Goal: Task Accomplishment & Management: Use online tool/utility

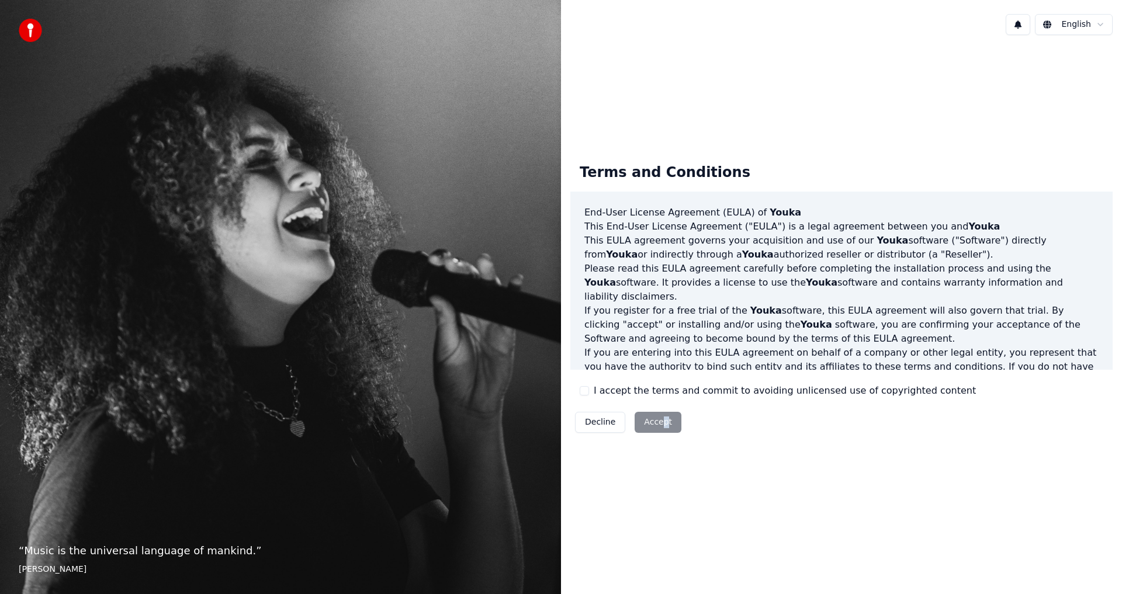
click at [661, 422] on div "Decline Accept" at bounding box center [628, 422] width 116 height 30
click at [593, 398] on div "I accept the terms and commit to avoiding unlicensed use of copyrighted content" at bounding box center [778, 391] width 396 height 14
click at [585, 392] on button "I accept the terms and commit to avoiding unlicensed use of copyrighted content" at bounding box center [584, 390] width 9 height 9
click at [639, 422] on button "Accept" at bounding box center [658, 422] width 47 height 21
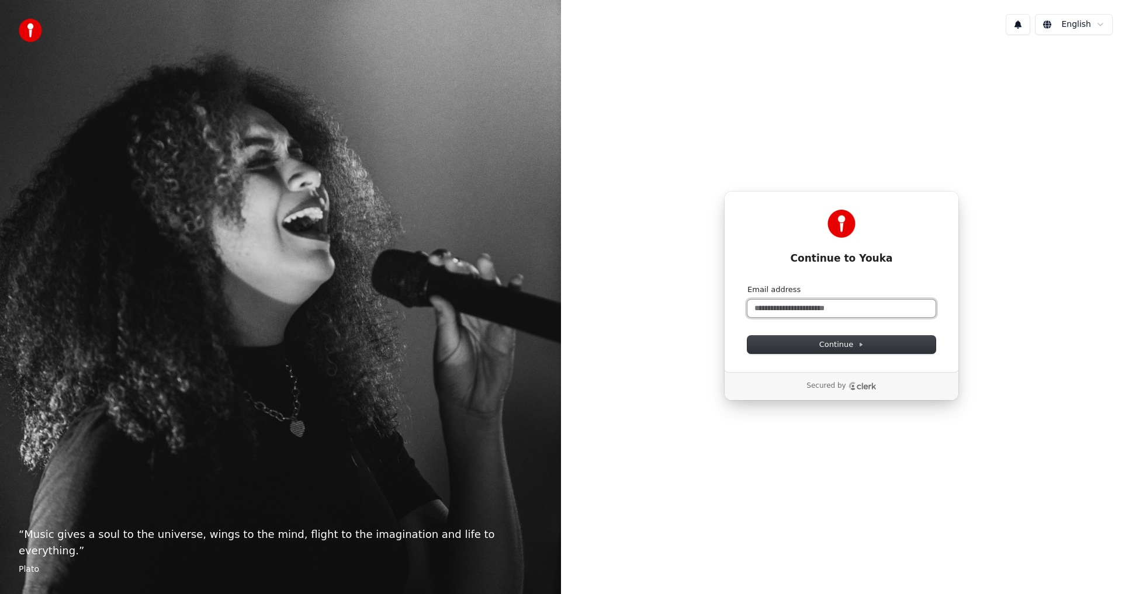
click at [811, 314] on input "Email address" at bounding box center [841, 309] width 188 height 18
click at [747, 285] on button "submit" at bounding box center [747, 285] width 0 height 0
type input "**********"
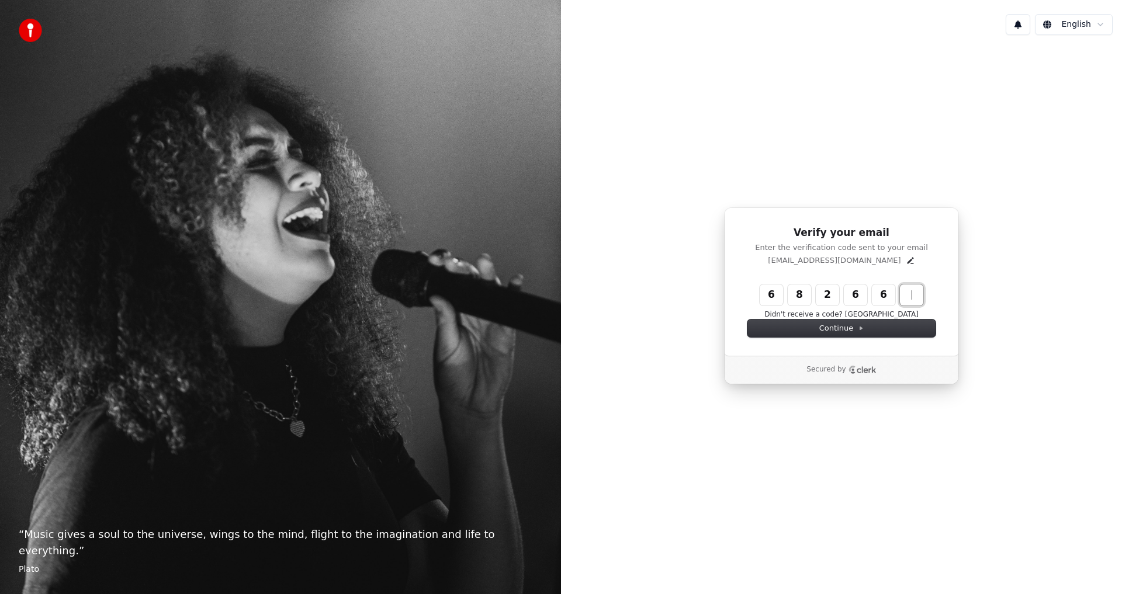
type input "******"
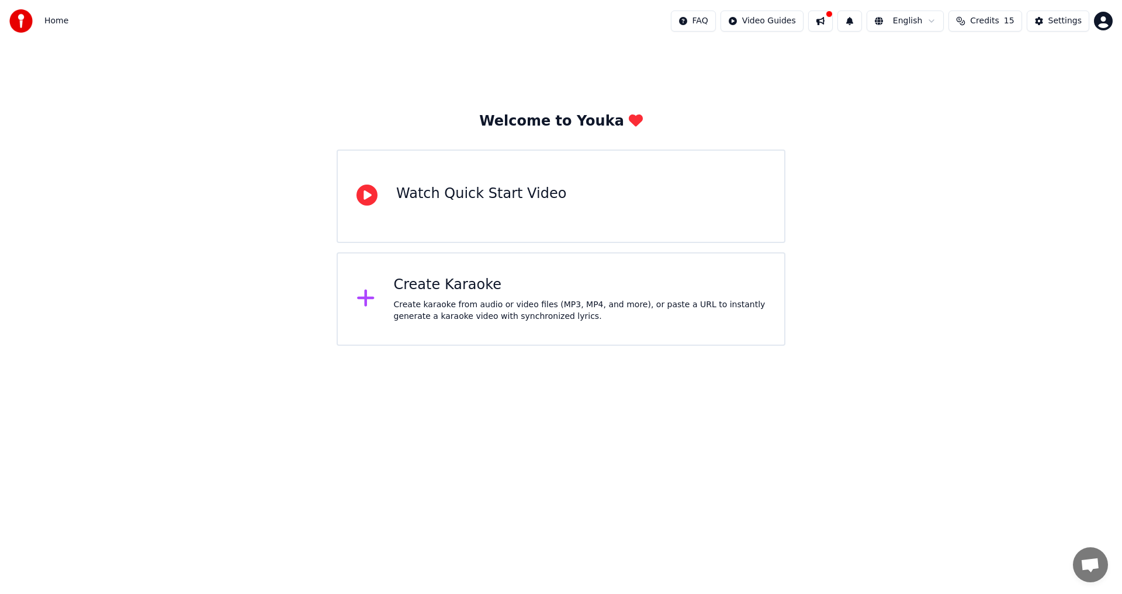
click at [478, 290] on div "Create Karaoke" at bounding box center [580, 285] width 372 height 19
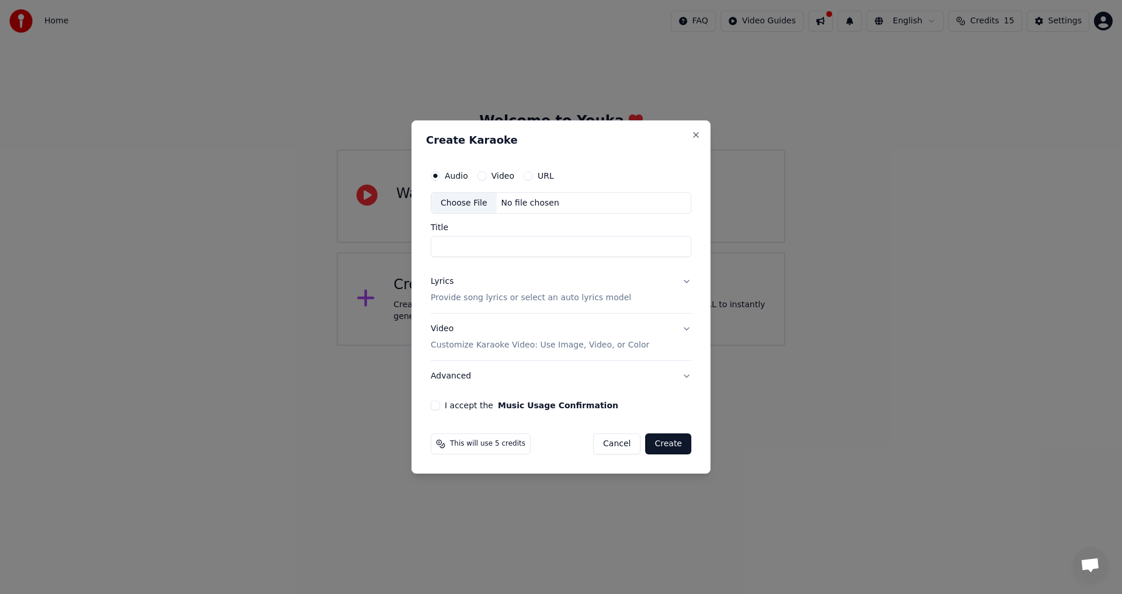
click at [532, 348] on p "Customize Karaoke Video: Use Image, Video, or Color" at bounding box center [540, 345] width 219 height 12
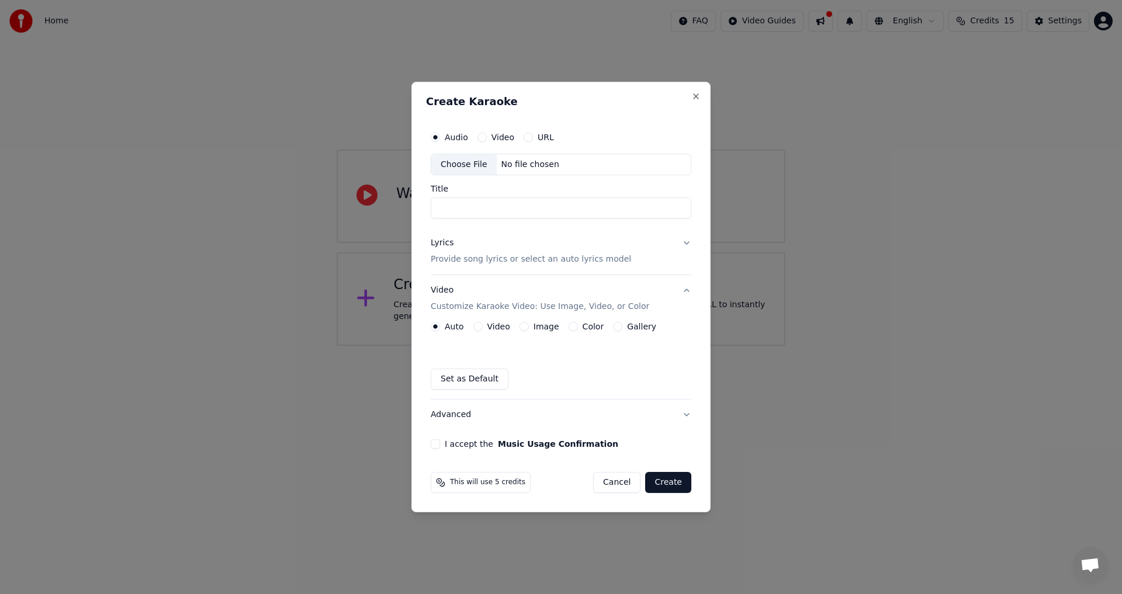
click at [507, 331] on label "Video" at bounding box center [498, 327] width 23 height 8
click at [483, 331] on button "Video" at bounding box center [477, 326] width 9 height 9
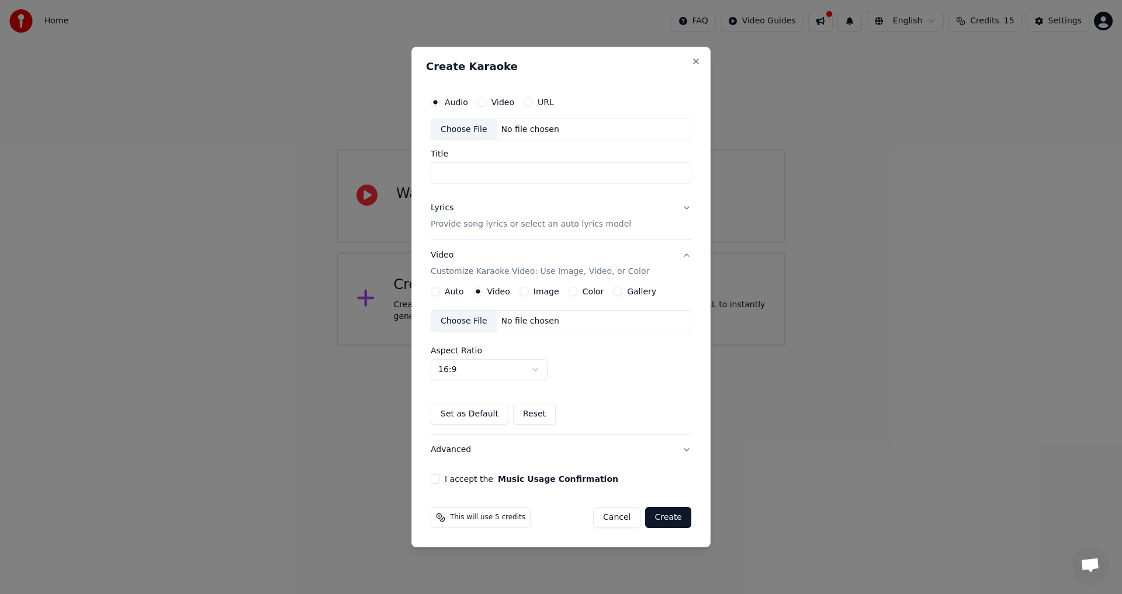
click at [507, 328] on div "Choose File No file chosen" at bounding box center [561, 321] width 261 height 22
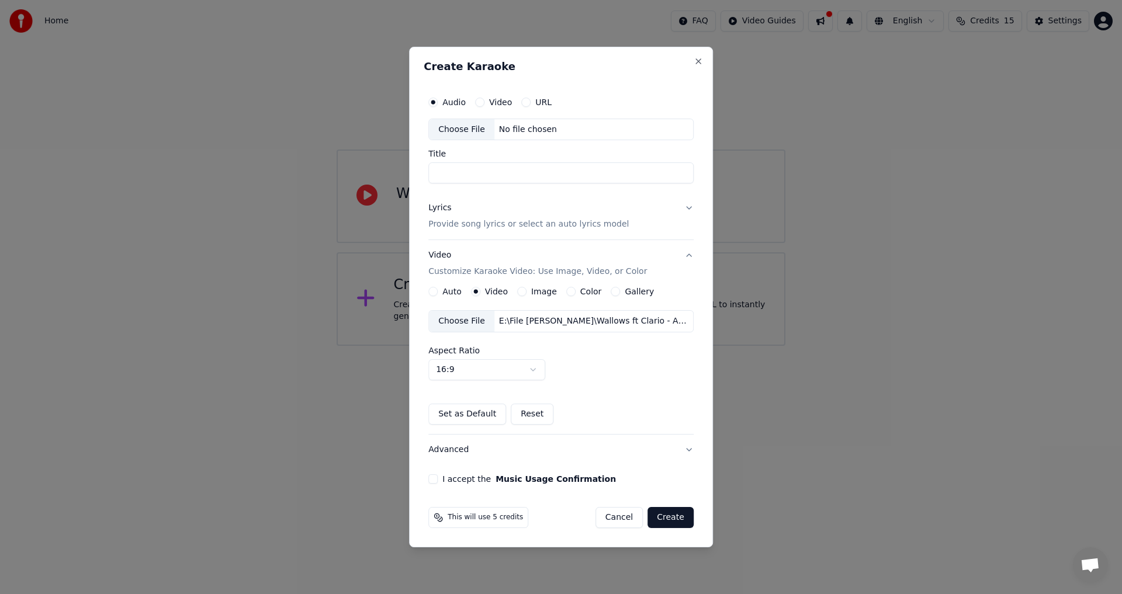
click at [435, 488] on div "Audio Video URL Choose File No file chosen Title Lyrics Provide song lyrics or …" at bounding box center [561, 287] width 275 height 403
click at [432, 486] on div "Audio Video URL Choose File No file chosen Title Lyrics Provide song lyrics or …" at bounding box center [561, 287] width 275 height 403
click at [432, 483] on button "I accept the Music Usage Confirmation" at bounding box center [432, 478] width 9 height 9
click at [478, 224] on p "Provide song lyrics or select an auto lyrics model" at bounding box center [528, 225] width 200 height 12
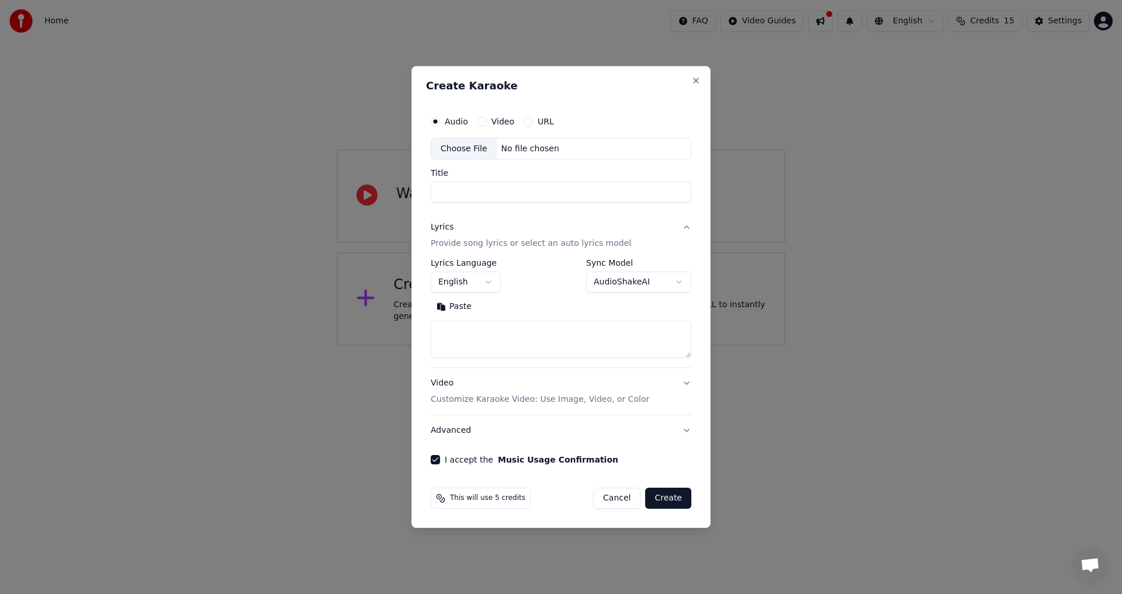
click at [514, 333] on textarea at bounding box center [561, 339] width 261 height 37
click at [463, 309] on button "Paste" at bounding box center [454, 307] width 47 height 19
type textarea "**********"
drag, startPoint x: 569, startPoint y: 329, endPoint x: 260, endPoint y: 330, distance: 308.5
click at [260, 330] on body "**********" at bounding box center [561, 173] width 1122 height 346
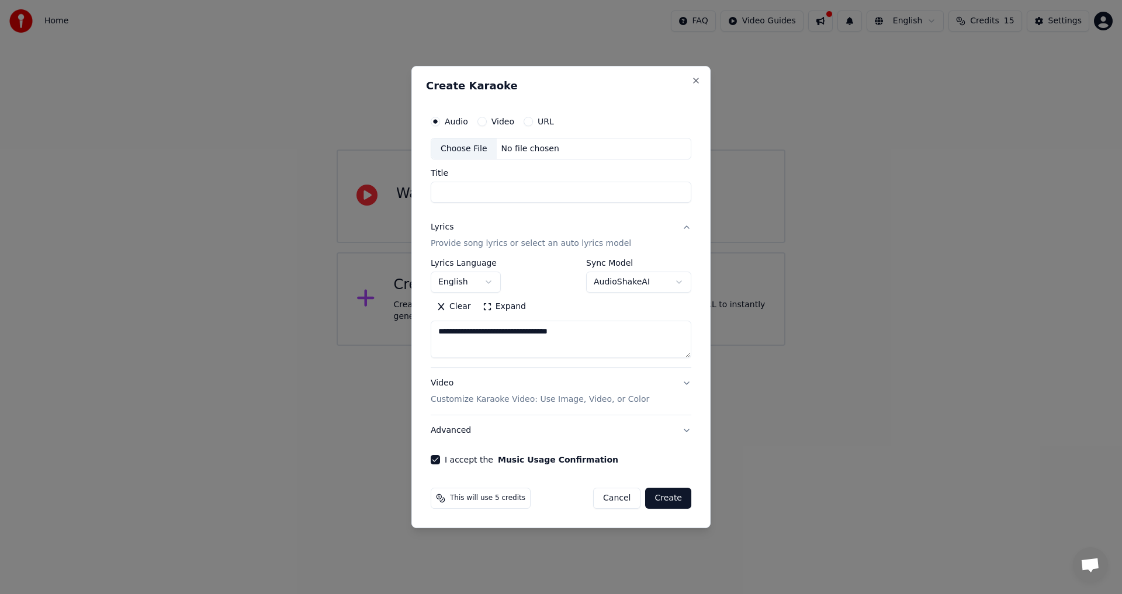
drag, startPoint x: 564, startPoint y: 323, endPoint x: 342, endPoint y: 327, distance: 221.5
click at [342, 323] on body "**********" at bounding box center [561, 173] width 1122 height 346
click at [542, 335] on textarea at bounding box center [561, 339] width 261 height 37
paste textarea "**********"
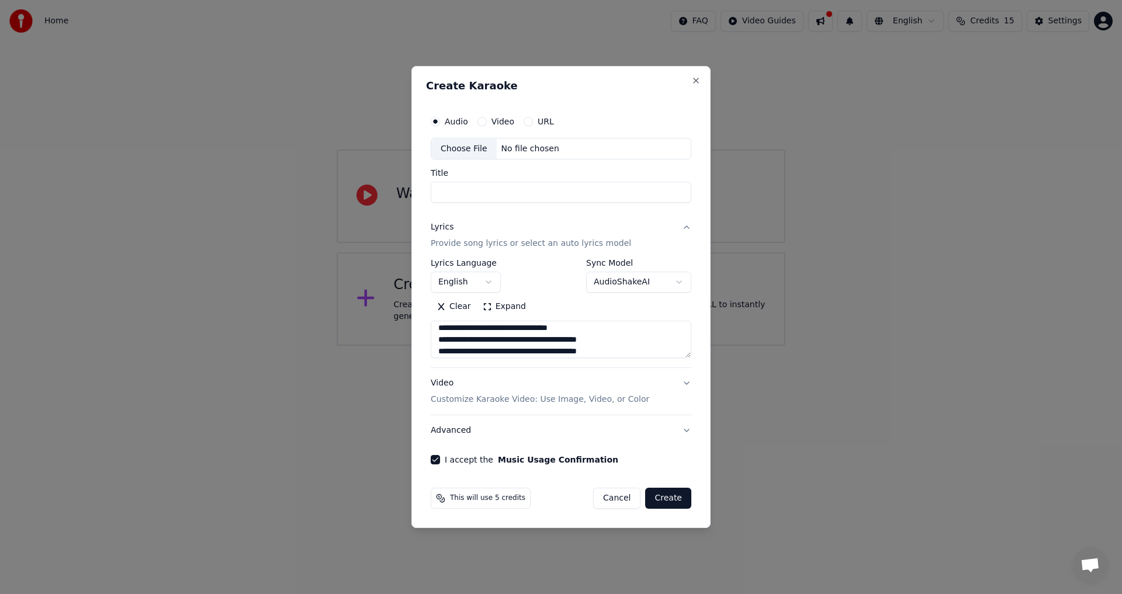
type textarea "**********"
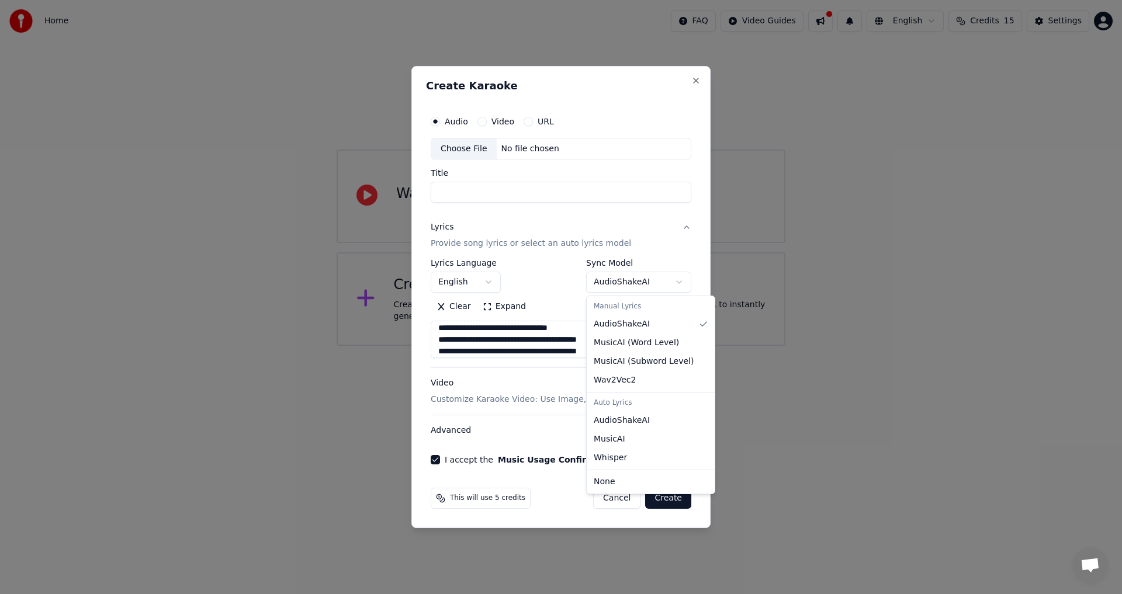
click at [649, 284] on body "**********" at bounding box center [561, 173] width 1122 height 346
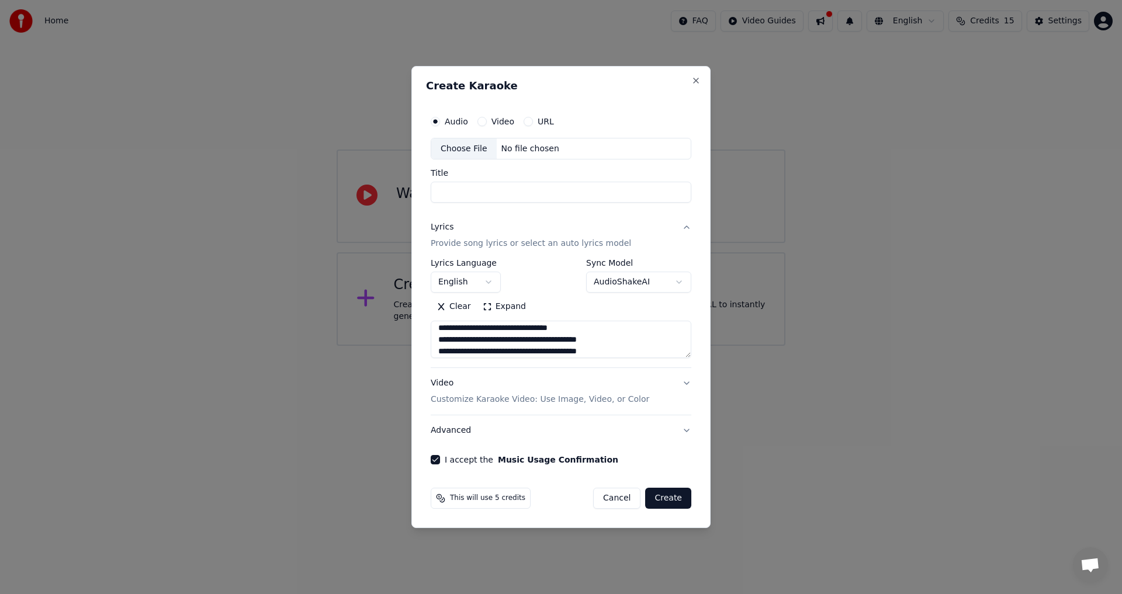
click at [645, 284] on body "**********" at bounding box center [561, 173] width 1122 height 346
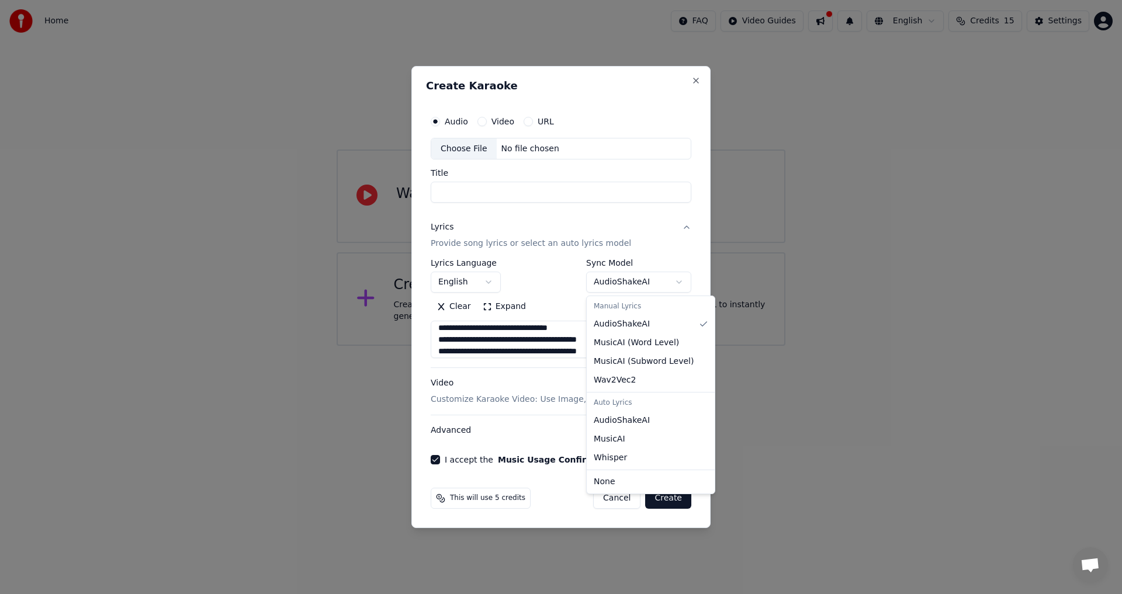
click at [645, 284] on body "**********" at bounding box center [561, 173] width 1122 height 346
select select "**********"
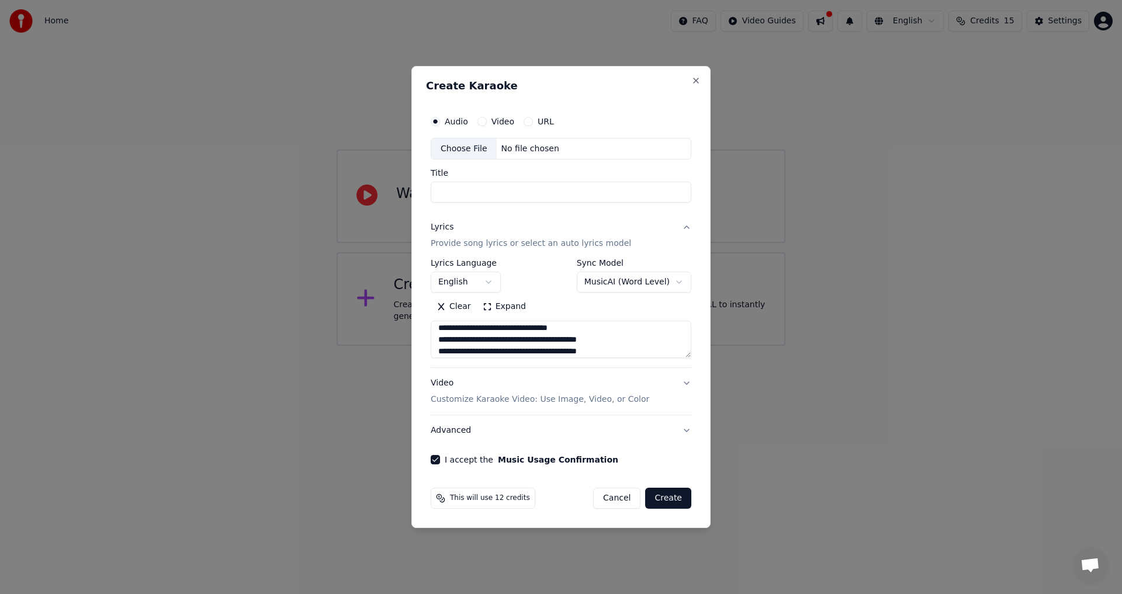
click at [637, 279] on body "**********" at bounding box center [561, 173] width 1122 height 346
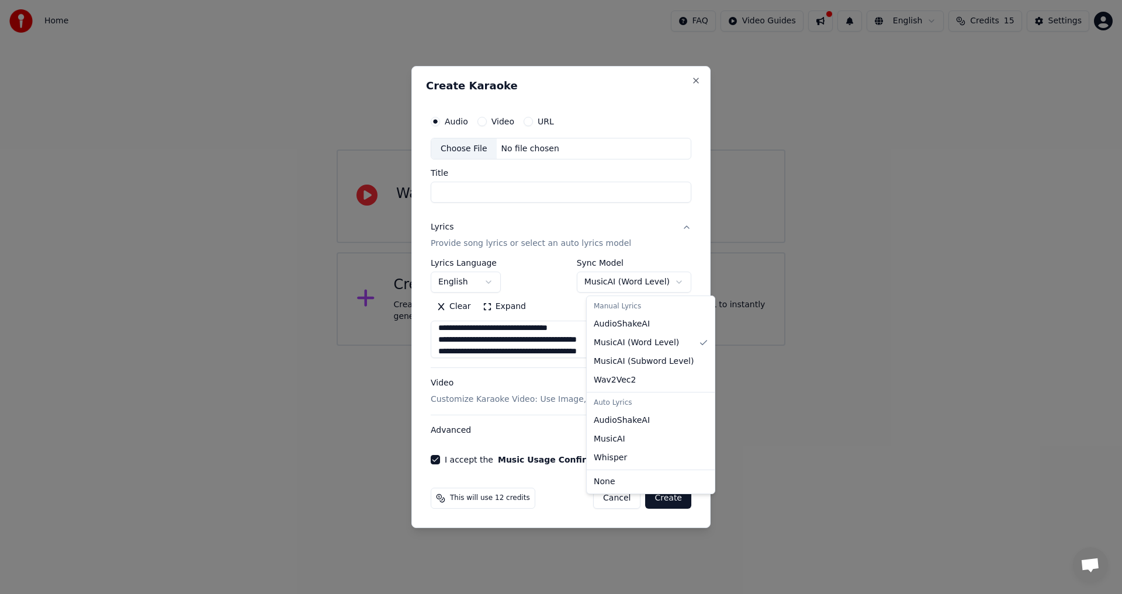
click at [637, 279] on body "**********" at bounding box center [561, 173] width 1122 height 346
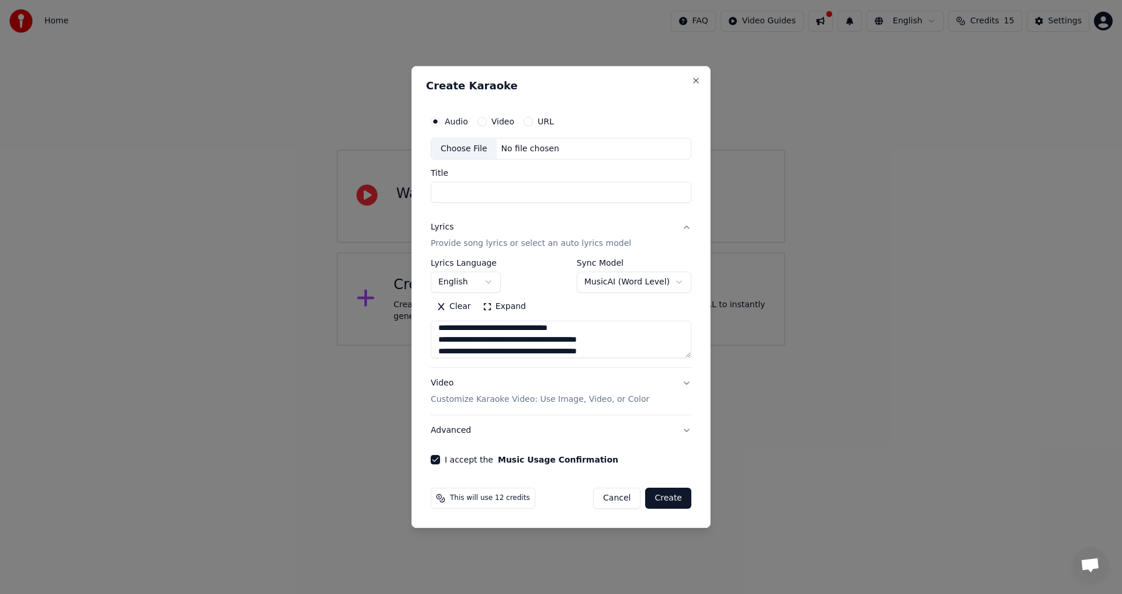
click at [567, 197] on input "Title" at bounding box center [561, 192] width 261 height 21
paste input "**********"
type input "**********"
click at [539, 150] on div "No file chosen" at bounding box center [530, 149] width 67 height 12
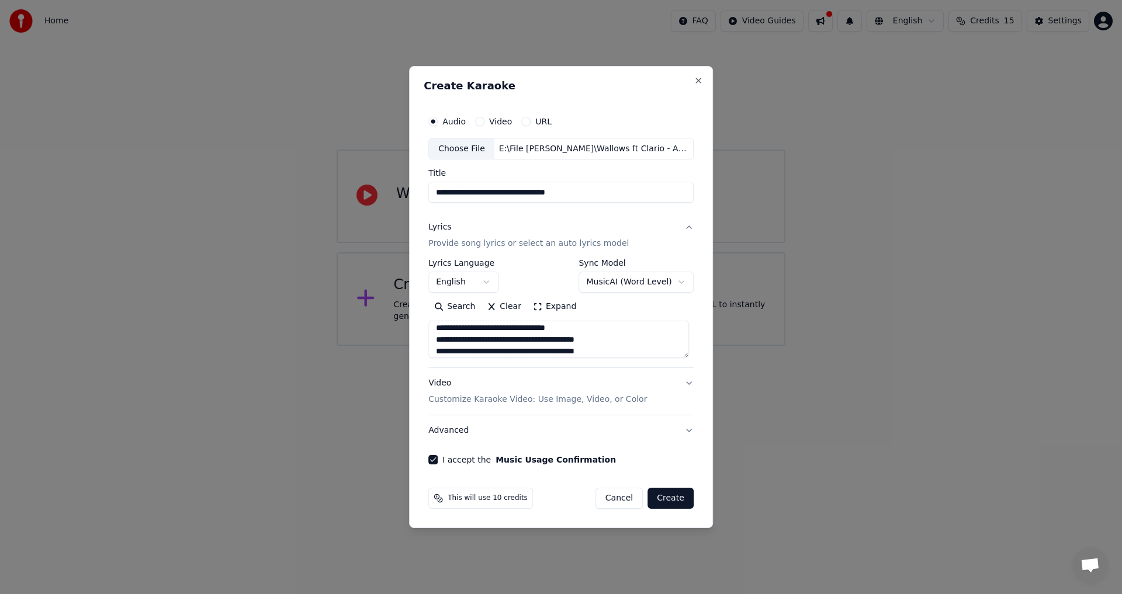
click at [508, 122] on label "Video" at bounding box center [500, 121] width 23 height 8
click at [484, 122] on button "Video" at bounding box center [479, 121] width 9 height 9
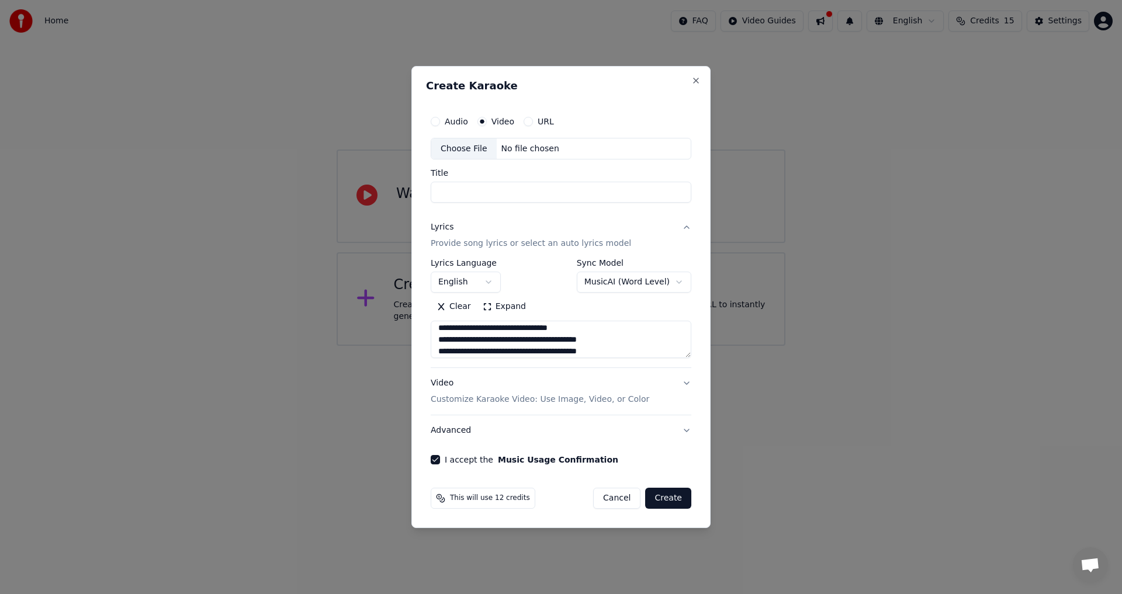
click at [466, 117] on label "Audio" at bounding box center [456, 121] width 23 height 8
click at [440, 117] on button "Audio" at bounding box center [435, 121] width 9 height 9
click at [488, 119] on div "Video" at bounding box center [495, 121] width 37 height 9
click at [495, 123] on label "Video" at bounding box center [502, 121] width 23 height 8
click at [487, 123] on button "Video" at bounding box center [481, 121] width 9 height 9
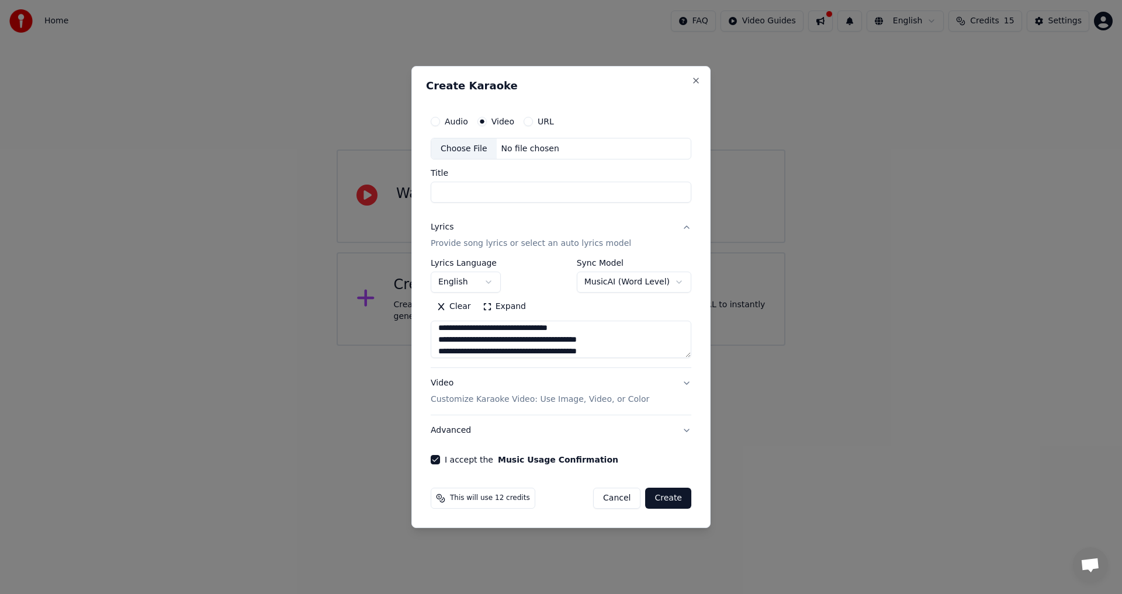
click at [503, 143] on div "No file chosen" at bounding box center [530, 149] width 67 height 12
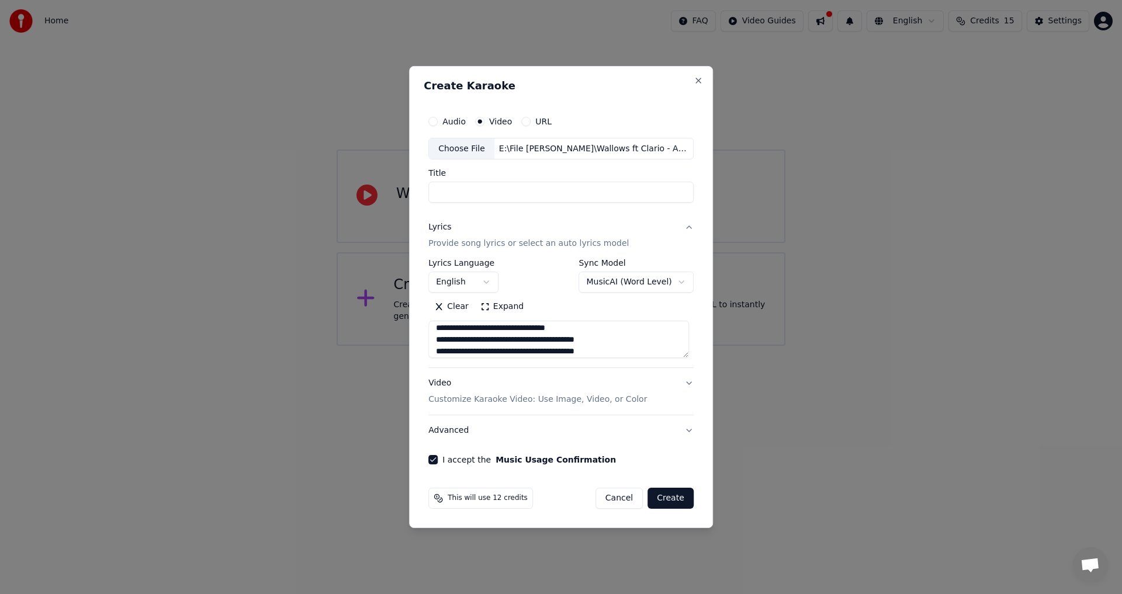
type input "**********"
click at [682, 385] on button "Video Customize Karaoke Video: Use Image, Video, or Color" at bounding box center [560, 392] width 265 height 47
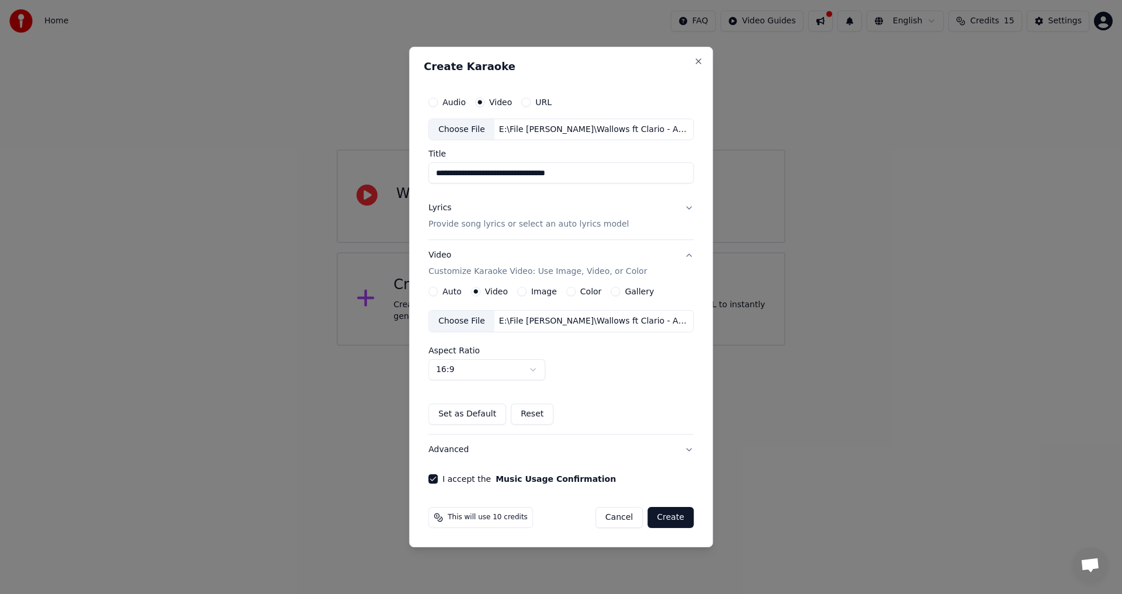
click at [680, 519] on button "Create" at bounding box center [670, 517] width 46 height 21
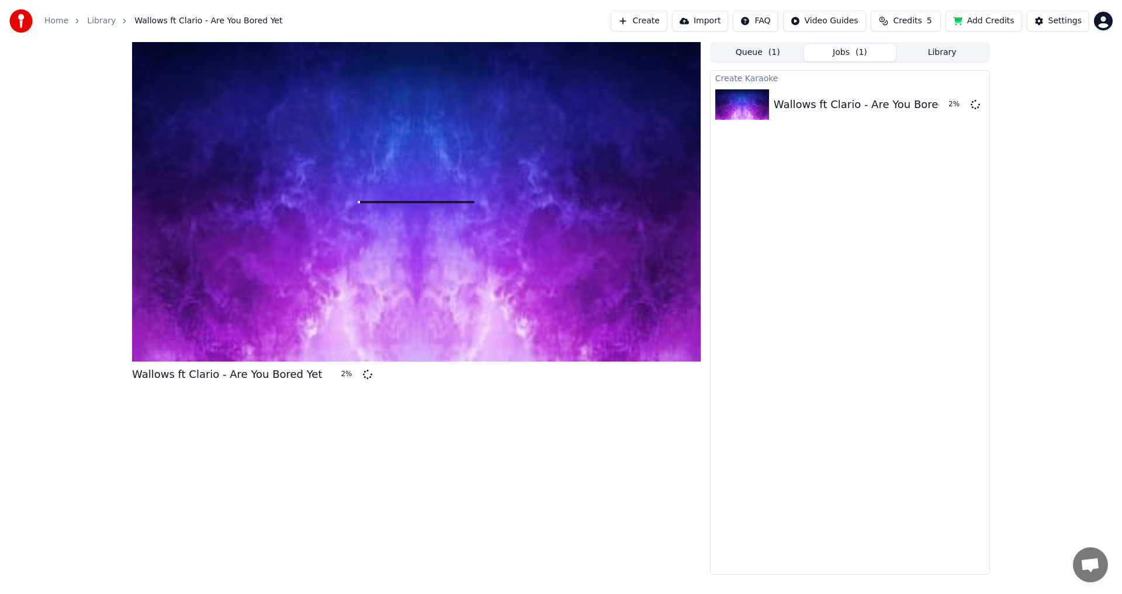
click at [921, 25] on span "Credits" at bounding box center [907, 21] width 29 height 12
click at [937, 171] on div "Create Karaoke Wallows ft Clario - Are You Bored Yet 3 %" at bounding box center [850, 322] width 280 height 505
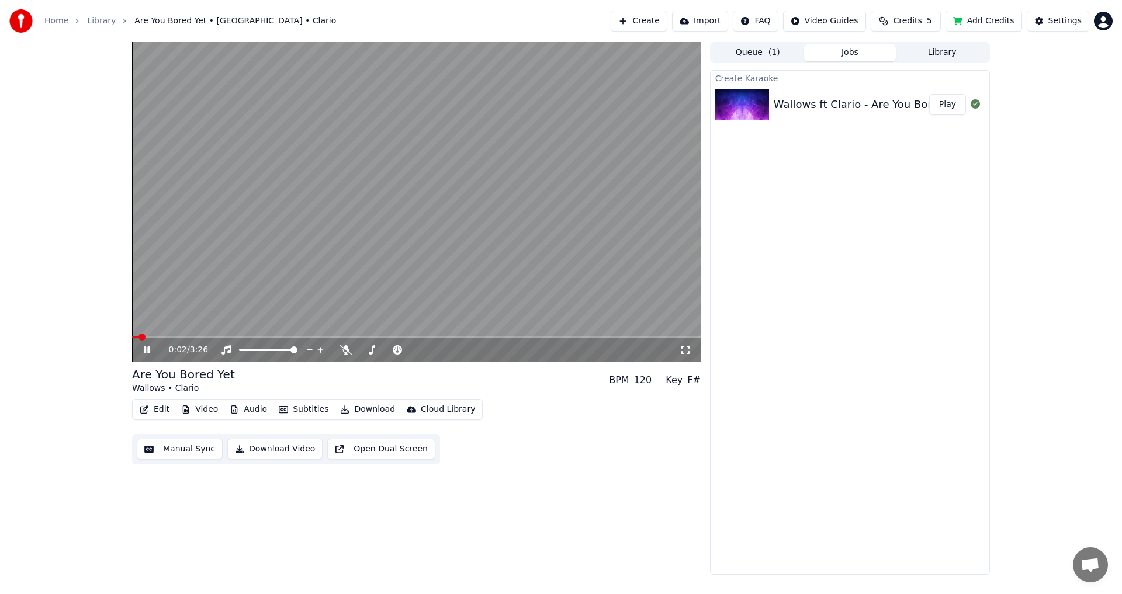
click at [342, 334] on video at bounding box center [416, 202] width 569 height 320
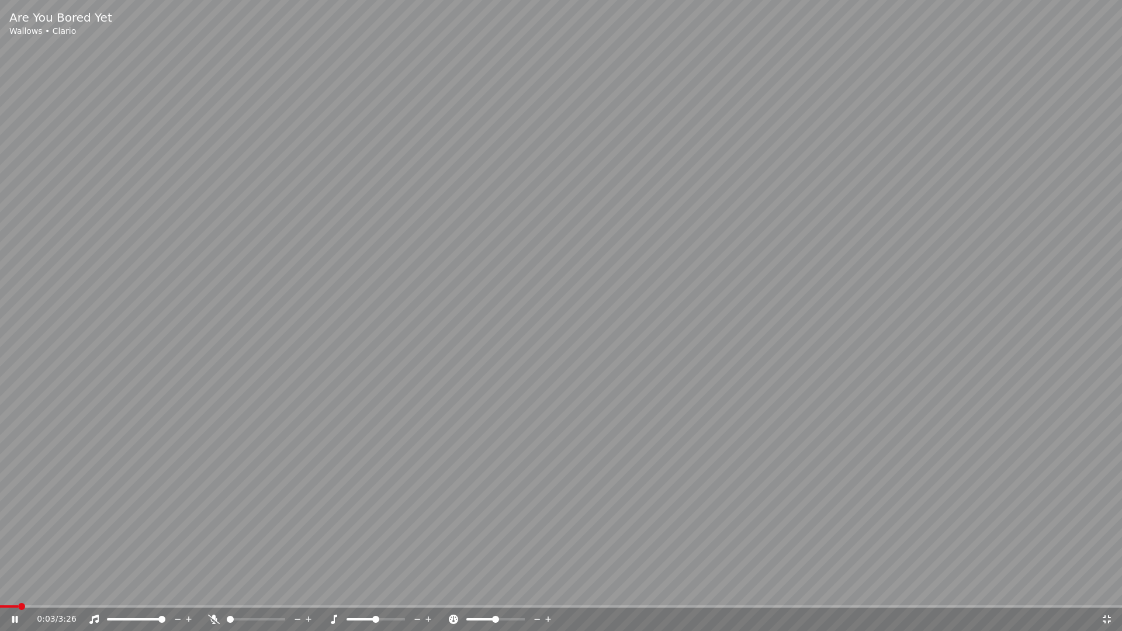
click at [468, 594] on span at bounding box center [561, 606] width 1122 height 2
click at [574, 465] on video at bounding box center [561, 315] width 1122 height 631
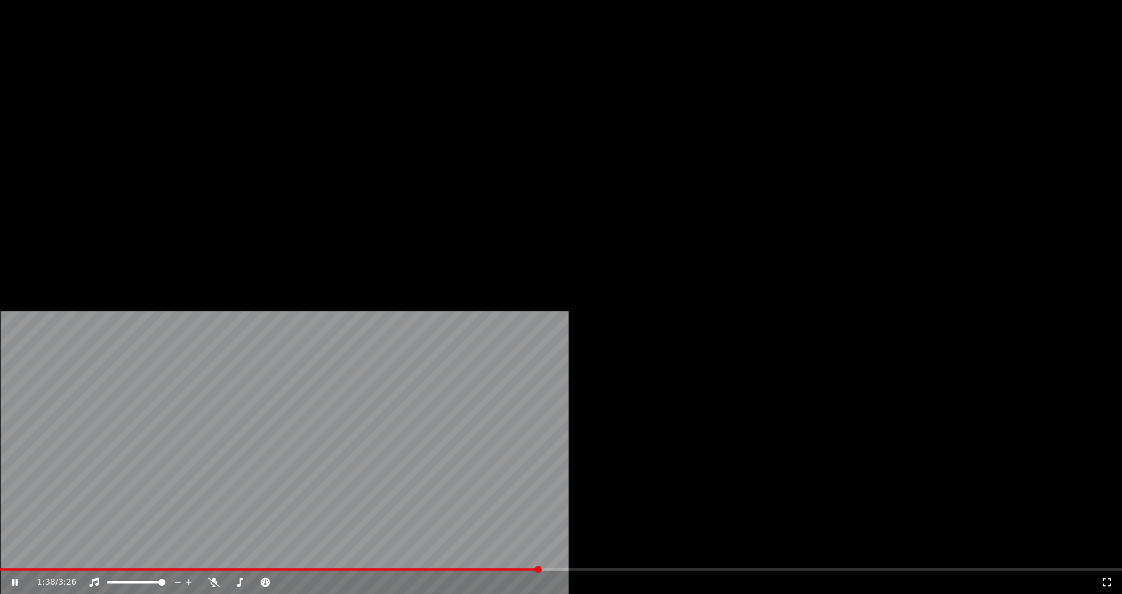
click at [299, 98] on button "Subtitles" at bounding box center [303, 90] width 59 height 16
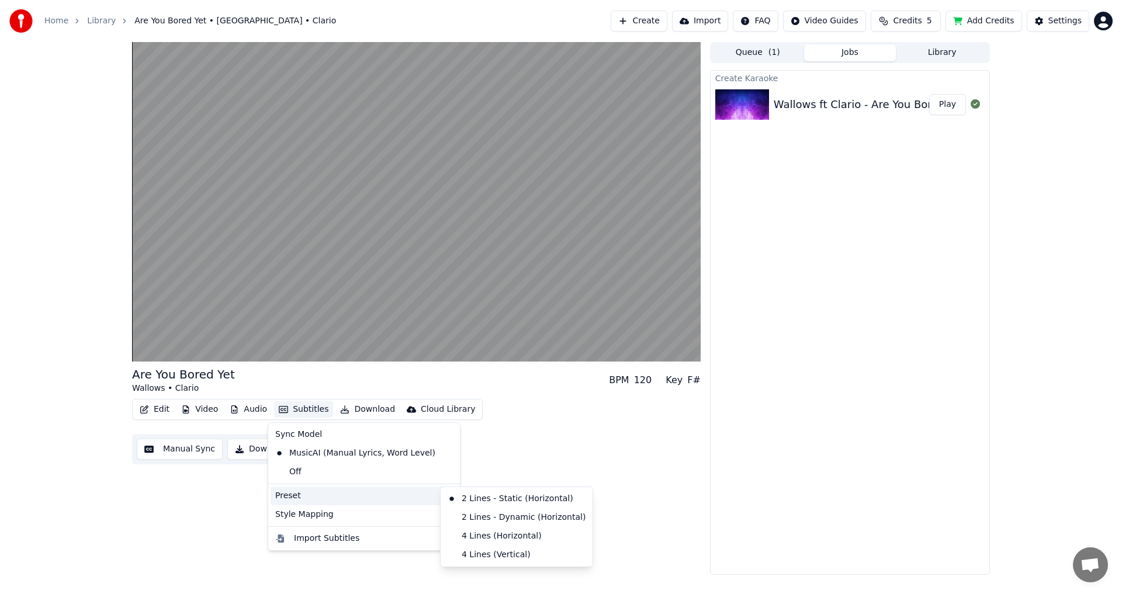
click at [311, 494] on div "Preset" at bounding box center [364, 496] width 187 height 19
click at [500, 517] on div "2 Lines - Dynamic (Horizontal)" at bounding box center [516, 517] width 147 height 19
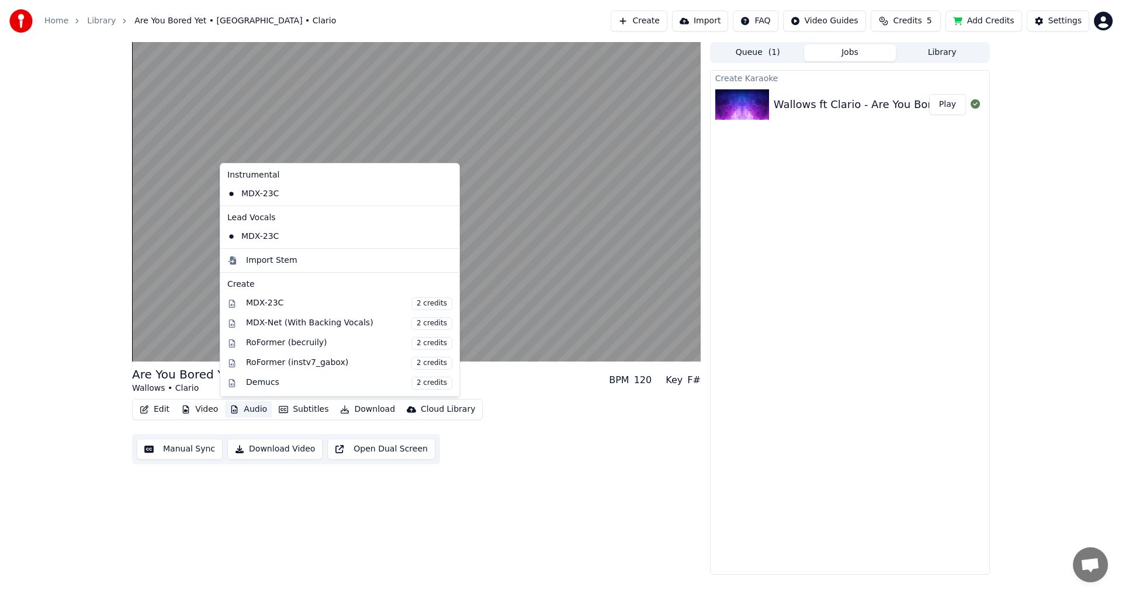
click at [245, 408] on button "Audio" at bounding box center [248, 409] width 47 height 16
click at [16, 337] on div "1:51 / 3:26 Are You Bored Yet Wallows • Clario BPM 120 Key F# Edit Video Audio …" at bounding box center [561, 308] width 1122 height 533
click at [248, 413] on button "Audio" at bounding box center [248, 409] width 47 height 16
click at [0, 363] on div "1:58 / 3:26 Are You Bored Yet Wallows • Clario BPM 120 Key F# Edit Video Audio …" at bounding box center [561, 308] width 1122 height 533
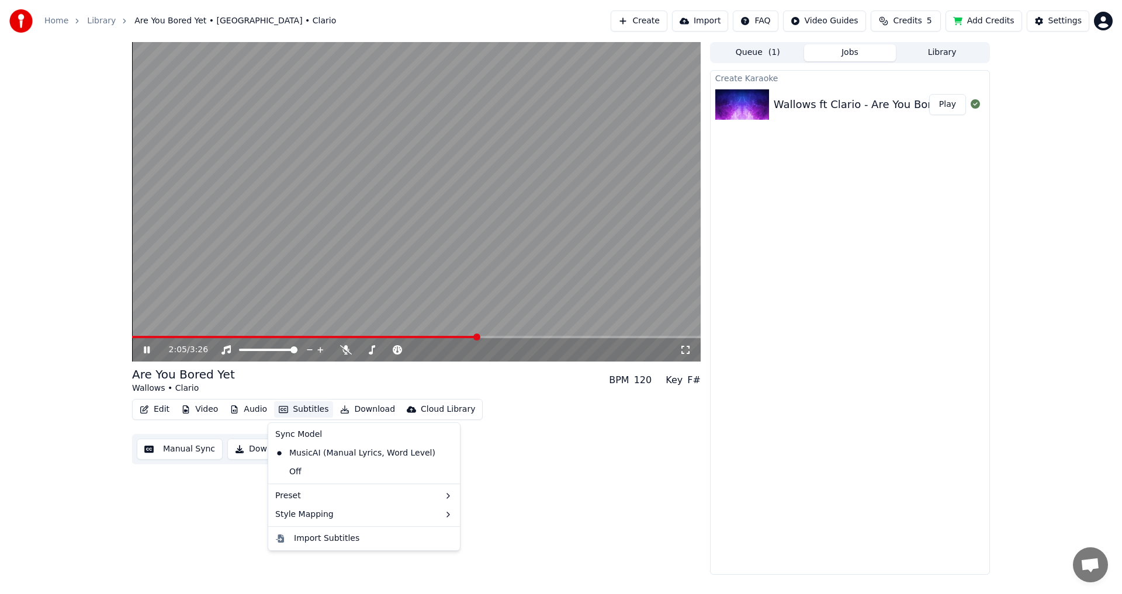
click at [301, 407] on button "Subtitles" at bounding box center [303, 409] width 59 height 16
click at [626, 413] on div "Edit Video Audio Subtitles Download Cloud Library Manual Sync Download Video Op…" at bounding box center [416, 431] width 569 height 65
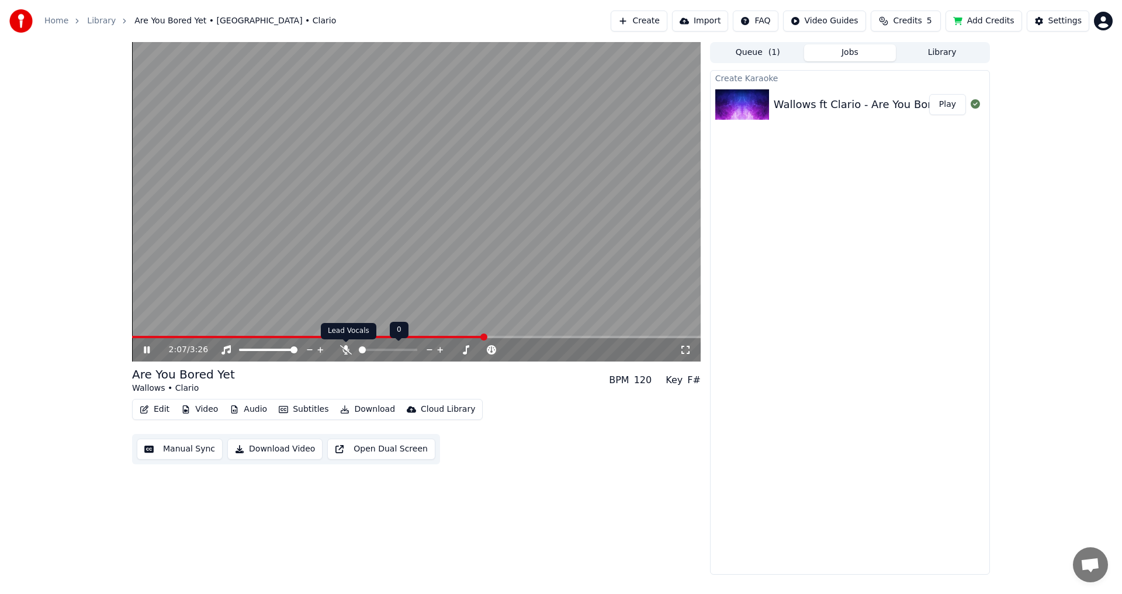
click at [345, 350] on icon at bounding box center [346, 349] width 12 height 9
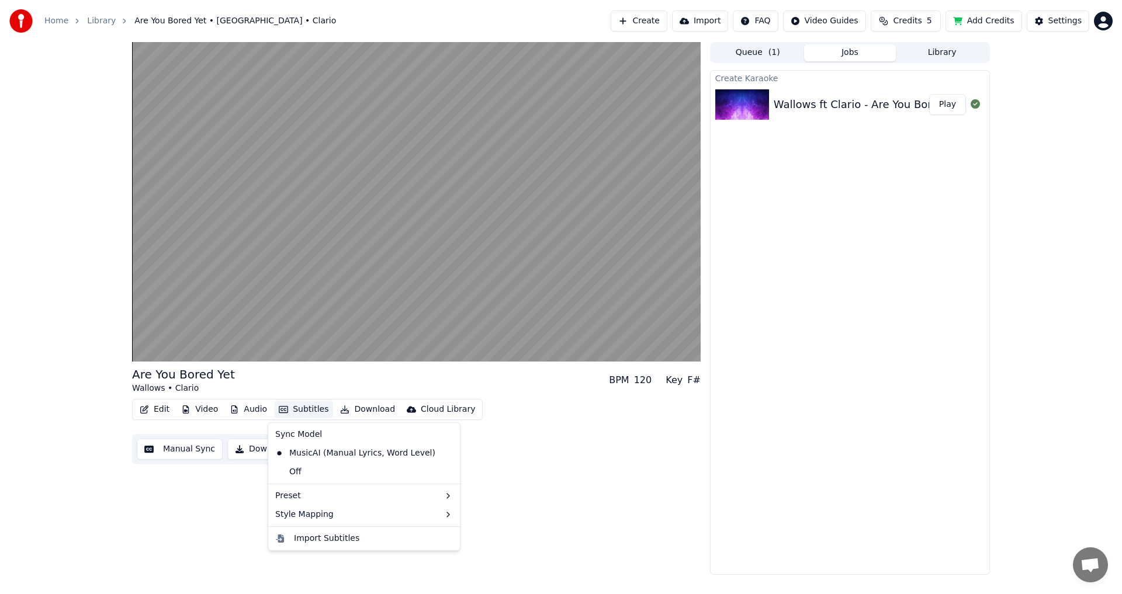
click at [313, 405] on button "Subtitles" at bounding box center [303, 409] width 59 height 16
click at [340, 498] on div "Preset" at bounding box center [364, 496] width 187 height 19
click at [678, 456] on div "Edit Video Audio Subtitles Download Cloud Library Manual Sync Download Video Op…" at bounding box center [416, 431] width 569 height 65
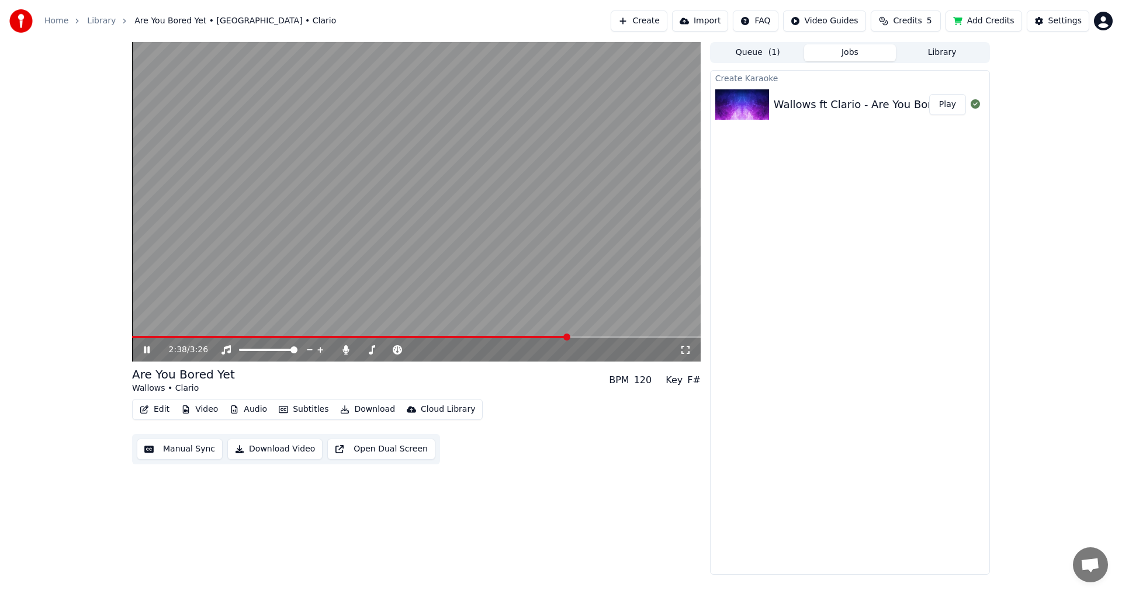
click at [309, 407] on button "Subtitles" at bounding box center [303, 409] width 59 height 16
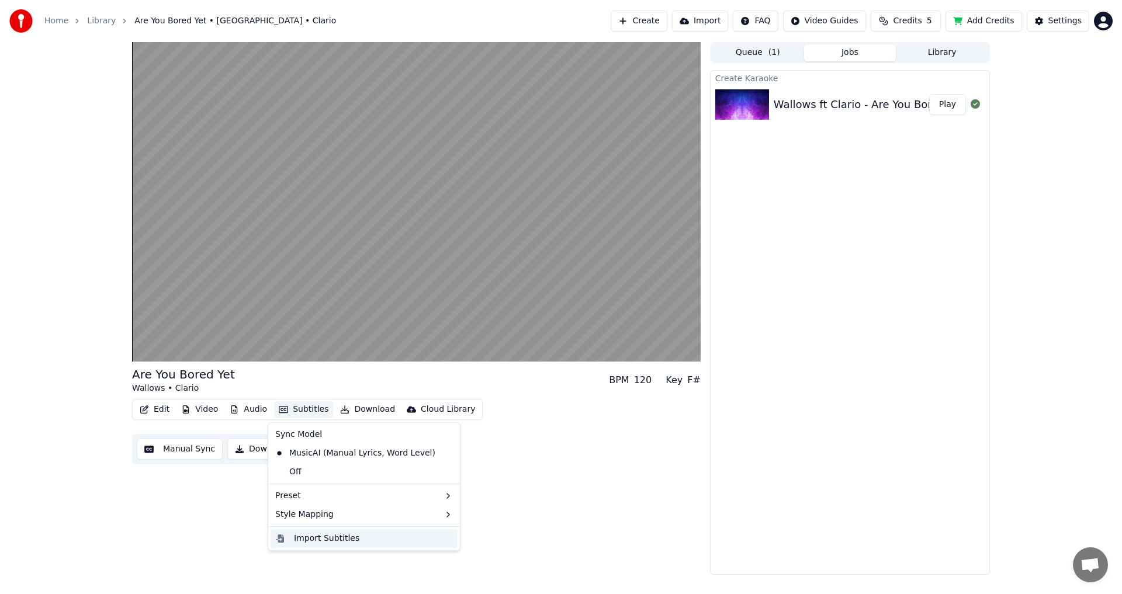
click at [320, 541] on div "Import Subtitles" at bounding box center [326, 539] width 65 height 12
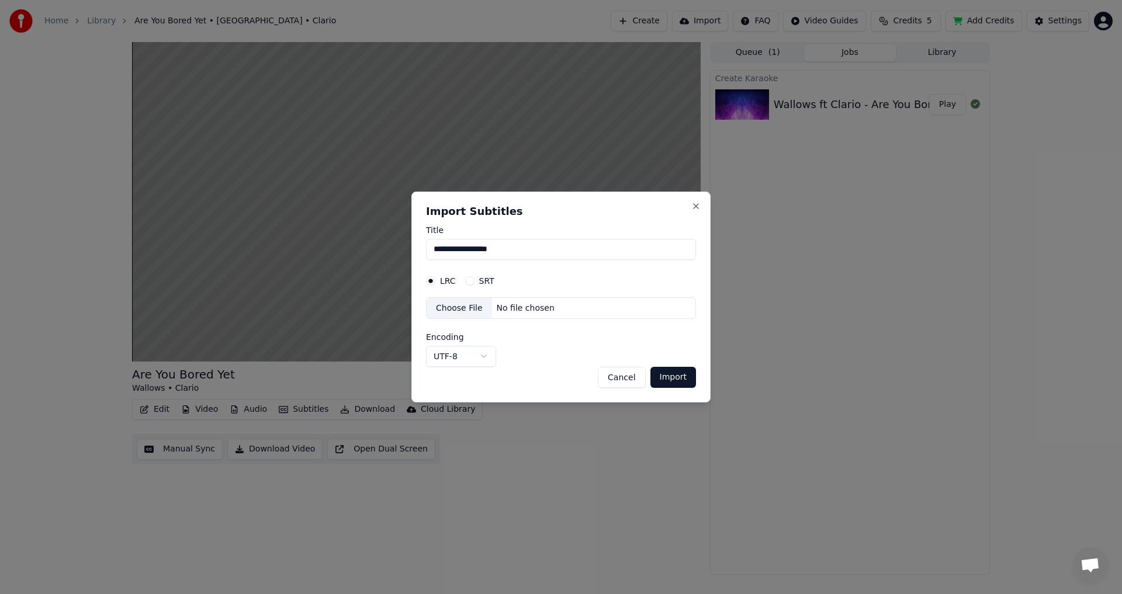
click at [708, 202] on div "**********" at bounding box center [560, 298] width 299 height 212
click at [705, 202] on div "**********" at bounding box center [560, 298] width 299 height 212
click at [702, 196] on div "**********" at bounding box center [560, 298] width 299 height 212
click at [691, 204] on div "**********" at bounding box center [560, 298] width 299 height 212
click at [693, 205] on button "Close" at bounding box center [695, 206] width 9 height 9
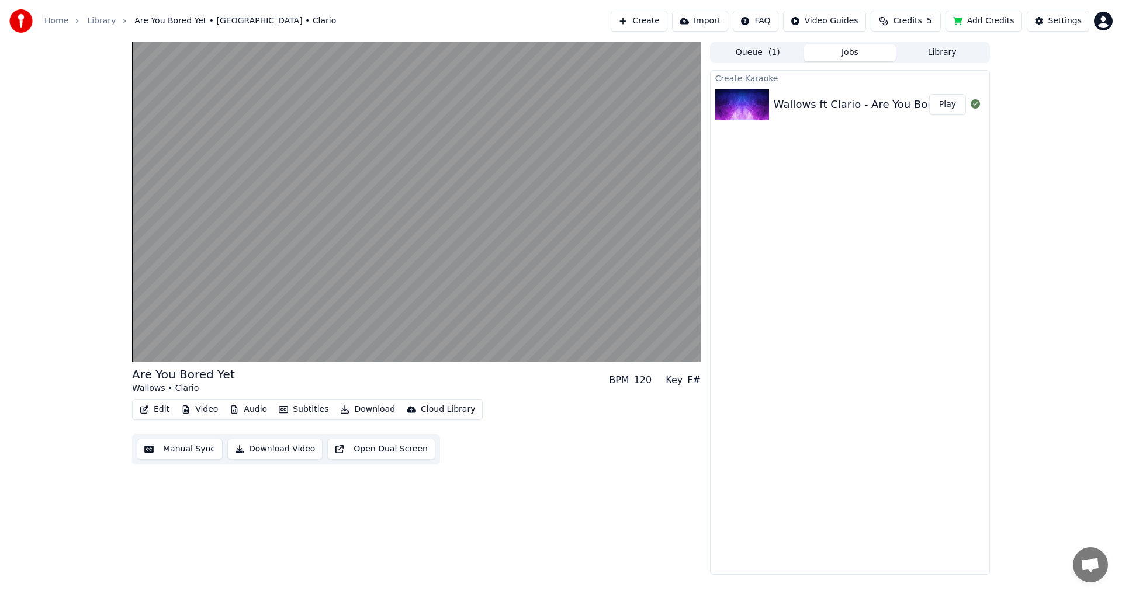
click at [747, 45] on button "Queue ( 1 )" at bounding box center [758, 52] width 92 height 17
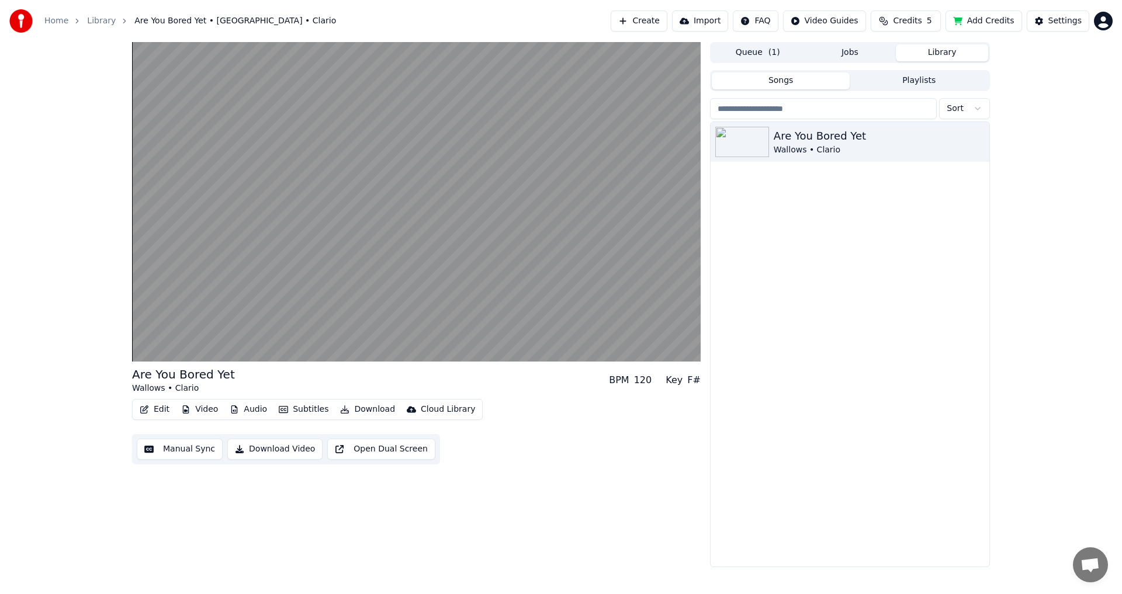
click at [949, 56] on button "Library" at bounding box center [942, 52] width 92 height 17
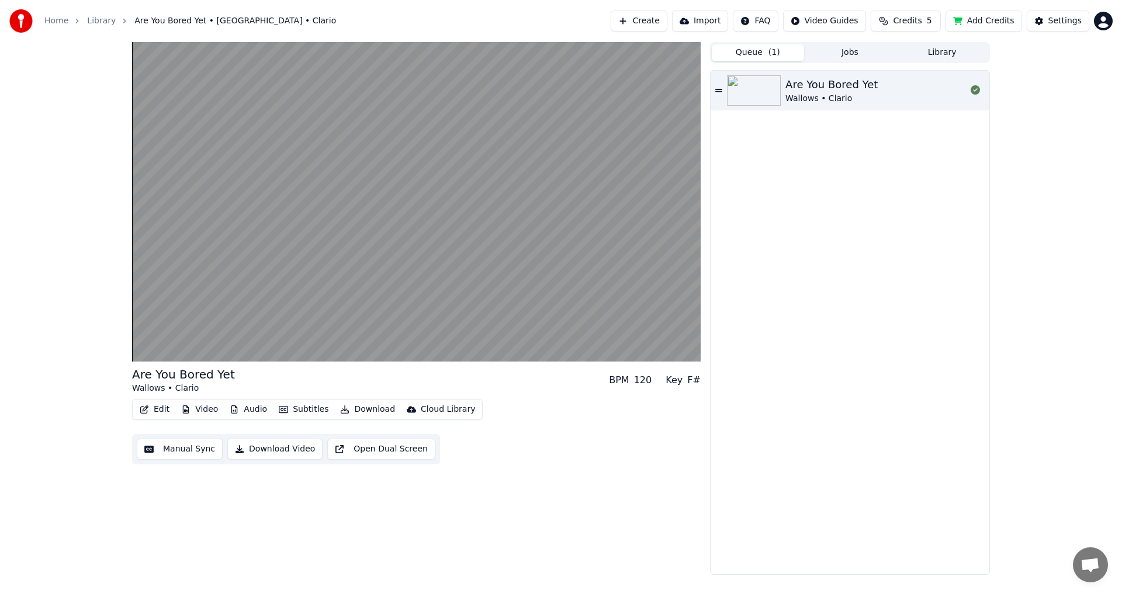
click at [756, 51] on button "Queue ( 1 )" at bounding box center [758, 52] width 92 height 17
click at [889, 97] on div "Are You Bored Yet Wallows • Clario" at bounding box center [875, 91] width 181 height 28
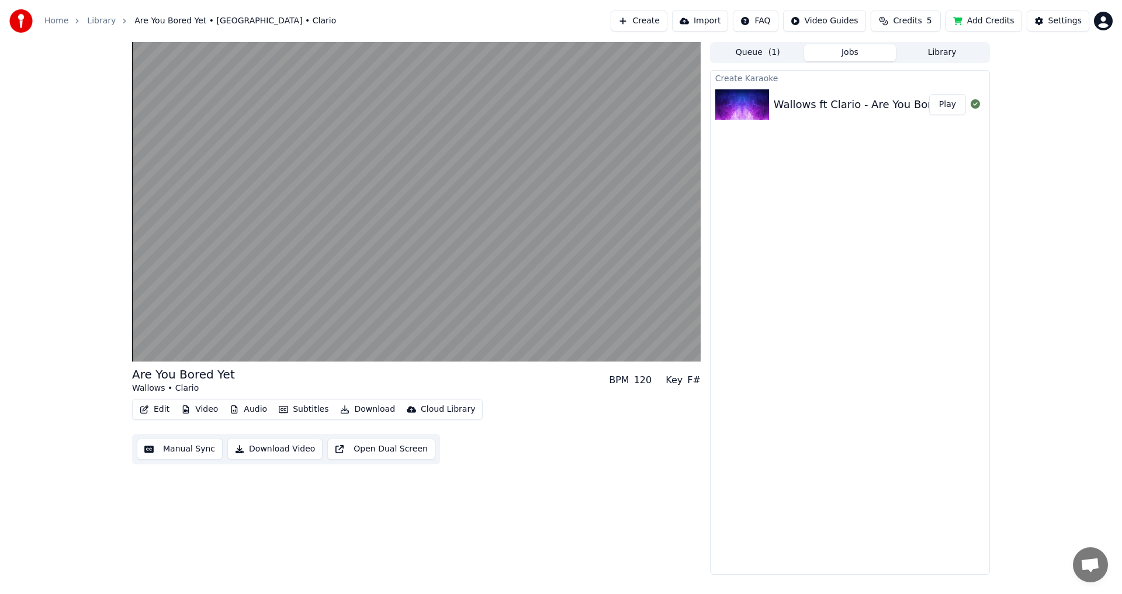
click at [826, 56] on button "Jobs" at bounding box center [850, 52] width 92 height 17
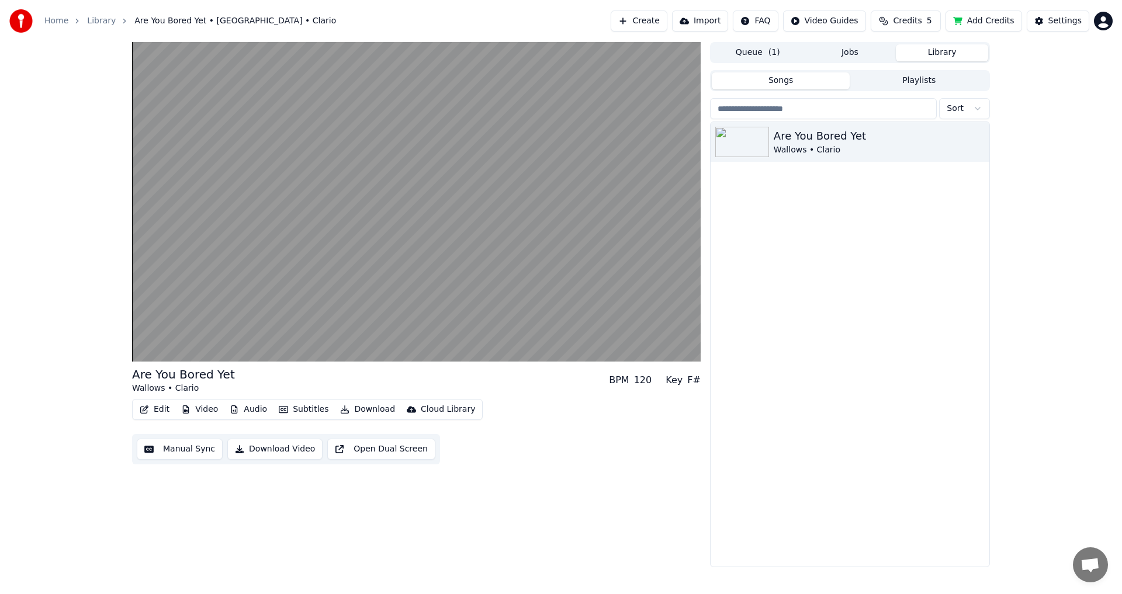
click at [952, 51] on button "Library" at bounding box center [942, 52] width 92 height 17
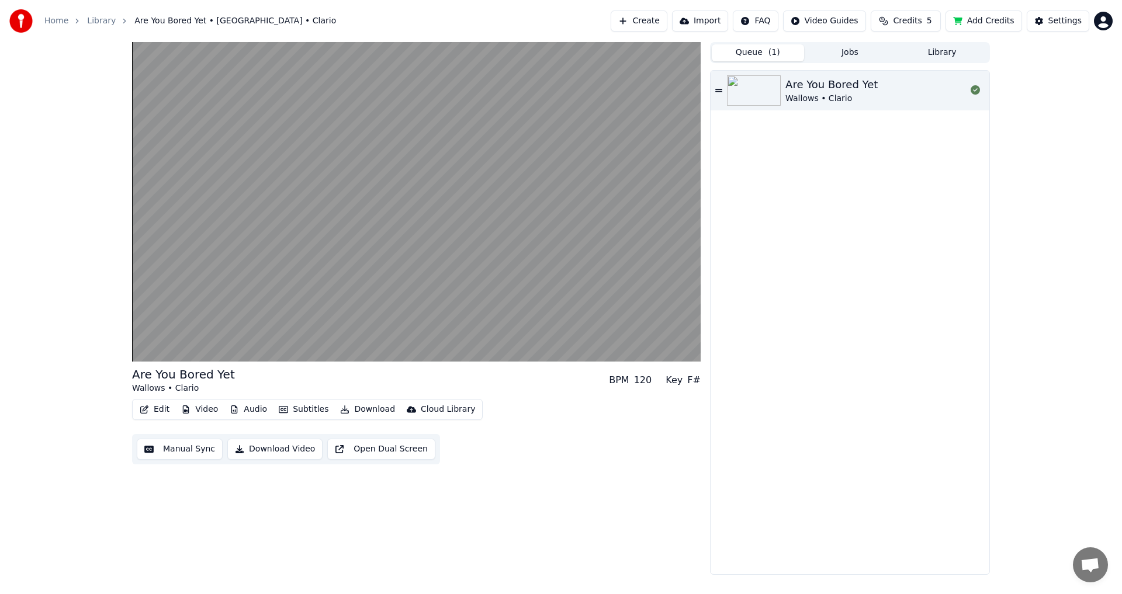
click at [784, 54] on button "Queue ( 1 )" at bounding box center [758, 52] width 92 height 17
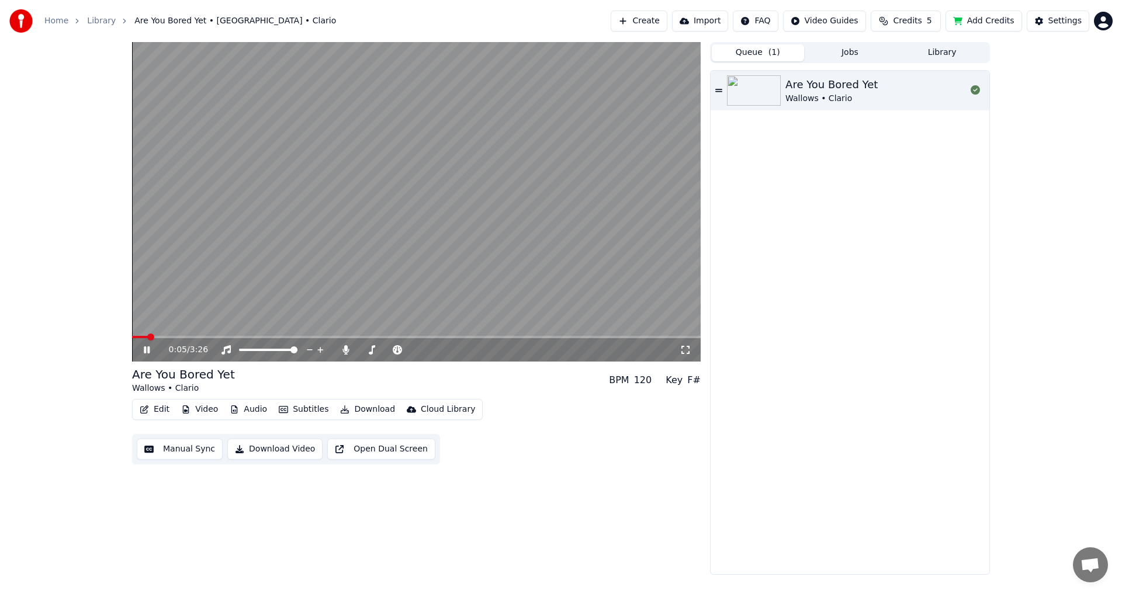
click at [162, 414] on button "Edit" at bounding box center [154, 409] width 39 height 16
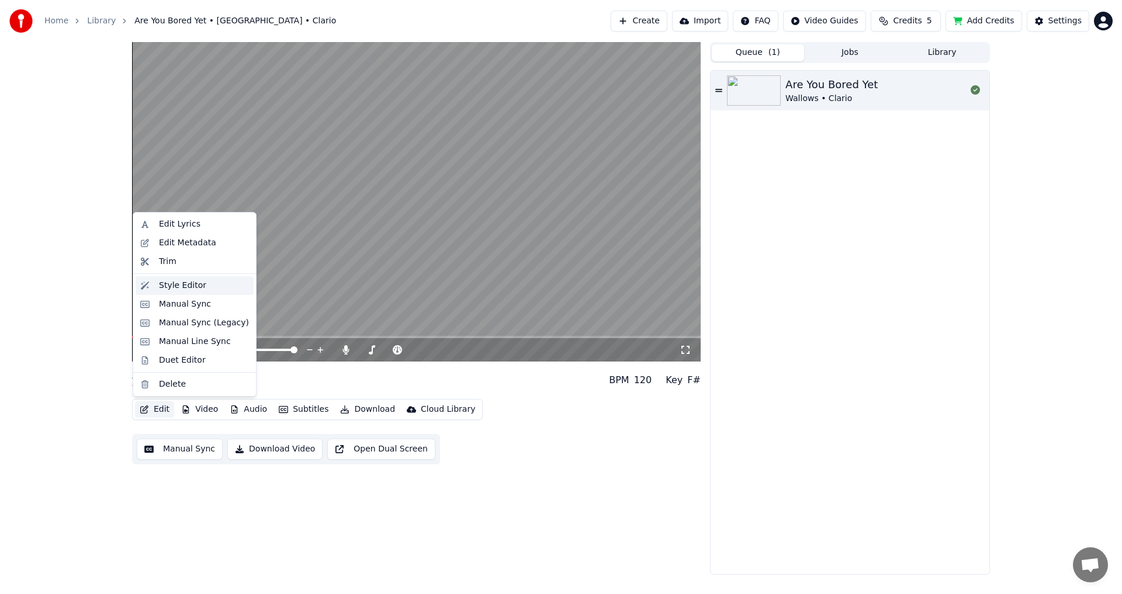
click at [181, 286] on div "Style Editor" at bounding box center [182, 286] width 47 height 12
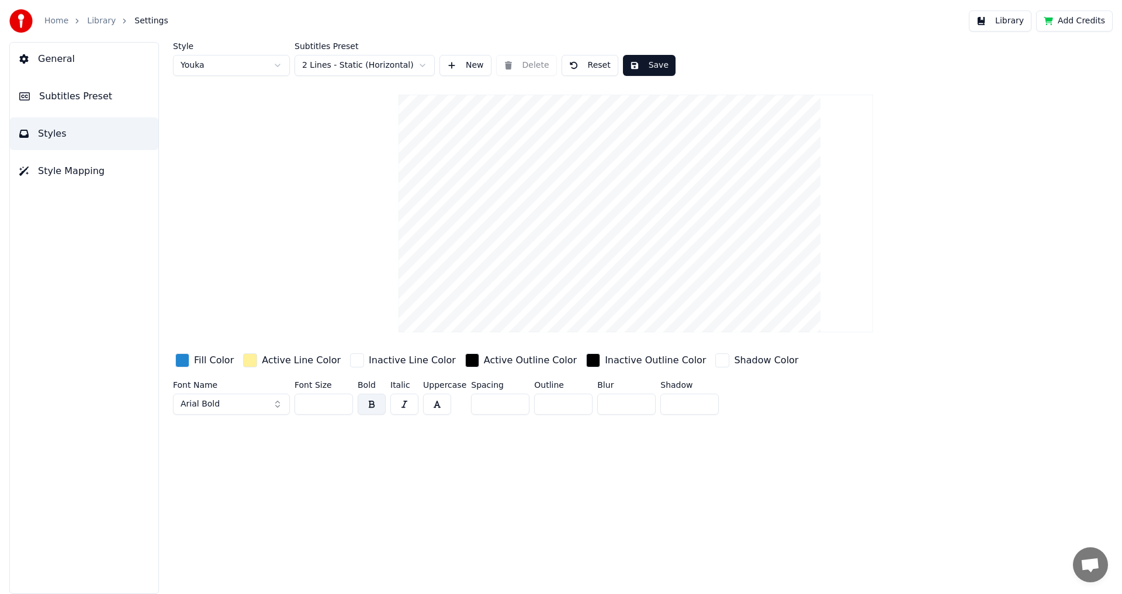
click at [184, 361] on div "button" at bounding box center [182, 360] width 14 height 14
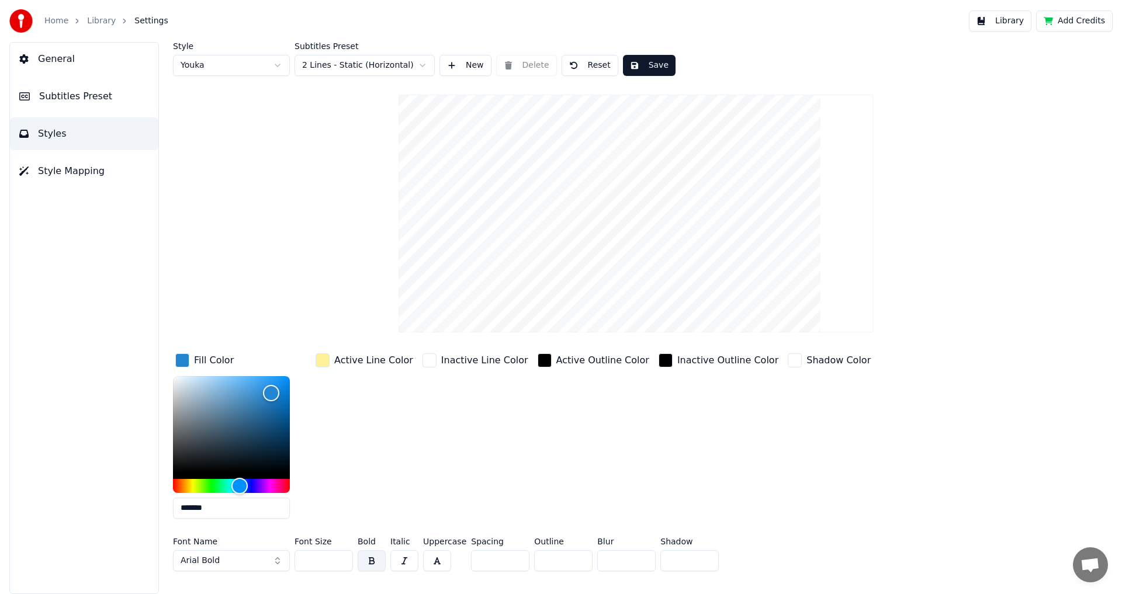
drag, startPoint x: 230, startPoint y: 356, endPoint x: 185, endPoint y: 356, distance: 45.6
click at [185, 356] on div "Fill Color" at bounding box center [204, 360] width 63 height 19
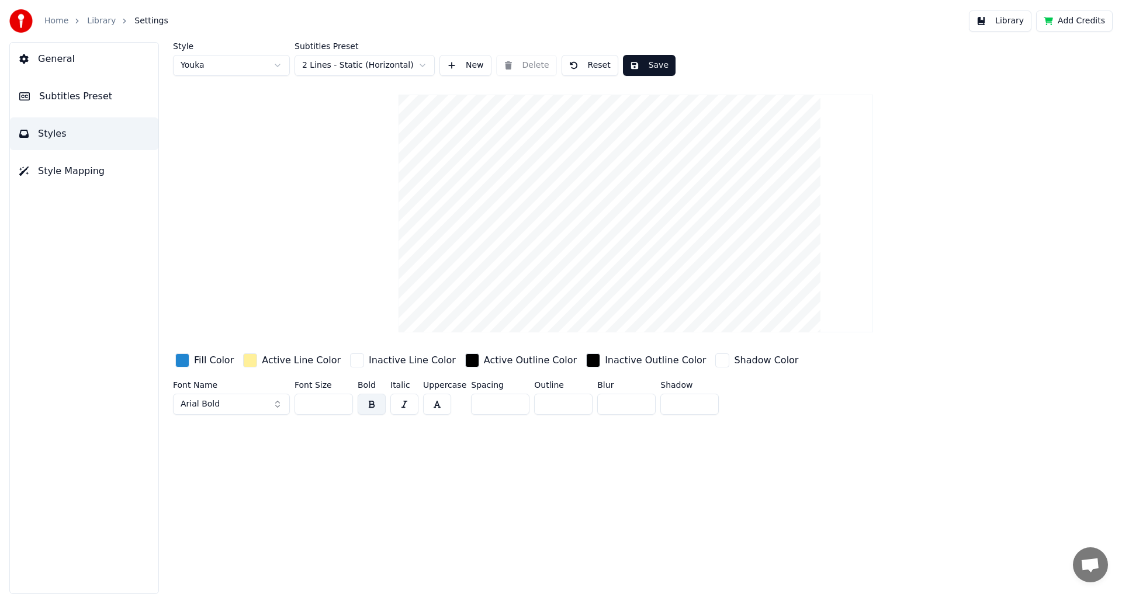
click at [212, 362] on div "Fill Color" at bounding box center [214, 360] width 40 height 14
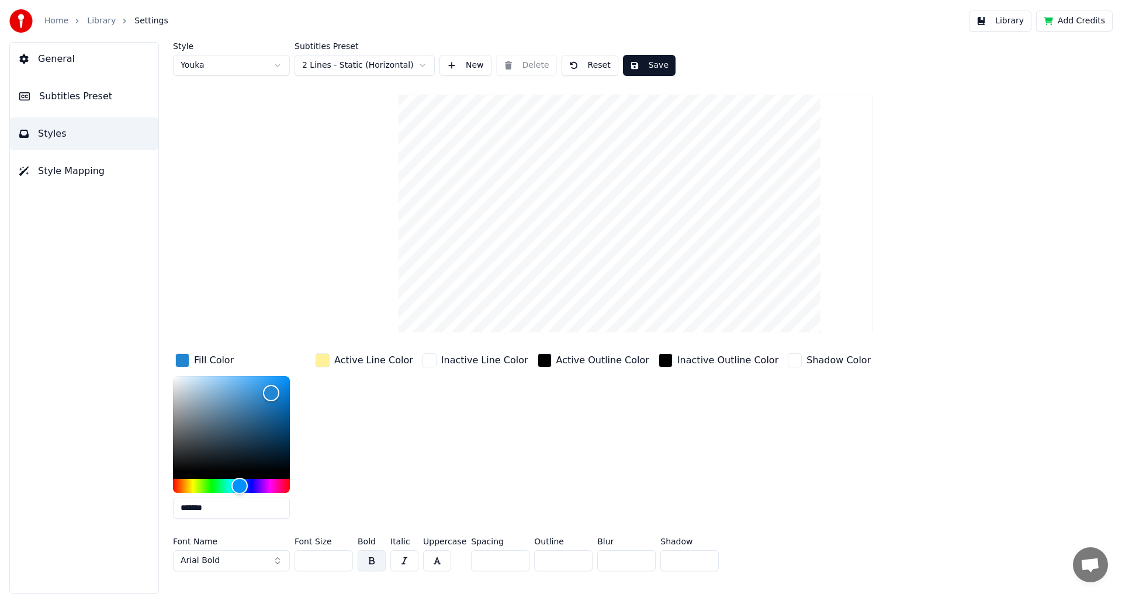
click at [192, 362] on div "Fill Color" at bounding box center [204, 360] width 63 height 19
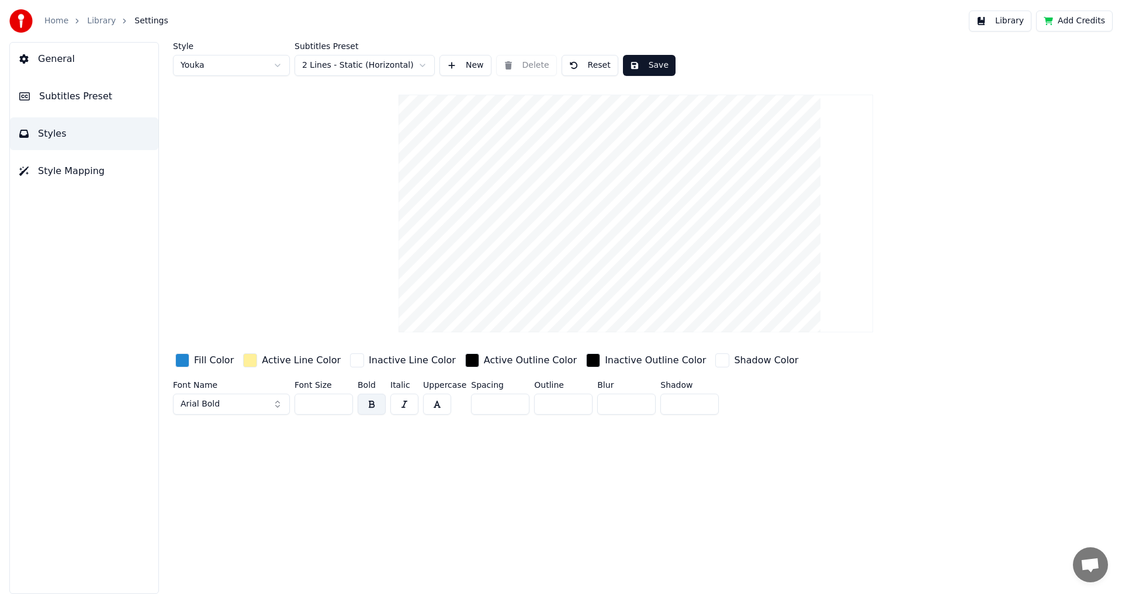
click at [192, 362] on div "Fill Color" at bounding box center [204, 360] width 63 height 19
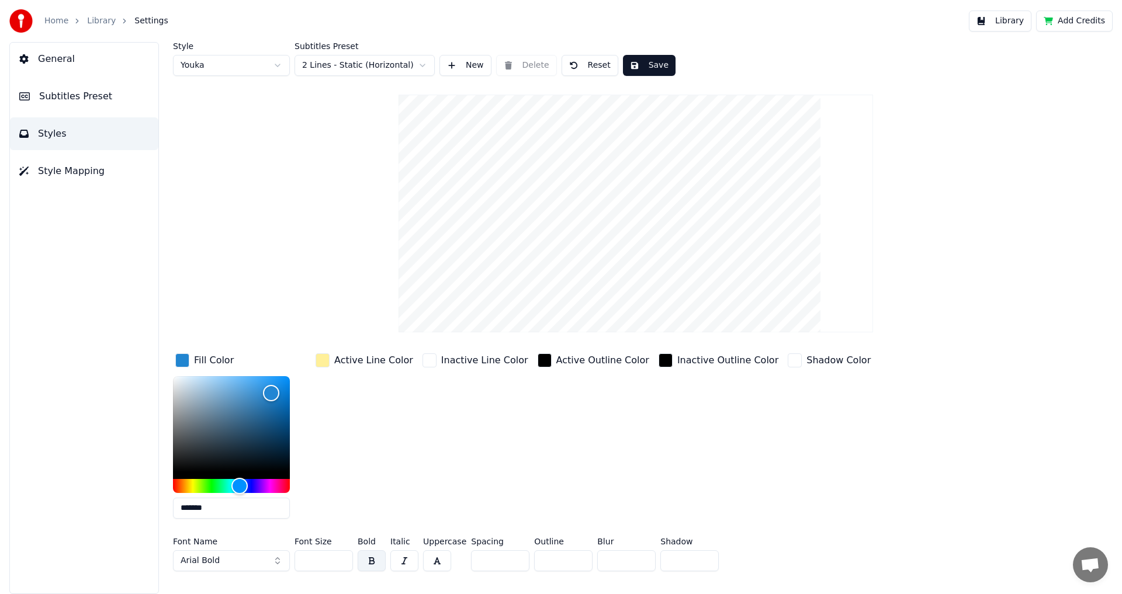
drag, startPoint x: 224, startPoint y: 508, endPoint x: 186, endPoint y: 510, distance: 38.0
click at [186, 510] on input "*******" at bounding box center [231, 508] width 117 height 21
paste input "text"
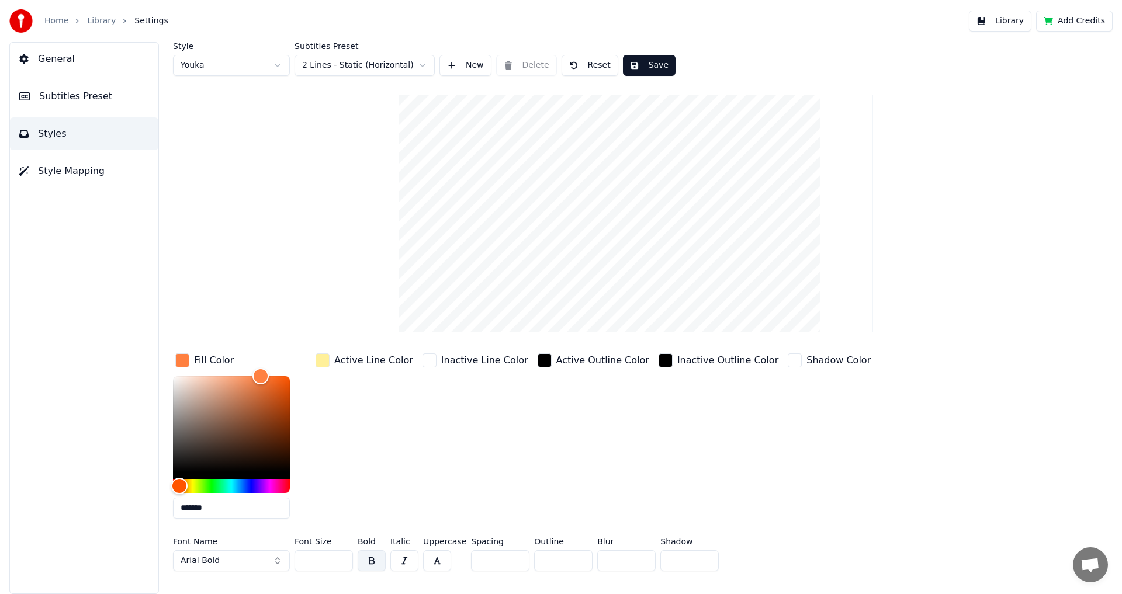
type input "*******"
click at [420, 415] on div "Inactive Line Color" at bounding box center [475, 439] width 110 height 177
click at [371, 370] on div "Active Line Color" at bounding box center [364, 439] width 102 height 177
click at [370, 366] on div "Active Line Color" at bounding box center [373, 360] width 79 height 14
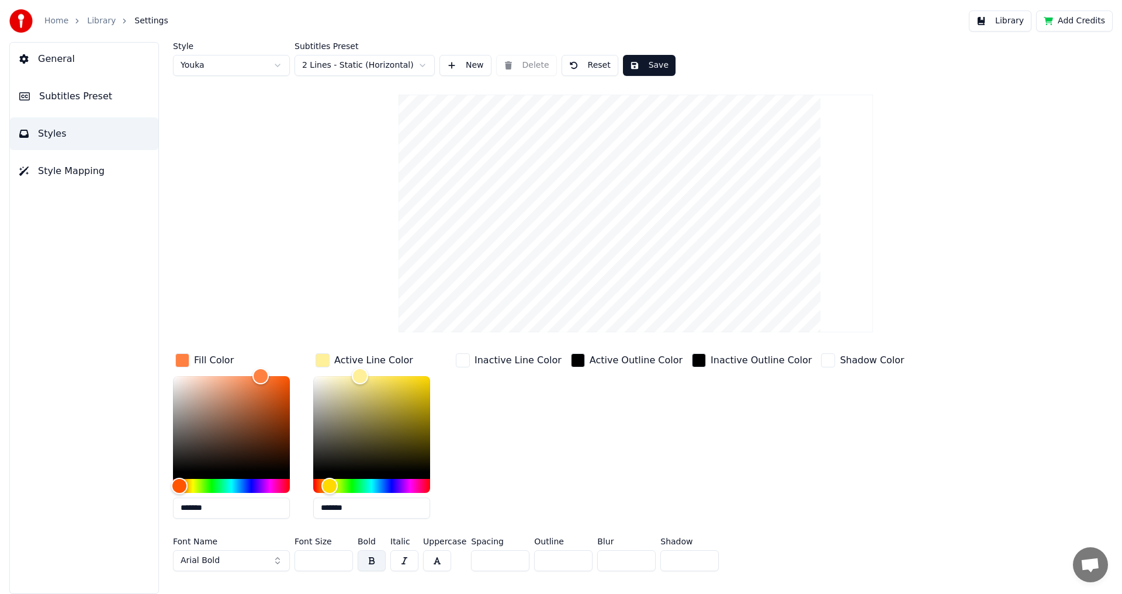
drag, startPoint x: 361, startPoint y: 511, endPoint x: 324, endPoint y: 511, distance: 36.2
click at [324, 511] on input "*******" at bounding box center [371, 508] width 117 height 21
paste input "text"
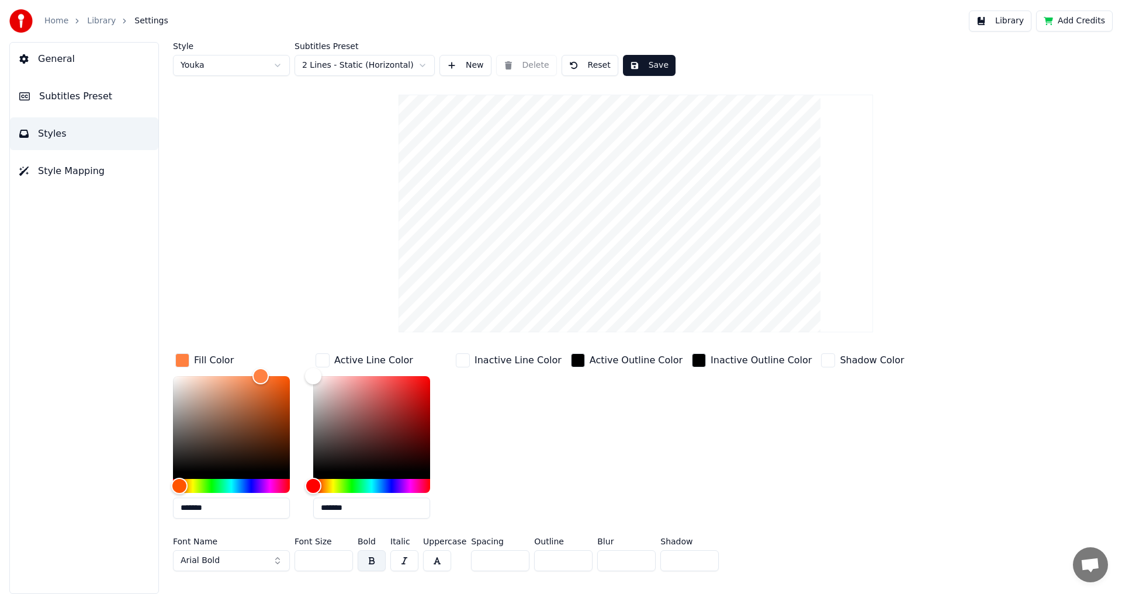
type input "*******"
click at [511, 502] on div "Inactive Line Color" at bounding box center [508, 439] width 110 height 177
click at [372, 566] on button "button" at bounding box center [372, 560] width 28 height 21
click at [254, 567] on button "Arial Bold" at bounding box center [231, 560] width 117 height 21
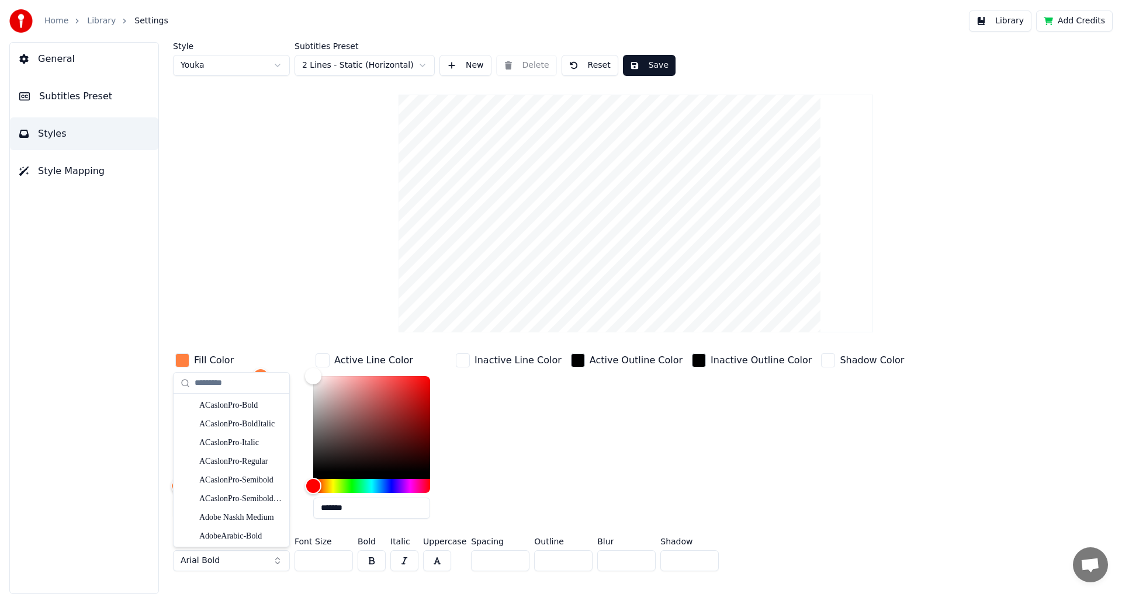
click at [225, 564] on button "Arial Bold" at bounding box center [231, 560] width 117 height 21
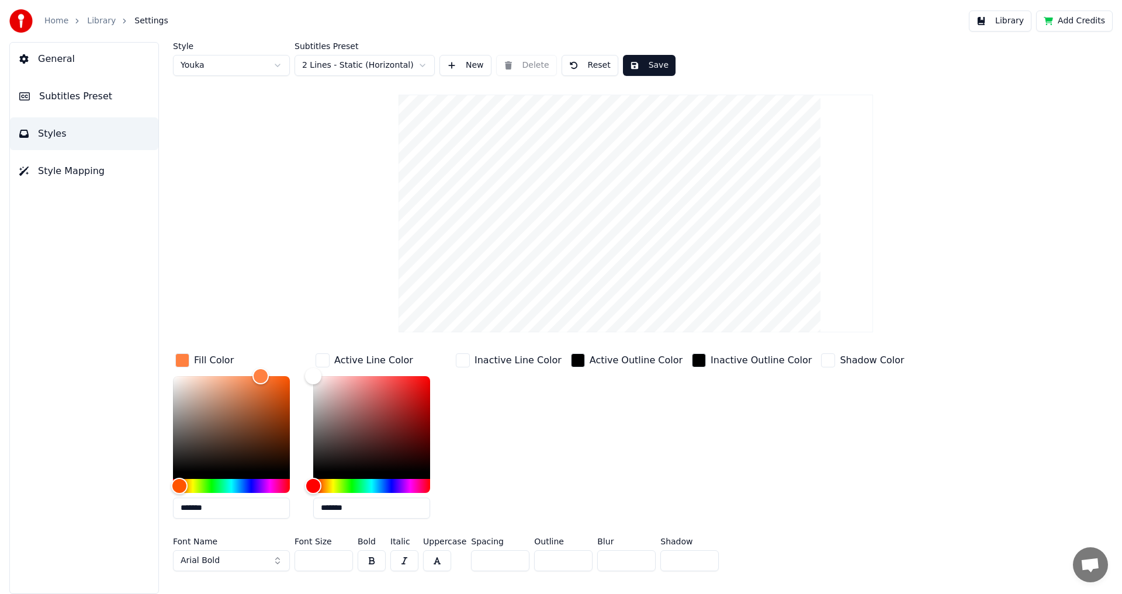
click at [224, 562] on button "Arial Bold" at bounding box center [231, 560] width 117 height 21
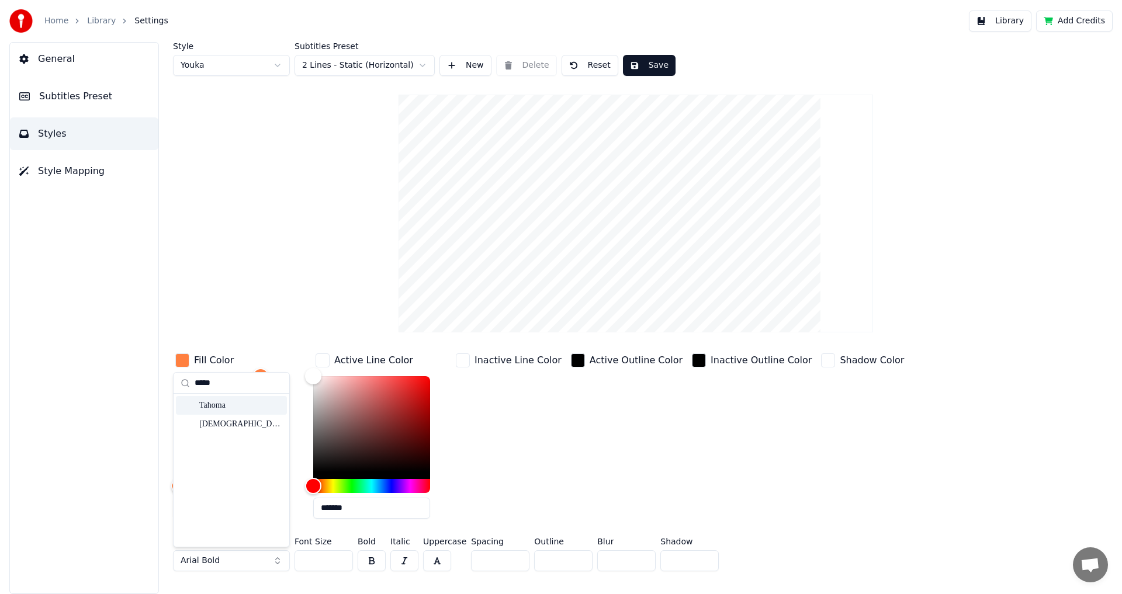
type input "*****"
click at [222, 405] on div "Tahoma" at bounding box center [240, 406] width 83 height 12
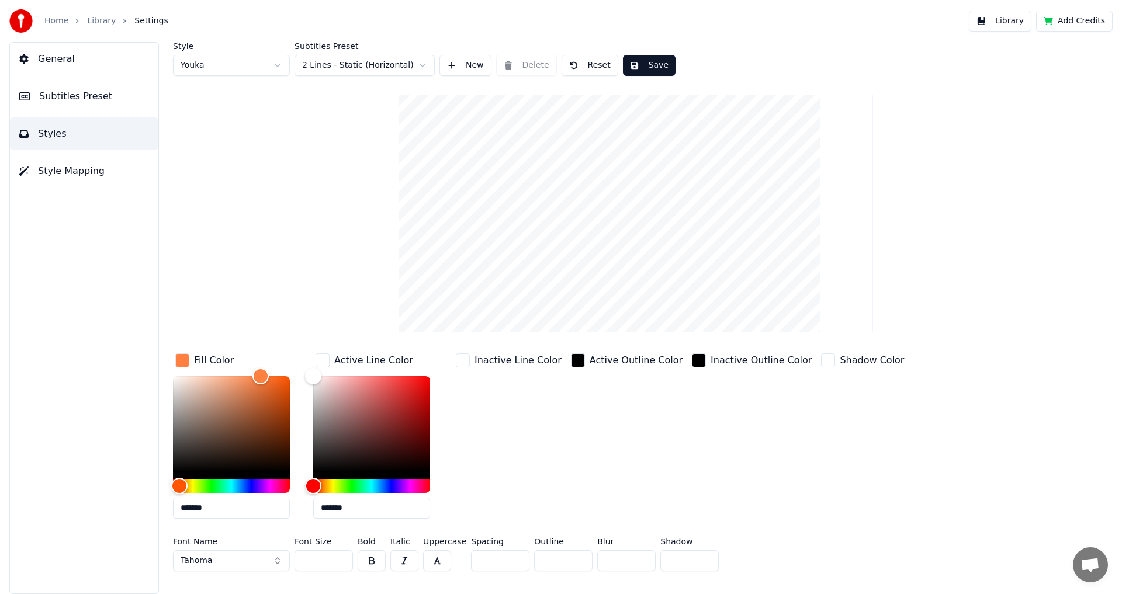
click at [373, 558] on button "button" at bounding box center [372, 560] width 28 height 21
click at [373, 559] on button "button" at bounding box center [372, 560] width 28 height 21
click at [341, 558] on input "**" at bounding box center [323, 560] width 58 height 21
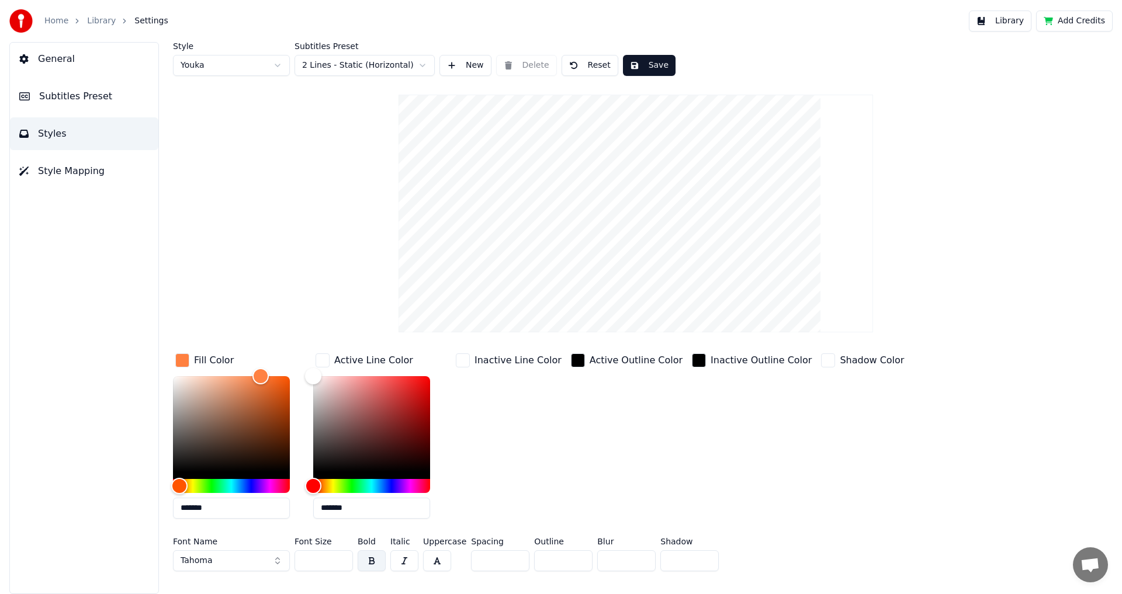
click at [341, 558] on input "**" at bounding box center [323, 560] width 58 height 21
click at [341, 558] on input "***" at bounding box center [323, 560] width 58 height 21
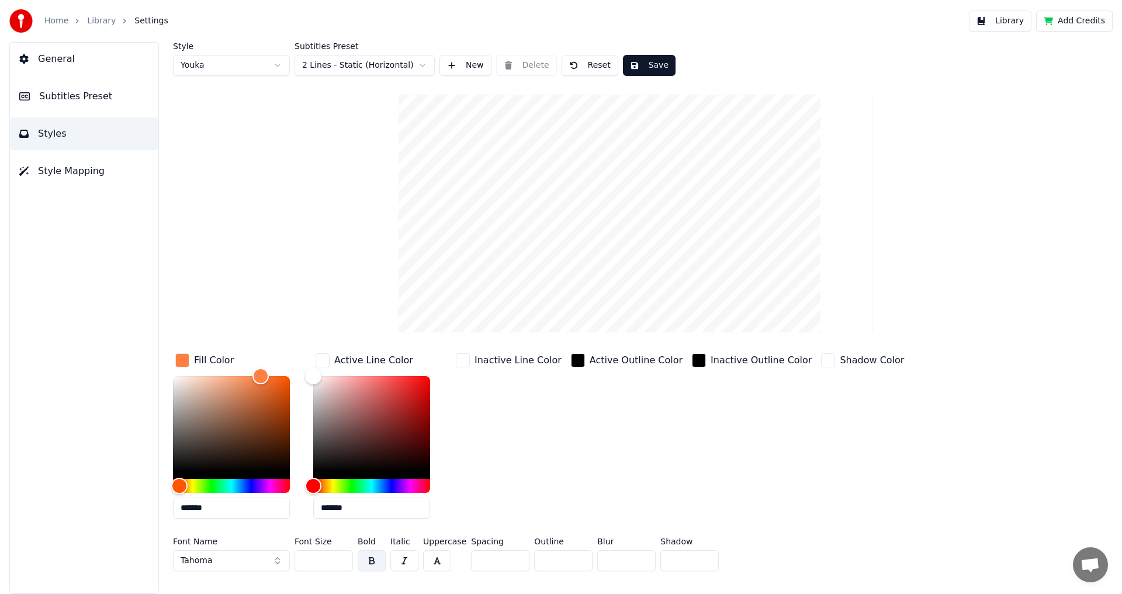
click at [341, 558] on input "***" at bounding box center [323, 560] width 58 height 21
type input "***"
click at [341, 558] on input "***" at bounding box center [323, 560] width 58 height 21
click at [370, 565] on button "button" at bounding box center [372, 560] width 28 height 21
click at [372, 567] on button "button" at bounding box center [372, 560] width 28 height 21
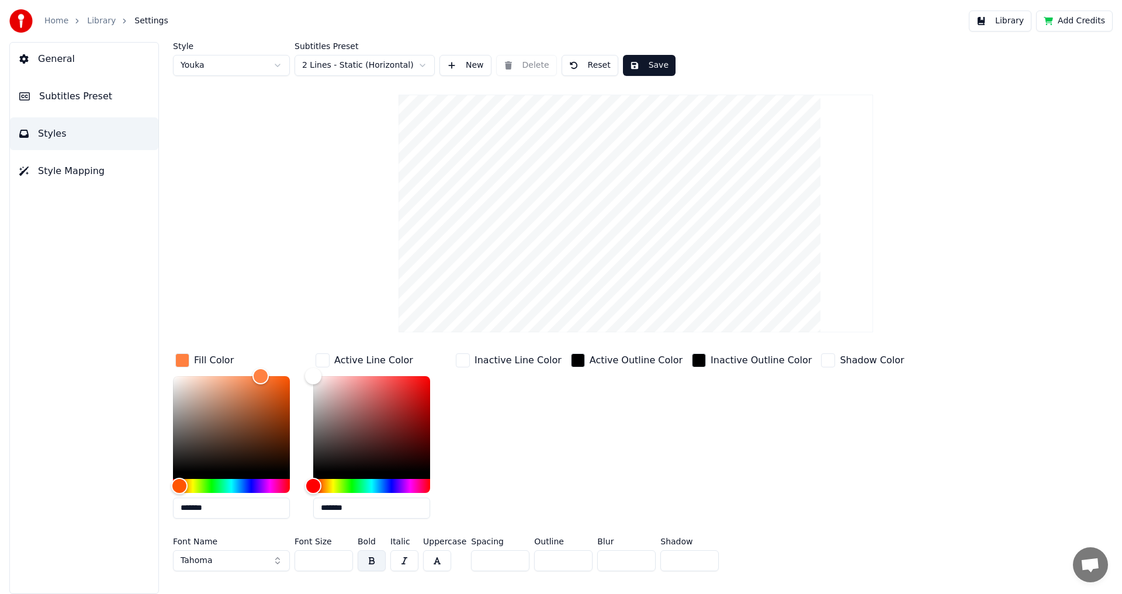
click at [372, 567] on button "button" at bounding box center [372, 560] width 28 height 21
click at [375, 558] on button "button" at bounding box center [372, 560] width 28 height 21
click at [240, 561] on button "Tahoma" at bounding box center [231, 560] width 117 height 21
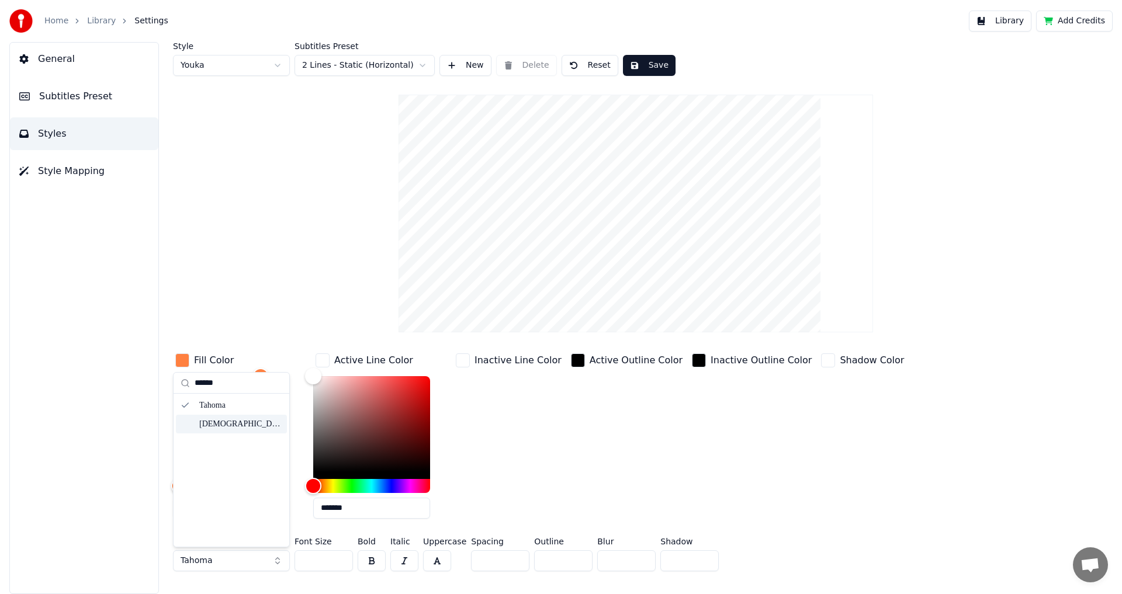
type input "******"
click at [248, 427] on div "[DEMOGRAPHIC_DATA] Bold" at bounding box center [240, 424] width 83 height 12
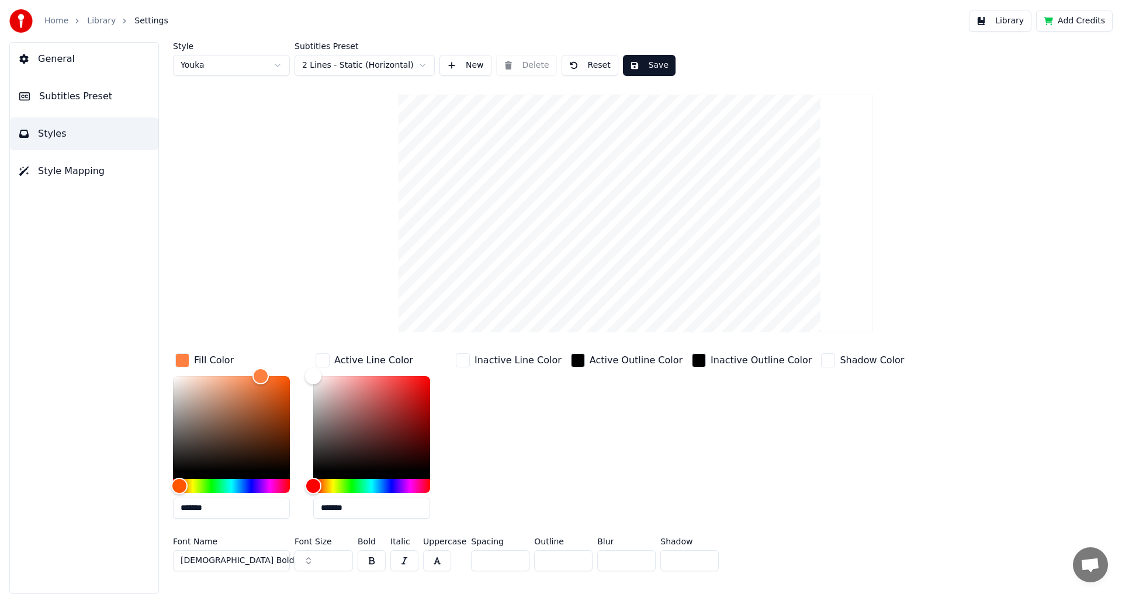
click at [650, 63] on button "Save" at bounding box center [649, 65] width 53 height 21
click at [644, 70] on button "Save" at bounding box center [649, 65] width 53 height 21
click at [105, 23] on link "Library" at bounding box center [101, 21] width 29 height 12
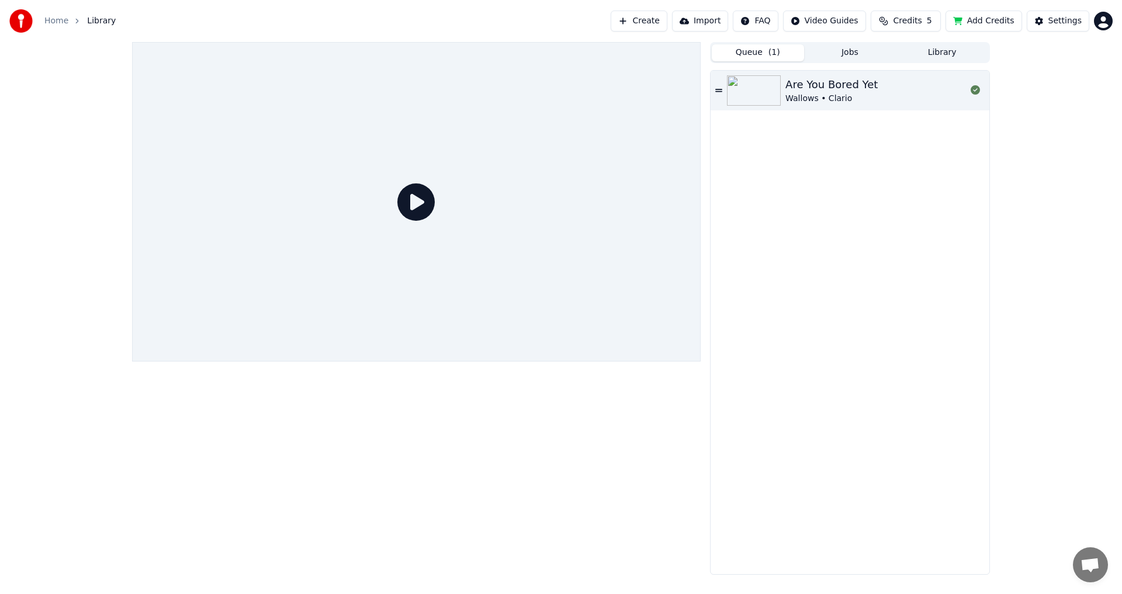
click at [421, 195] on icon at bounding box center [415, 201] width 37 height 37
click at [838, 61] on button "Jobs" at bounding box center [850, 52] width 92 height 17
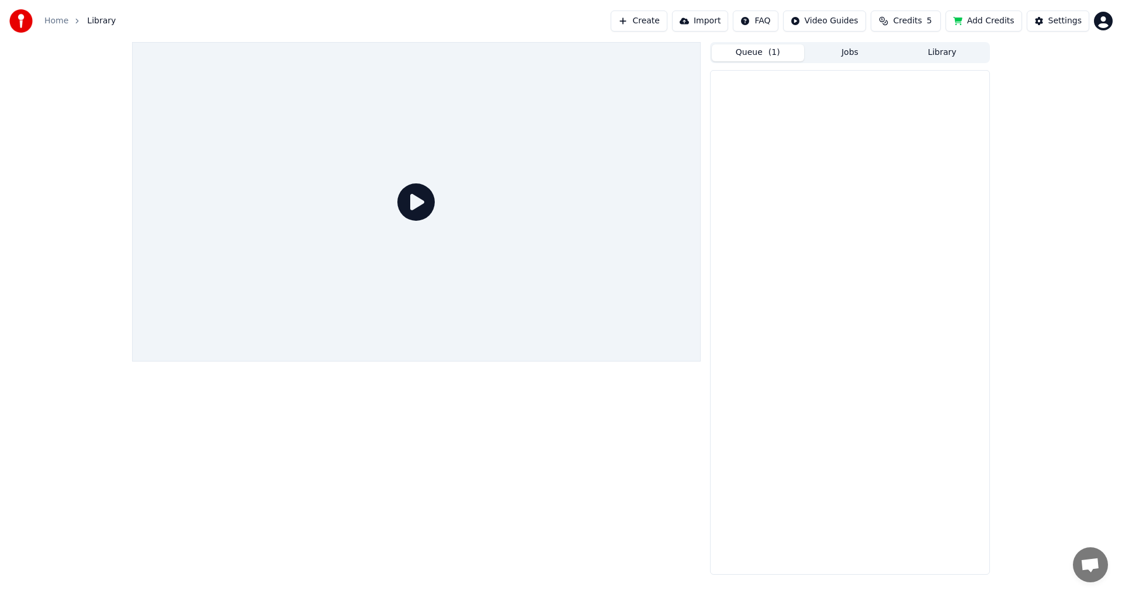
click at [787, 56] on button "Queue ( 1 )" at bounding box center [758, 52] width 92 height 17
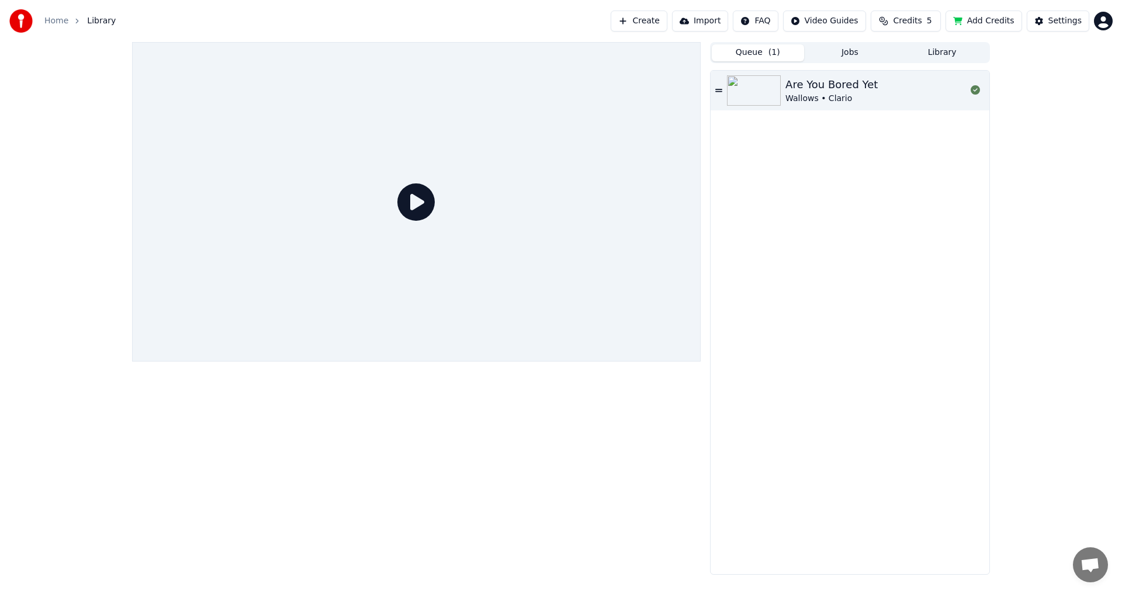
click at [383, 207] on div at bounding box center [416, 202] width 569 height 320
click at [420, 200] on icon at bounding box center [415, 201] width 37 height 37
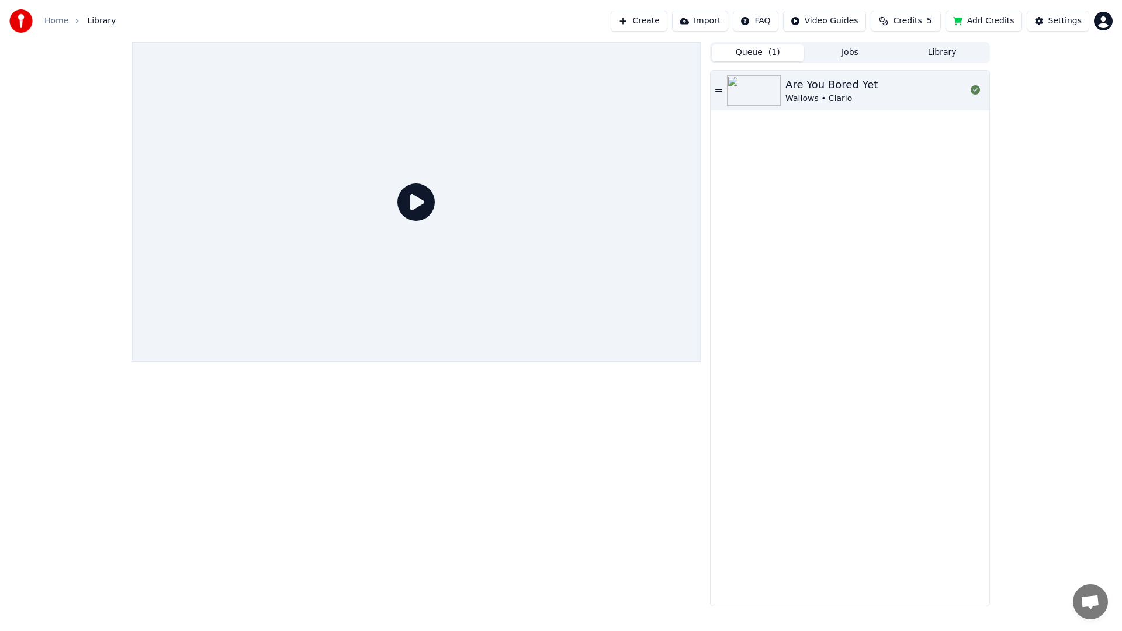
click at [602, 299] on div at bounding box center [416, 202] width 569 height 320
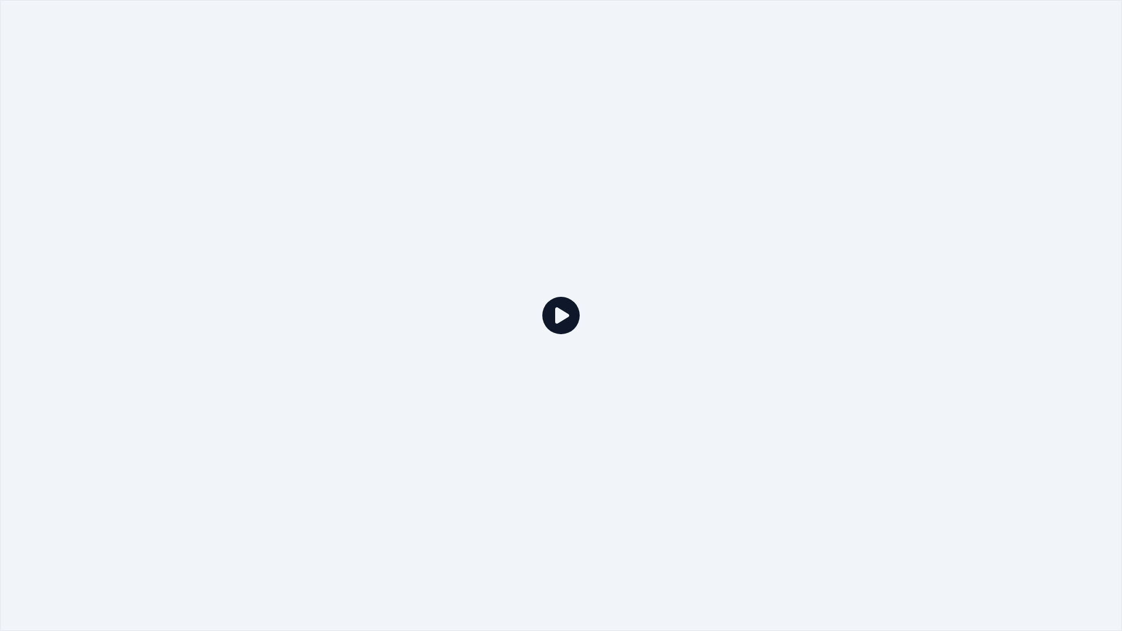
click at [602, 299] on div at bounding box center [561, 315] width 1122 height 631
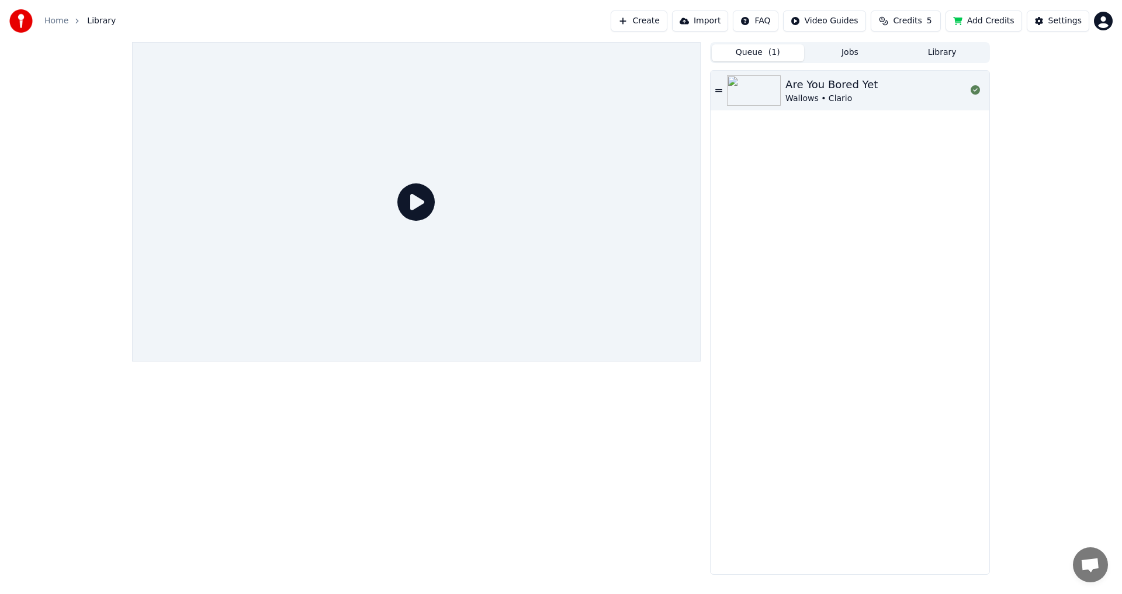
click at [907, 50] on button "Library" at bounding box center [942, 52] width 92 height 17
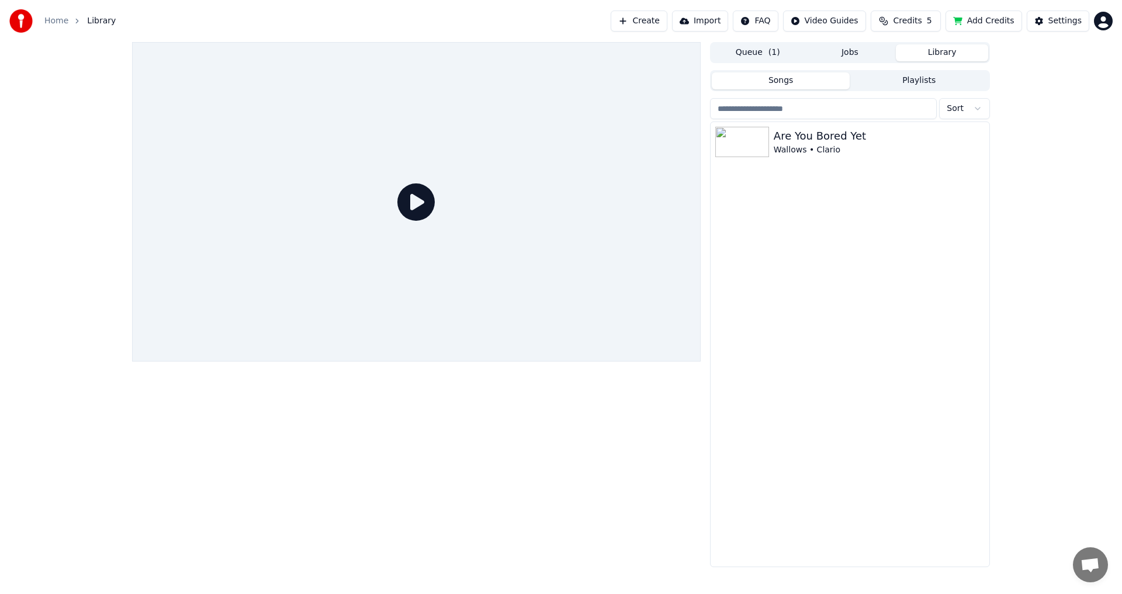
click at [937, 51] on button "Library" at bounding box center [942, 52] width 92 height 17
click at [888, 87] on button "Playlists" at bounding box center [919, 80] width 138 height 17
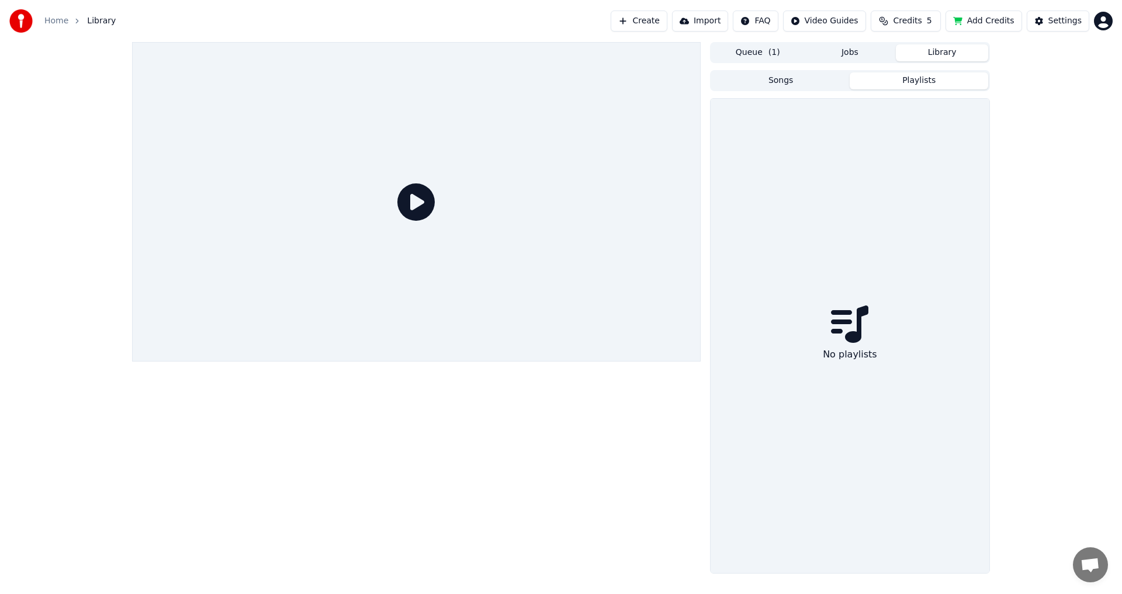
click at [807, 82] on button "Songs" at bounding box center [781, 80] width 138 height 17
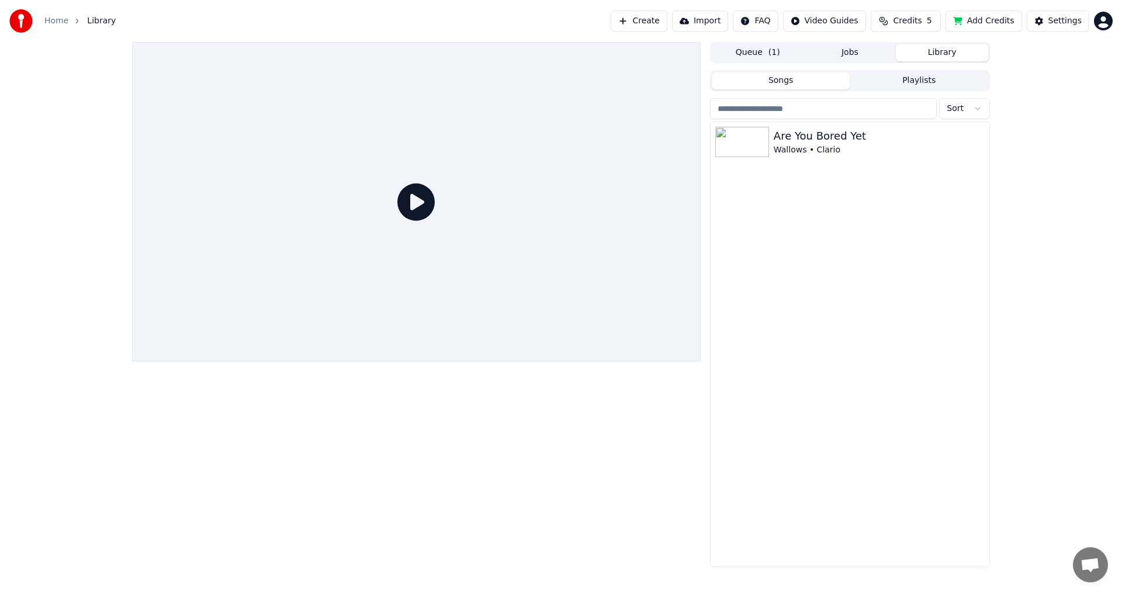
click at [390, 157] on div at bounding box center [416, 202] width 569 height 320
click at [392, 183] on div at bounding box center [416, 202] width 569 height 320
click at [431, 182] on div at bounding box center [416, 202] width 569 height 320
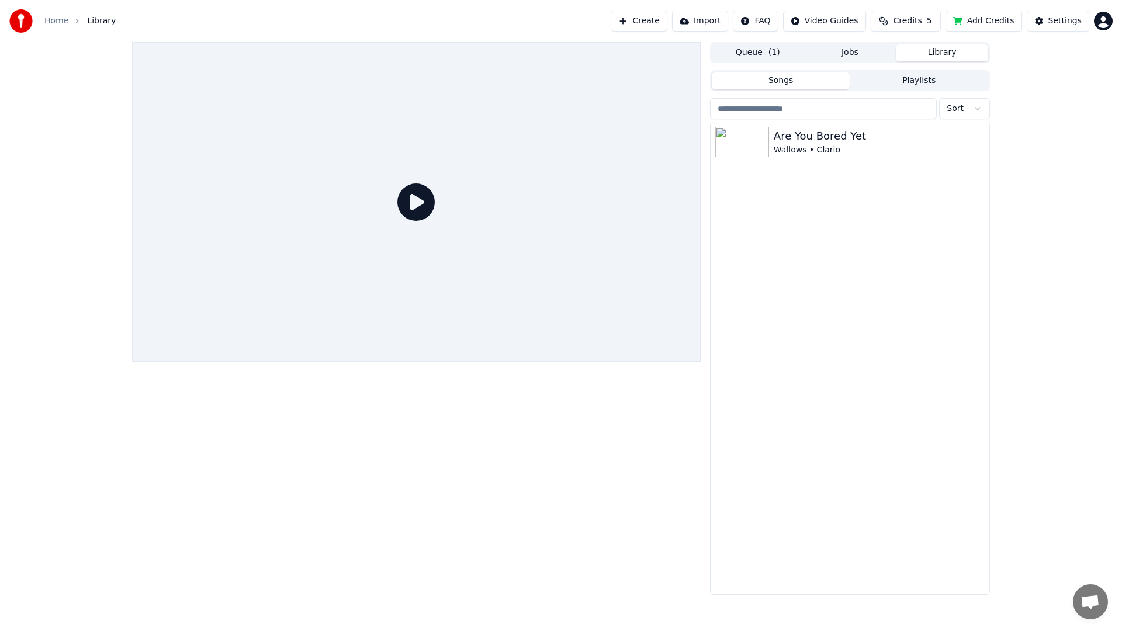
click at [701, 150] on div at bounding box center [416, 202] width 569 height 320
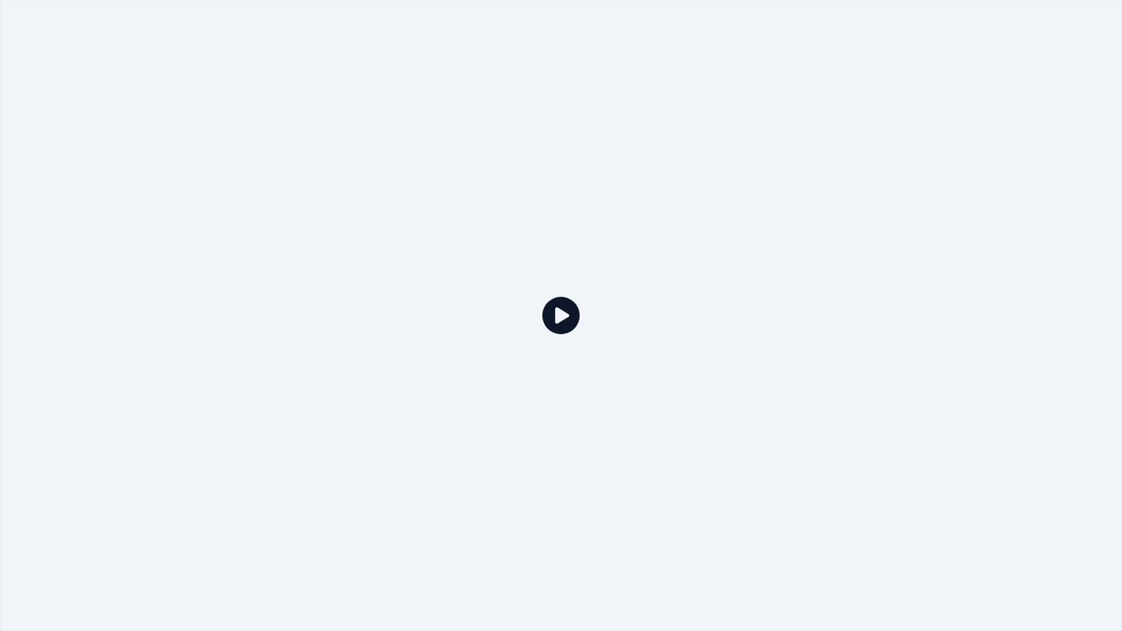
click at [796, 150] on div at bounding box center [561, 315] width 1122 height 631
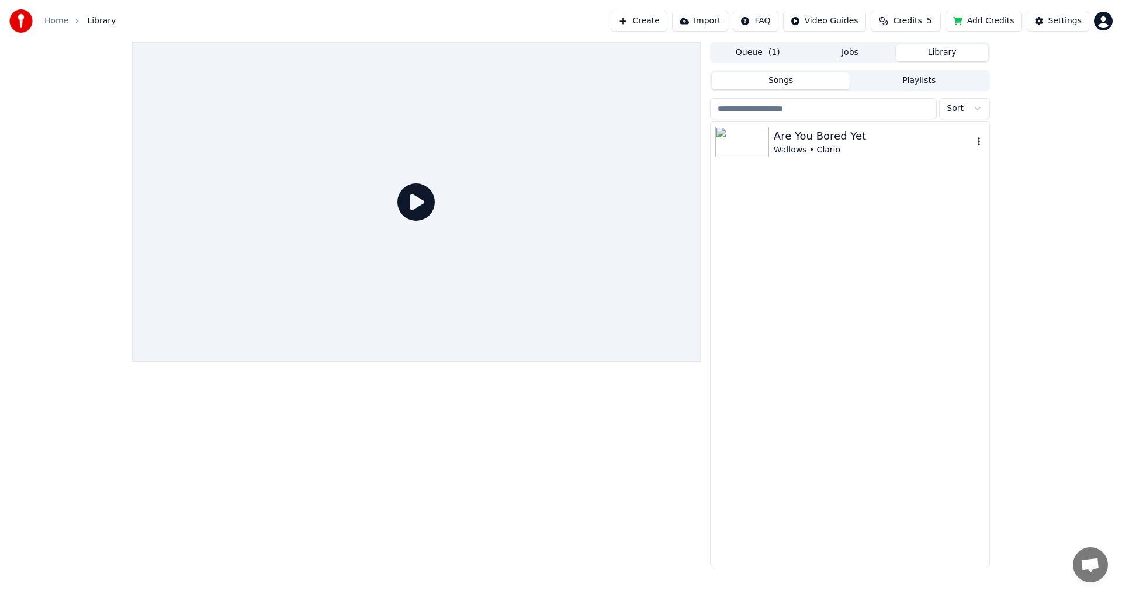
click at [828, 144] on div "Wallows • Clario" at bounding box center [873, 150] width 199 height 12
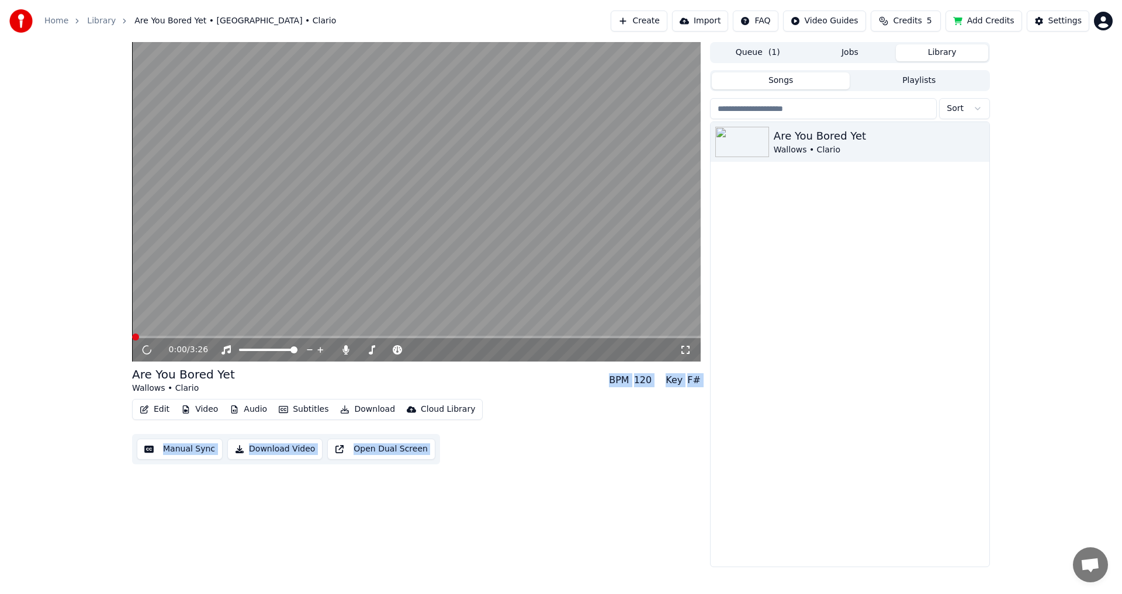
drag, startPoint x: 434, startPoint y: 198, endPoint x: 404, endPoint y: 219, distance: 36.5
click at [434, 198] on video at bounding box center [416, 202] width 569 height 320
click at [242, 332] on video at bounding box center [416, 202] width 569 height 320
click at [250, 340] on div "0:00 / 3:26" at bounding box center [416, 349] width 569 height 23
click at [251, 340] on div "0:00 / 3:26" at bounding box center [416, 349] width 569 height 23
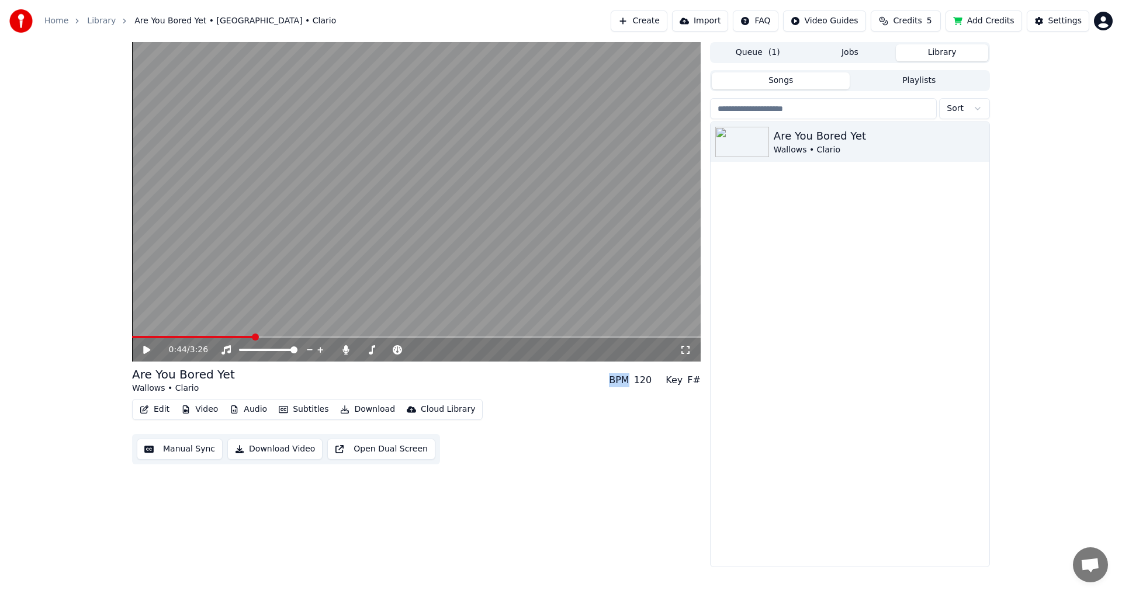
click at [253, 338] on span at bounding box center [416, 337] width 569 height 2
click at [323, 276] on video at bounding box center [416, 202] width 569 height 320
click at [833, 423] on div "Are You Bored Yet Wallows • Clario" at bounding box center [849, 344] width 279 height 445
click at [295, 404] on button "Subtitles" at bounding box center [303, 409] width 59 height 16
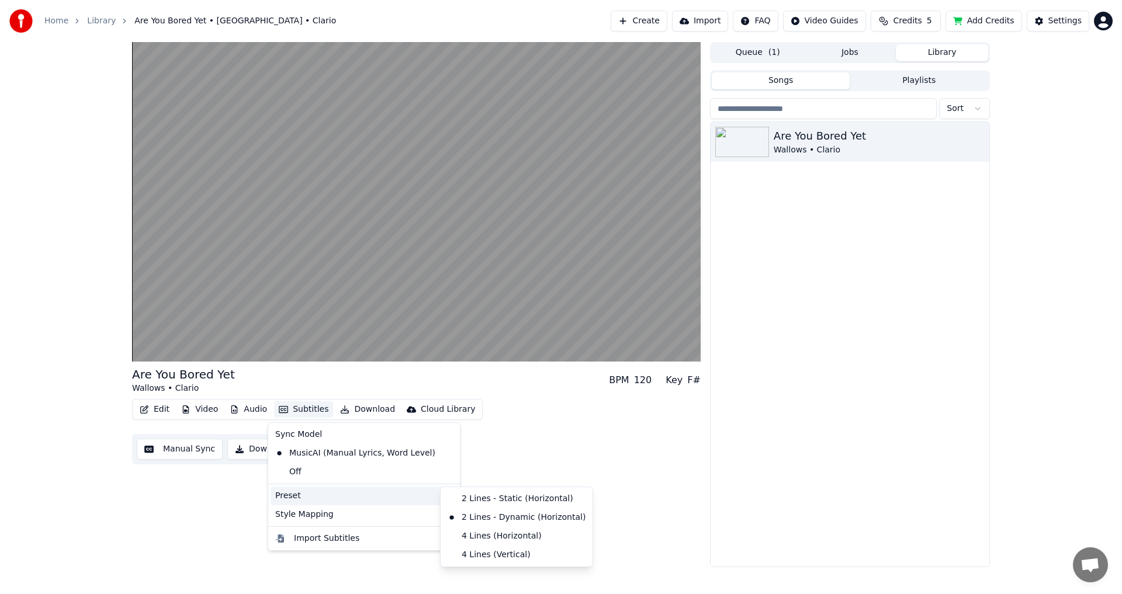
click at [324, 495] on div "Preset" at bounding box center [364, 496] width 187 height 19
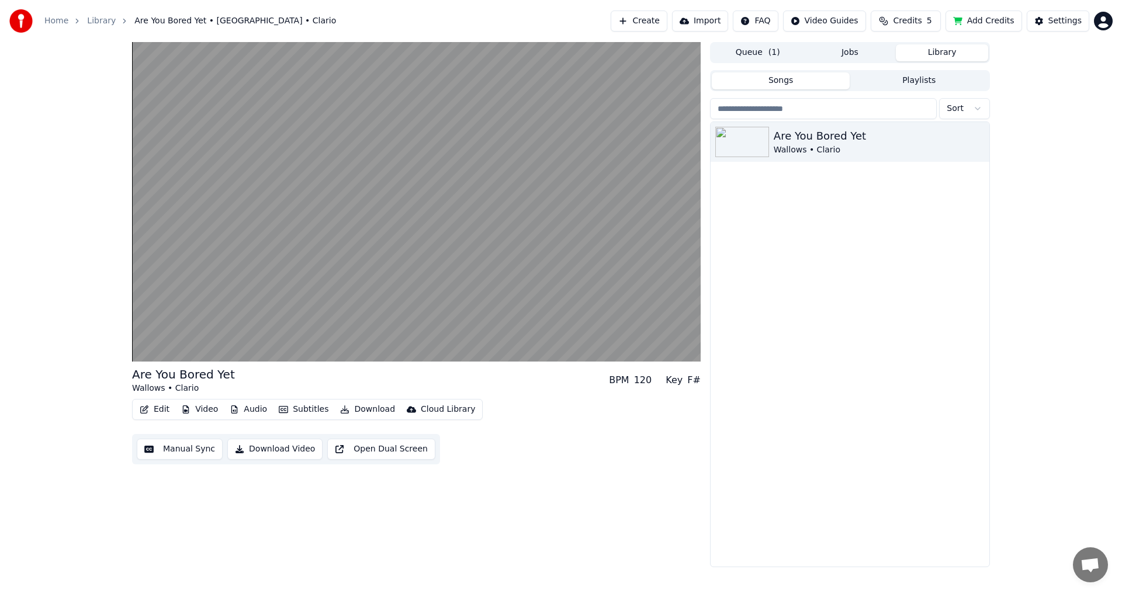
click at [488, 460] on div "Edit Video Audio Subtitles Download Cloud Library Manual Sync Download Video Op…" at bounding box center [416, 431] width 569 height 65
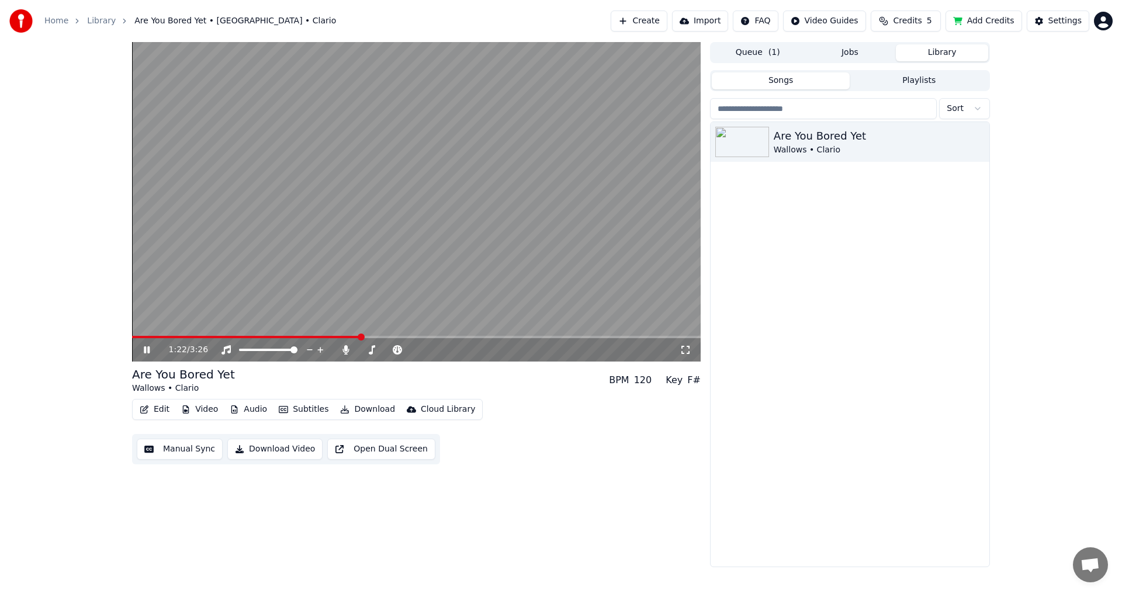
click at [186, 451] on button "Manual Sync" at bounding box center [180, 449] width 86 height 21
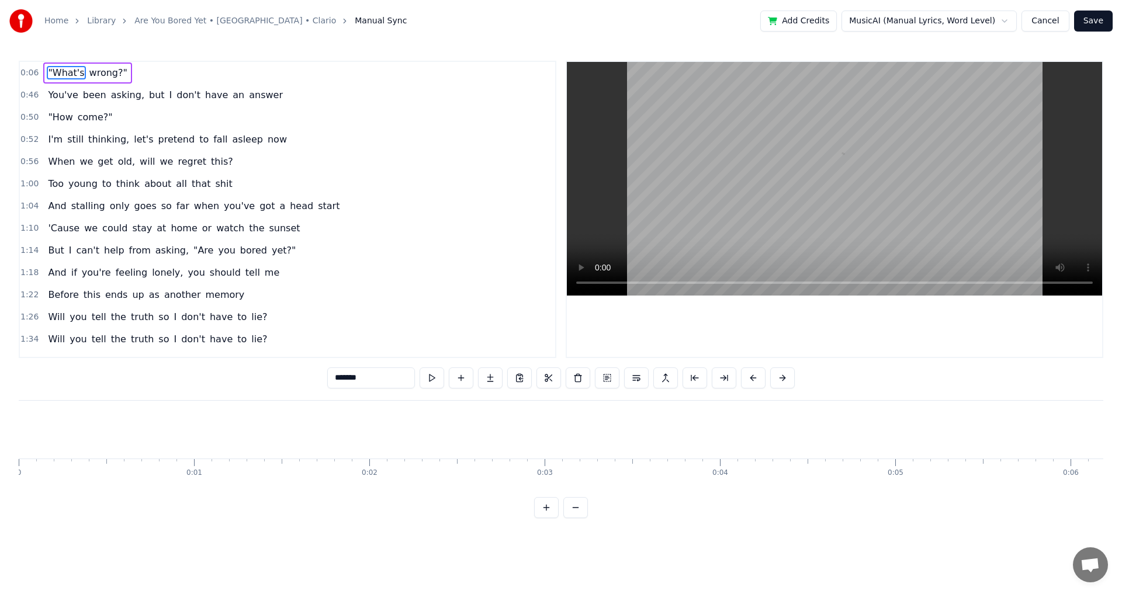
scroll to position [0, 1139]
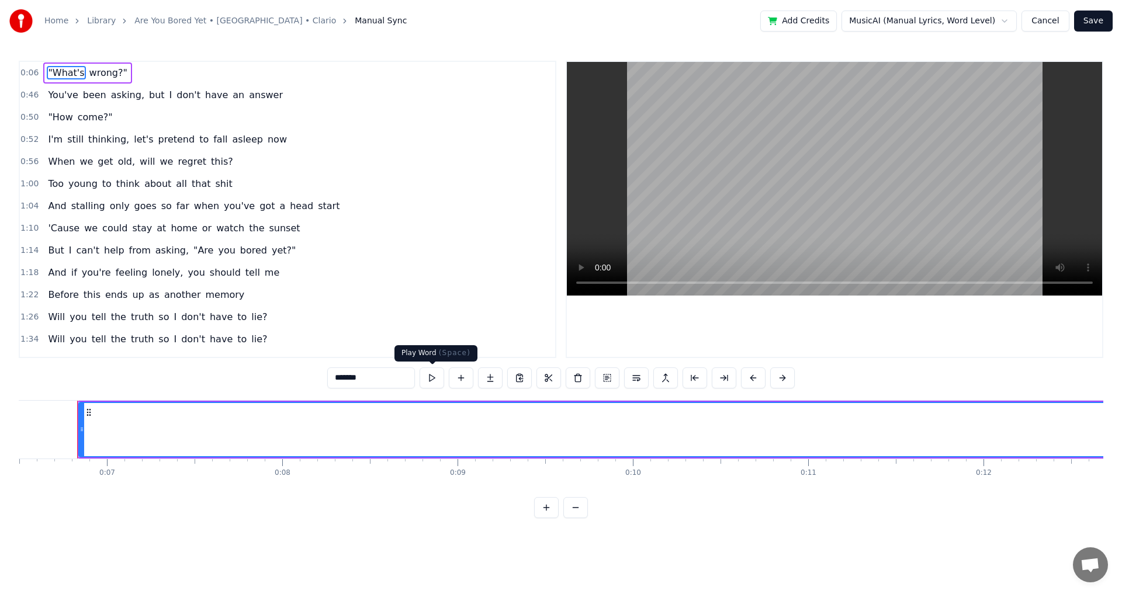
click at [428, 379] on button at bounding box center [432, 378] width 25 height 21
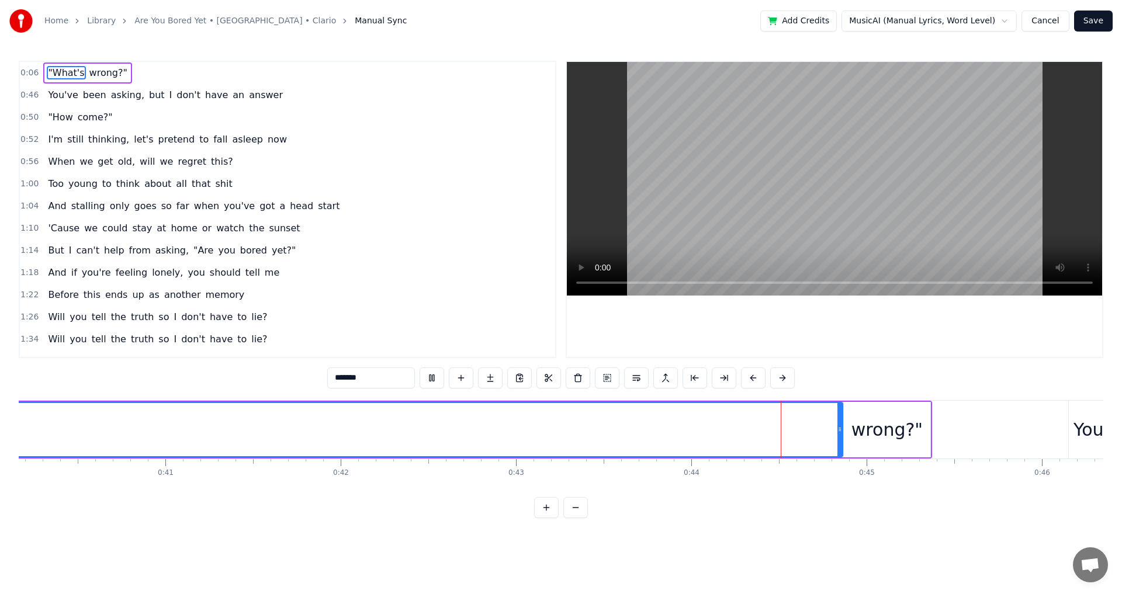
click at [420, 368] on button at bounding box center [432, 378] width 25 height 21
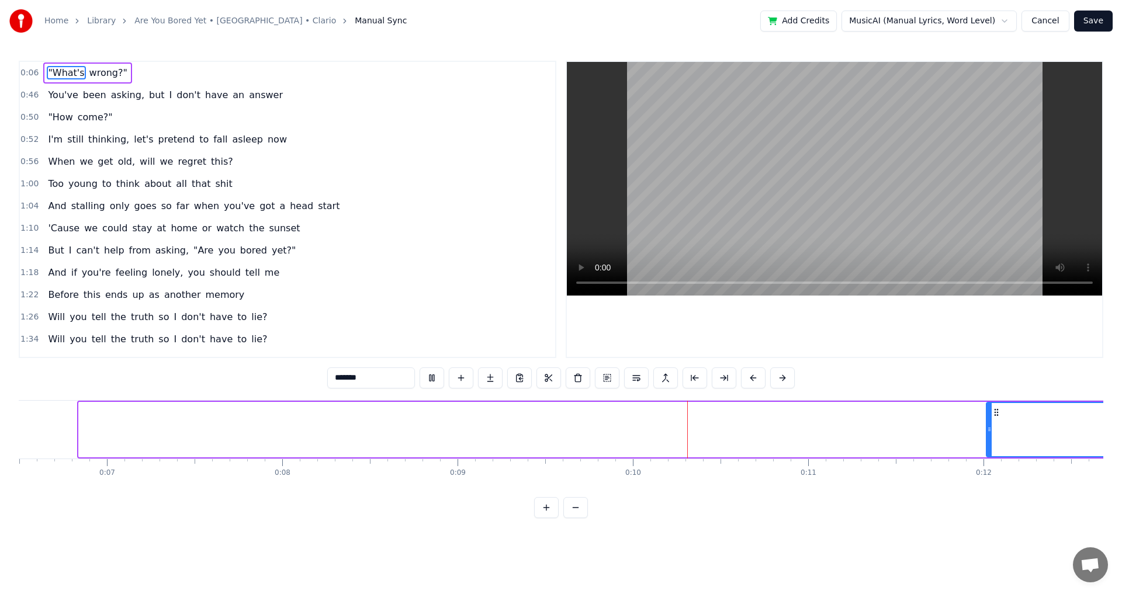
drag, startPoint x: 82, startPoint y: 429, endPoint x: 992, endPoint y: 420, distance: 909.2
click at [992, 420] on div at bounding box center [989, 429] width 5 height 53
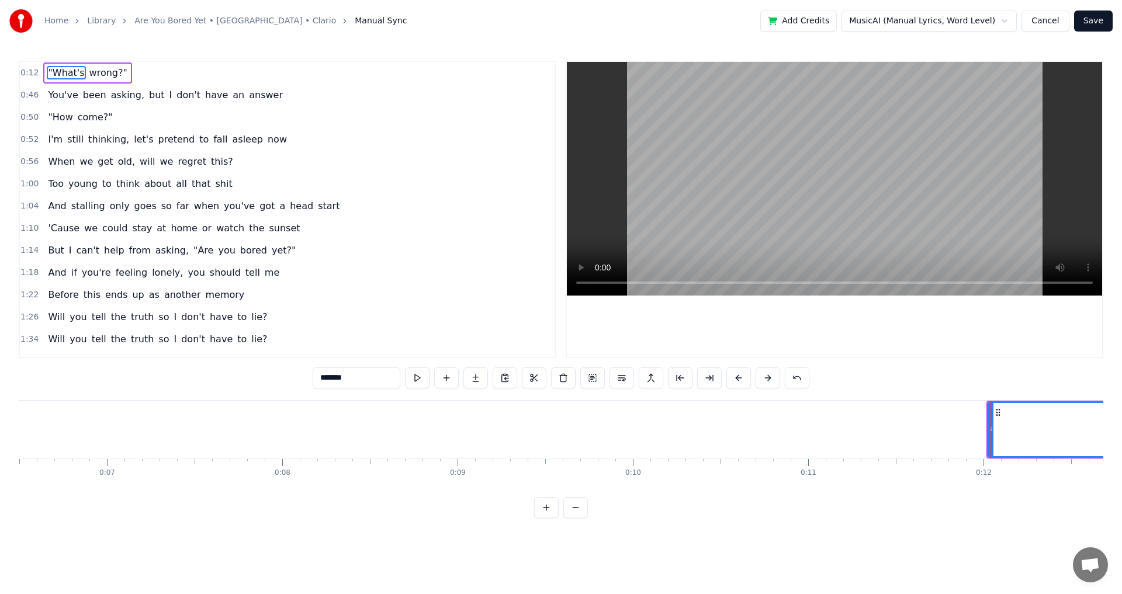
click at [405, 368] on button at bounding box center [417, 378] width 25 height 21
click at [90, 71] on span "wrong?"" at bounding box center [108, 72] width 40 height 13
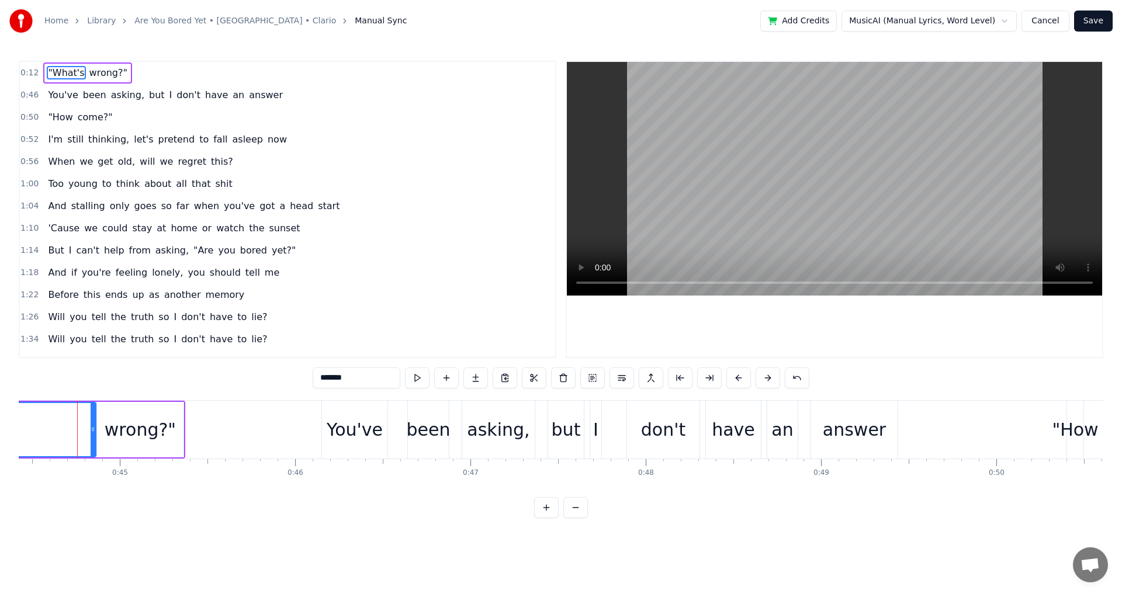
drag, startPoint x: 72, startPoint y: 418, endPoint x: 65, endPoint y: 418, distance: 6.4
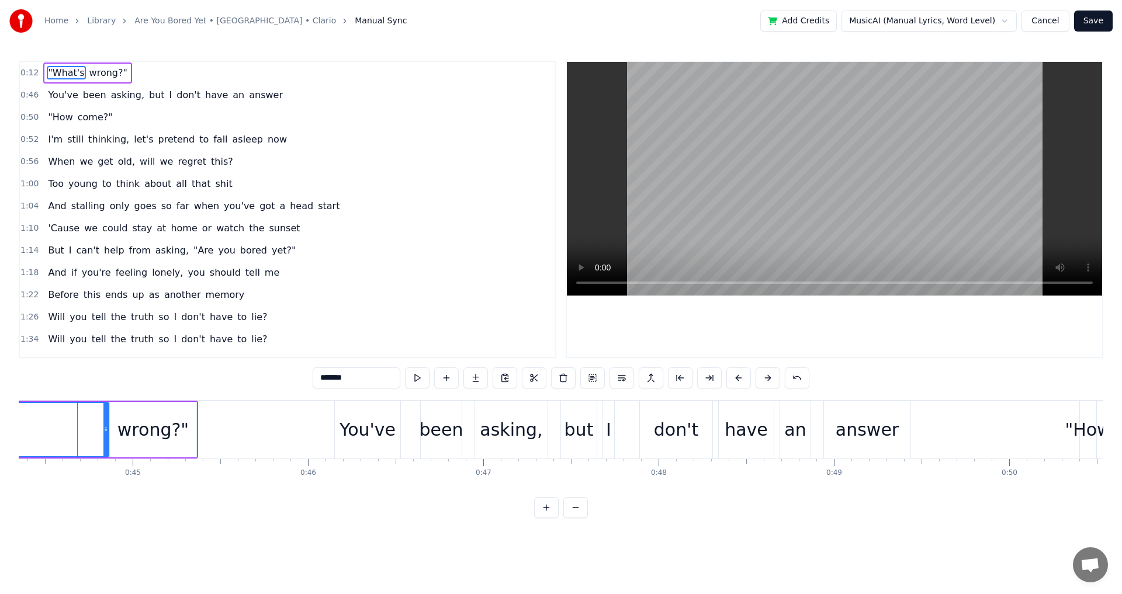
drag, startPoint x: 79, startPoint y: 421, endPoint x: 55, endPoint y: 425, distance: 24.4
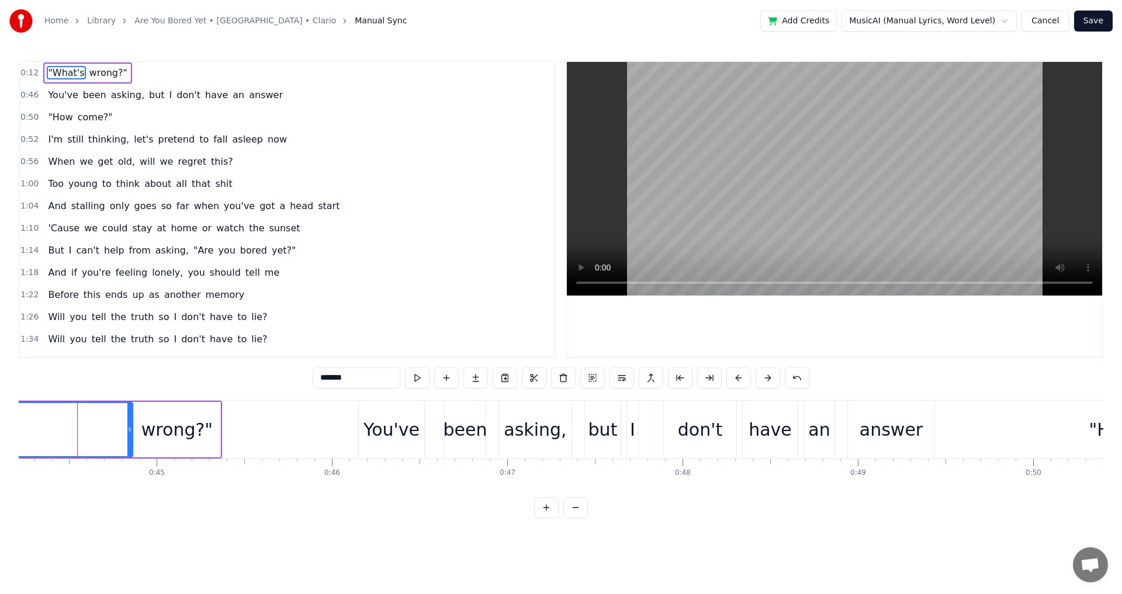
drag, startPoint x: 78, startPoint y: 427, endPoint x: 62, endPoint y: 428, distance: 15.8
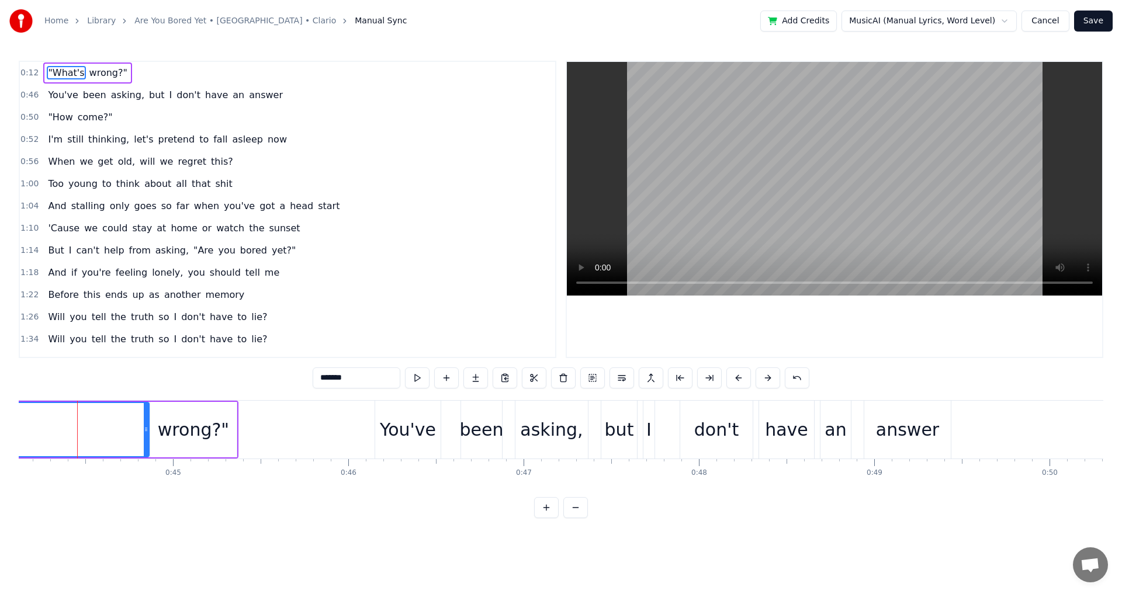
scroll to position [0, 2047]
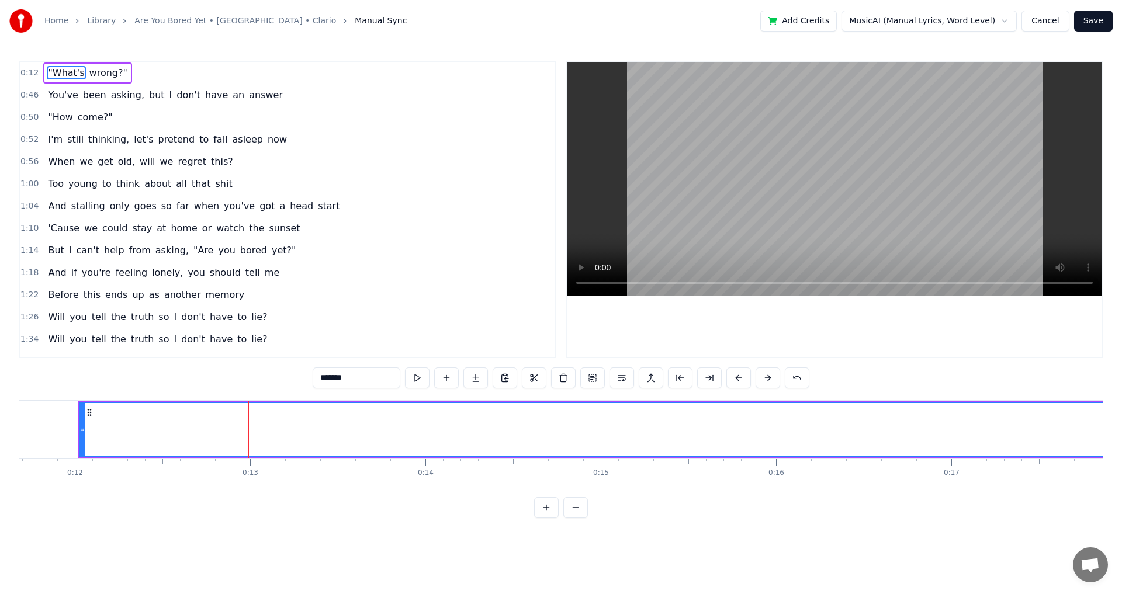
click at [98, 77] on span "wrong?"" at bounding box center [108, 72] width 40 height 13
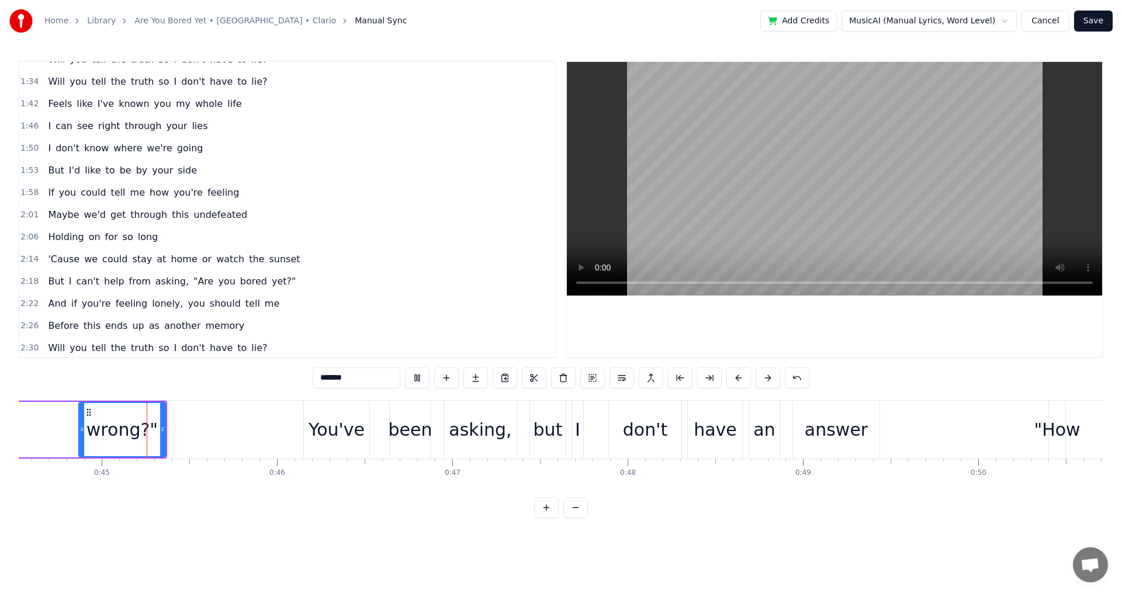
scroll to position [282, 0]
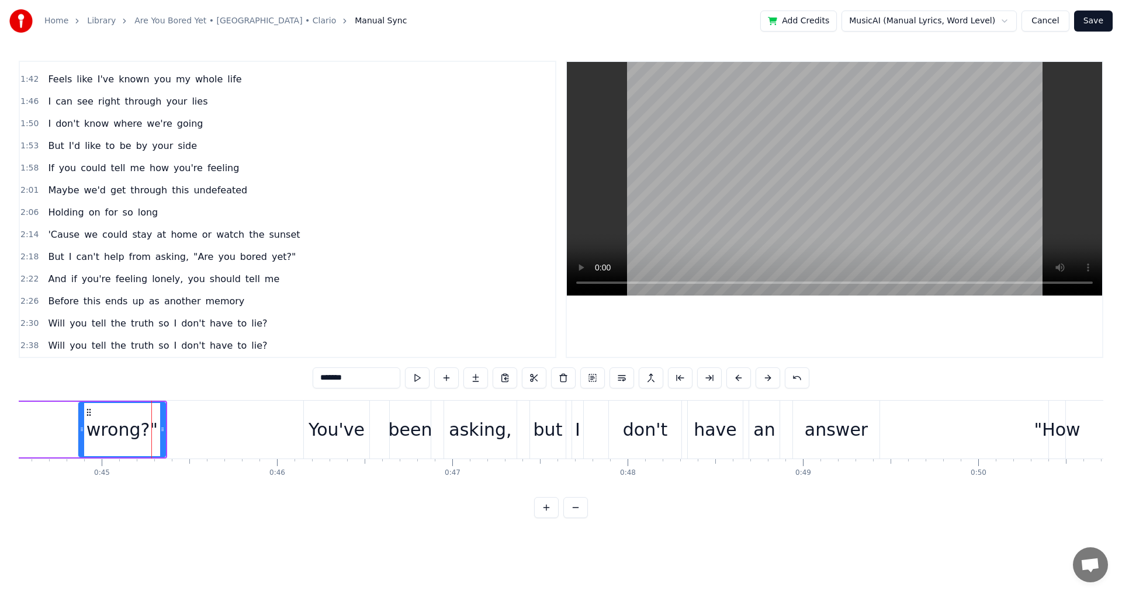
type input "*******"
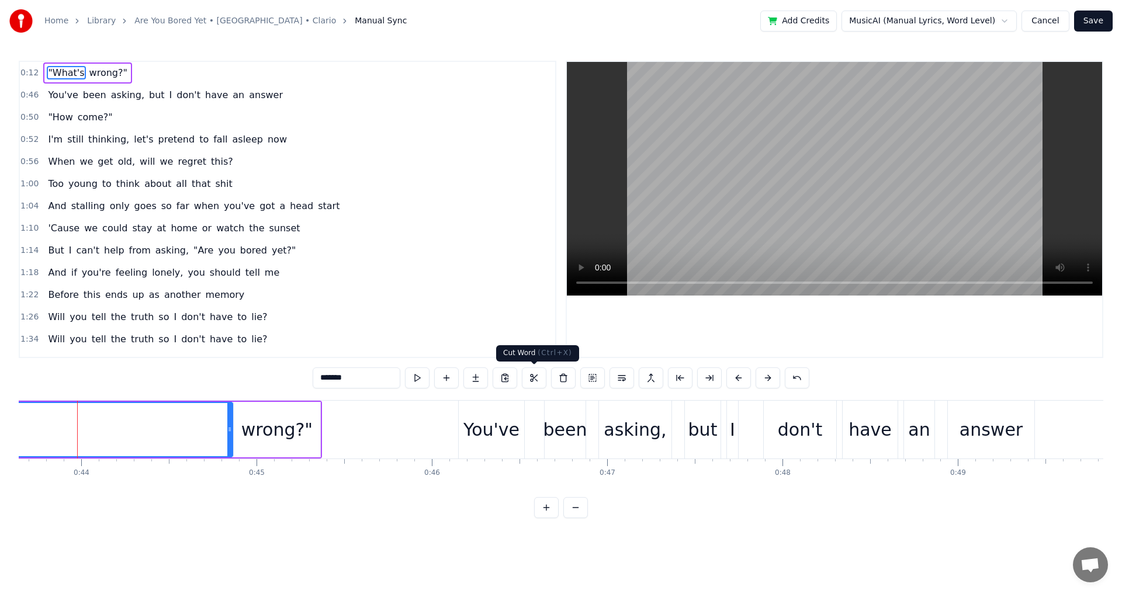
click at [533, 376] on button at bounding box center [534, 378] width 25 height 21
click at [507, 368] on button at bounding box center [519, 378] width 25 height 21
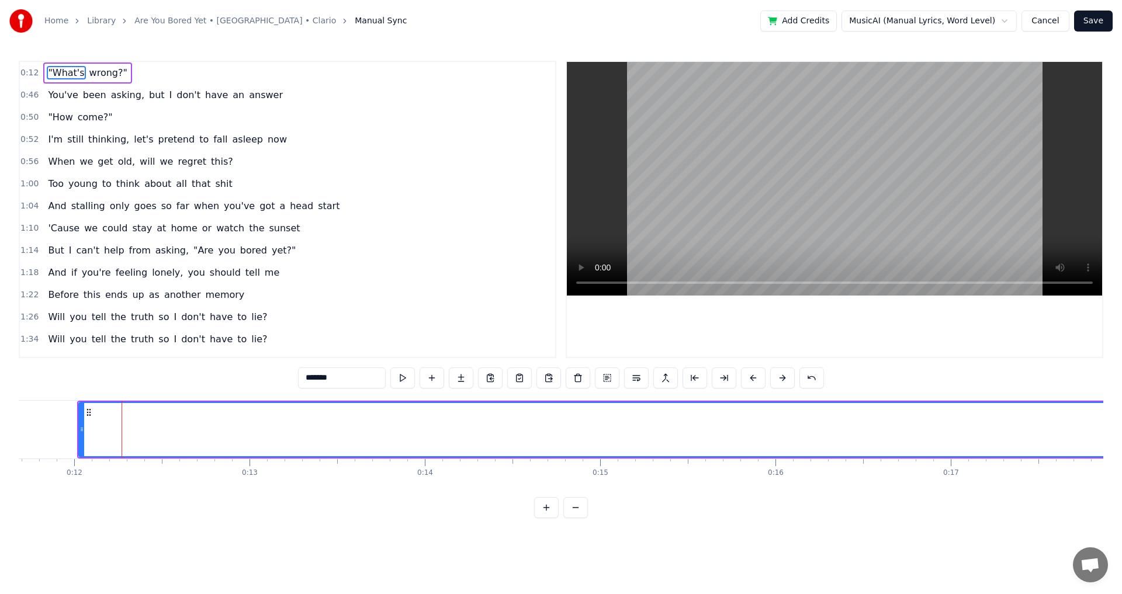
click at [507, 368] on button at bounding box center [519, 378] width 25 height 21
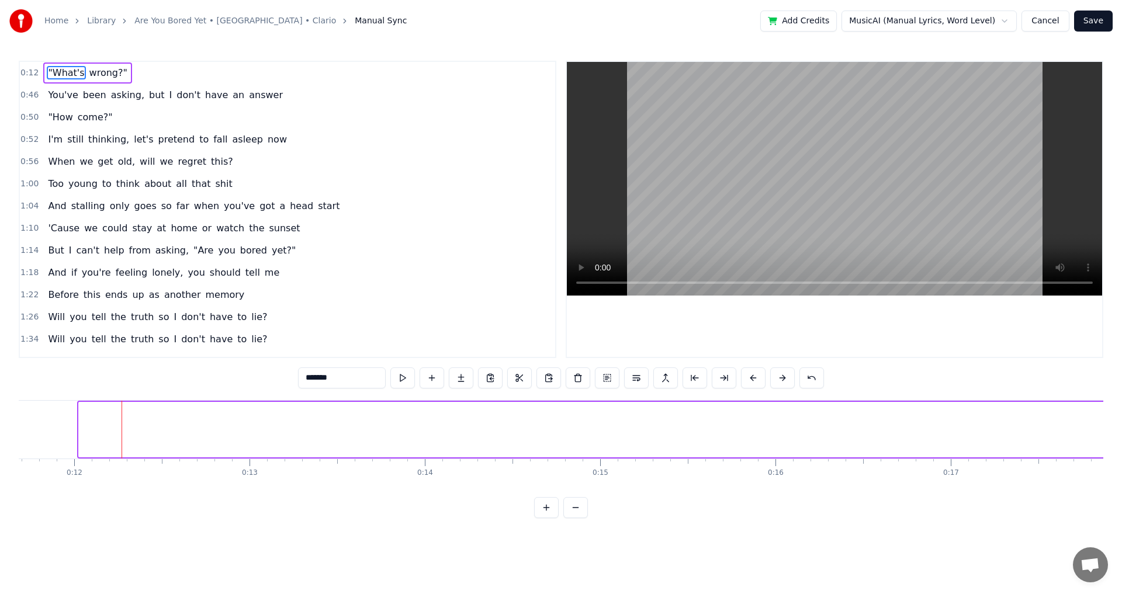
drag, startPoint x: 81, startPoint y: 430, endPoint x: 1119, endPoint y: 413, distance: 1038.4
click at [1121, 413] on div "Home Library Are You Bored Yet • [GEOGRAPHIC_DATA] • Clario Manual Sync Add Cre…" at bounding box center [561, 259] width 1122 height 518
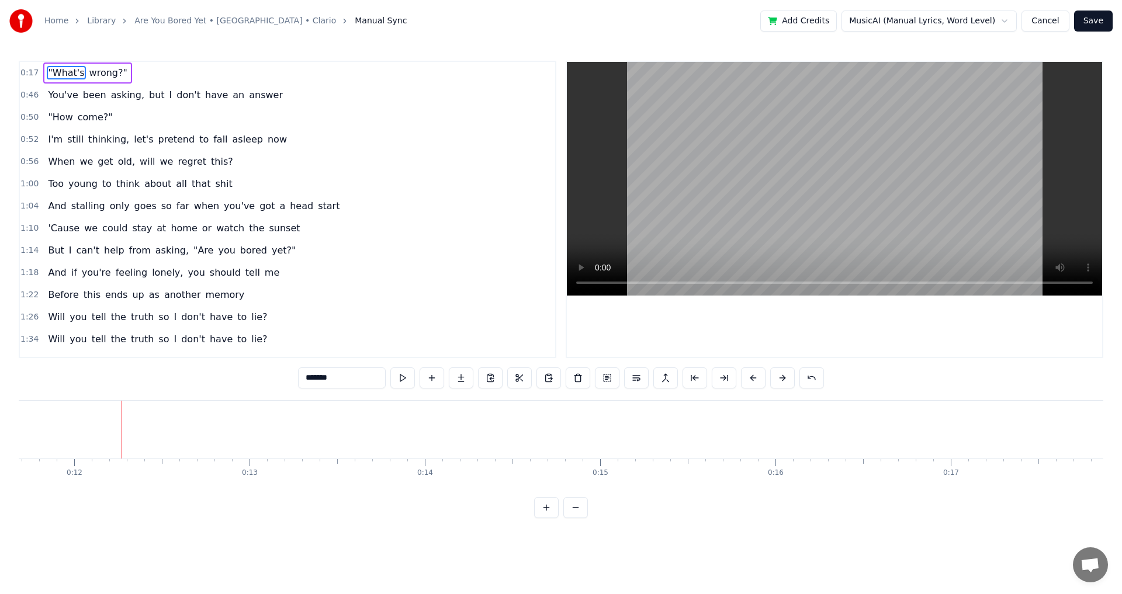
click at [507, 368] on button at bounding box center [519, 378] width 25 height 21
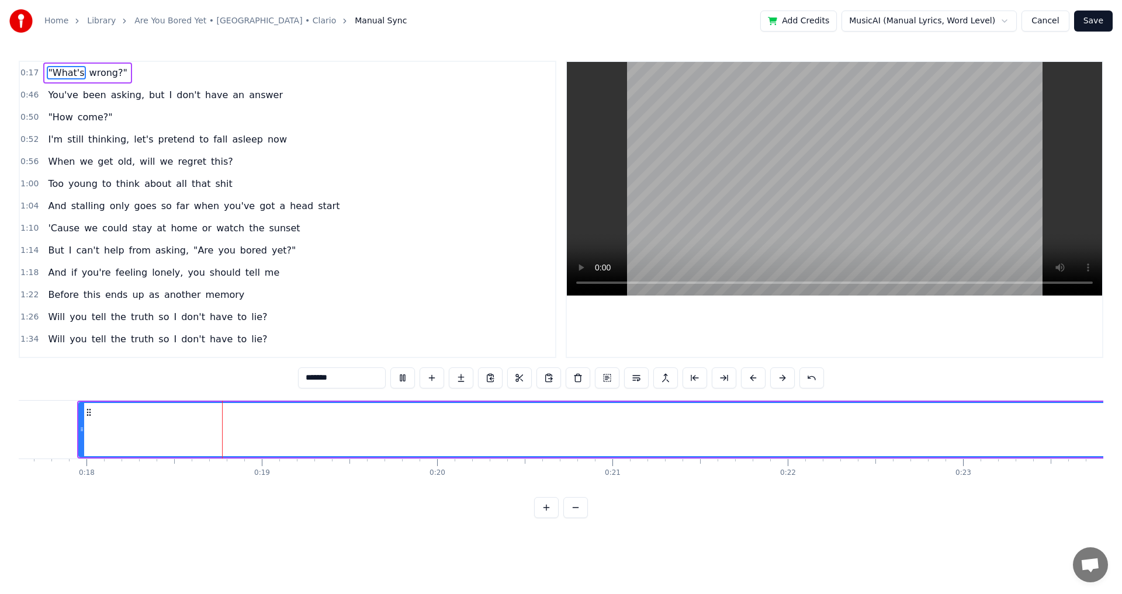
click at [507, 368] on button at bounding box center [519, 378] width 25 height 21
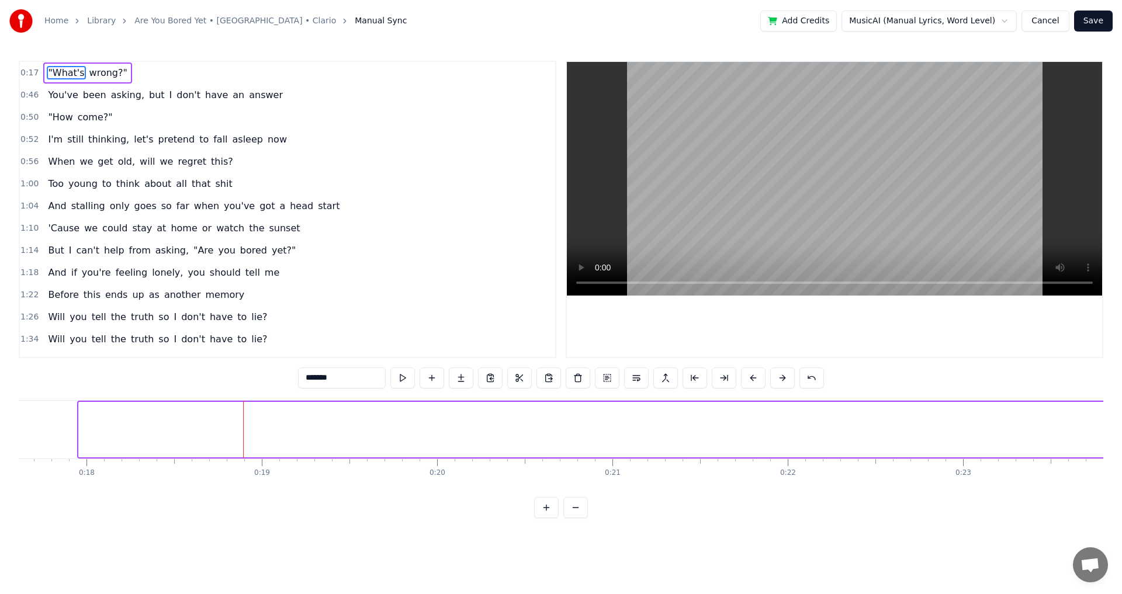
drag, startPoint x: 82, startPoint y: 432, endPoint x: 1121, endPoint y: 425, distance: 1038.9
click at [1121, 425] on div "Home Library Are You Bored Yet • [GEOGRAPHIC_DATA] • Clario Manual Sync Add Cre…" at bounding box center [561, 259] width 1122 height 518
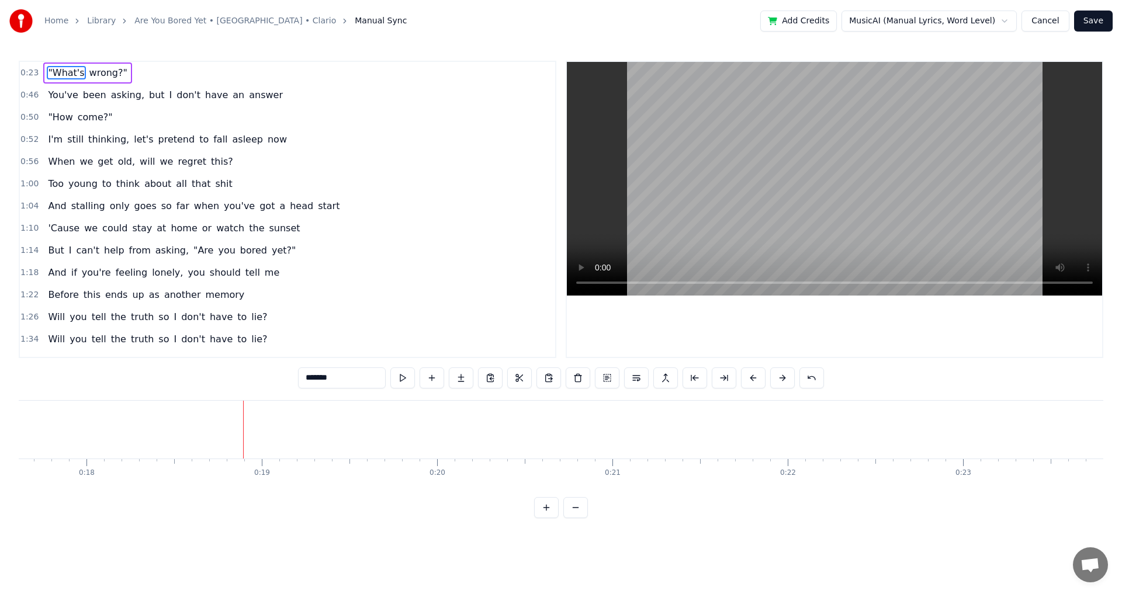
click at [507, 368] on button at bounding box center [519, 378] width 25 height 21
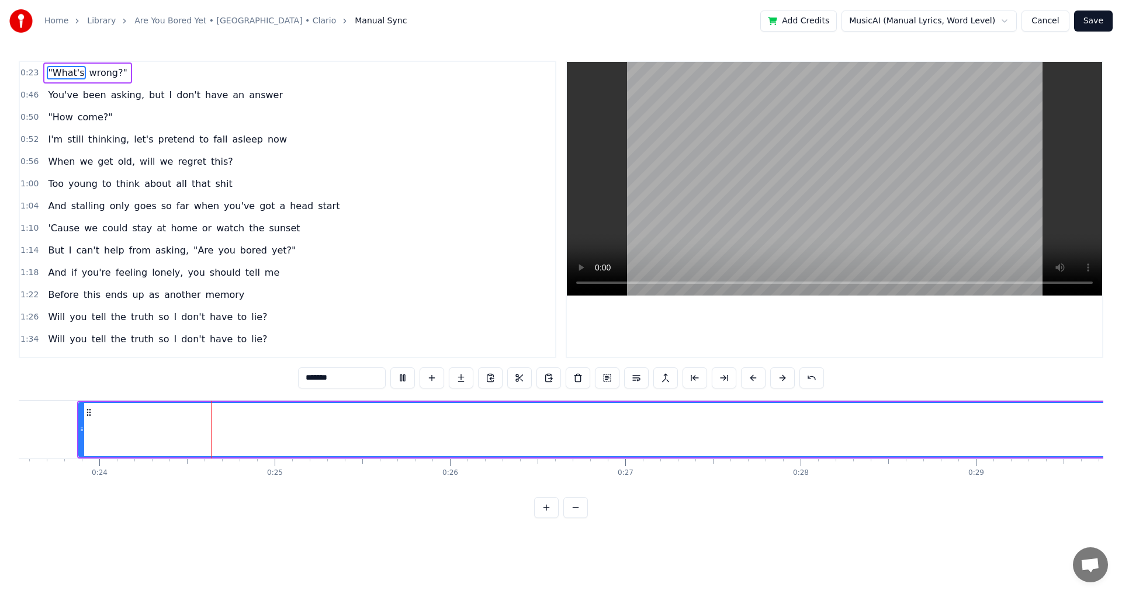
click at [507, 368] on button at bounding box center [519, 378] width 25 height 21
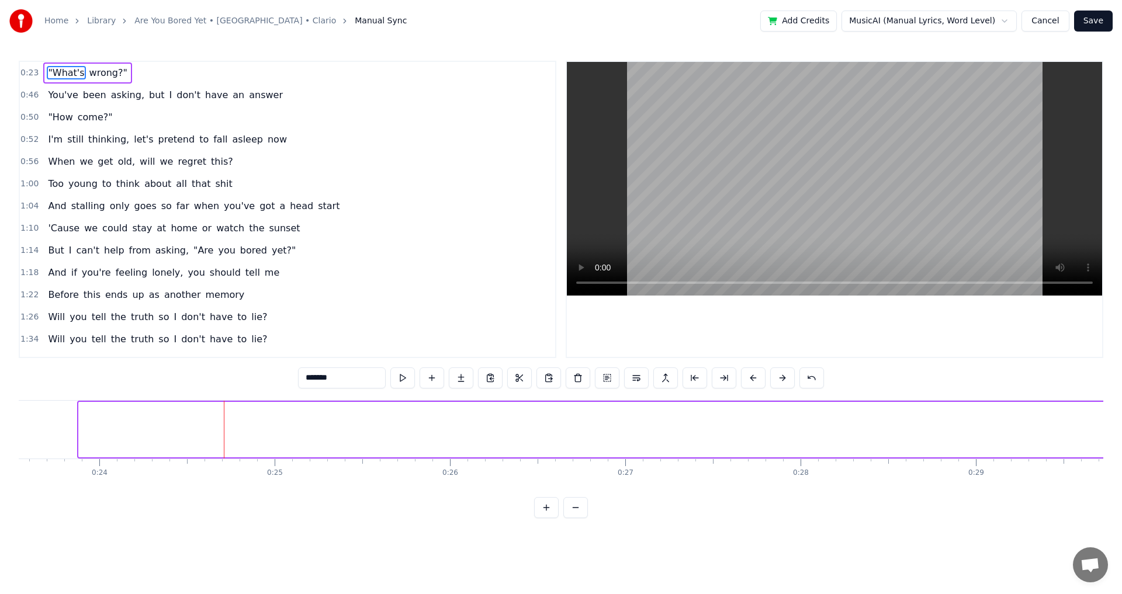
drag, startPoint x: 82, startPoint y: 429, endPoint x: 1121, endPoint y: 443, distance: 1039.0
click at [1121, 443] on div "Home Library Are You Bored Yet • [GEOGRAPHIC_DATA] • Clario Manual Sync Add Cre…" at bounding box center [561, 259] width 1122 height 518
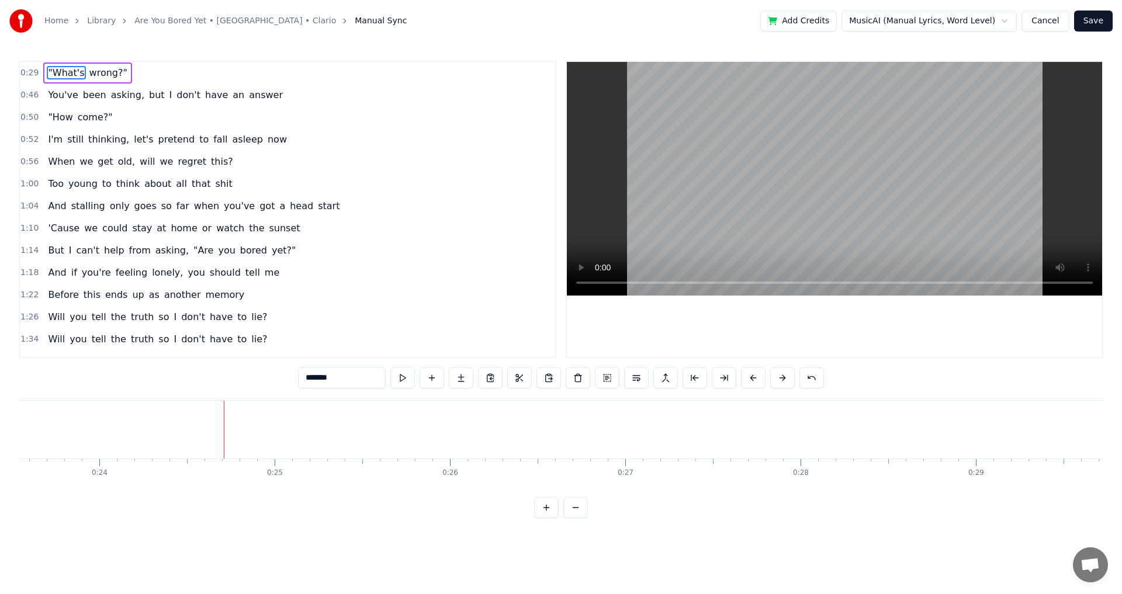
click at [507, 368] on button at bounding box center [519, 378] width 25 height 21
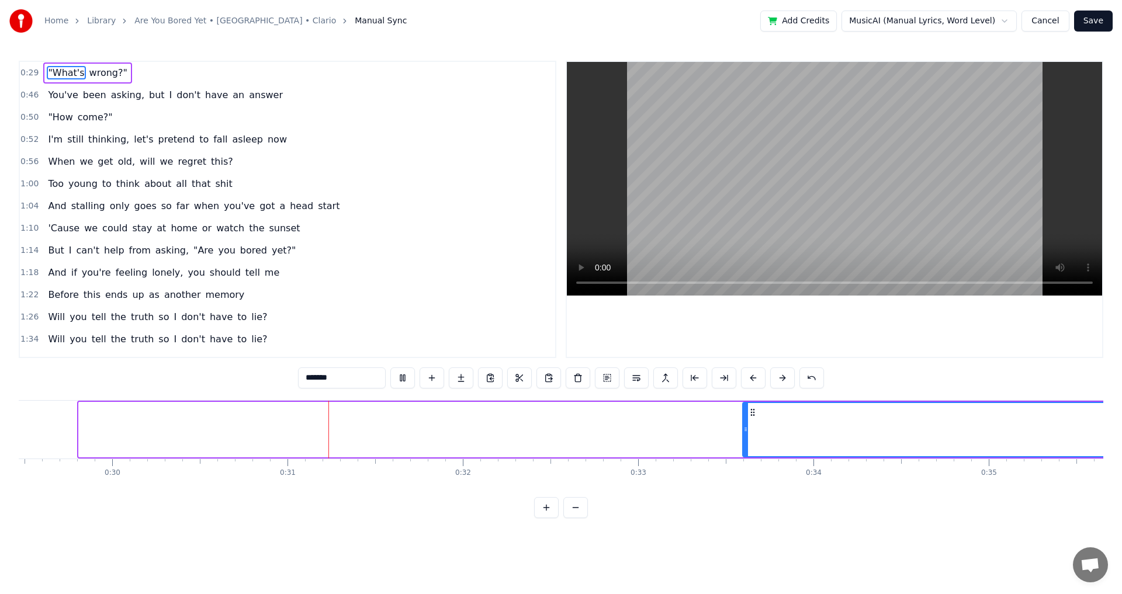
drag, startPoint x: 84, startPoint y: 431, endPoint x: 1121, endPoint y: 414, distance: 1037.8
click at [1121, 414] on div "Home Library Are You Bored Yet • [GEOGRAPHIC_DATA] • Clario Manual Sync Add Cre…" at bounding box center [561, 259] width 1122 height 518
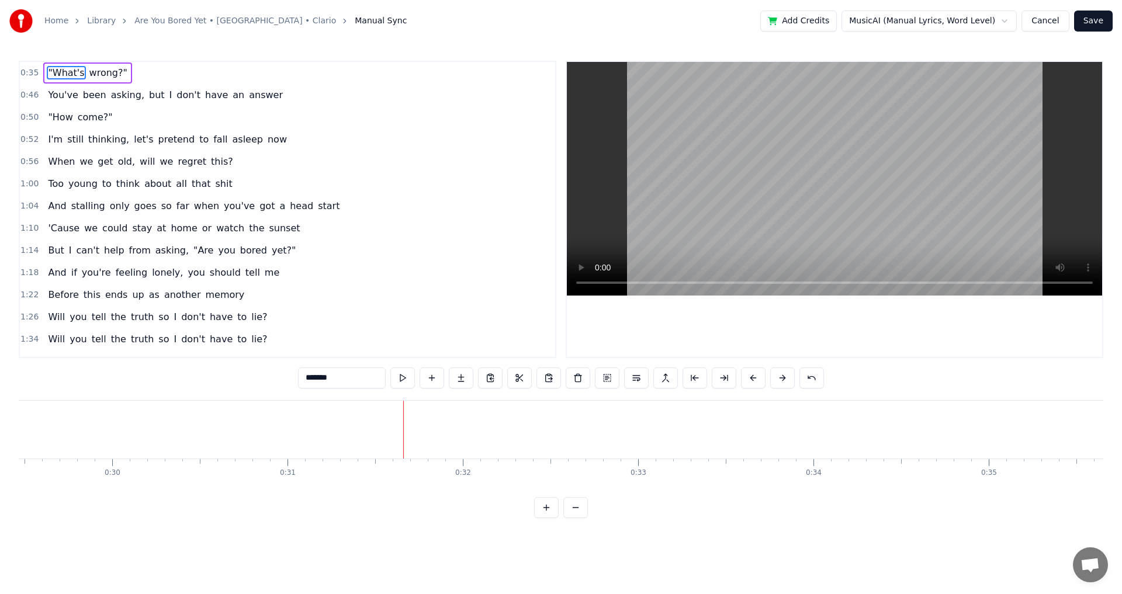
click at [507, 368] on button at bounding box center [519, 378] width 25 height 21
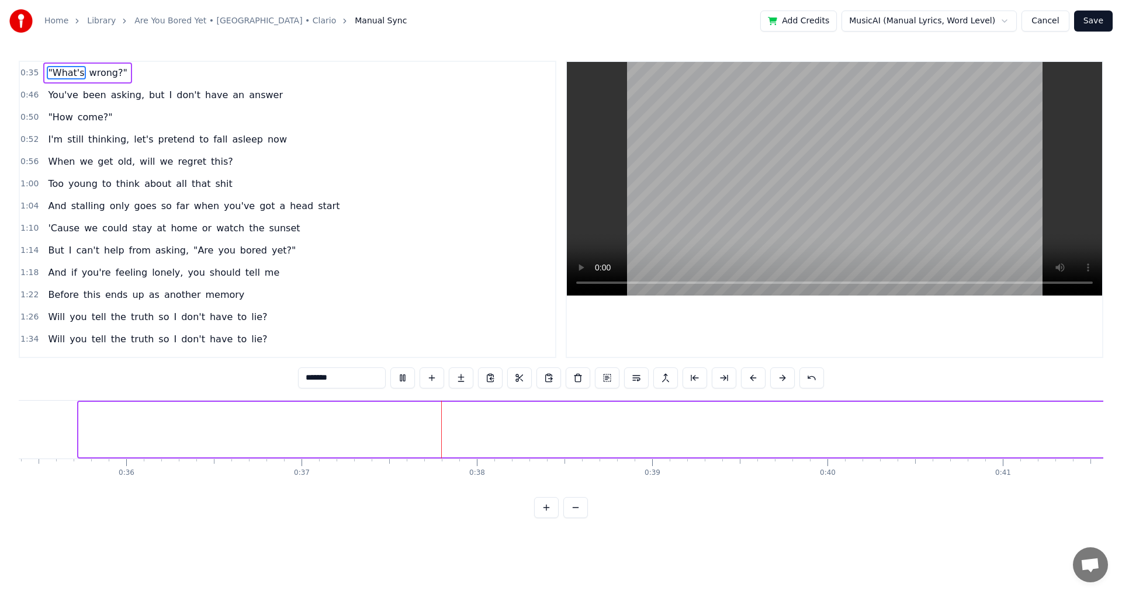
drag, startPoint x: 81, startPoint y: 428, endPoint x: 1119, endPoint y: 431, distance: 1038.3
click at [1119, 431] on div "Home Library Are You Bored Yet • [GEOGRAPHIC_DATA] • Clario Manual Sync Add Cre…" at bounding box center [561, 259] width 1122 height 518
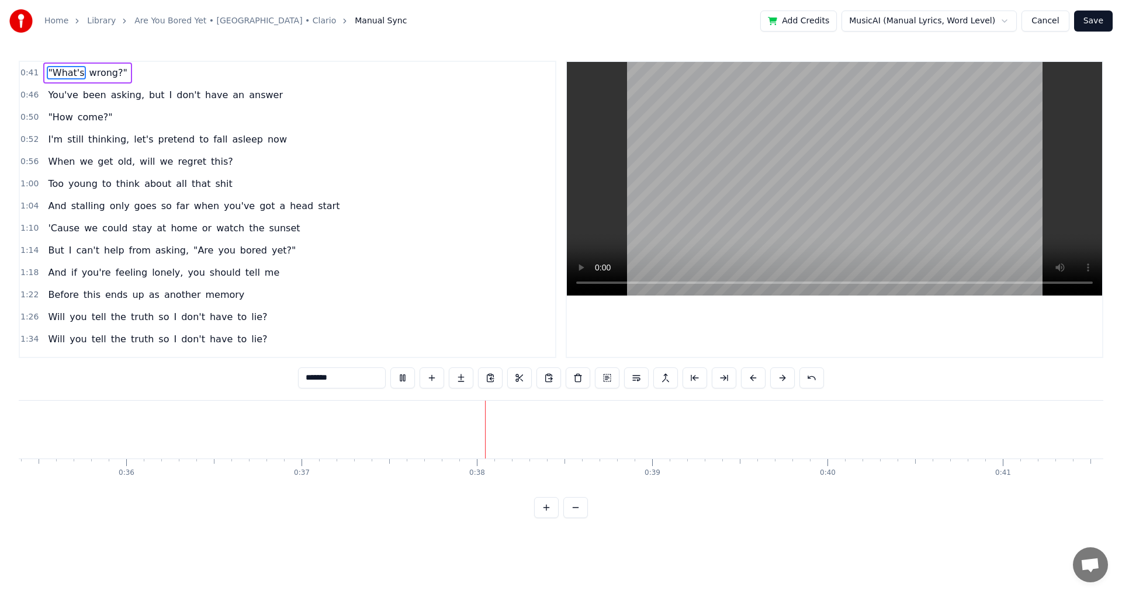
click at [507, 368] on button at bounding box center [519, 378] width 25 height 21
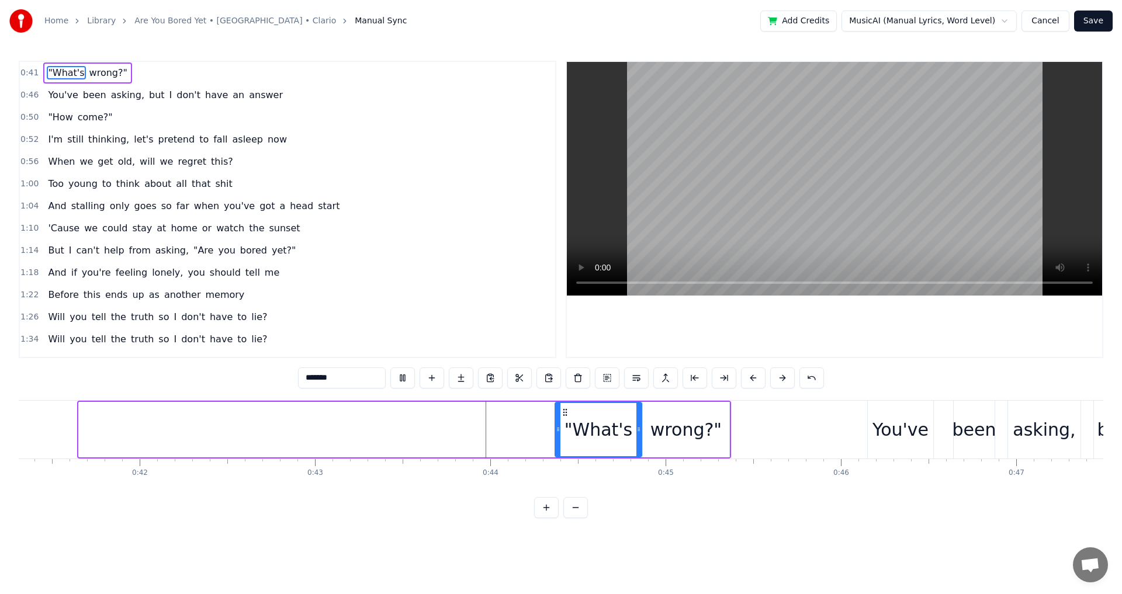
drag, startPoint x: 81, startPoint y: 429, endPoint x: 555, endPoint y: 453, distance: 474.5
click at [556, 453] on div at bounding box center [558, 429] width 5 height 53
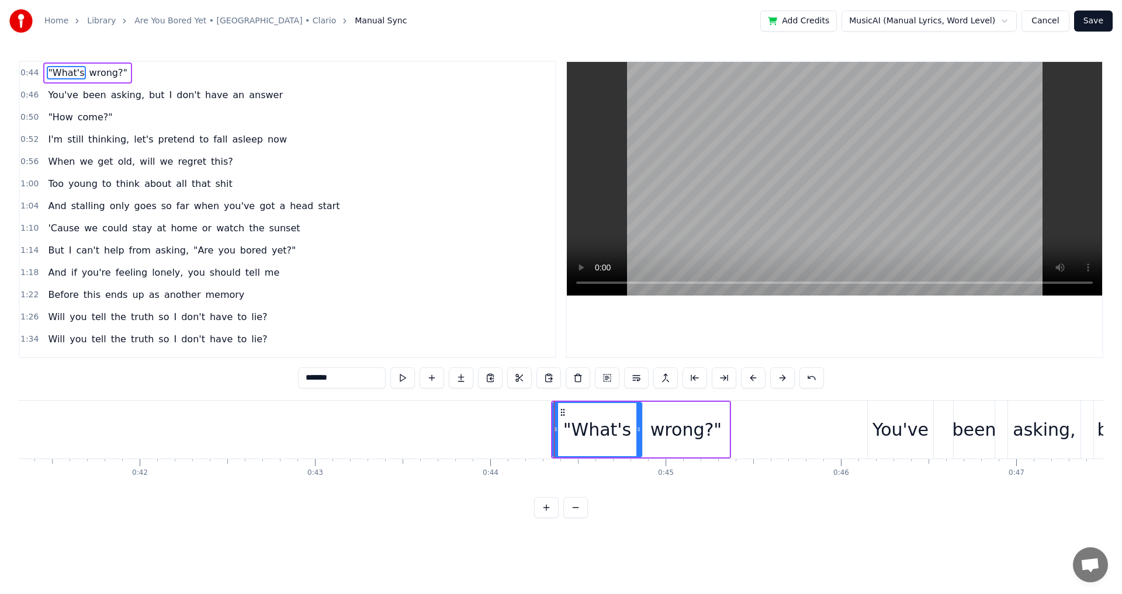
click at [507, 368] on button at bounding box center [519, 378] width 25 height 21
click at [776, 500] on div "0:44 "What's wrong?" 0:46 You've been asking, but I don't have an answer 0:50 "…" at bounding box center [561, 289] width 1084 height 457
click at [869, 368] on div "0:44 "What's wrong?" 0:46 You've been asking, but I don't have an answer 0:50 "…" at bounding box center [561, 289] width 1084 height 457
click at [588, 442] on div ""What's" at bounding box center [597, 430] width 68 height 26
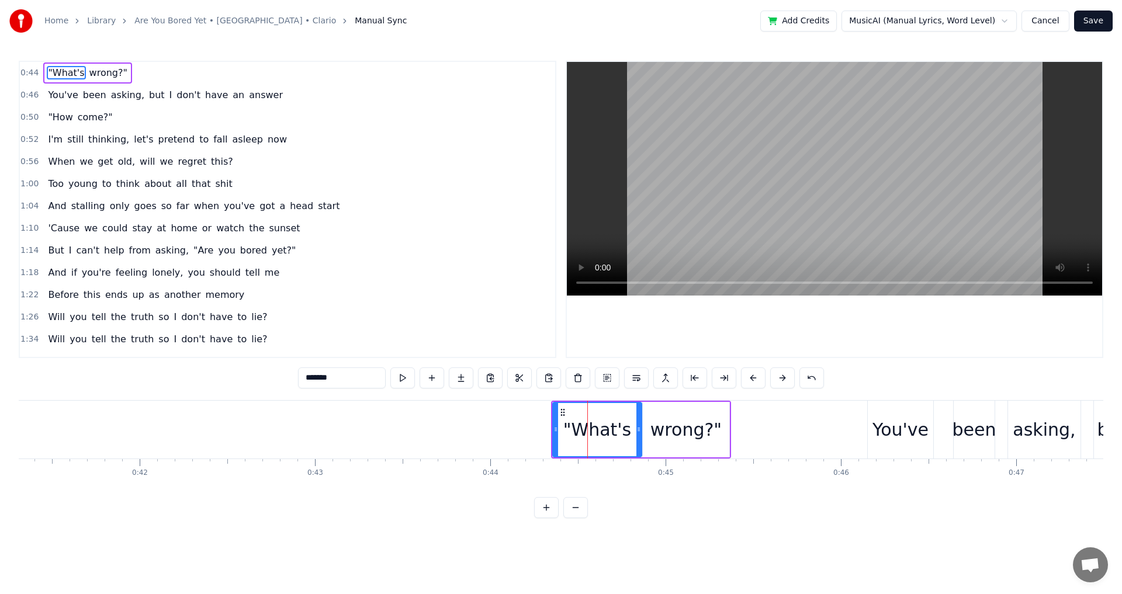
click at [857, 360] on div "0:44 "What's wrong?" 0:46 You've been asking, but I don't have an answer 0:50 "…" at bounding box center [561, 289] width 1084 height 457
click at [139, 69] on div "0:44 "What's wrong?"" at bounding box center [287, 73] width 535 height 22
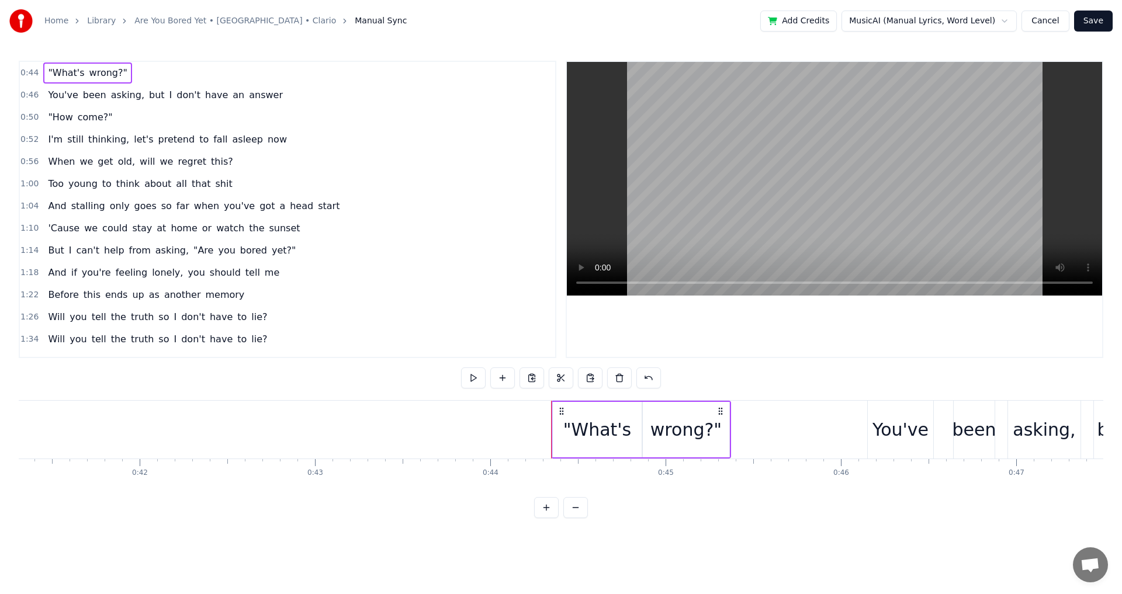
scroll to position [258, 0]
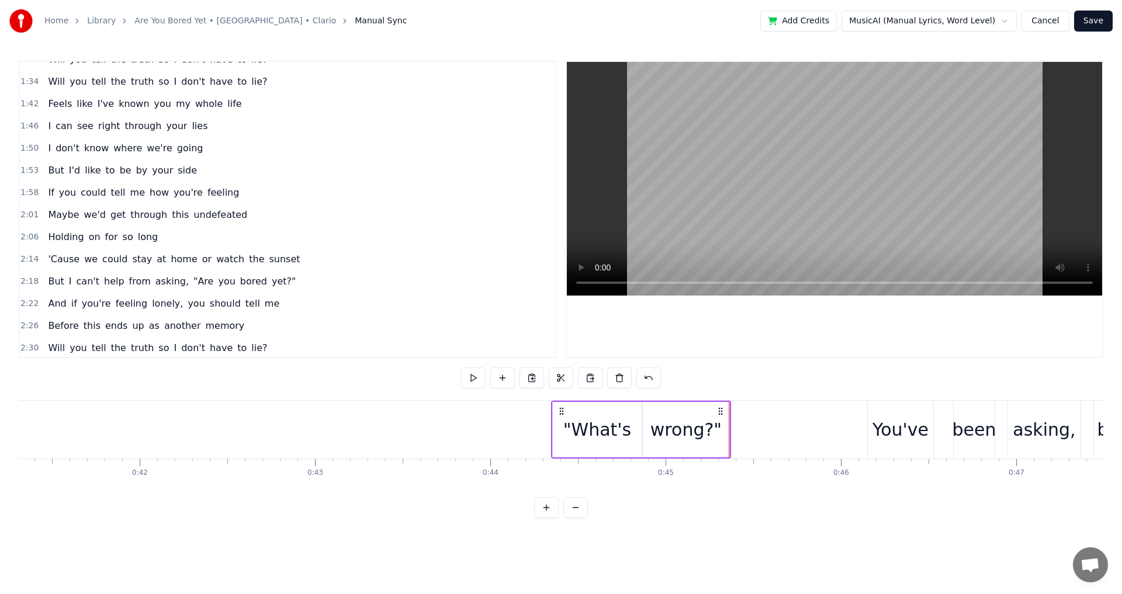
click at [799, 367] on div "0:44 "What's wrong?" 0:46 You've been asking, but I don't have an answer 0:50 "…" at bounding box center [561, 289] width 1084 height 457
click at [864, 373] on div "0:44 "What's wrong?" 0:46 You've been asking, but I don't have an answer 0:50 "…" at bounding box center [561, 289] width 1084 height 457
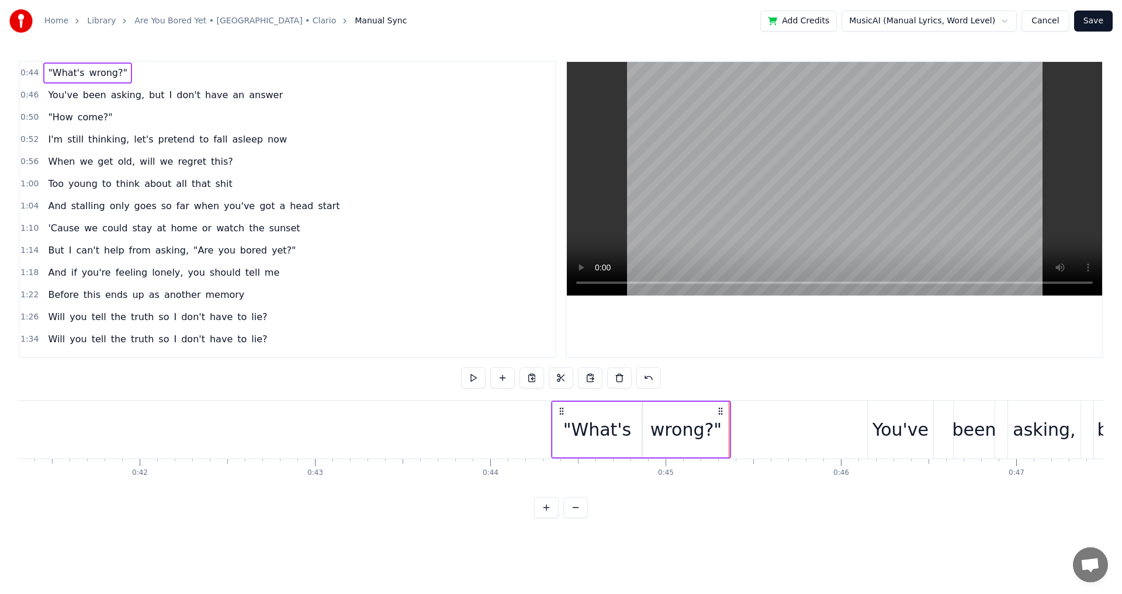
click at [252, 49] on div "Home Library Are You Bored Yet • [GEOGRAPHIC_DATA] • Clario Manual Sync Add Cre…" at bounding box center [561, 259] width 1122 height 518
click at [620, 147] on video at bounding box center [834, 179] width 535 height 234
click at [620, 150] on video at bounding box center [834, 179] width 535 height 234
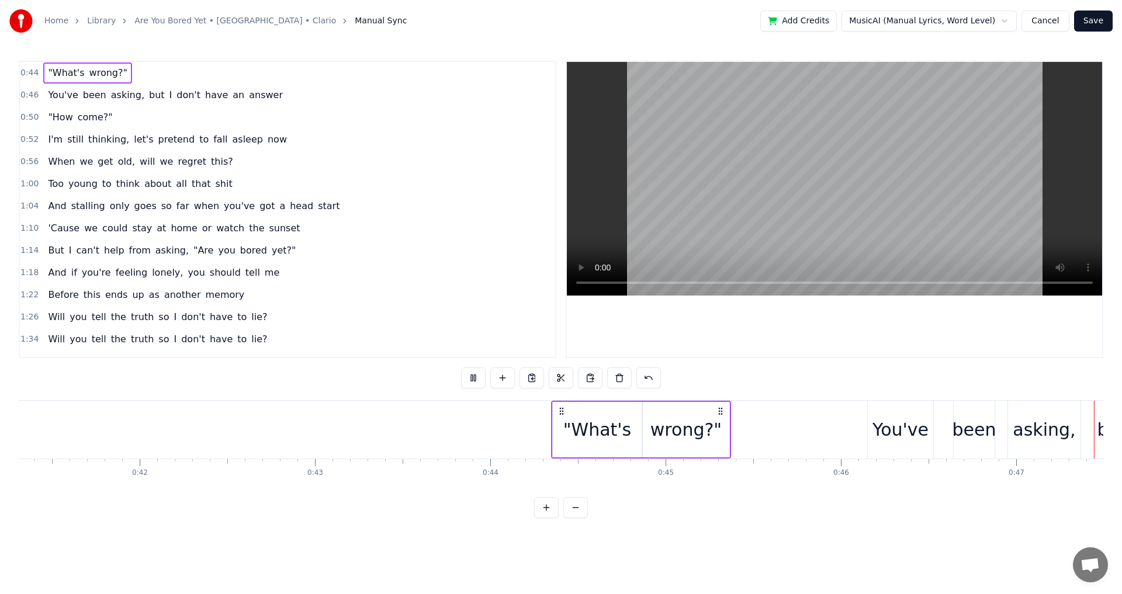
scroll to position [0, 8244]
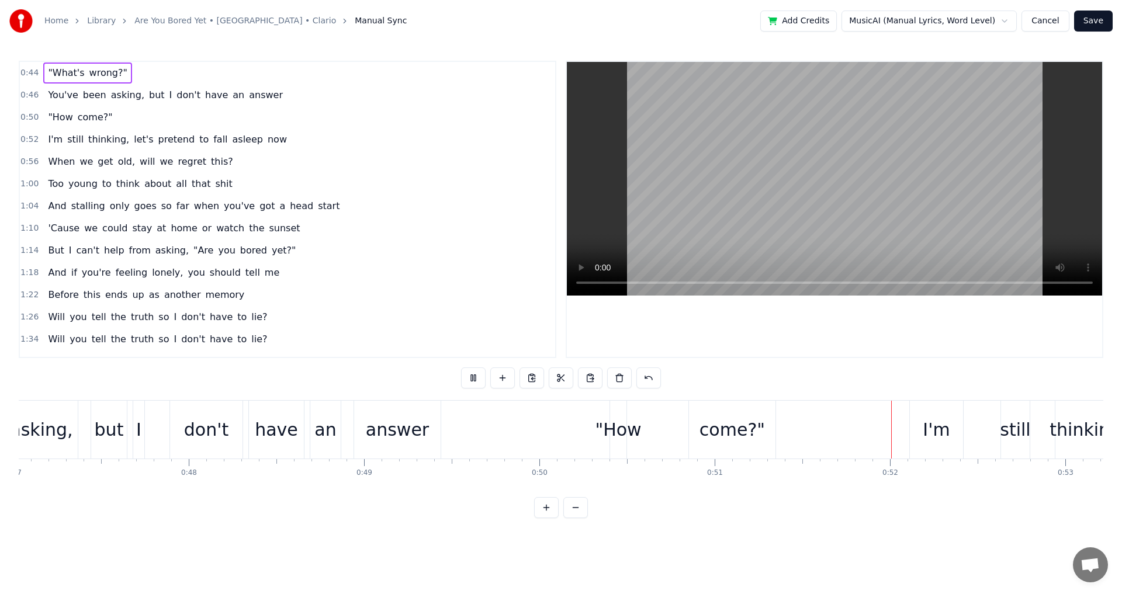
click at [623, 434] on div ""How" at bounding box center [618, 430] width 46 height 26
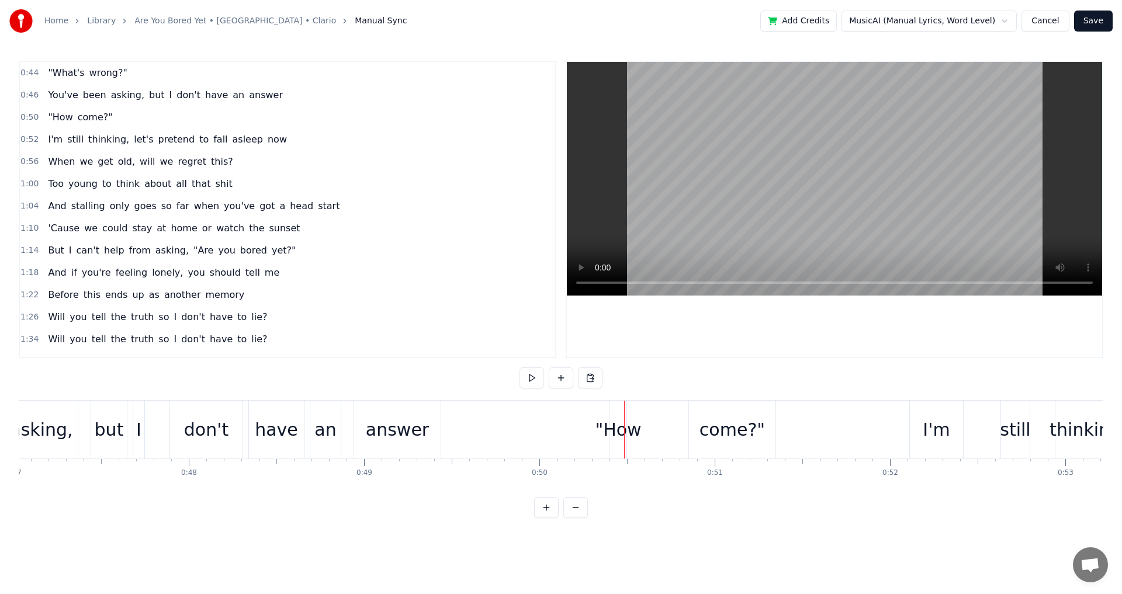
click at [622, 422] on div ""How" at bounding box center [618, 430] width 46 height 26
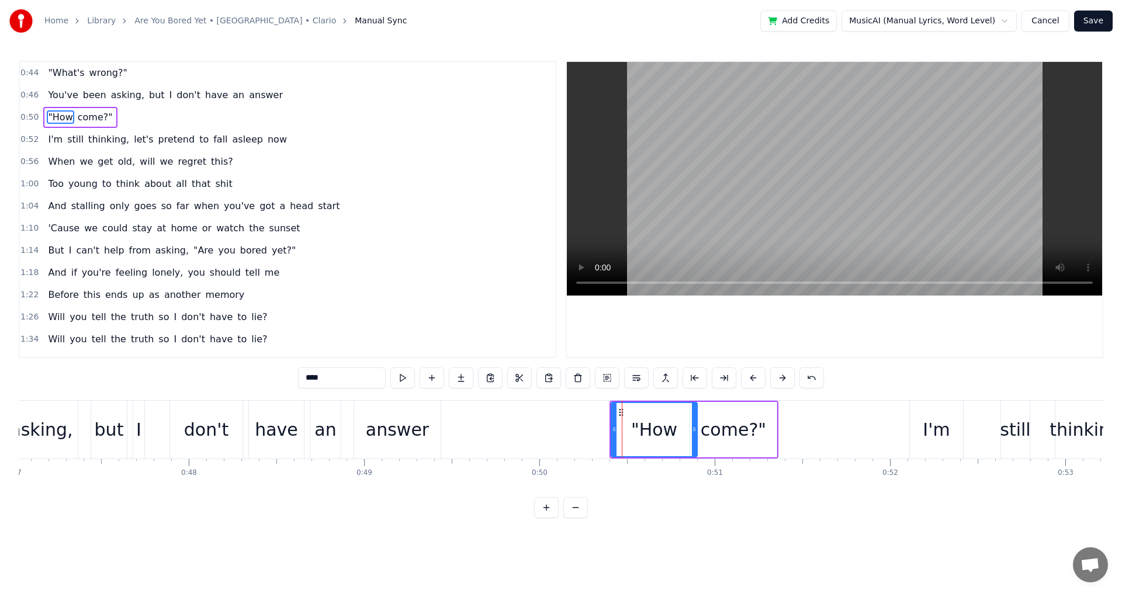
drag, startPoint x: 625, startPoint y: 423, endPoint x: 695, endPoint y: 426, distance: 70.2
click at [695, 426] on div at bounding box center [694, 429] width 5 height 53
click at [619, 394] on div "0:44 "What's wrong?" 0:46 You've been asking, but I don't have an answer 0:50 "…" at bounding box center [561, 289] width 1084 height 457
click at [622, 421] on div ""How" at bounding box center [654, 429] width 85 height 53
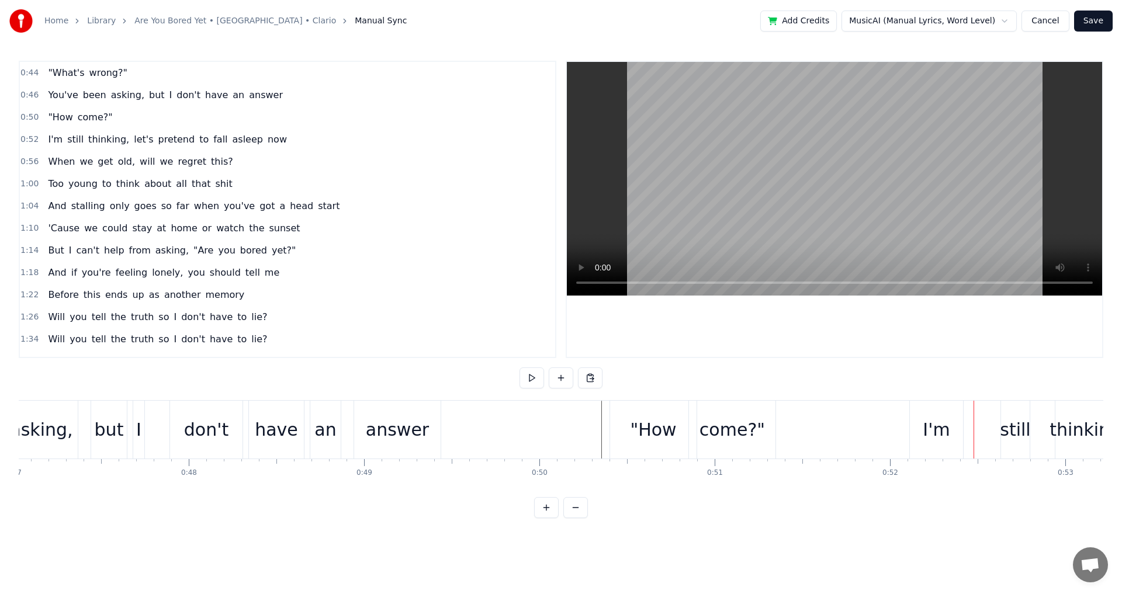
click at [961, 427] on div "I'm" at bounding box center [936, 430] width 53 height 58
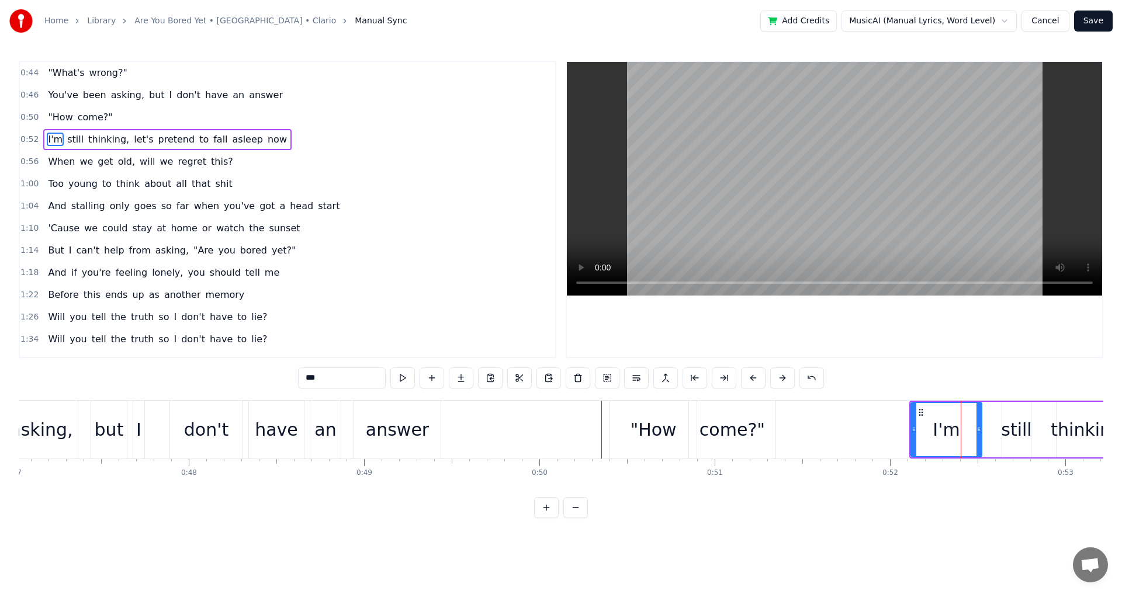
drag, startPoint x: 962, startPoint y: 429, endPoint x: 987, endPoint y: 429, distance: 25.1
click at [981, 430] on icon at bounding box center [978, 429] width 5 height 9
click at [930, 425] on div "I'm" at bounding box center [949, 429] width 77 height 53
click at [1003, 435] on div "still" at bounding box center [1016, 430] width 30 height 26
drag, startPoint x: 1006, startPoint y: 428, endPoint x: 993, endPoint y: 429, distance: 12.9
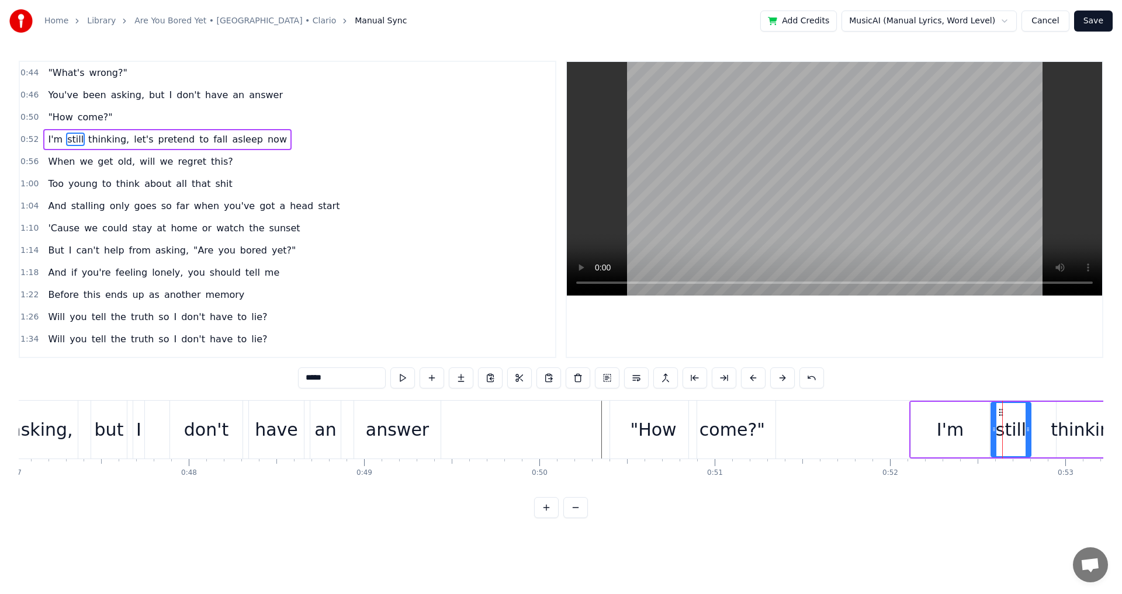
click at [993, 429] on icon at bounding box center [994, 429] width 5 height 9
click at [1062, 434] on div "thinking," at bounding box center [1089, 430] width 77 height 26
type input "*********"
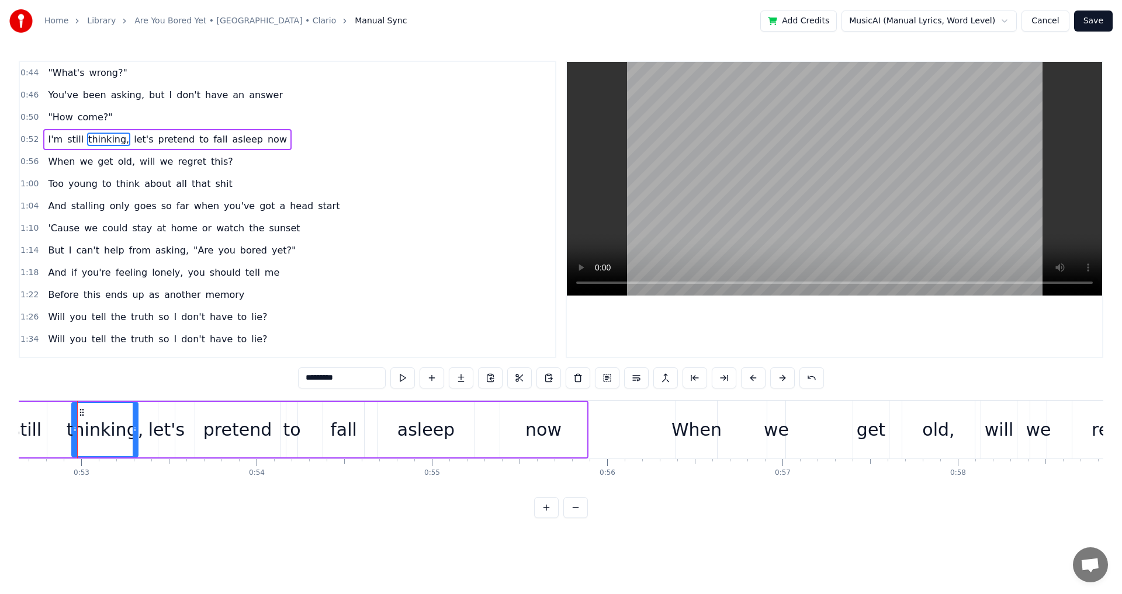
click at [74, 428] on icon at bounding box center [74, 429] width 5 height 9
click at [70, 428] on div "I'm still thinking, let's pretend to fall asleep now" at bounding box center [260, 430] width 663 height 58
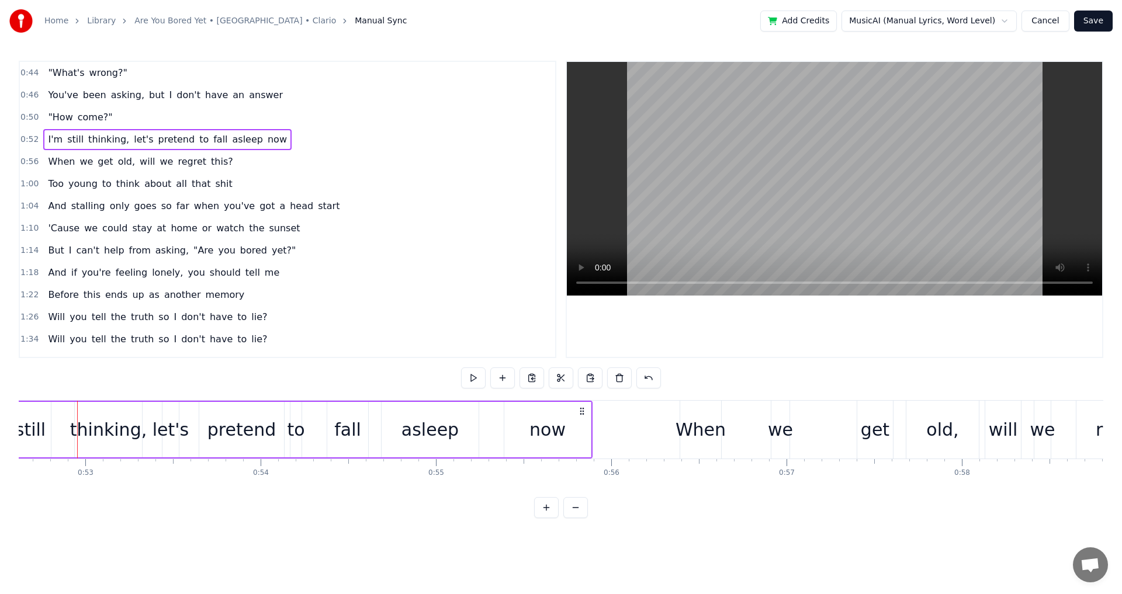
scroll to position [0, 9216]
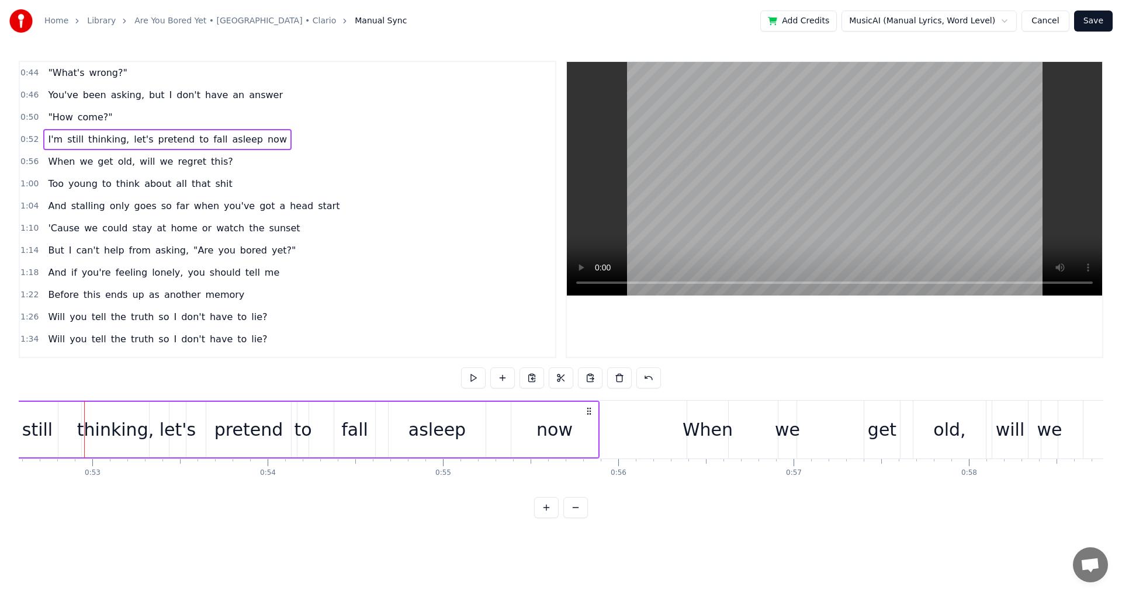
click at [88, 430] on div "thinking," at bounding box center [115, 430] width 77 height 26
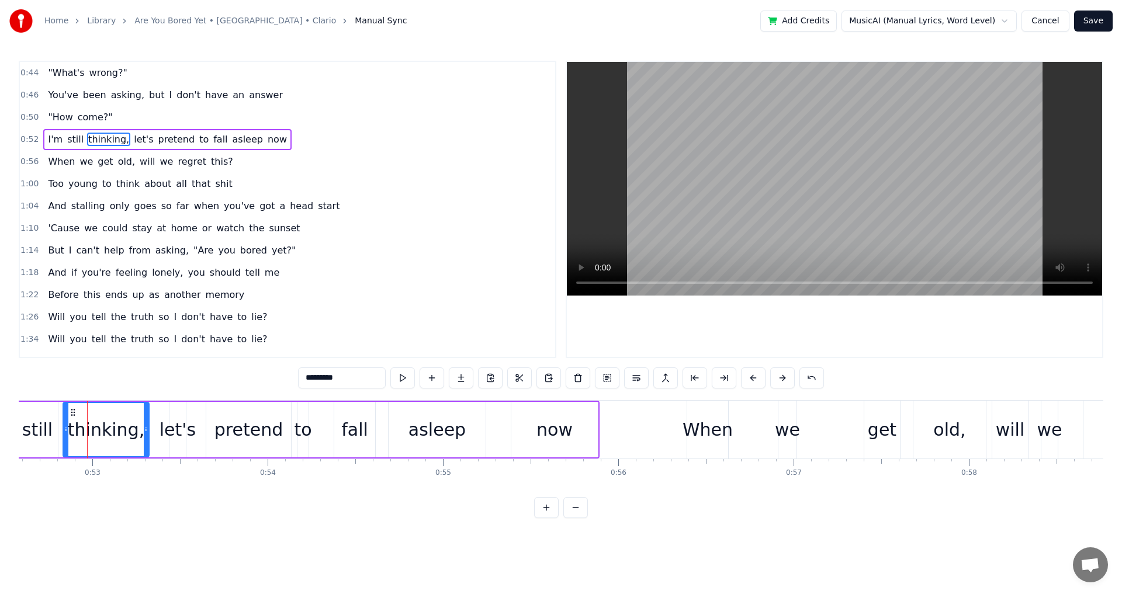
drag, startPoint x: 84, startPoint y: 429, endPoint x: 65, endPoint y: 428, distance: 18.8
click at [65, 428] on icon at bounding box center [66, 429] width 5 height 9
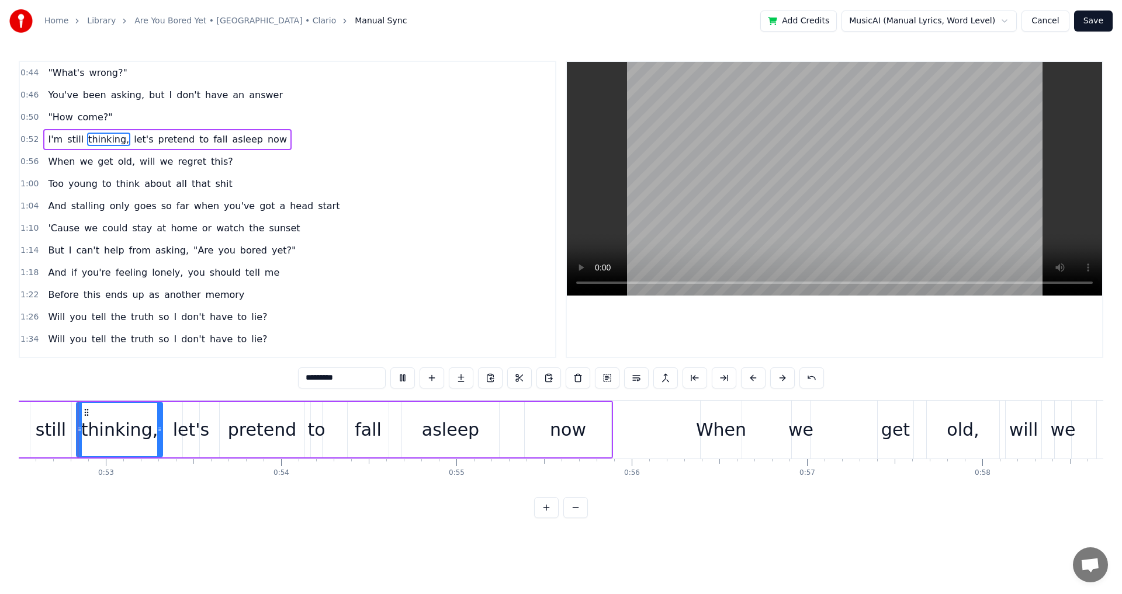
scroll to position [0, 9201]
click at [192, 428] on div "let's" at bounding box center [193, 430] width 36 height 26
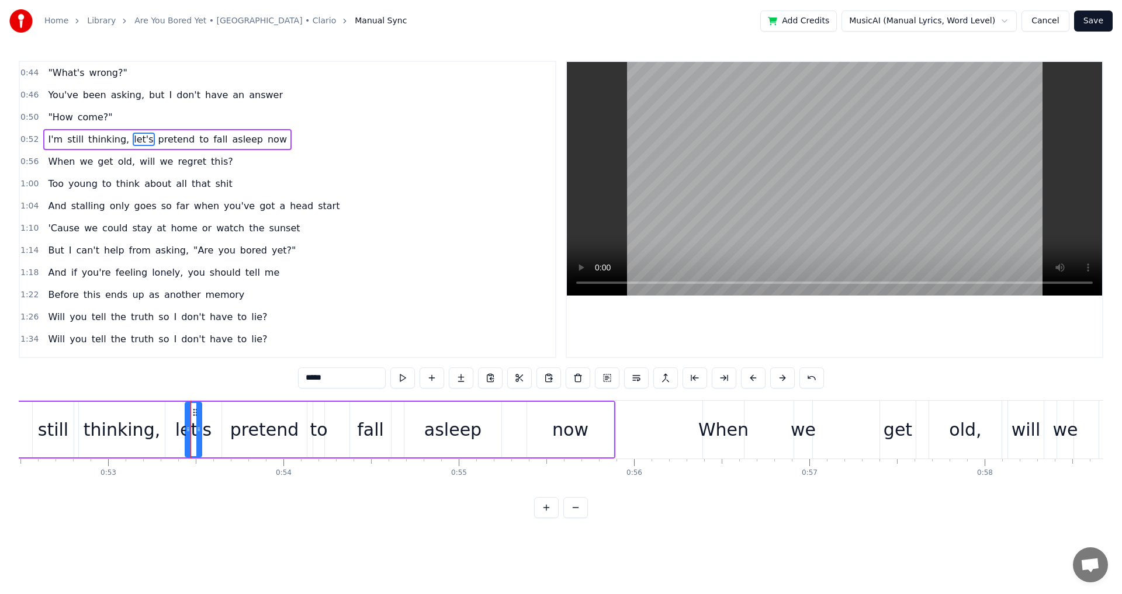
click at [185, 427] on div "let's" at bounding box center [193, 430] width 36 height 26
drag, startPoint x: 188, startPoint y: 427, endPoint x: 165, endPoint y: 427, distance: 22.8
click at [165, 427] on icon at bounding box center [165, 429] width 5 height 9
click at [229, 430] on div "pretend" at bounding box center [264, 430] width 85 height 56
drag, startPoint x: 223, startPoint y: 427, endPoint x: 209, endPoint y: 428, distance: 14.1
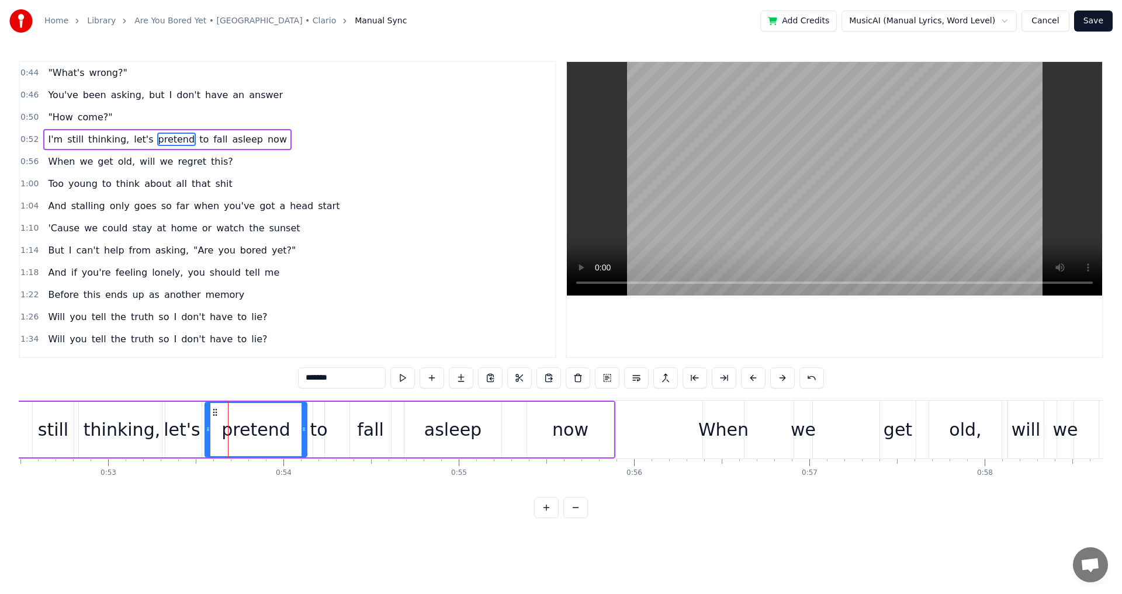
click at [209, 428] on icon at bounding box center [208, 429] width 5 height 9
click at [321, 433] on div "to" at bounding box center [319, 430] width 18 height 26
drag, startPoint x: 315, startPoint y: 429, endPoint x: 304, endPoint y: 421, distance: 13.3
click at [301, 428] on icon at bounding box center [303, 429] width 5 height 9
click at [359, 428] on div "fall" at bounding box center [370, 430] width 27 height 26
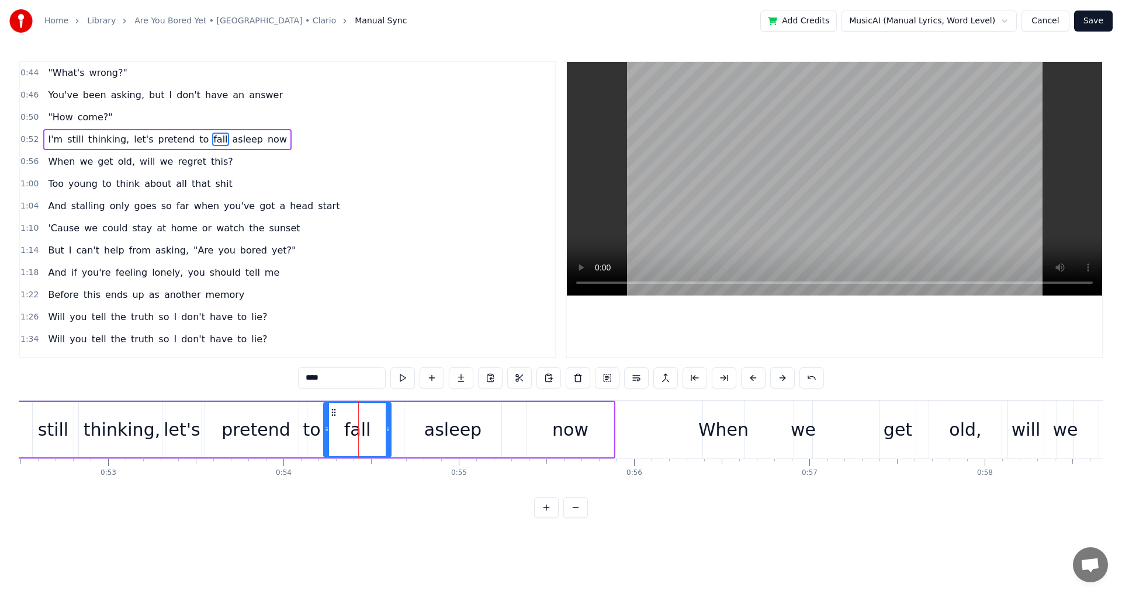
drag, startPoint x: 351, startPoint y: 427, endPoint x: 324, endPoint y: 427, distance: 26.3
click at [324, 427] on icon at bounding box center [326, 429] width 5 height 9
click at [314, 418] on div "to" at bounding box center [312, 430] width 18 height 26
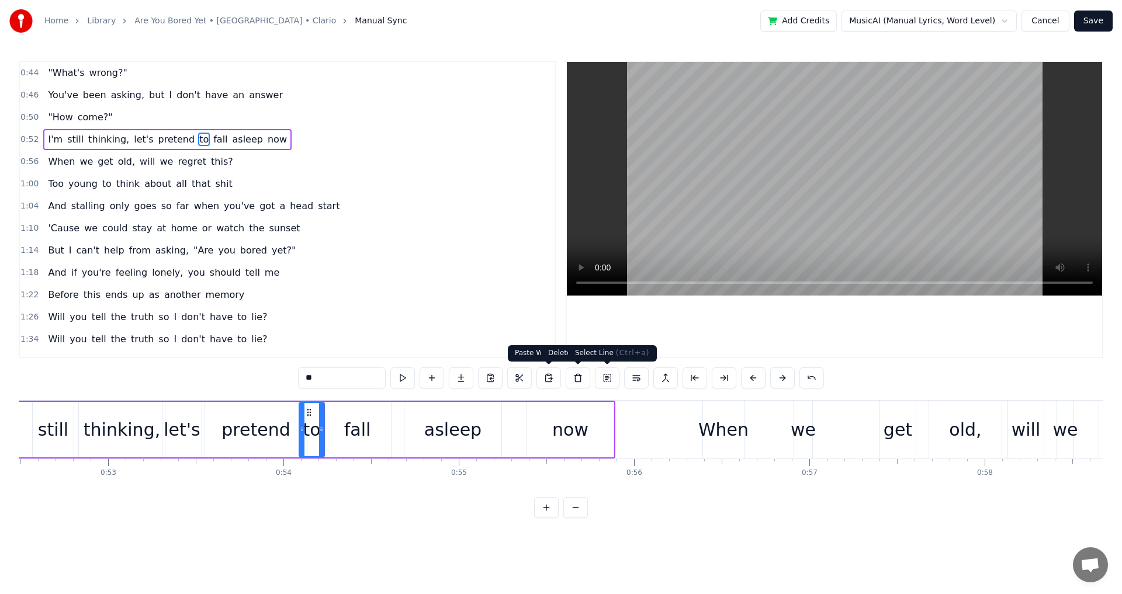
click at [631, 383] on button at bounding box center [636, 378] width 25 height 21
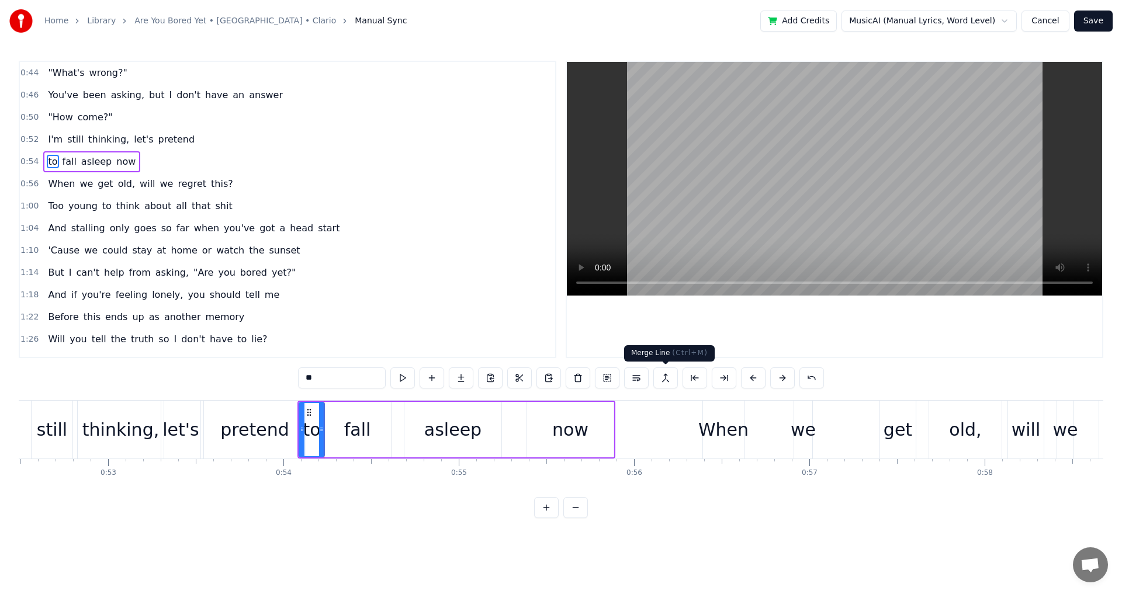
click at [833, 341] on div at bounding box center [834, 209] width 535 height 295
click at [790, 323] on div at bounding box center [834, 209] width 535 height 295
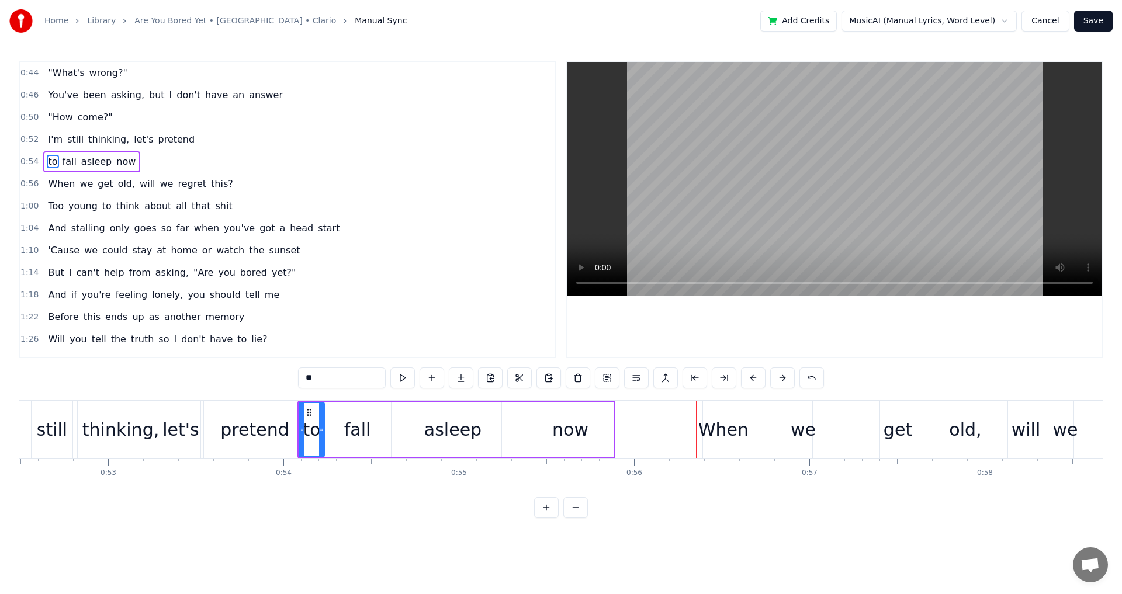
click at [487, 429] on div "asleep" at bounding box center [452, 430] width 97 height 56
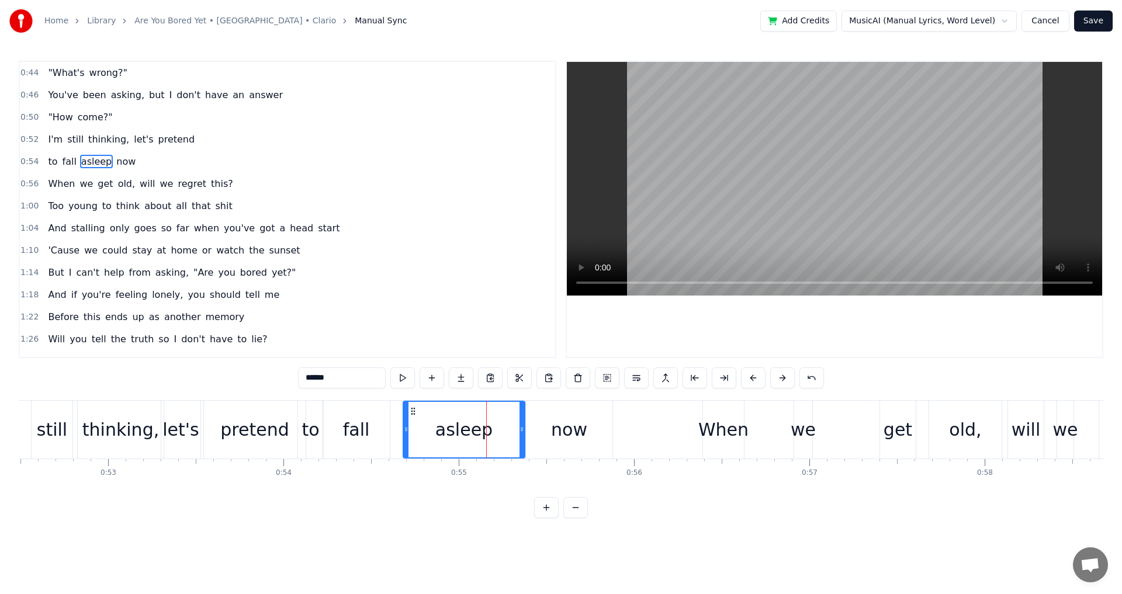
drag, startPoint x: 498, startPoint y: 424, endPoint x: 524, endPoint y: 427, distance: 25.3
click at [524, 427] on div at bounding box center [521, 430] width 5 height 56
click at [575, 425] on div "now" at bounding box center [569, 430] width 36 height 26
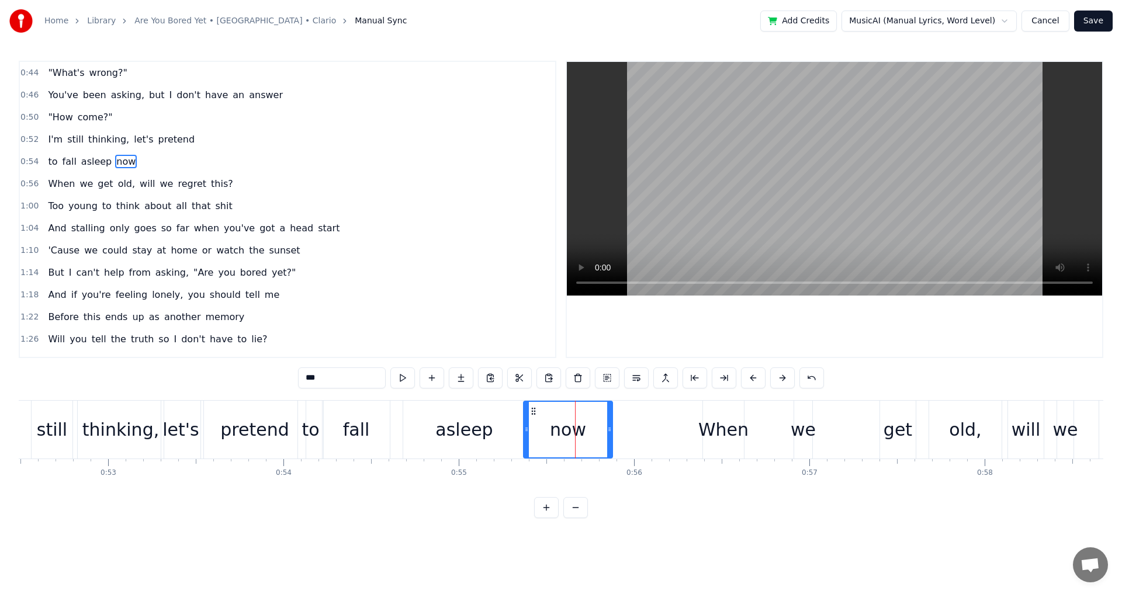
click at [524, 429] on icon at bounding box center [526, 429] width 5 height 9
click at [771, 344] on div at bounding box center [834, 209] width 535 height 295
click at [737, 432] on div "When" at bounding box center [723, 430] width 50 height 26
type input "****"
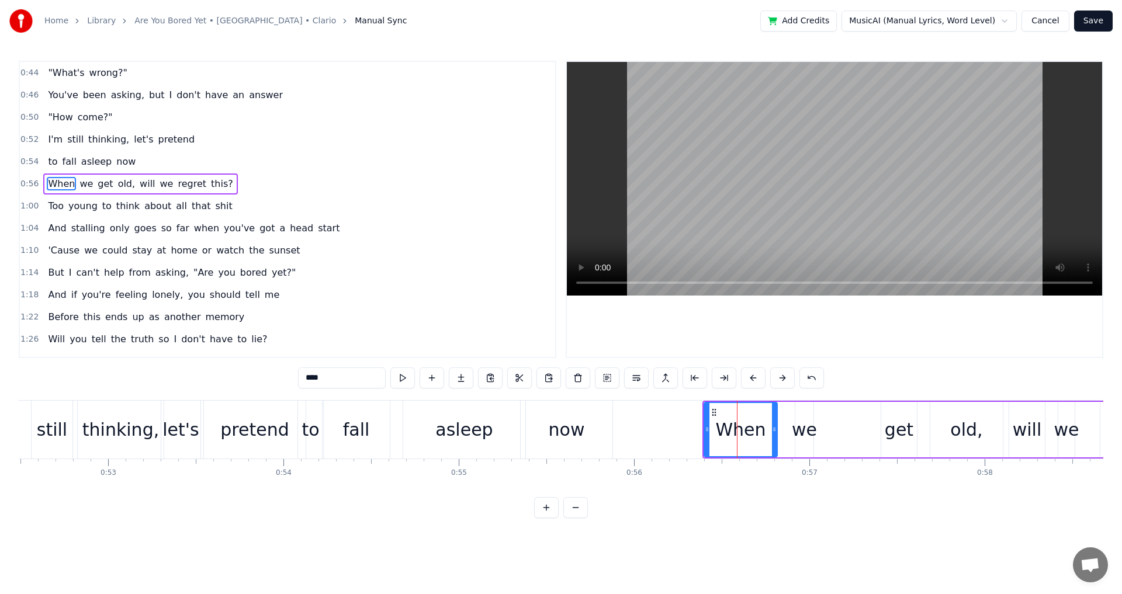
drag, startPoint x: 742, startPoint y: 433, endPoint x: 774, endPoint y: 438, distance: 32.5
click at [774, 438] on div at bounding box center [774, 429] width 5 height 53
click at [814, 356] on span "( Ctrl+Z )" at bounding box center [824, 353] width 34 height 8
click at [816, 329] on div at bounding box center [834, 209] width 535 height 295
click at [816, 442] on div "When we get old, will we regret this?" at bounding box center [1010, 430] width 616 height 58
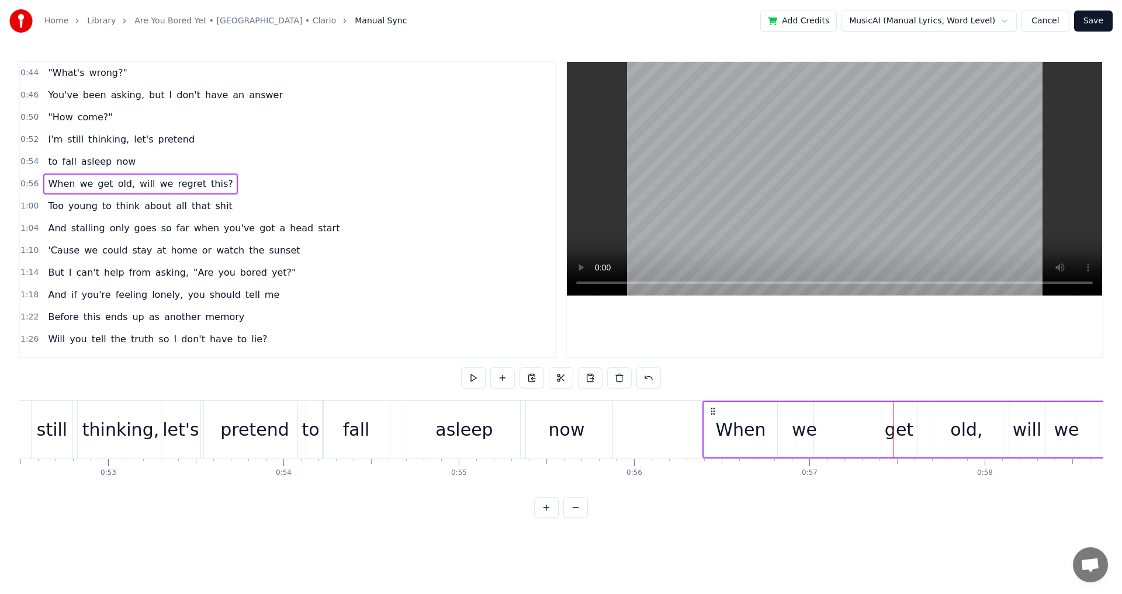
click at [812, 439] on div "we" at bounding box center [804, 430] width 25 height 26
drag, startPoint x: 797, startPoint y: 431, endPoint x: 786, endPoint y: 429, distance: 10.6
click at [782, 429] on icon at bounding box center [784, 429] width 5 height 9
drag, startPoint x: 811, startPoint y: 431, endPoint x: 868, endPoint y: 440, distance: 57.9
click at [866, 439] on div at bounding box center [864, 429] width 5 height 53
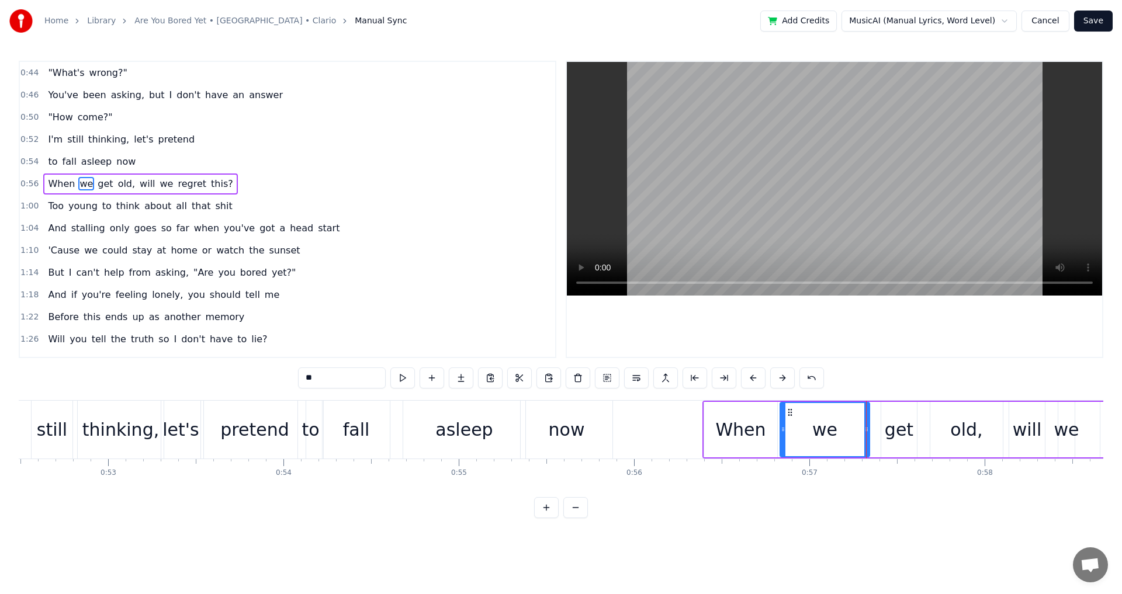
click at [819, 352] on div at bounding box center [834, 209] width 535 height 295
click at [838, 347] on div at bounding box center [834, 209] width 535 height 295
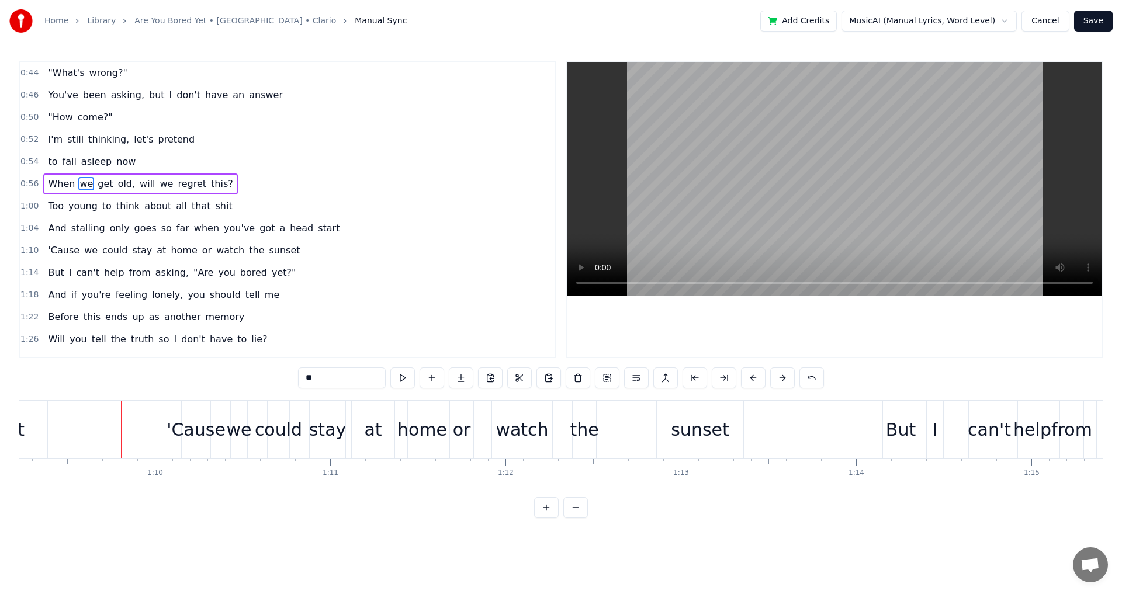
scroll to position [0, 9902]
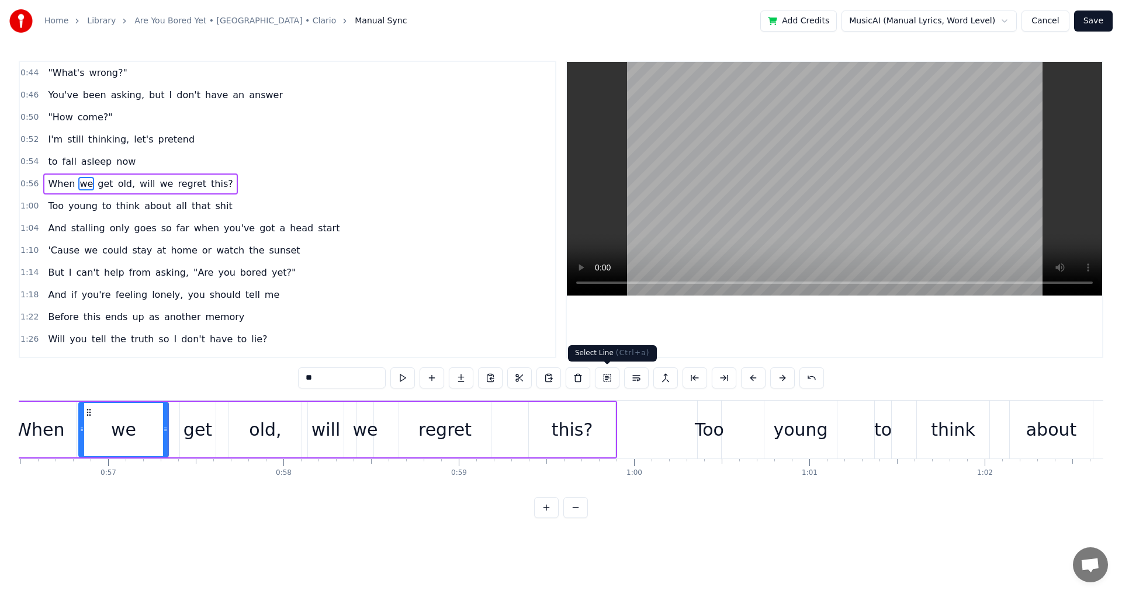
click at [610, 376] on button at bounding box center [607, 378] width 25 height 21
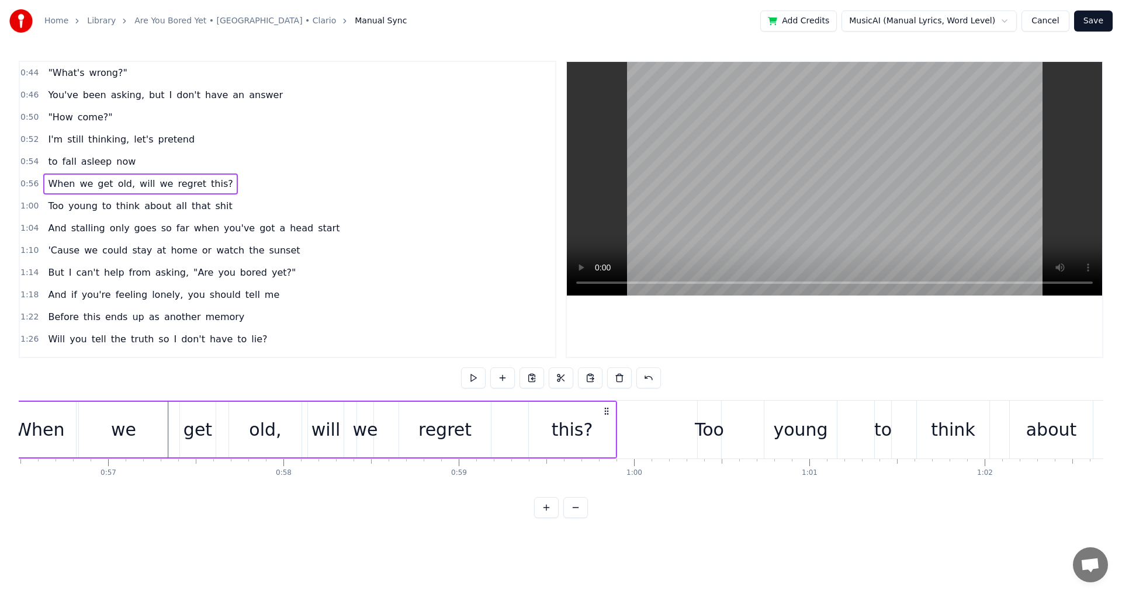
scroll to position [0, 9826]
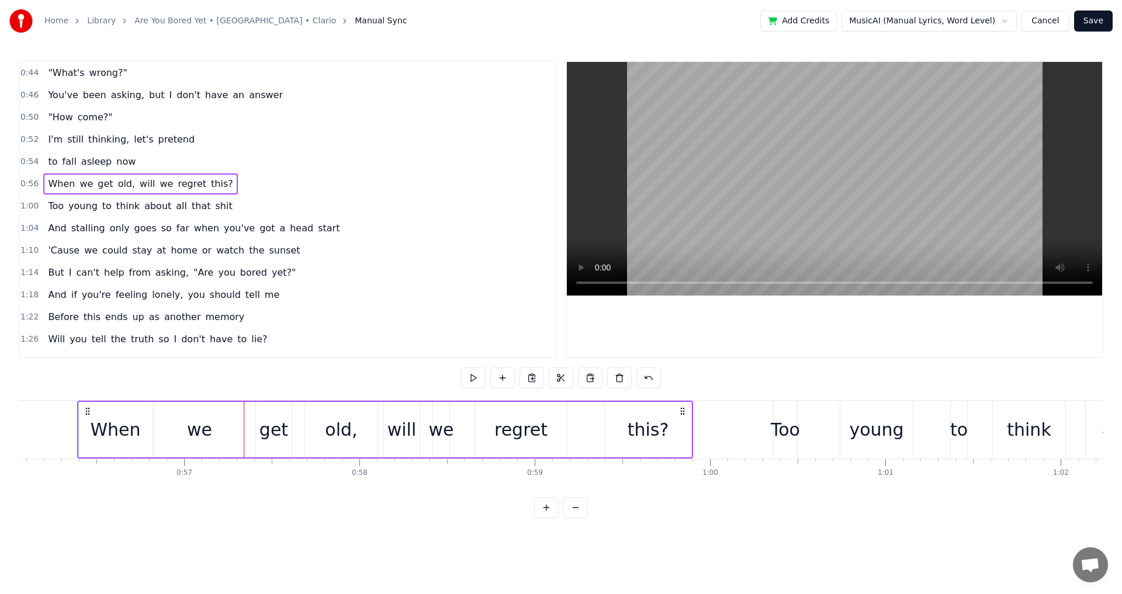
click at [830, 335] on div at bounding box center [834, 209] width 535 height 295
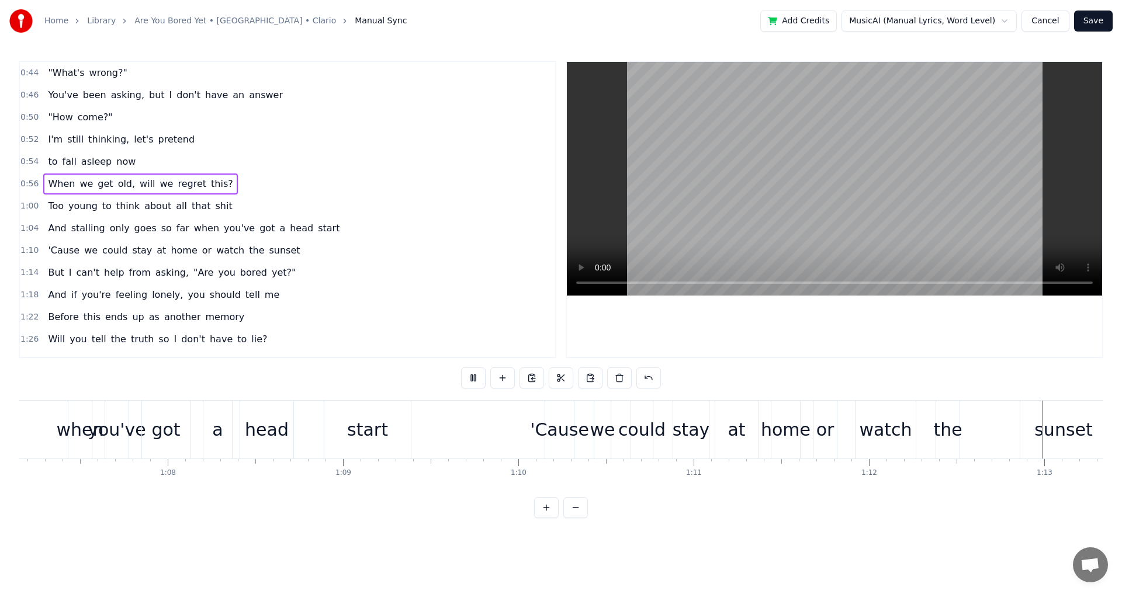
scroll to position [0, 12750]
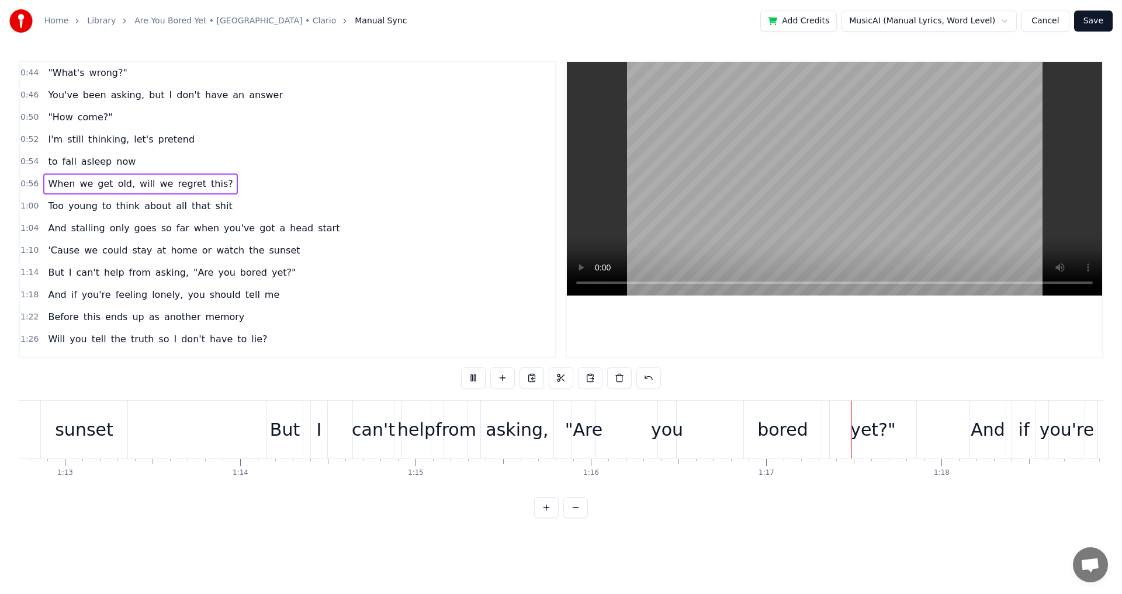
click at [889, 13] on html "Home Library Are You Bored Yet • [GEOGRAPHIC_DATA] • Clario Manual Sync Add Cre…" at bounding box center [561, 268] width 1122 height 537
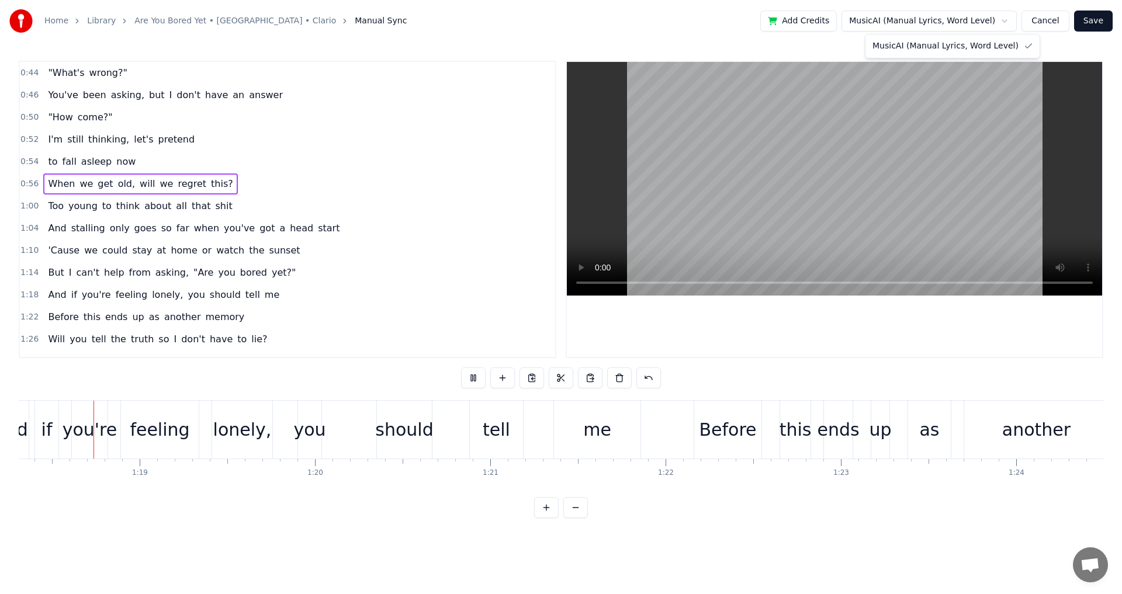
click at [918, 22] on html "Home Library Are You Bored Yet • [GEOGRAPHIC_DATA] • Clario Manual Sync Add Cre…" at bounding box center [561, 268] width 1122 height 537
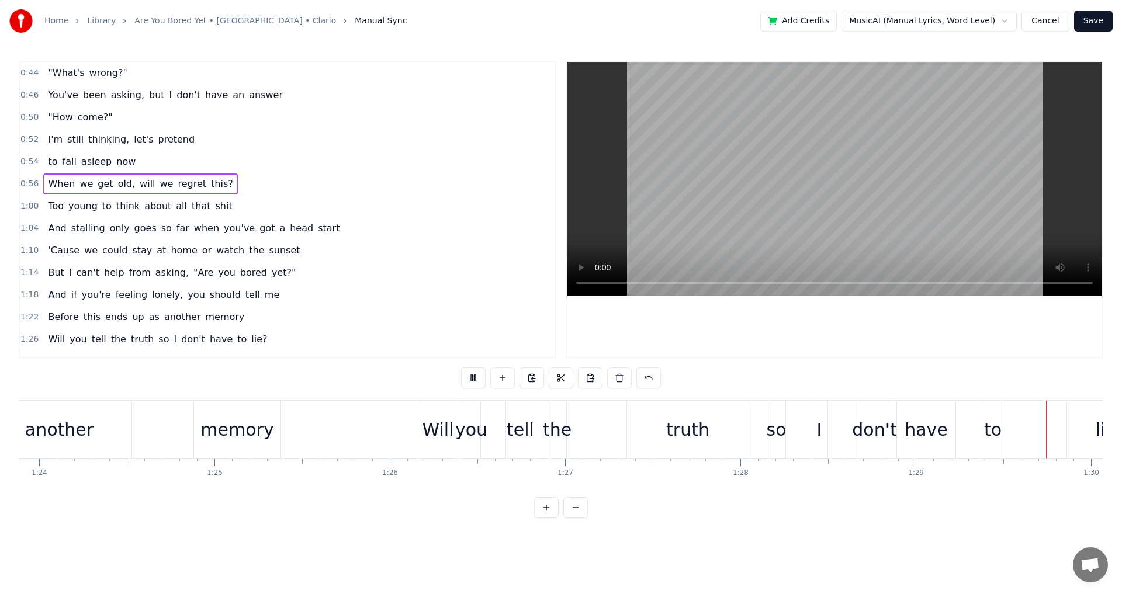
scroll to position [0, 15682]
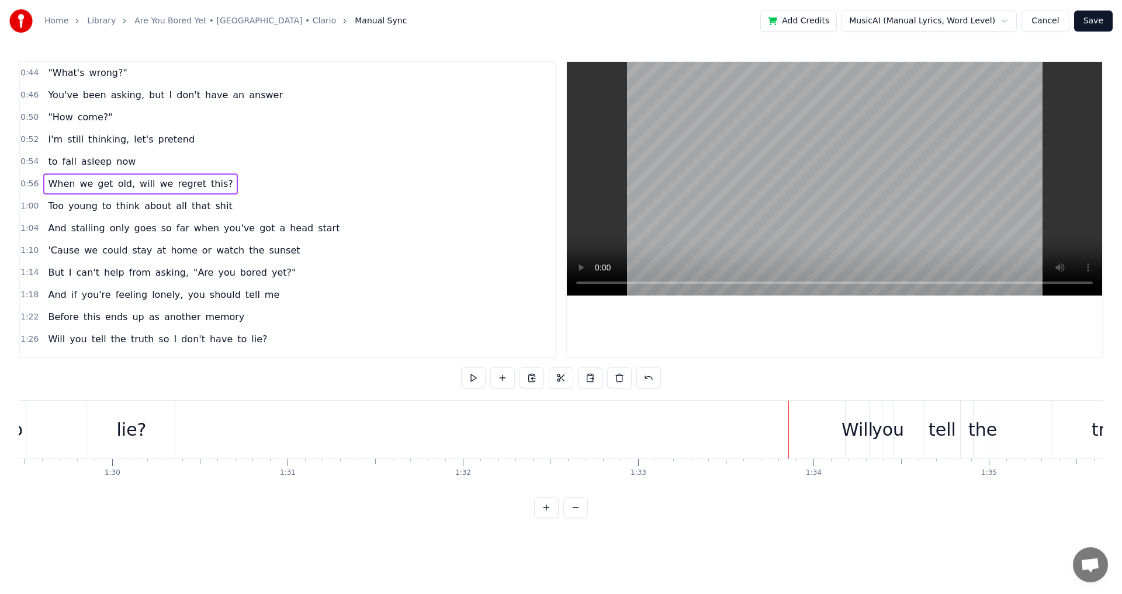
click at [243, 22] on html "Home Library Are You Bored Yet • [GEOGRAPHIC_DATA] • Clario Manual Sync Add Cre…" at bounding box center [561, 268] width 1122 height 537
click at [243, 22] on link "Are You Bored Yet • [GEOGRAPHIC_DATA] • Clario" at bounding box center [235, 21] width 202 height 12
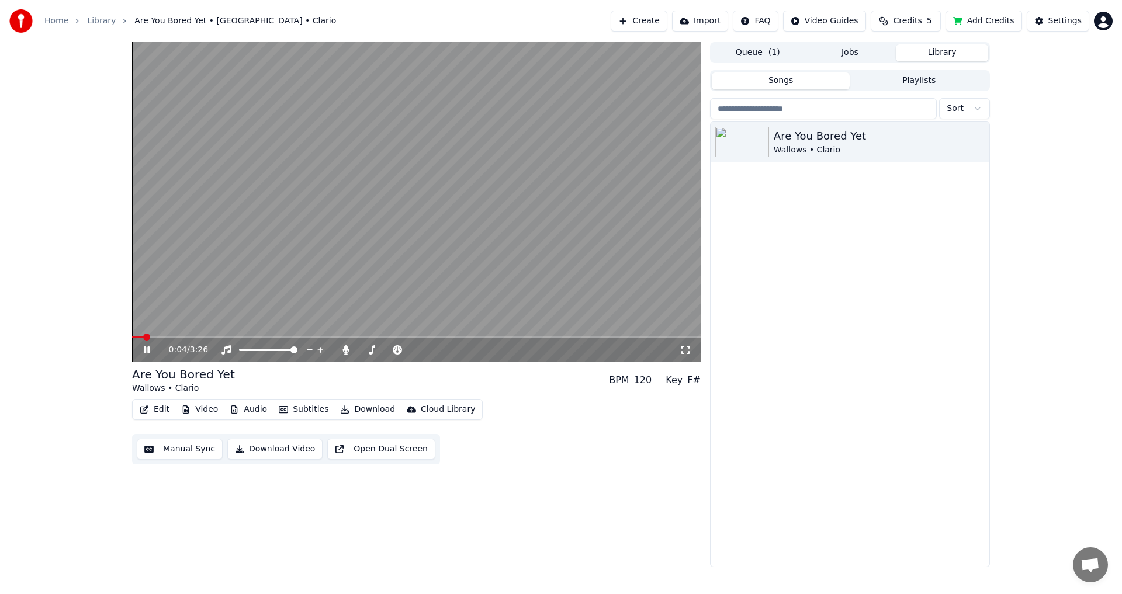
click at [209, 338] on span at bounding box center [416, 337] width 569 height 2
click at [192, 335] on video at bounding box center [416, 202] width 569 height 320
click at [179, 449] on button "Manual Sync" at bounding box center [180, 449] width 86 height 21
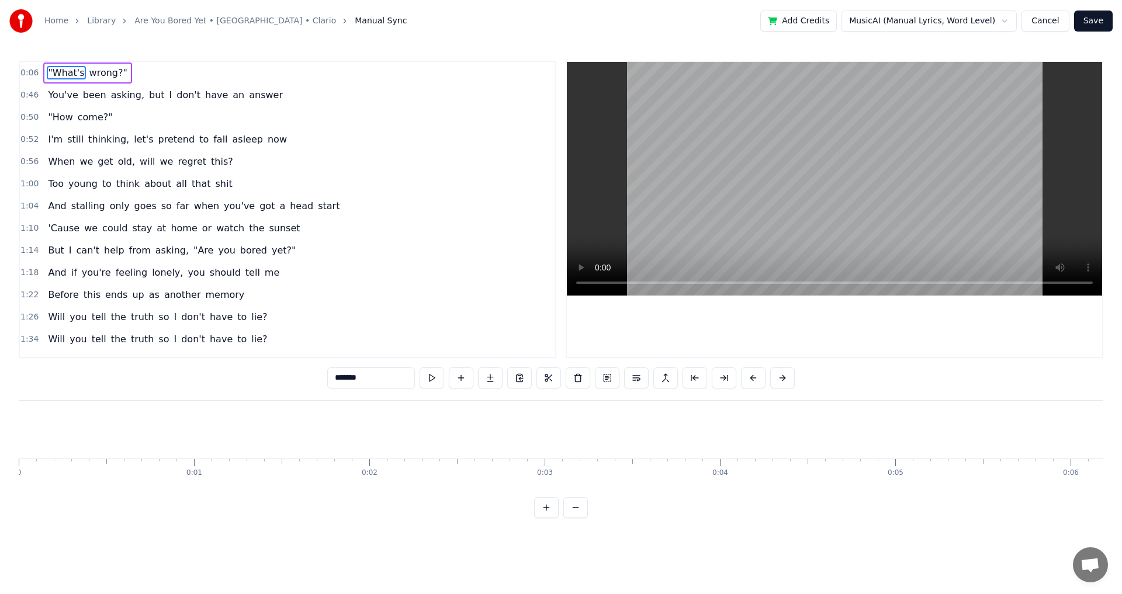
scroll to position [0, 1139]
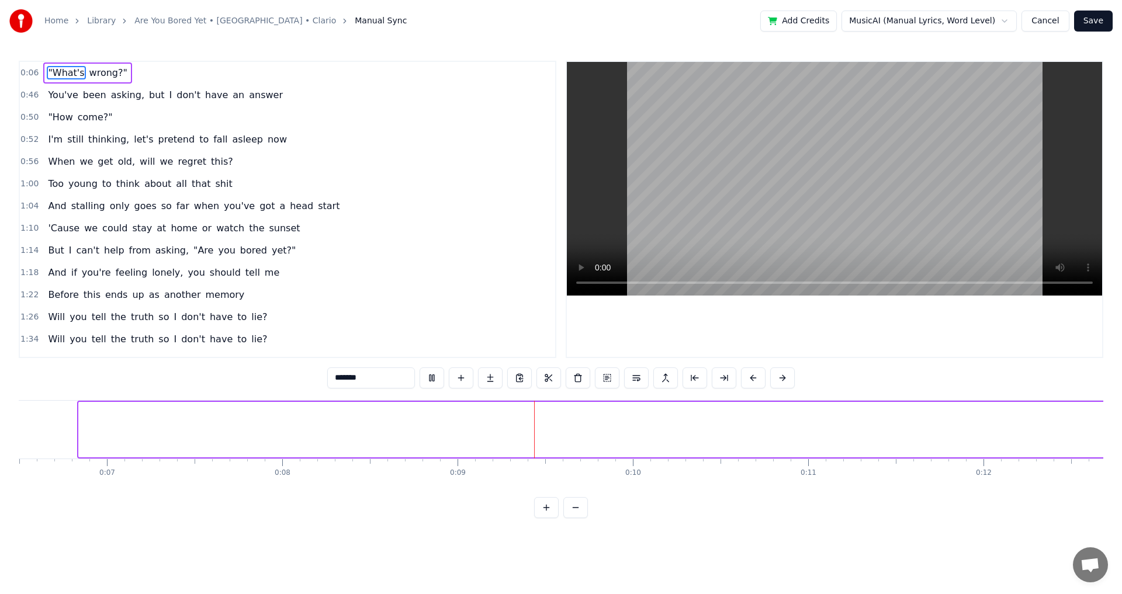
drag, startPoint x: 80, startPoint y: 427, endPoint x: 1121, endPoint y: 425, distance: 1041.2
click at [1121, 425] on div "Home Library Are You Bored Yet • [GEOGRAPHIC_DATA] • Clario Manual Sync Add Cre…" at bounding box center [561, 259] width 1122 height 518
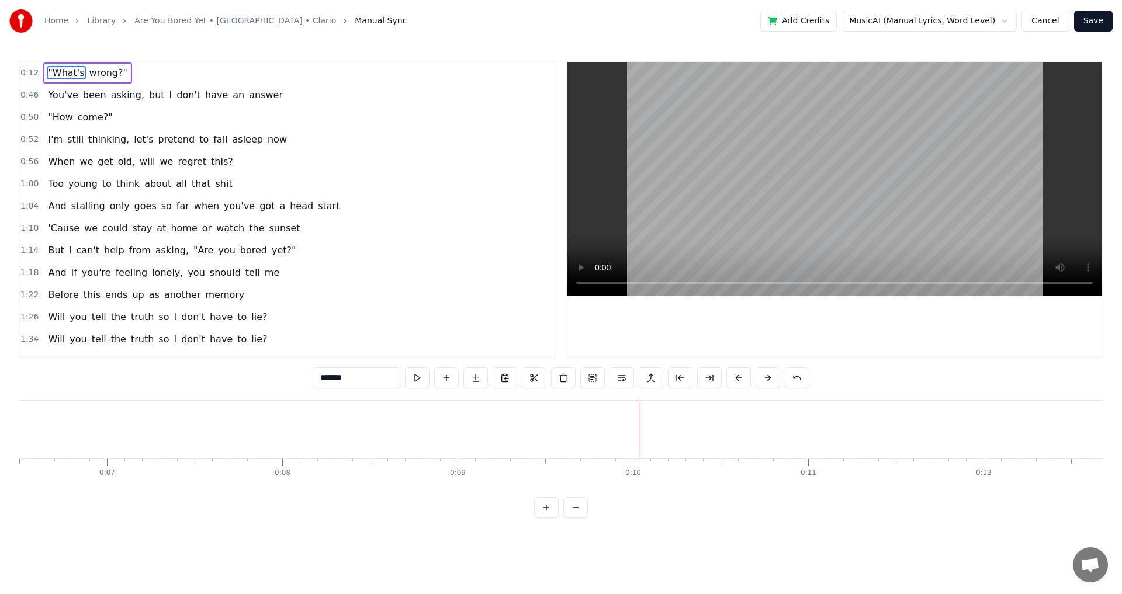
scroll to position [0, 2180]
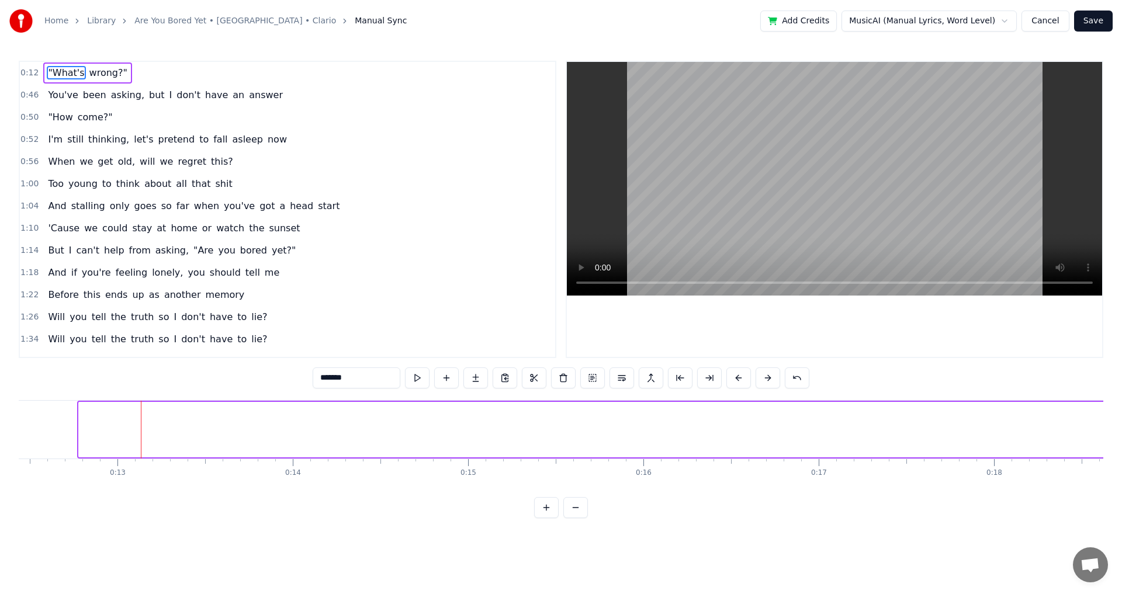
drag, startPoint x: 82, startPoint y: 430, endPoint x: 1121, endPoint y: 434, distance: 1039.4
click at [1121, 434] on div "Home Library Are You Bored Yet • [GEOGRAPHIC_DATA] • Clario Manual Sync Add Cre…" at bounding box center [561, 259] width 1122 height 518
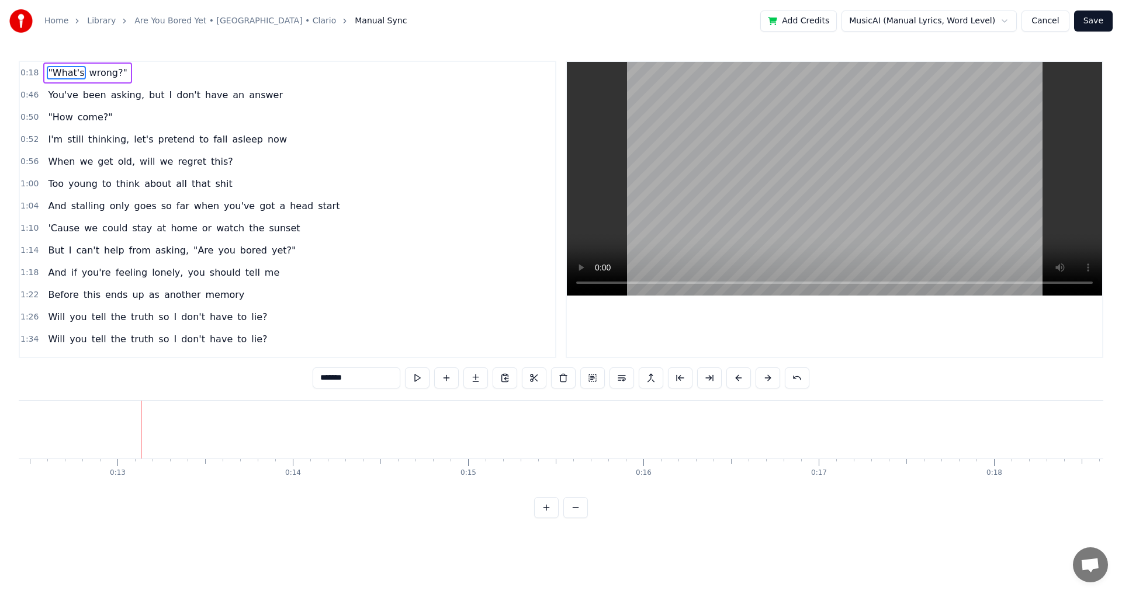
scroll to position [0, 3219]
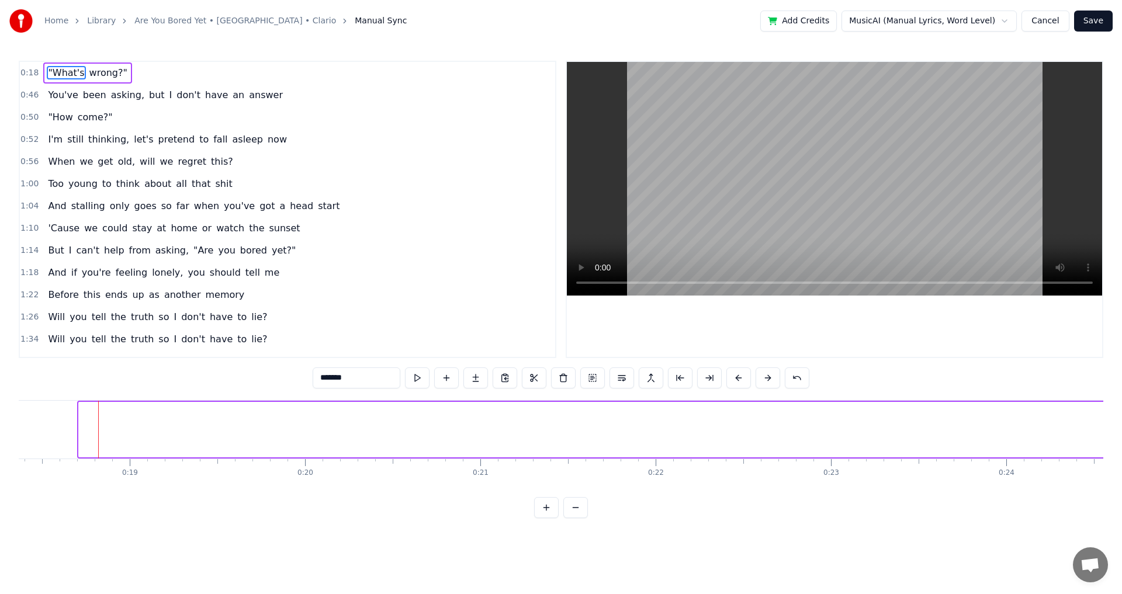
drag, startPoint x: 81, startPoint y: 435, endPoint x: 1121, endPoint y: 431, distance: 1040.6
click at [1121, 431] on div "Home Library Are You Bored Yet • [GEOGRAPHIC_DATA] • Clario Manual Sync Add Cre…" at bounding box center [561, 259] width 1122 height 518
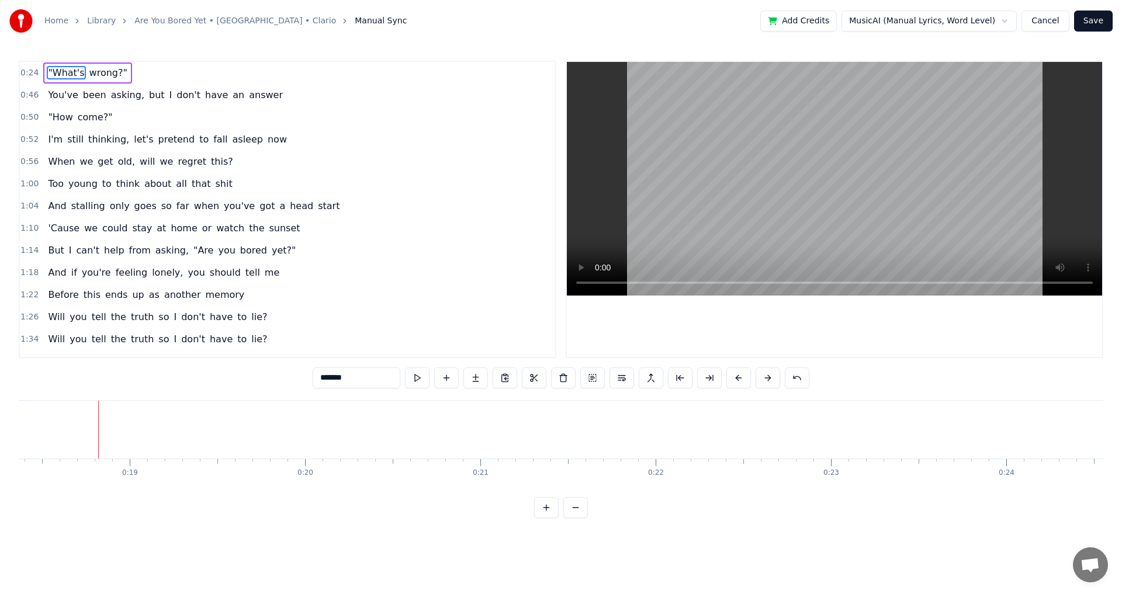
scroll to position [0, 4260]
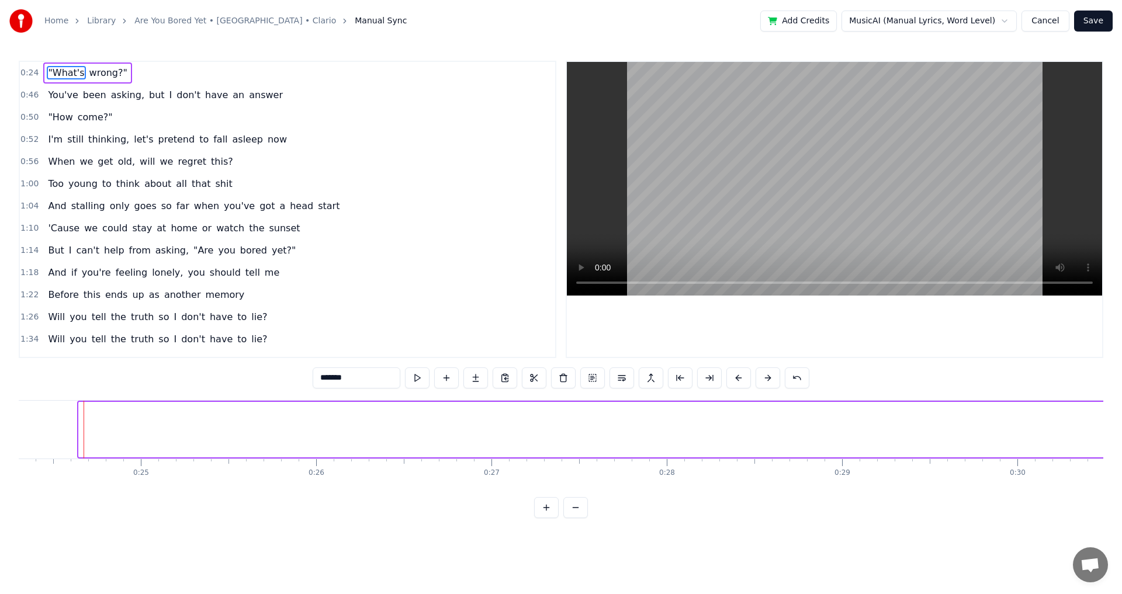
drag, startPoint x: 81, startPoint y: 434, endPoint x: 1107, endPoint y: 413, distance: 1025.6
click at [1121, 417] on div "Home Library Are You Bored Yet • [GEOGRAPHIC_DATA] • Clario Manual Sync Add Cre…" at bounding box center [561, 259] width 1122 height 518
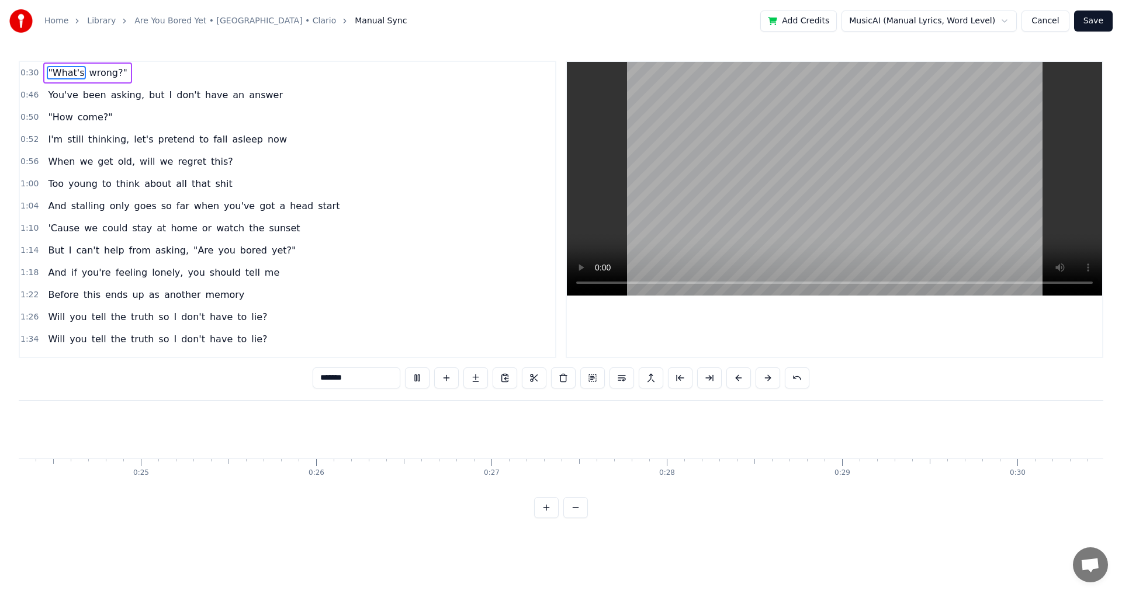
scroll to position [0, 5300]
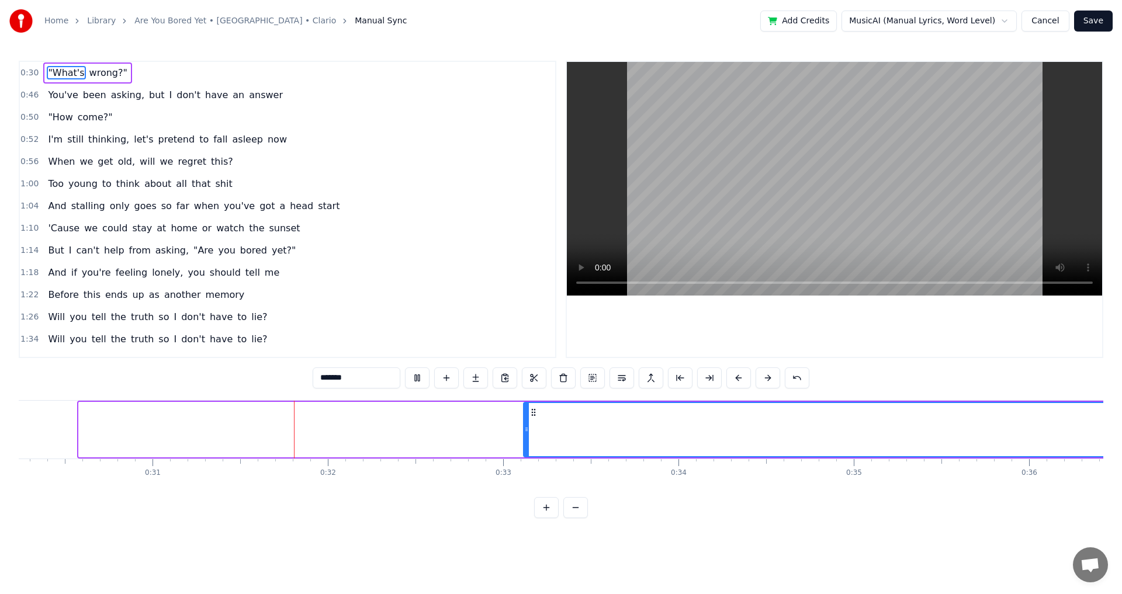
drag, startPoint x: 82, startPoint y: 431, endPoint x: 1121, endPoint y: 434, distance: 1039.4
click at [1121, 434] on div "Home Library Are You Bored Yet • [GEOGRAPHIC_DATA] • Clario Manual Sync Add Cre…" at bounding box center [561, 259] width 1122 height 518
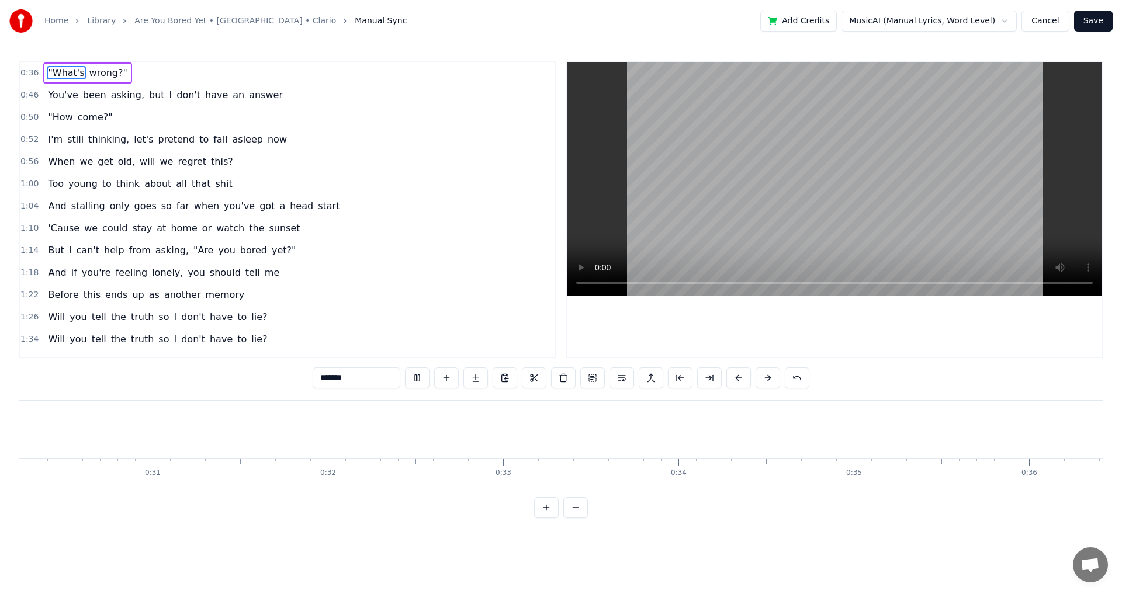
scroll to position [0, 6339]
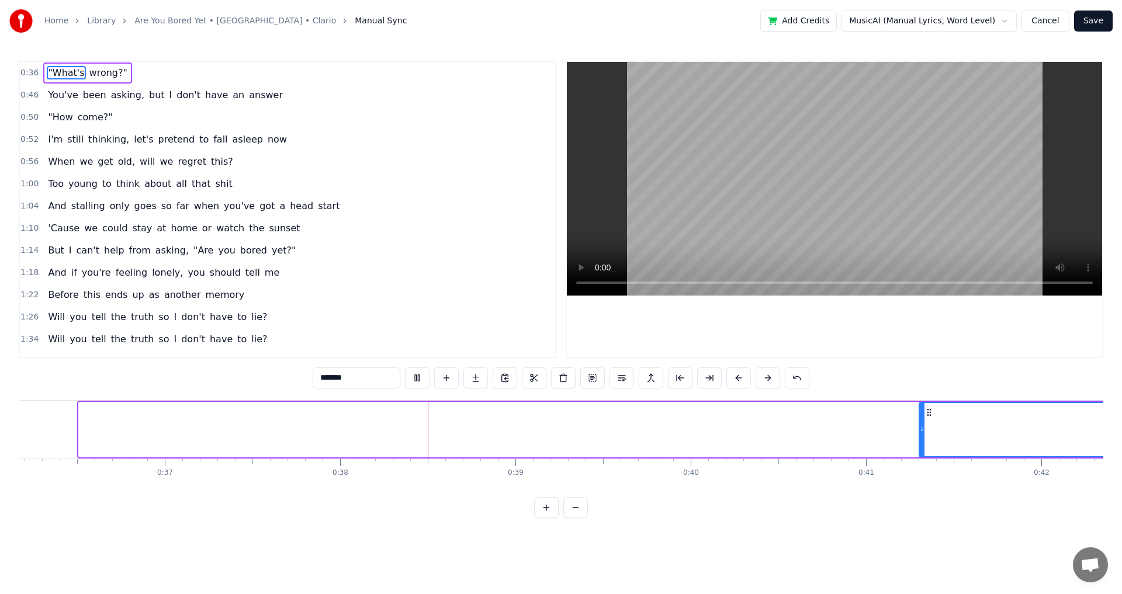
drag, startPoint x: 81, startPoint y: 431, endPoint x: 923, endPoint y: 440, distance: 842.0
click at [922, 439] on div at bounding box center [922, 429] width 5 height 53
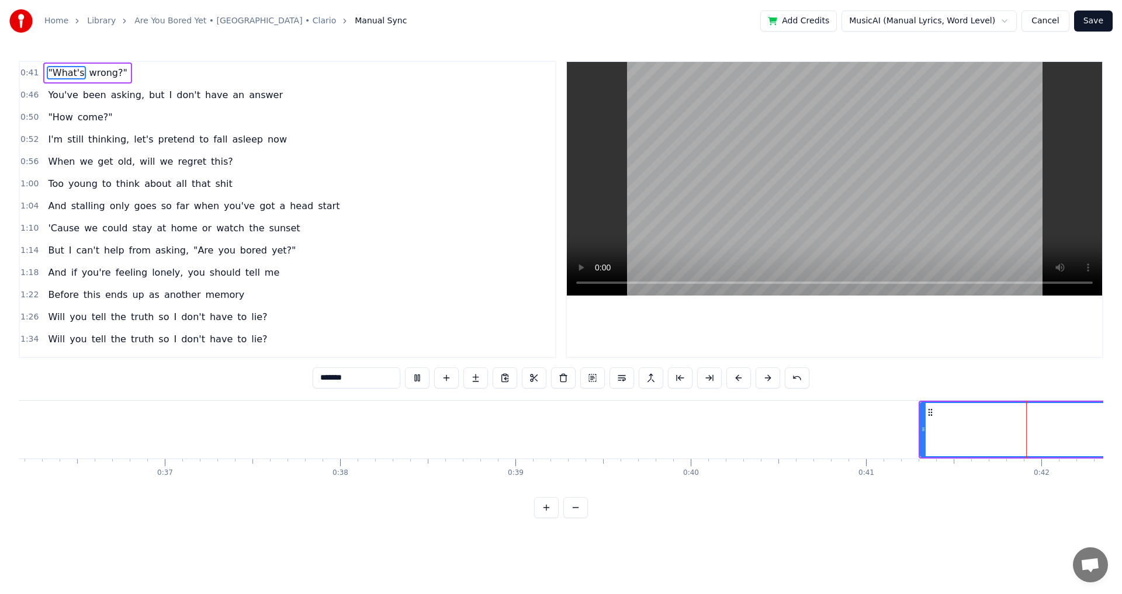
scroll to position [0, 7309]
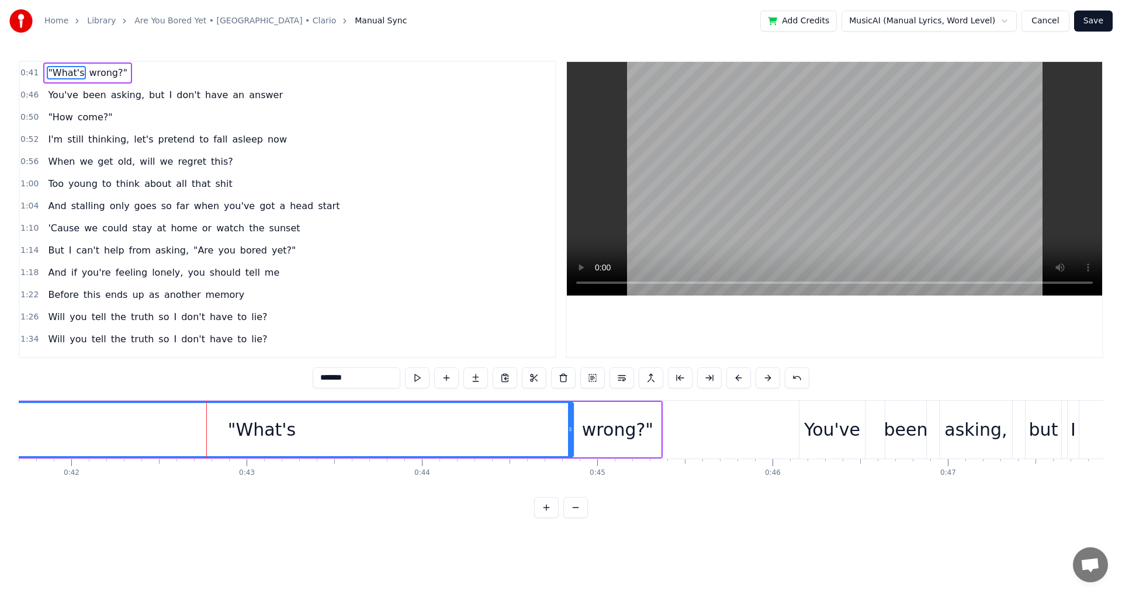
click at [44, 415] on div ""What's" at bounding box center [262, 429] width 622 height 53
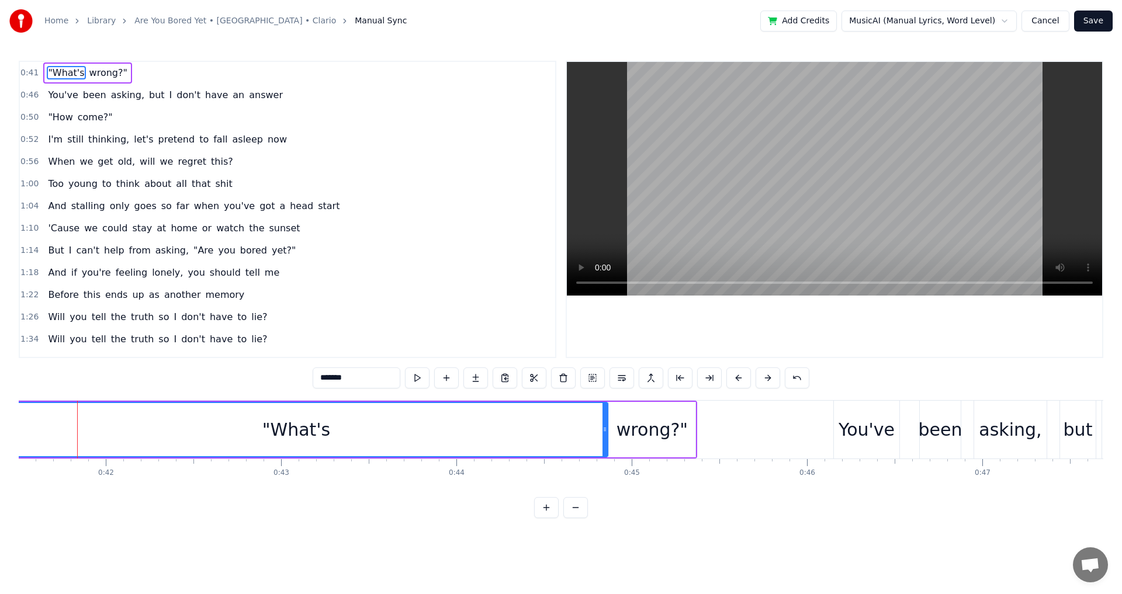
click at [49, 418] on div ""What's" at bounding box center [296, 429] width 622 height 53
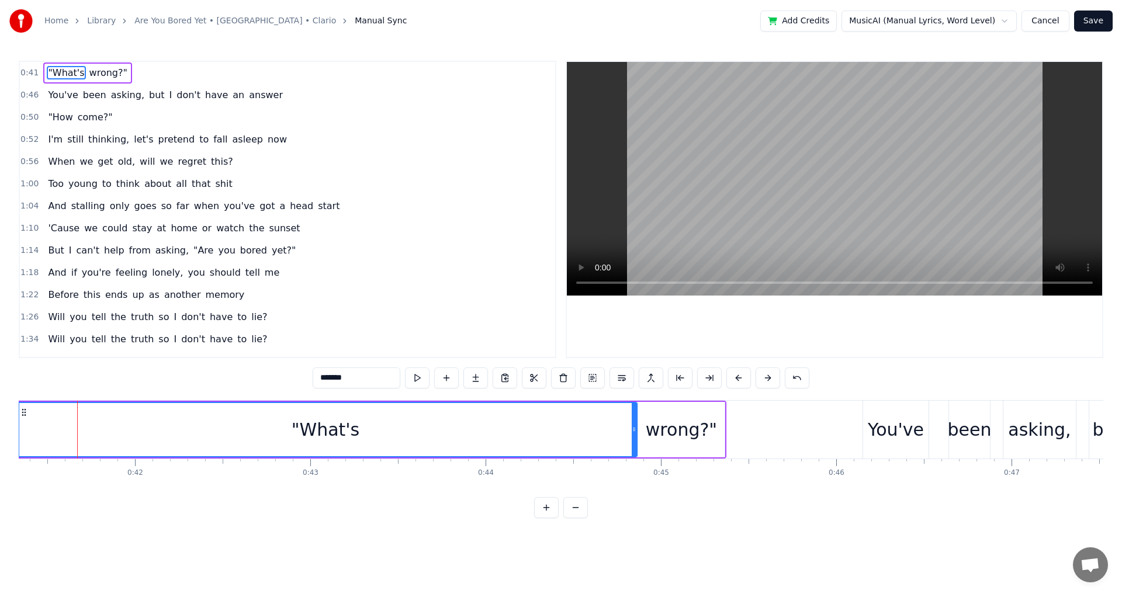
click at [47, 418] on div ""What's" at bounding box center [326, 429] width 622 height 53
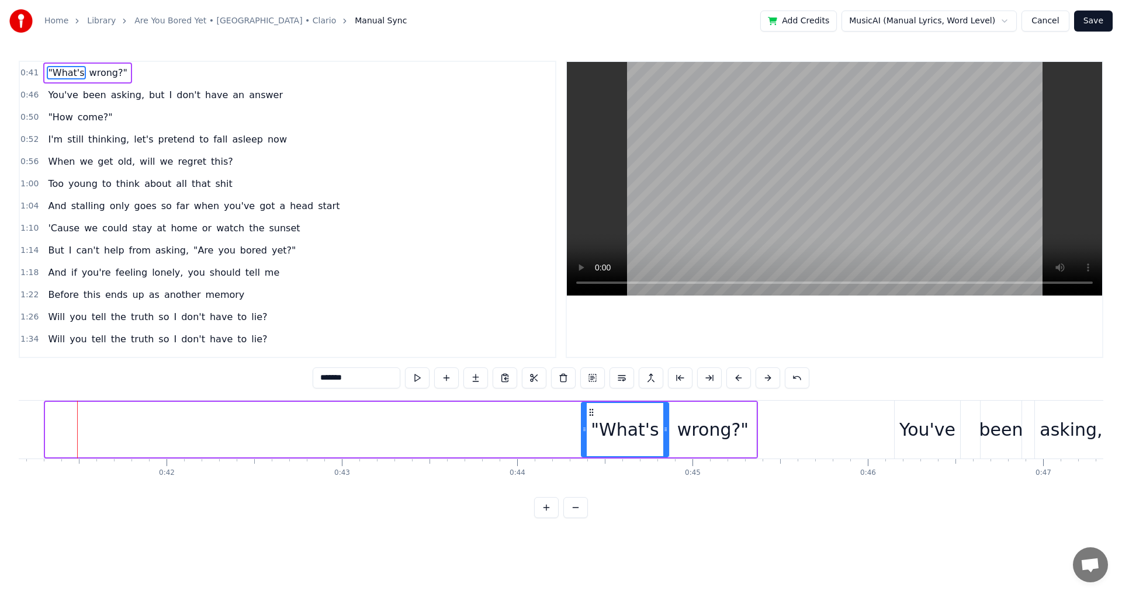
drag, startPoint x: 49, startPoint y: 424, endPoint x: 587, endPoint y: 431, distance: 537.6
click at [585, 431] on div at bounding box center [584, 429] width 5 height 53
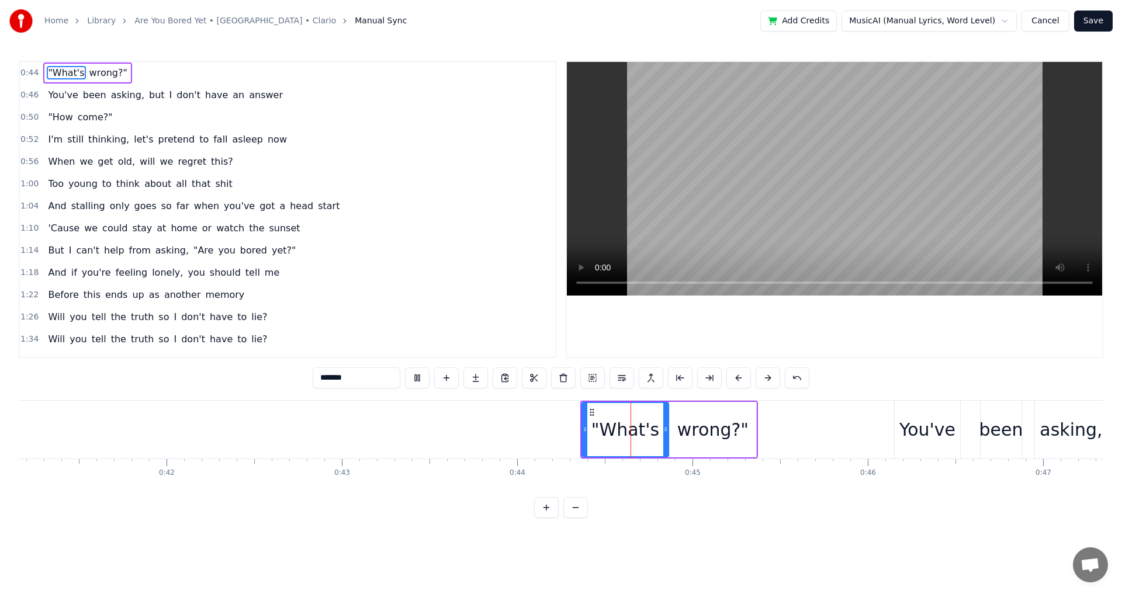
click at [849, 372] on div "0:44 "What's wrong?" 0:46 You've been asking, but I don't have an answer 0:50 "…" at bounding box center [561, 289] width 1084 height 457
click at [862, 355] on div at bounding box center [834, 209] width 535 height 295
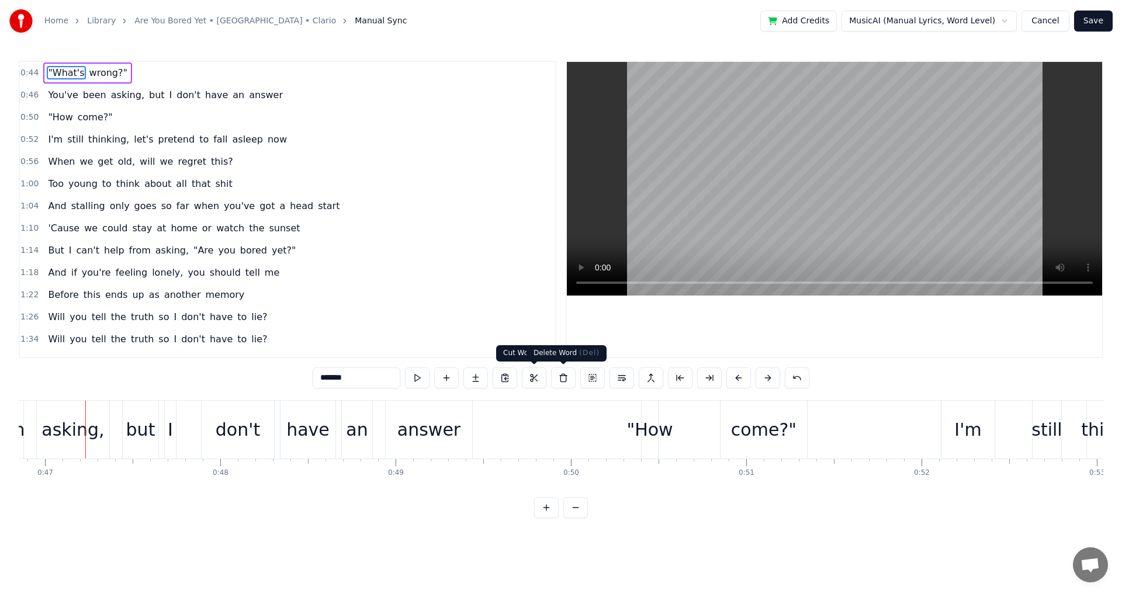
scroll to position [0, 7717]
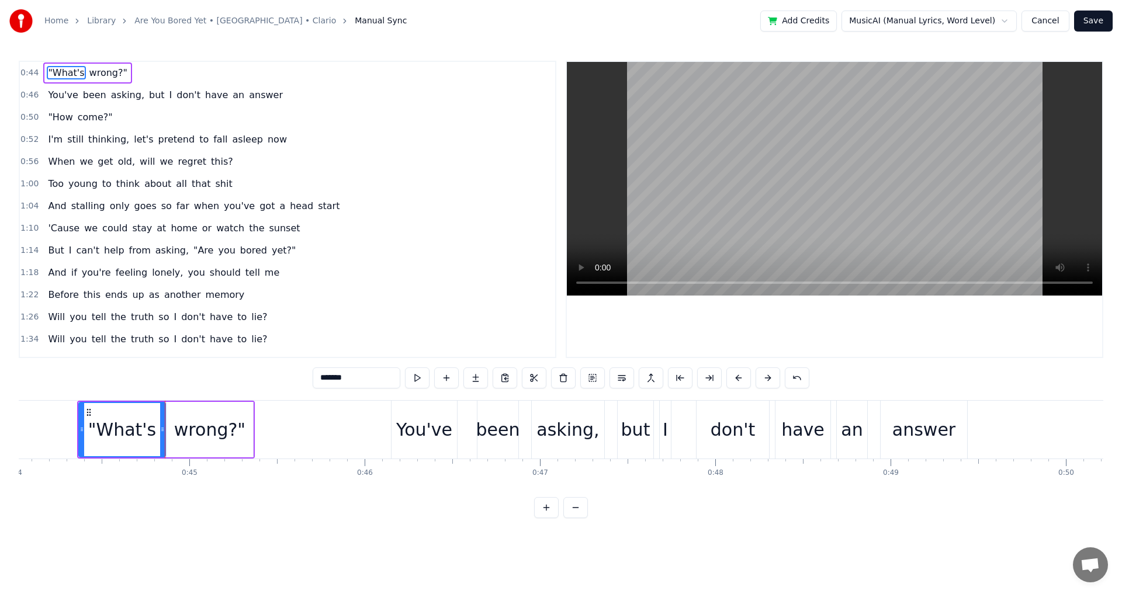
click at [1093, 27] on button "Save" at bounding box center [1093, 21] width 39 height 21
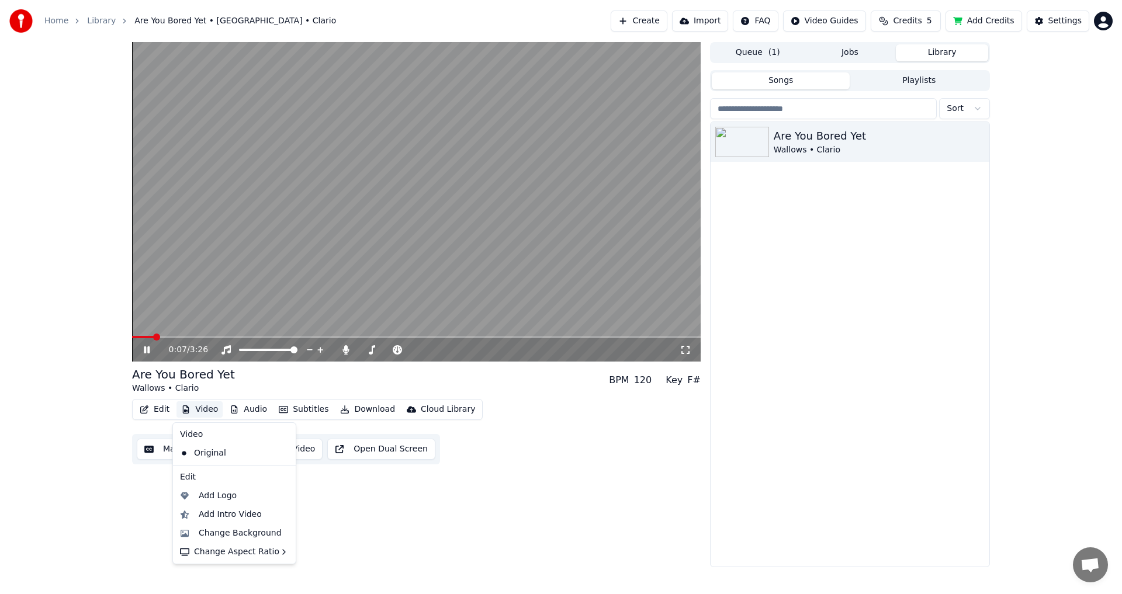
click at [200, 410] on button "Video" at bounding box center [199, 409] width 46 height 16
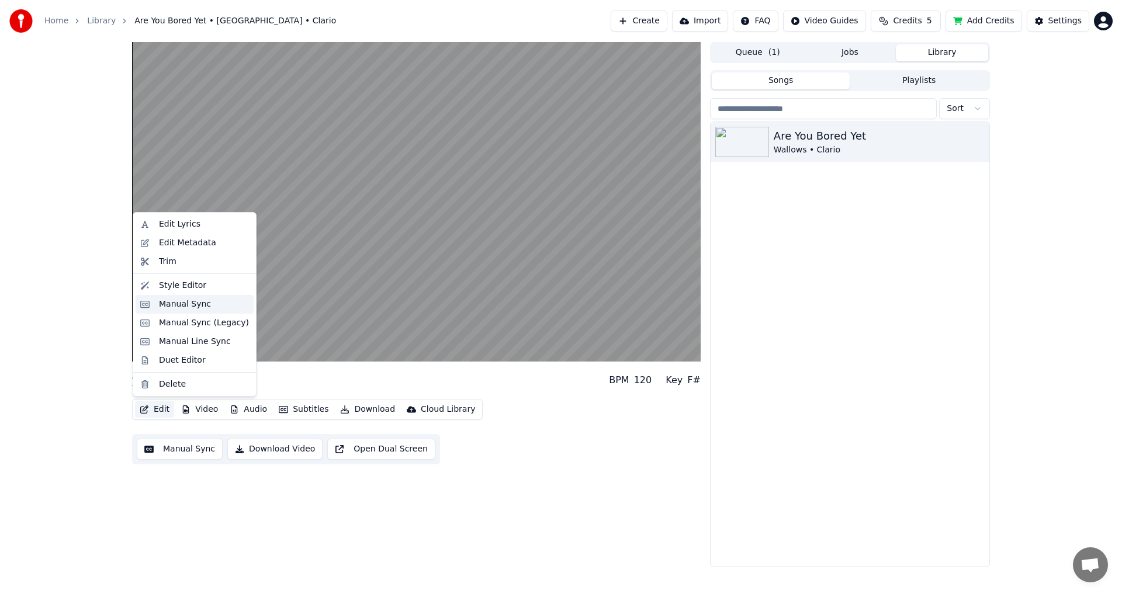
click at [185, 306] on div "Manual Sync" at bounding box center [185, 305] width 52 height 12
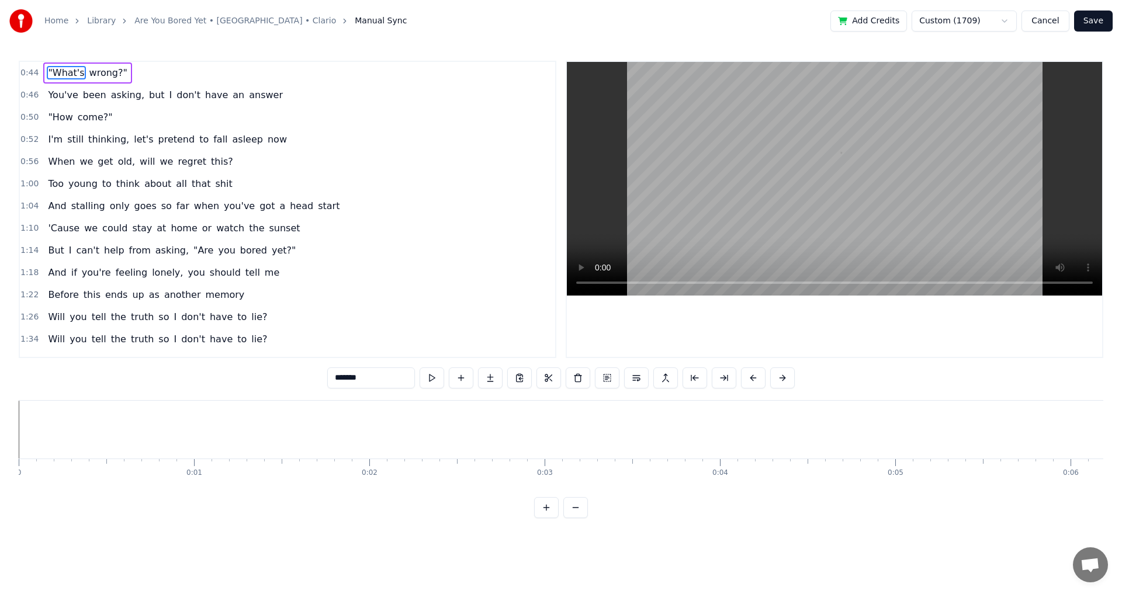
scroll to position [0, 7717]
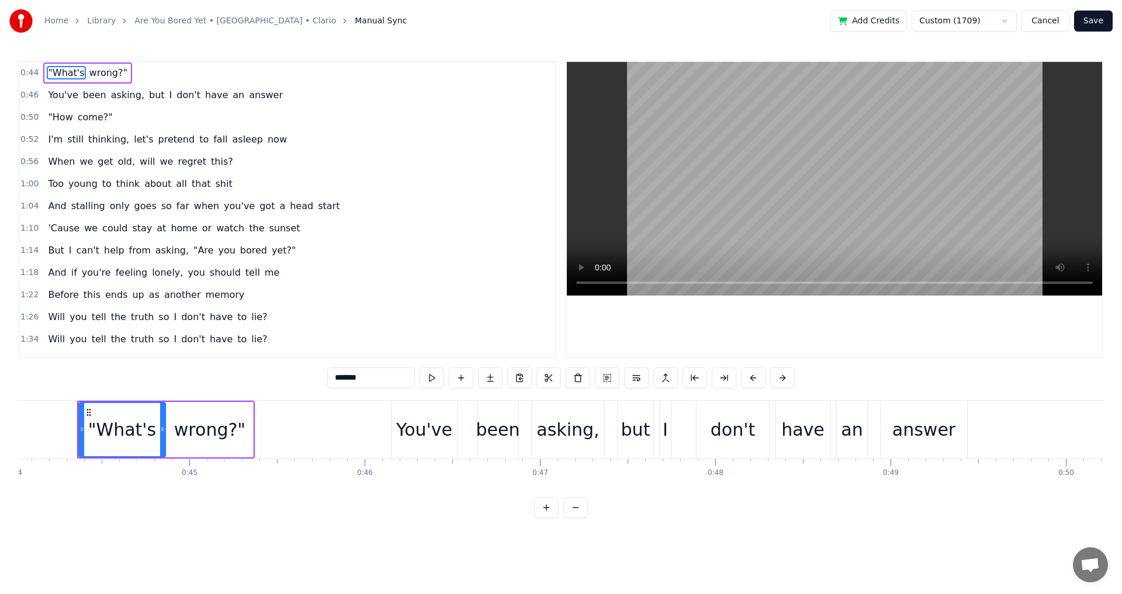
click at [1100, 16] on button "Save" at bounding box center [1093, 21] width 39 height 21
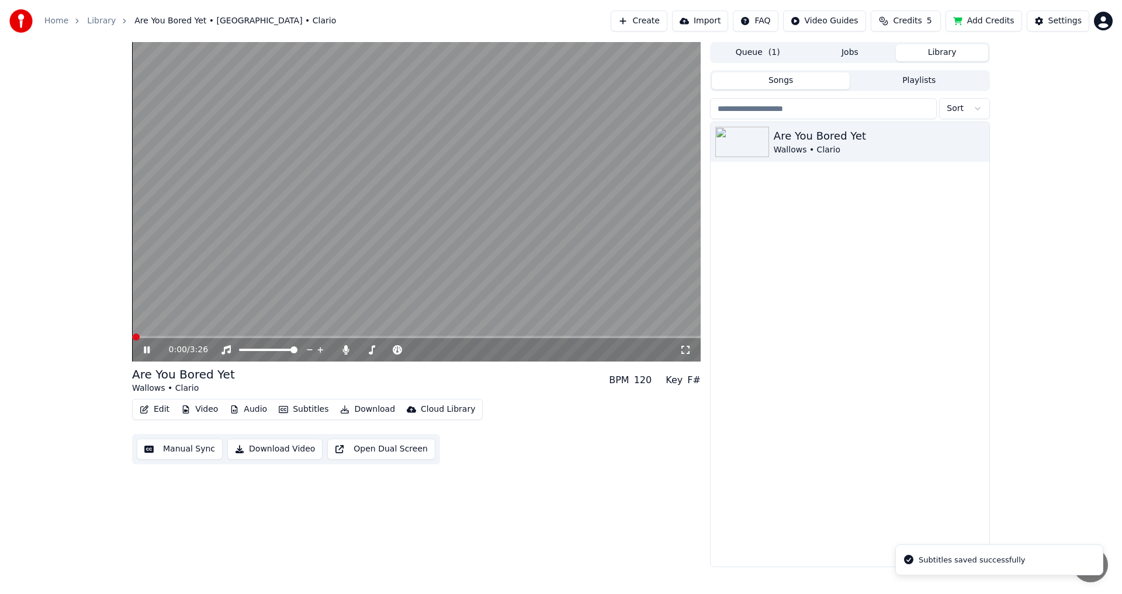
click at [159, 413] on button "Edit" at bounding box center [154, 409] width 39 height 16
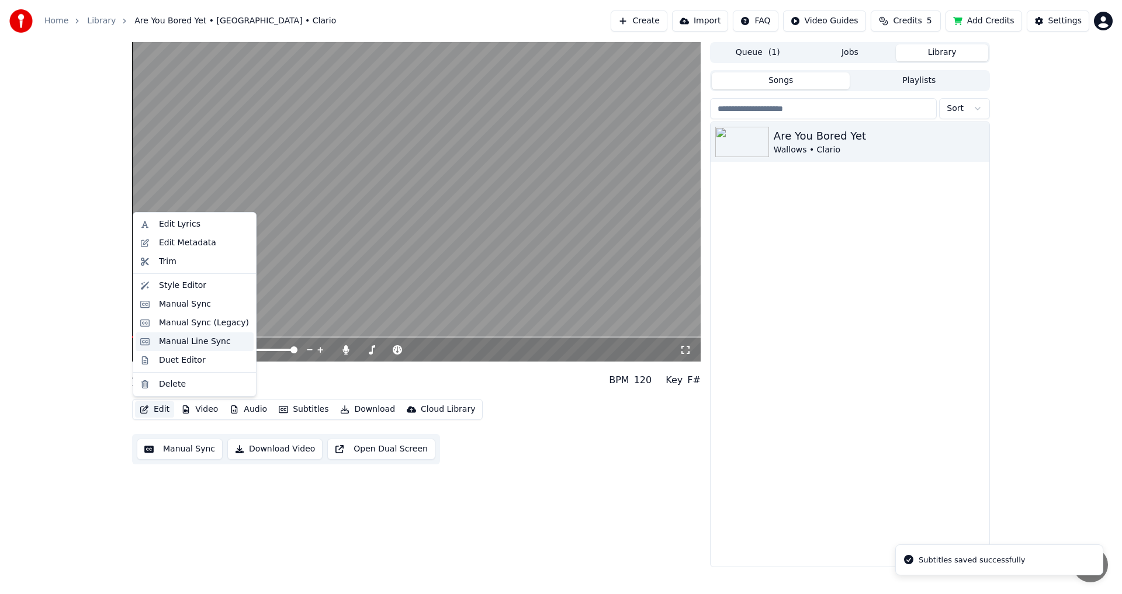
click at [207, 342] on div "Manual Line Sync" at bounding box center [195, 342] width 72 height 12
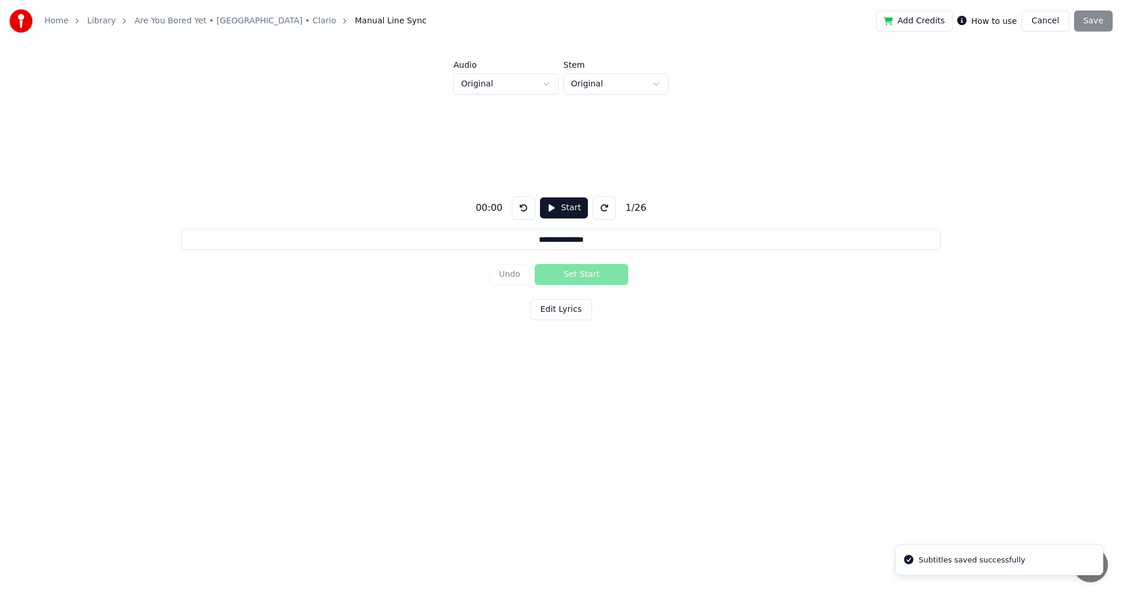
click at [559, 206] on button "Start" at bounding box center [564, 207] width 48 height 21
click at [552, 211] on button "Pause" at bounding box center [564, 207] width 52 height 21
click at [550, 236] on input "**********" at bounding box center [560, 239] width 759 height 21
type input "**********"
click at [684, 310] on div "**********" at bounding box center [561, 256] width 1084 height 323
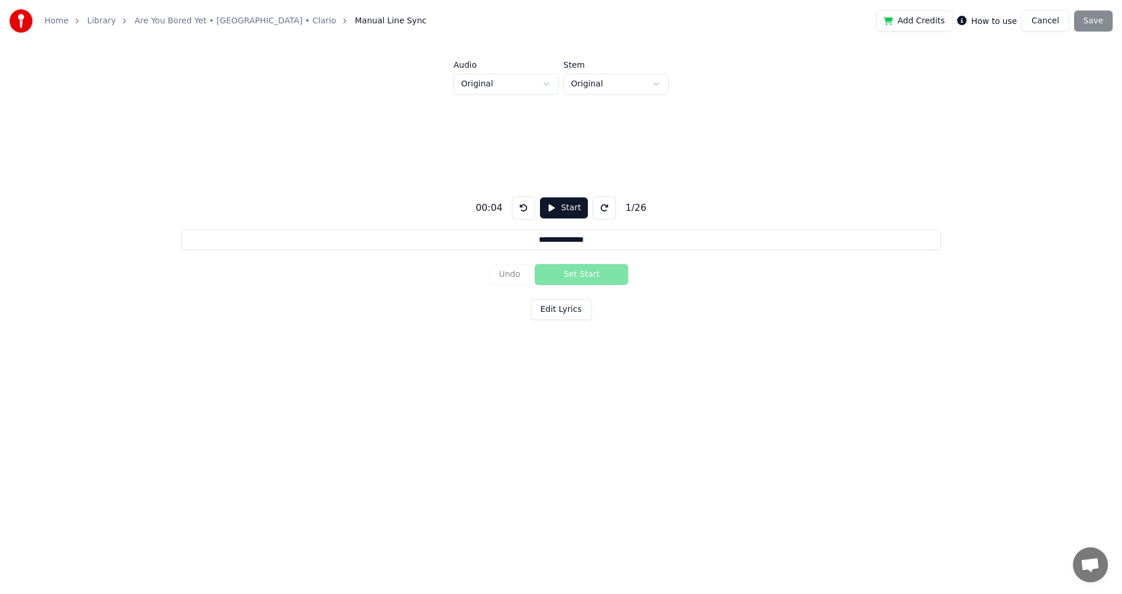
click at [564, 204] on button "Start" at bounding box center [564, 207] width 48 height 21
click at [602, 211] on button at bounding box center [606, 207] width 23 height 23
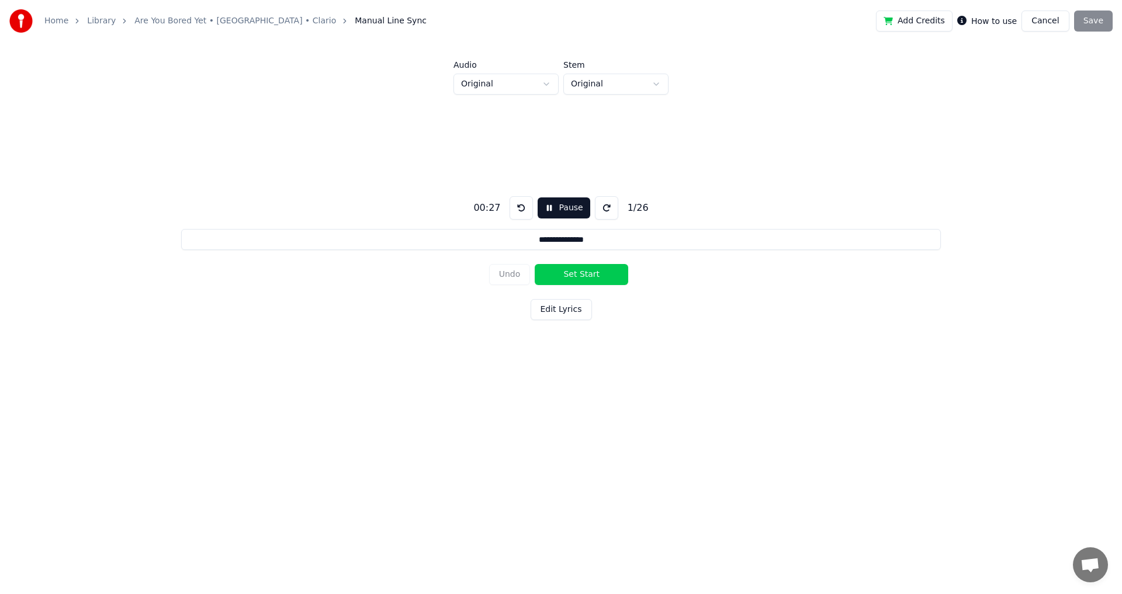
click at [602, 211] on button at bounding box center [606, 207] width 23 height 23
click at [520, 208] on button at bounding box center [520, 207] width 23 height 23
click at [584, 278] on button "Set Start" at bounding box center [581, 274] width 93 height 21
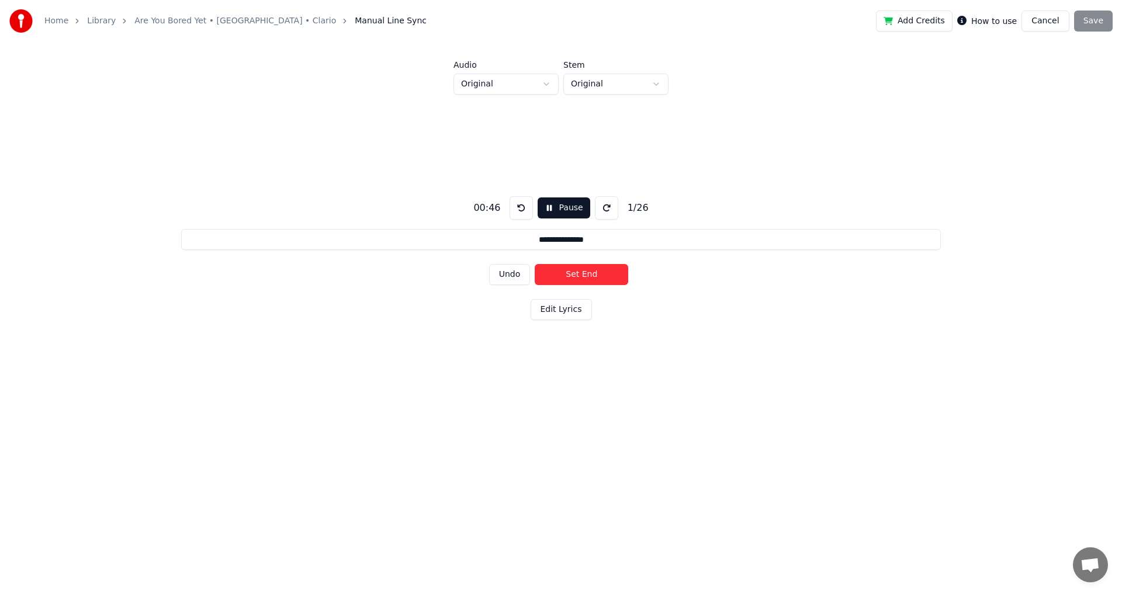
click at [535, 264] on button "Set End" at bounding box center [581, 274] width 93 height 21
click at [535, 264] on button "Set Start" at bounding box center [581, 274] width 93 height 21
click at [535, 264] on button "Set End" at bounding box center [581, 274] width 93 height 21
click at [535, 264] on button "Set Start" at bounding box center [581, 274] width 93 height 21
click at [535, 264] on button "Set End" at bounding box center [581, 274] width 93 height 21
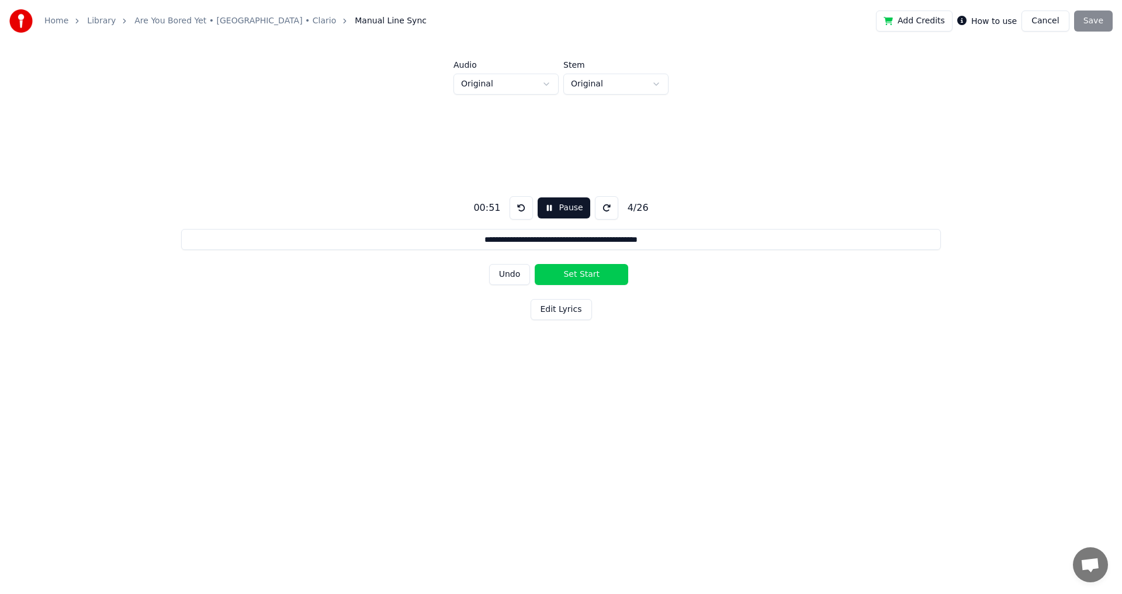
click at [535, 264] on button "Set Start" at bounding box center [581, 274] width 93 height 21
click at [535, 264] on button "Set End" at bounding box center [581, 274] width 93 height 21
click at [494, 273] on button "Undo" at bounding box center [509, 274] width 41 height 21
click at [499, 273] on button "Undo" at bounding box center [509, 274] width 41 height 21
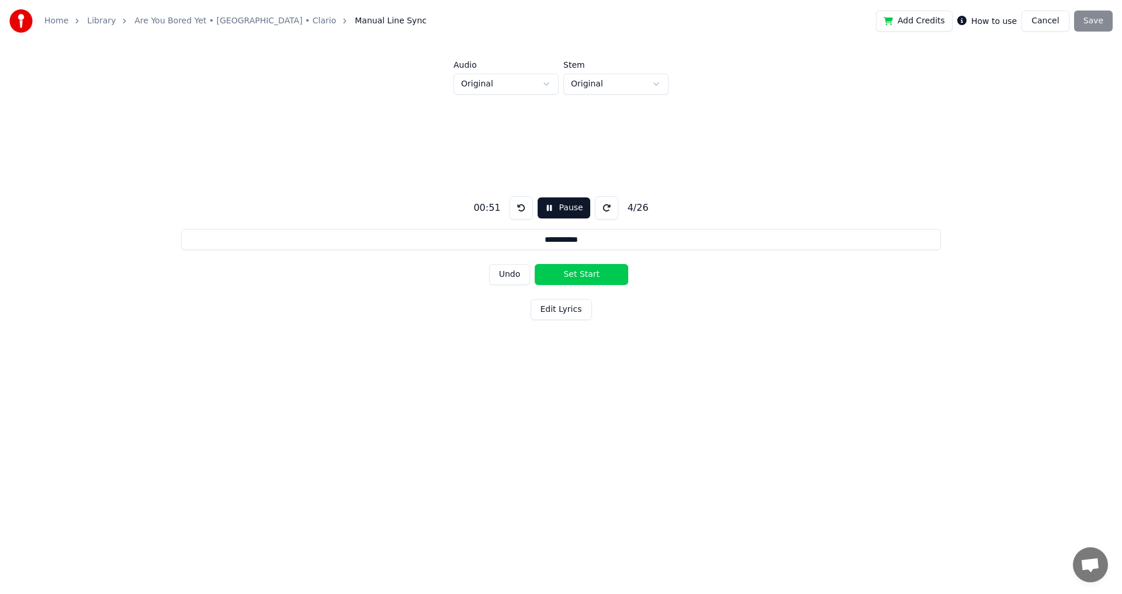
click at [499, 273] on button "Undo" at bounding box center [509, 274] width 41 height 21
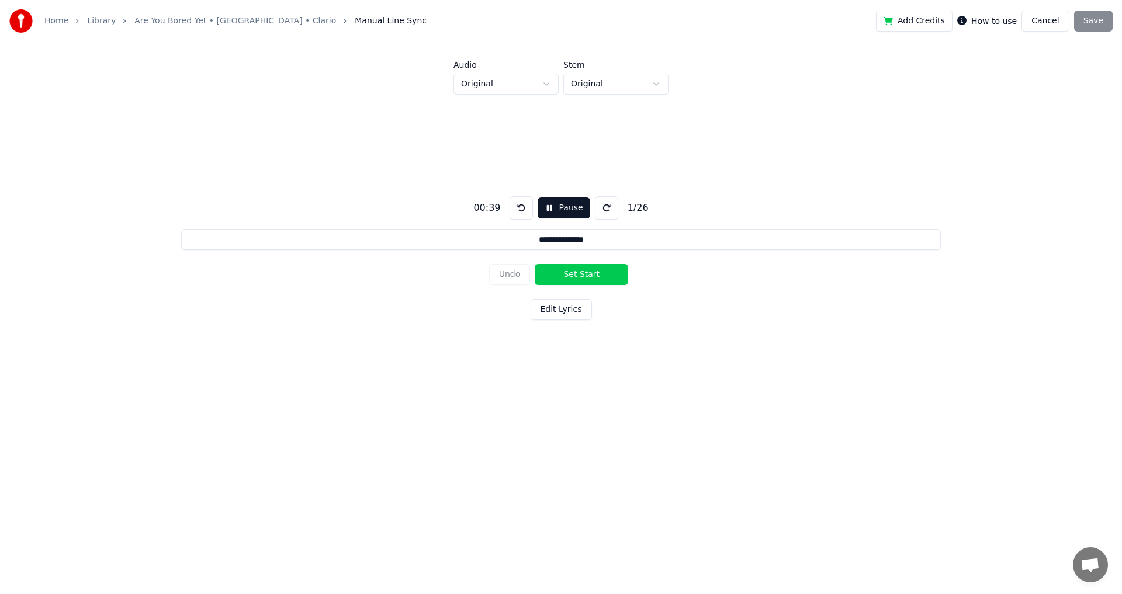
click at [499, 273] on div "Undo Set Start" at bounding box center [561, 274] width 144 height 30
click at [675, 279] on div "**********" at bounding box center [561, 256] width 1084 height 323
click at [521, 206] on button at bounding box center [520, 207] width 23 height 23
click at [571, 276] on button "Set Start" at bounding box center [581, 274] width 93 height 21
click at [535, 264] on button "Set End" at bounding box center [581, 274] width 93 height 21
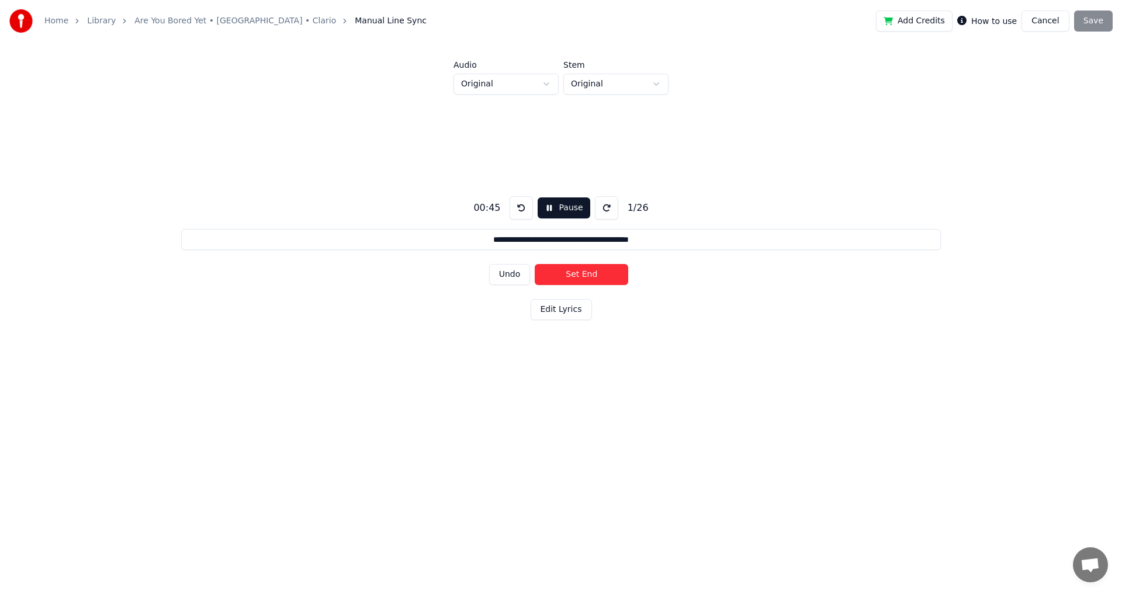
click at [535, 264] on button "Set End" at bounding box center [581, 274] width 93 height 21
click at [535, 264] on button "Set Start" at bounding box center [581, 274] width 93 height 21
click at [535, 264] on button "Set End" at bounding box center [581, 274] width 93 height 21
click at [535, 264] on button "Set Start" at bounding box center [581, 274] width 93 height 21
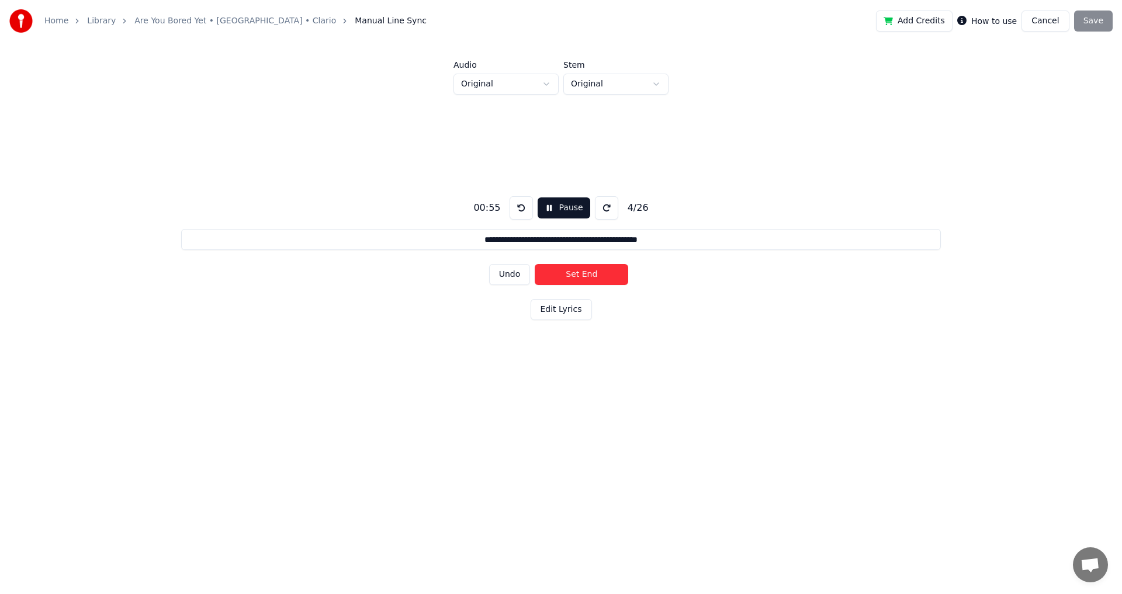
click at [535, 264] on button "Set End" at bounding box center [581, 274] width 93 height 21
click at [535, 264] on button "Set Start" at bounding box center [581, 274] width 93 height 21
click at [535, 264] on button "Set End" at bounding box center [581, 274] width 93 height 21
click at [535, 264] on button "Set Start" at bounding box center [581, 274] width 93 height 21
click at [535, 264] on button "Set End" at bounding box center [581, 274] width 93 height 21
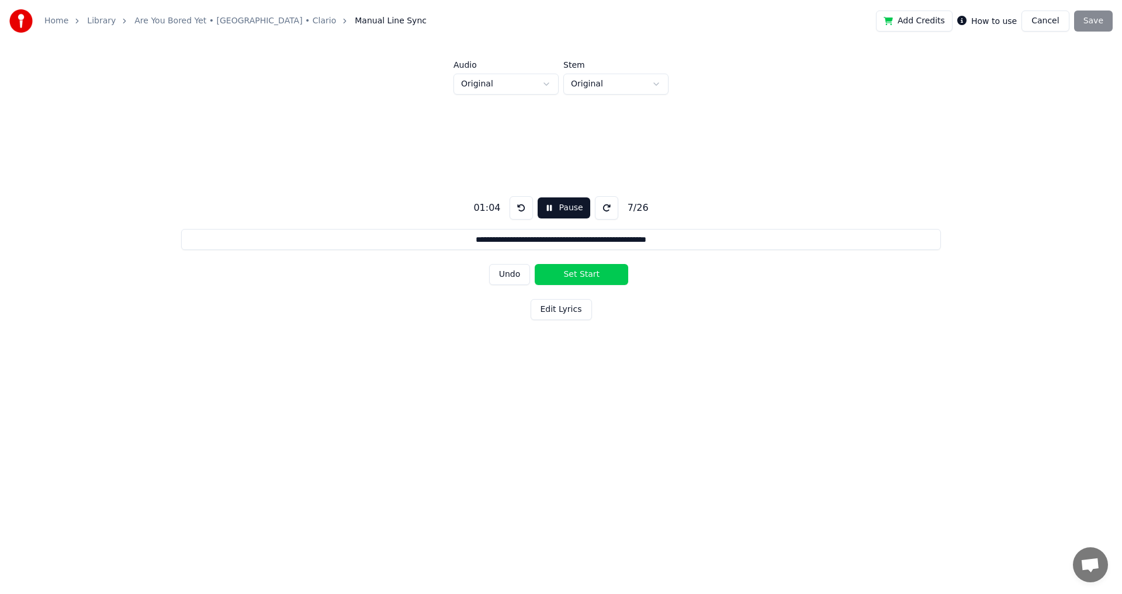
click at [535, 264] on button "Set Start" at bounding box center [581, 274] width 93 height 21
click at [535, 264] on button "Set End" at bounding box center [581, 274] width 93 height 21
click at [535, 264] on button "Set Start" at bounding box center [581, 274] width 93 height 21
click at [535, 264] on button "Set End" at bounding box center [581, 274] width 93 height 21
click at [535, 264] on button "Set Start" at bounding box center [581, 274] width 93 height 21
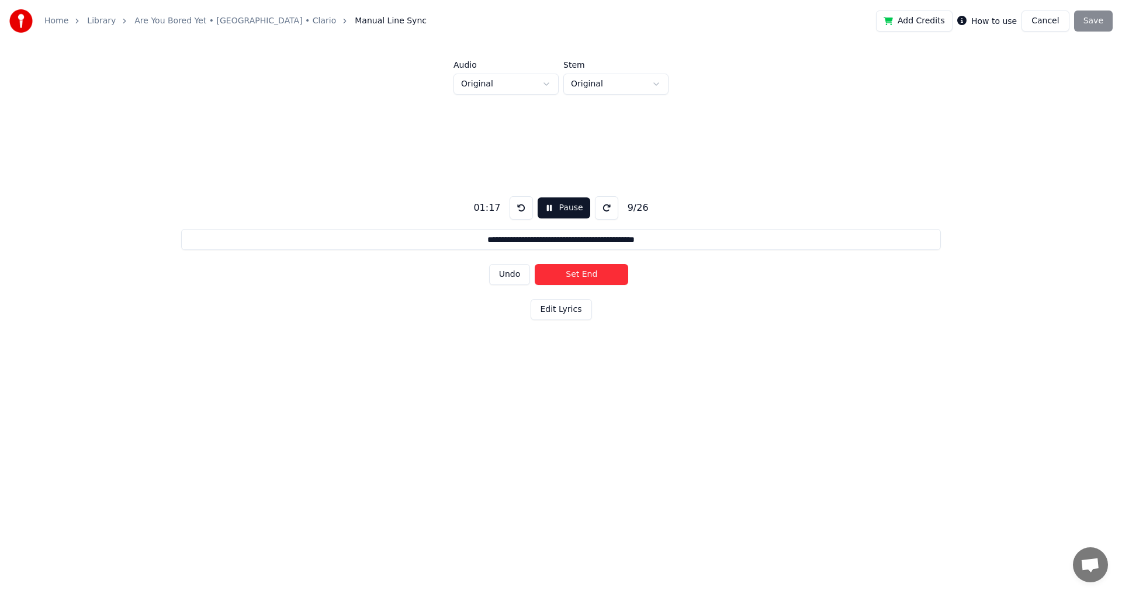
click at [535, 264] on button "Set End" at bounding box center [581, 274] width 93 height 21
click at [535, 264] on button "Set Start" at bounding box center [581, 274] width 93 height 21
click at [535, 264] on button "Set End" at bounding box center [581, 274] width 93 height 21
click at [511, 278] on button "Undo" at bounding box center [509, 274] width 41 height 21
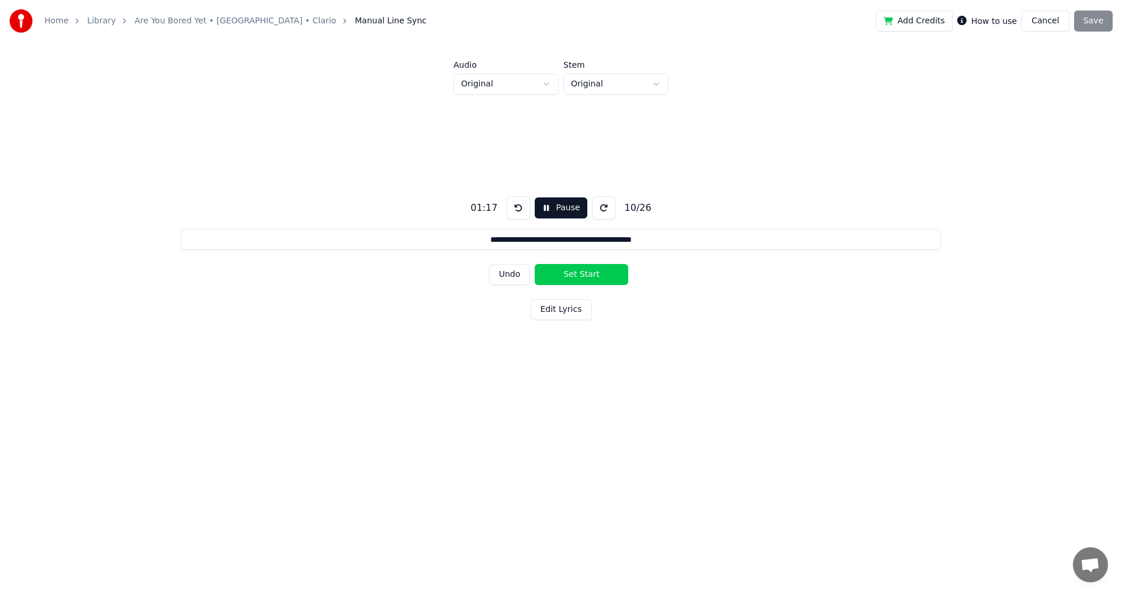
click at [511, 278] on button "Undo" at bounding box center [509, 274] width 41 height 21
type input "**********"
click at [489, 264] on button "Undo" at bounding box center [509, 274] width 41 height 21
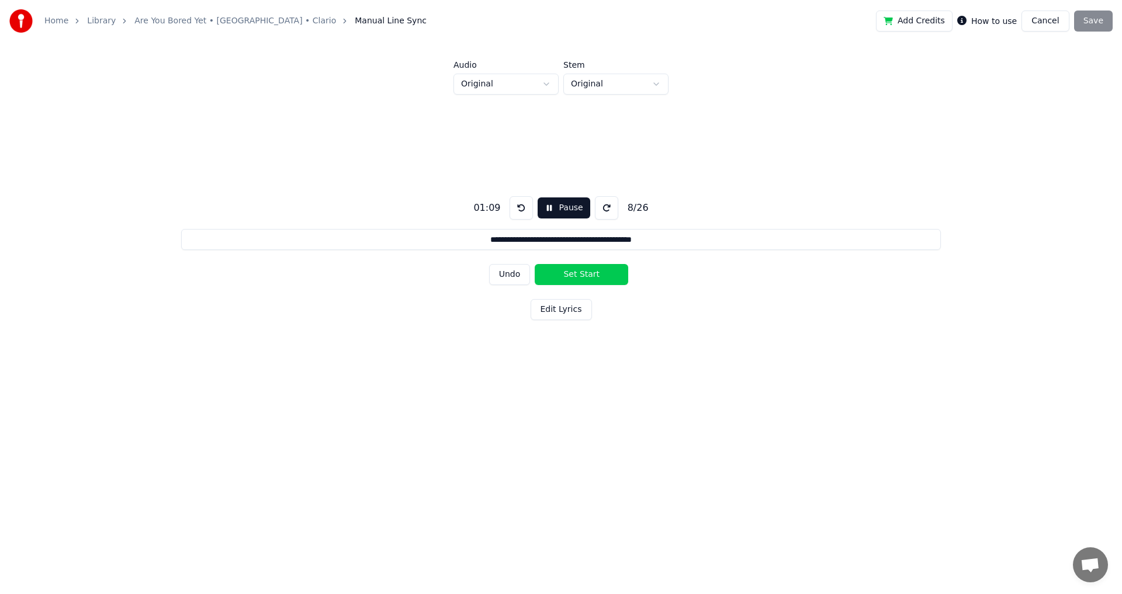
click at [489, 264] on button "Undo" at bounding box center [509, 274] width 41 height 21
click at [680, 297] on div "**********" at bounding box center [561, 256] width 1084 height 323
click at [515, 273] on button "Undo" at bounding box center [509, 274] width 41 height 21
click at [592, 279] on button "Set End" at bounding box center [581, 274] width 93 height 21
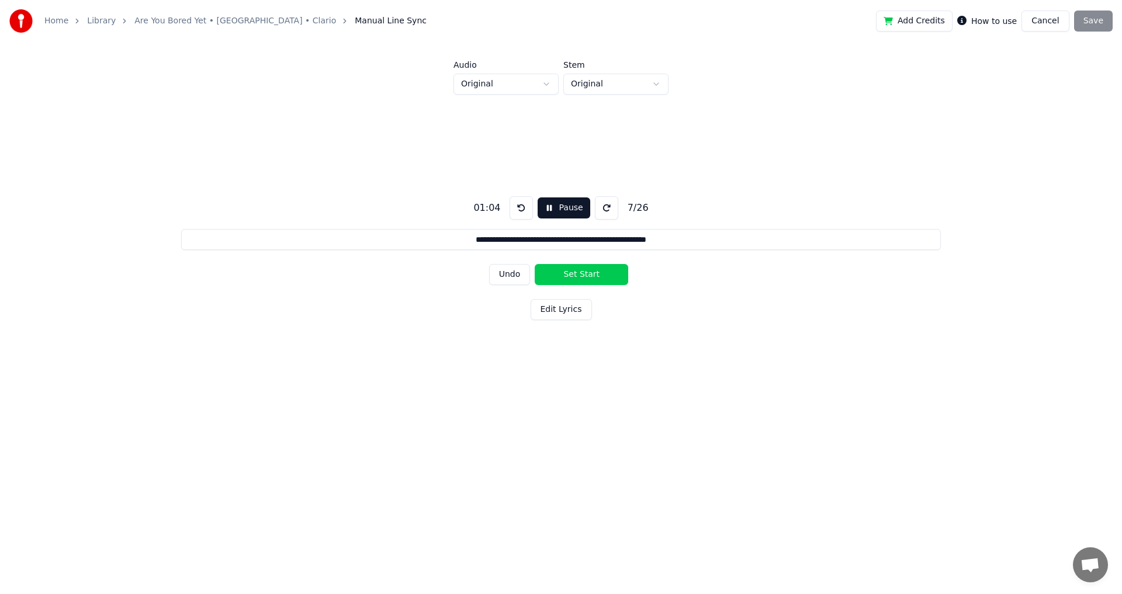
click at [535, 264] on button "Set Start" at bounding box center [581, 274] width 93 height 21
click at [535, 264] on button "Set End" at bounding box center [581, 274] width 93 height 21
click at [535, 264] on button "Set Start" at bounding box center [581, 274] width 93 height 21
click at [535, 264] on button "Set End" at bounding box center [581, 274] width 93 height 21
click at [535, 264] on button "Set Start" at bounding box center [581, 274] width 93 height 21
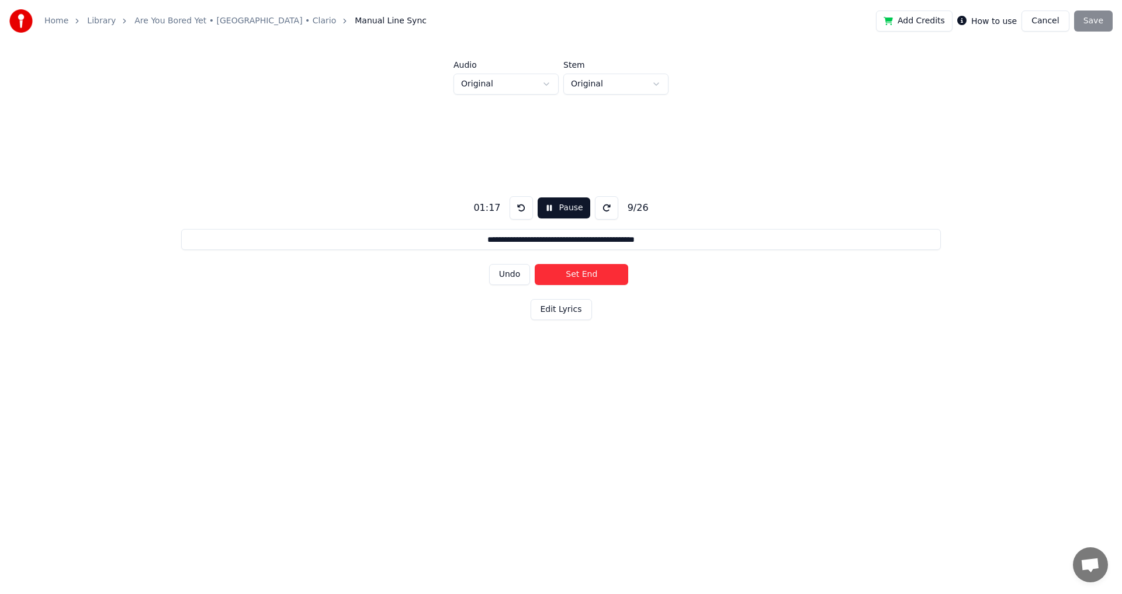
click at [535, 264] on button "Set End" at bounding box center [581, 274] width 93 height 21
click at [535, 264] on button "Set Start" at bounding box center [581, 274] width 93 height 21
click at [535, 264] on button "Set End" at bounding box center [581, 274] width 93 height 21
click at [535, 264] on button "Set Start" at bounding box center [581, 274] width 93 height 21
click at [535, 264] on button "Set End" at bounding box center [581, 274] width 93 height 21
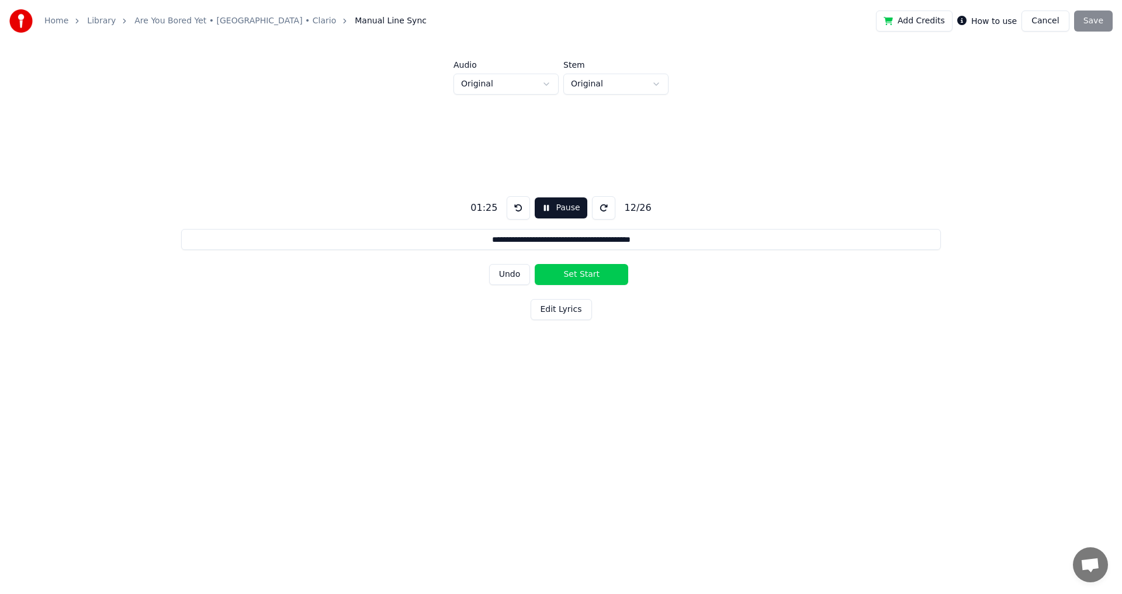
click at [535, 264] on button "Set Start" at bounding box center [581, 274] width 93 height 21
click at [535, 264] on button "Set End" at bounding box center [581, 274] width 93 height 21
click at [535, 264] on button "Set Start" at bounding box center [581, 274] width 93 height 21
click at [535, 264] on button "Set End" at bounding box center [581, 274] width 93 height 21
click at [535, 264] on button "Set Start" at bounding box center [581, 274] width 93 height 21
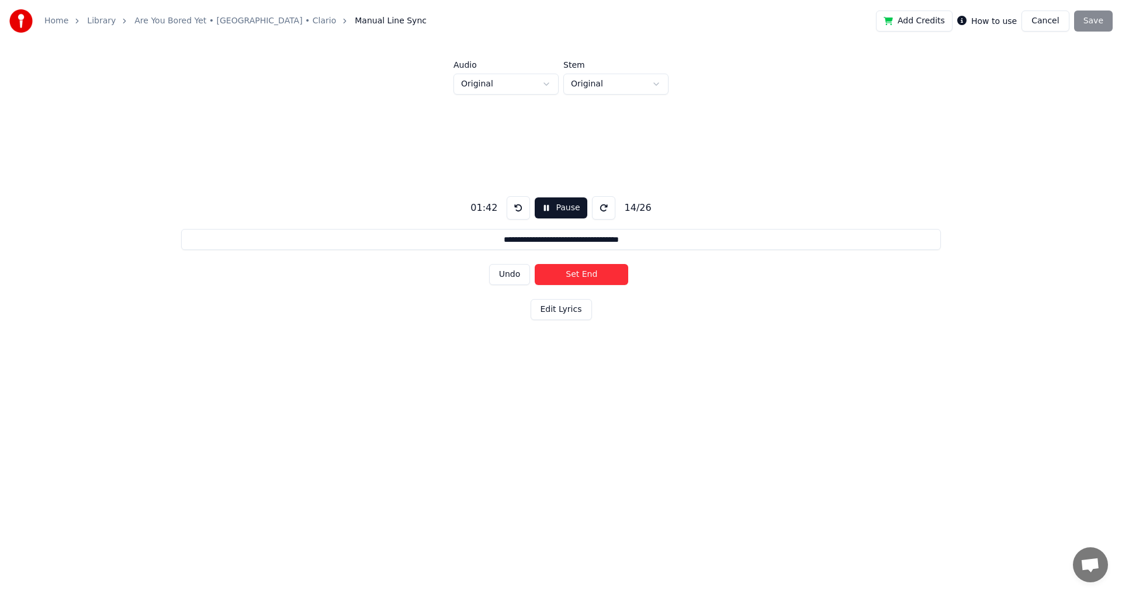
click at [535, 264] on button "Set End" at bounding box center [581, 274] width 93 height 21
click at [515, 273] on button "Undo" at bounding box center [509, 274] width 41 height 21
click at [489, 264] on button "Undo" at bounding box center [509, 274] width 41 height 21
click at [585, 275] on button "Set Start" at bounding box center [581, 274] width 93 height 21
click at [585, 276] on button "Set End" at bounding box center [581, 274] width 93 height 21
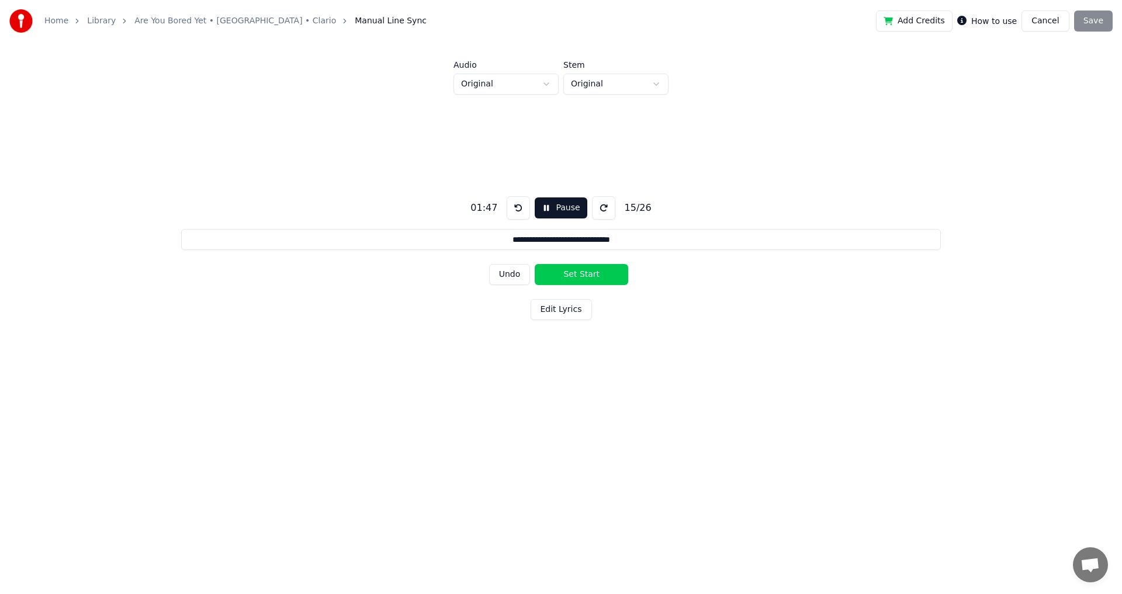
click at [517, 204] on button at bounding box center [518, 207] width 23 height 23
click at [586, 275] on button "Set Start" at bounding box center [581, 274] width 93 height 21
click at [586, 275] on button "Set End" at bounding box center [581, 274] width 93 height 21
click at [586, 275] on button "Set Start" at bounding box center [581, 274] width 93 height 21
click at [586, 275] on button "Set End" at bounding box center [581, 274] width 93 height 21
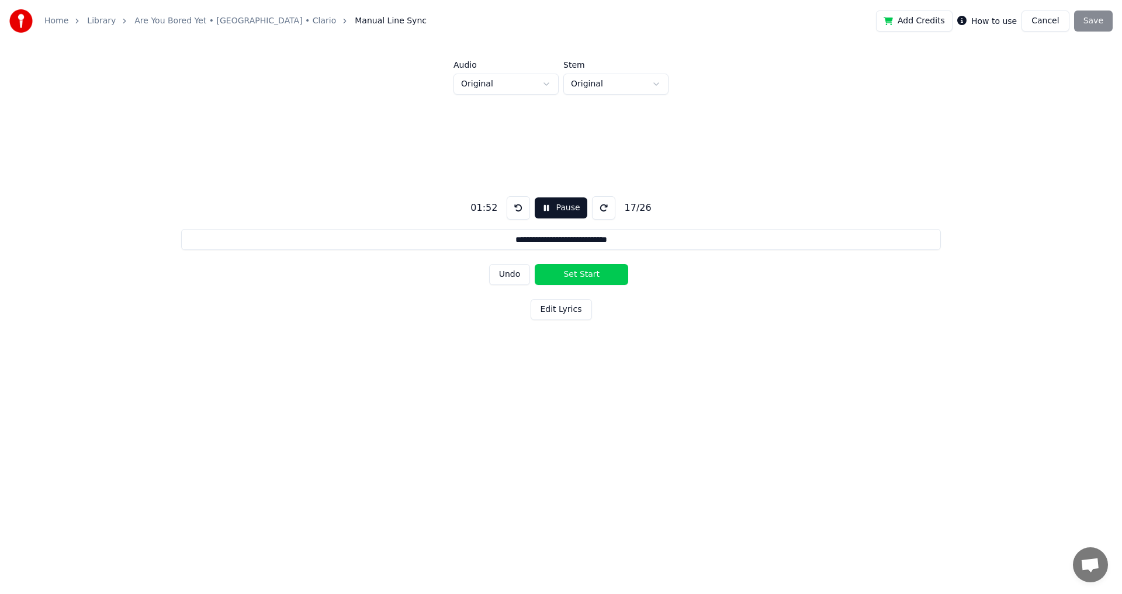
click at [522, 275] on button "Undo" at bounding box center [509, 274] width 41 height 21
click at [512, 266] on button "Undo" at bounding box center [509, 274] width 41 height 21
click at [568, 274] on button "Set Start" at bounding box center [581, 274] width 93 height 21
click at [590, 273] on button "Set End" at bounding box center [581, 274] width 93 height 21
click at [520, 210] on button at bounding box center [518, 207] width 23 height 23
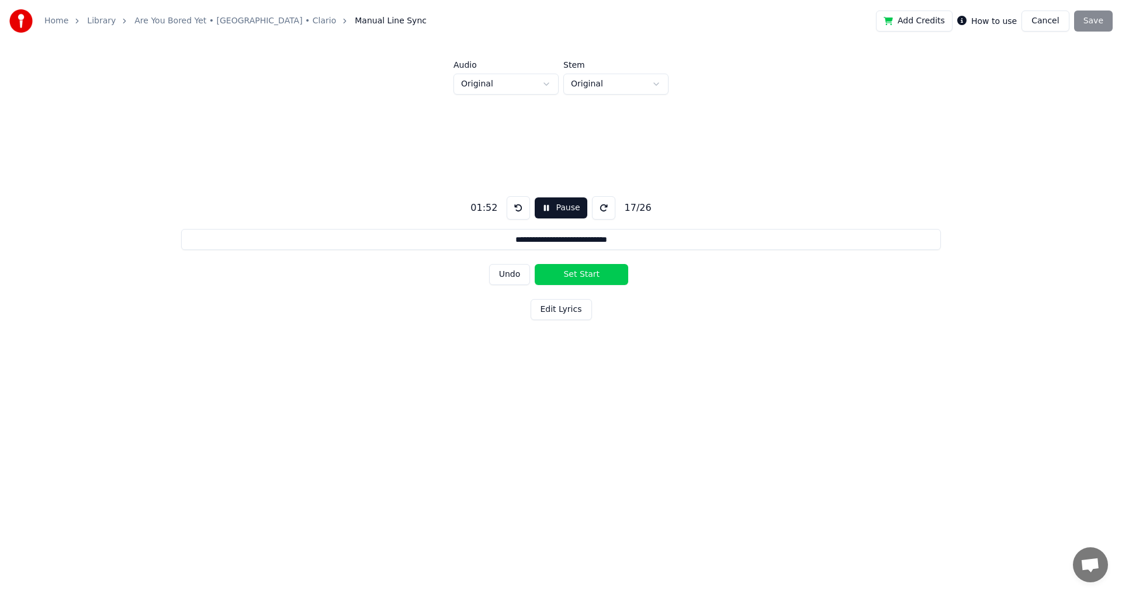
click at [583, 275] on button "Set Start" at bounding box center [581, 274] width 93 height 21
click at [587, 275] on button "Set End" at bounding box center [581, 274] width 93 height 21
click at [587, 275] on button "Set Start" at bounding box center [581, 274] width 93 height 21
click at [601, 271] on button "Set End" at bounding box center [581, 274] width 93 height 21
click at [515, 214] on button at bounding box center [518, 207] width 23 height 23
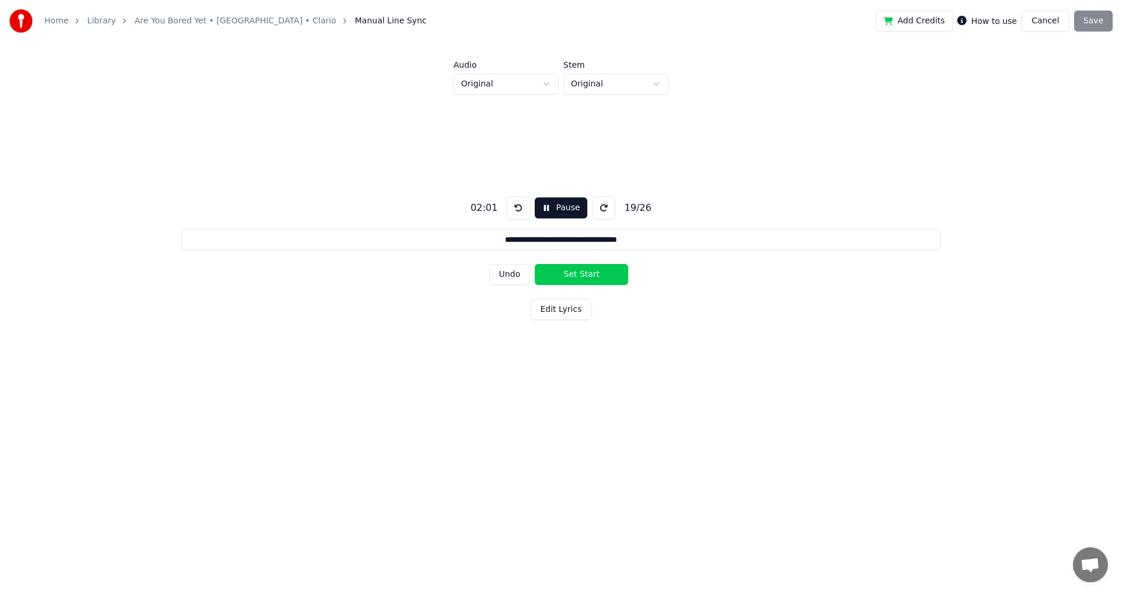
click at [580, 275] on button "Set Start" at bounding box center [581, 274] width 93 height 21
click at [589, 276] on button "Set End" at bounding box center [581, 274] width 93 height 21
click at [589, 278] on button "Set Start" at bounding box center [581, 274] width 93 height 21
click at [589, 278] on button "Set End" at bounding box center [581, 274] width 93 height 21
click at [512, 203] on button at bounding box center [518, 207] width 23 height 23
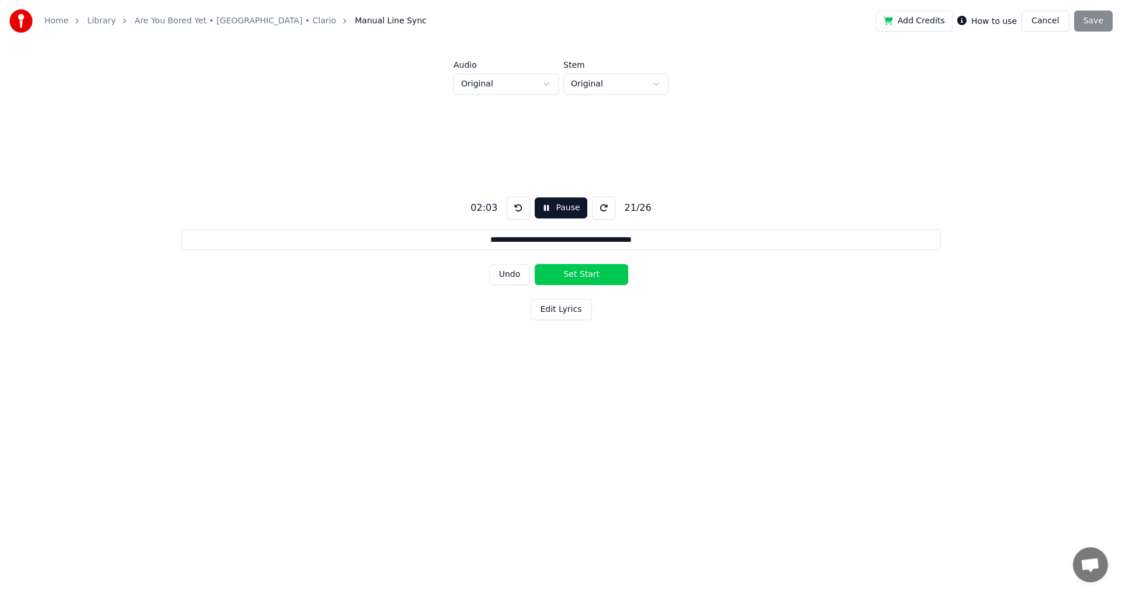
click at [516, 271] on button "Undo" at bounding box center [509, 274] width 41 height 21
click at [510, 273] on button "Undo" at bounding box center [509, 274] width 41 height 21
click at [584, 274] on button "Set Start" at bounding box center [581, 274] width 93 height 21
click at [587, 274] on button "Set End" at bounding box center [581, 274] width 93 height 21
click at [519, 214] on button at bounding box center [518, 207] width 23 height 23
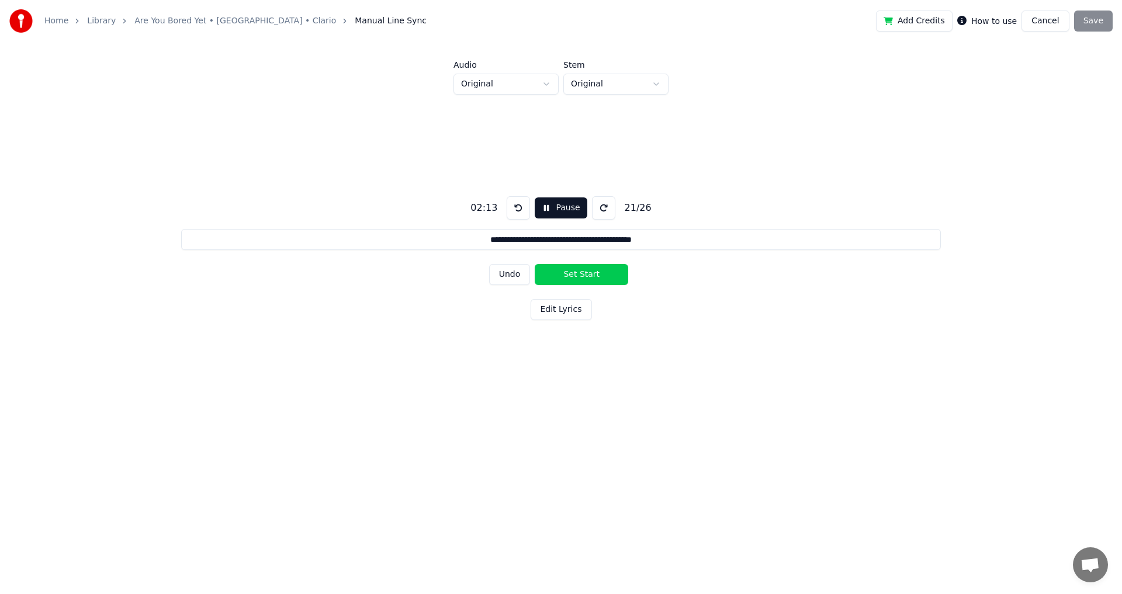
click at [583, 275] on button "Set Start" at bounding box center [581, 274] width 93 height 21
click at [585, 277] on button "Set End" at bounding box center [581, 274] width 93 height 21
click at [519, 212] on button at bounding box center [518, 207] width 23 height 23
click at [571, 273] on button "Set Start" at bounding box center [581, 274] width 93 height 21
click at [576, 278] on button "Set End" at bounding box center [581, 274] width 93 height 21
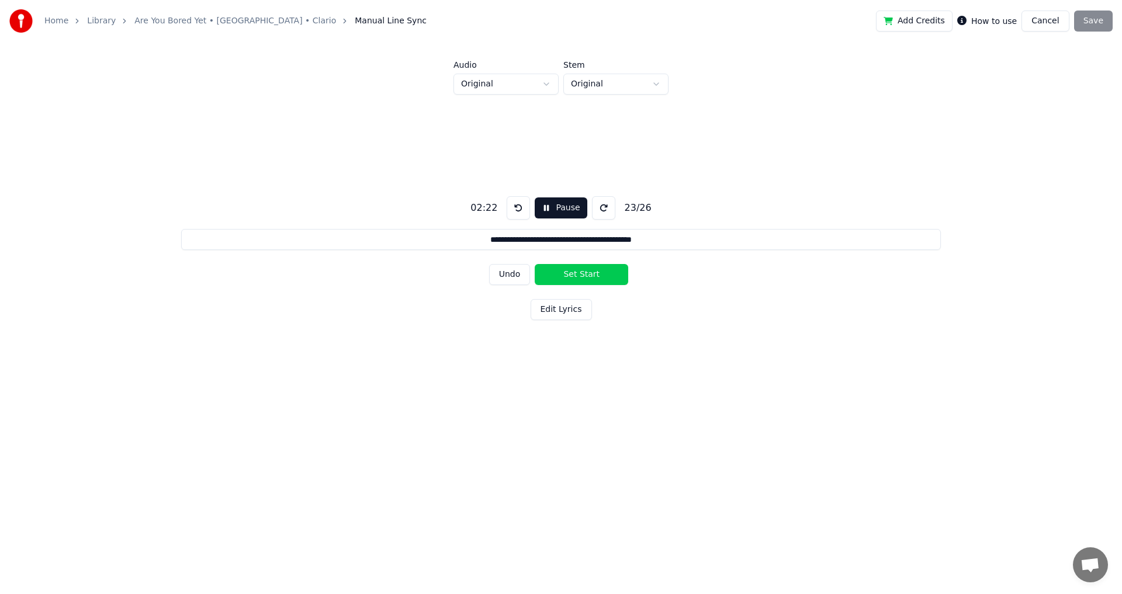
click at [576, 278] on button "Set Start" at bounding box center [581, 274] width 93 height 21
click at [583, 277] on button "Set End" at bounding box center [581, 274] width 93 height 21
click at [583, 277] on button "Set Start" at bounding box center [581, 274] width 93 height 21
click at [583, 277] on button "Set End" at bounding box center [581, 274] width 93 height 21
type input "**********"
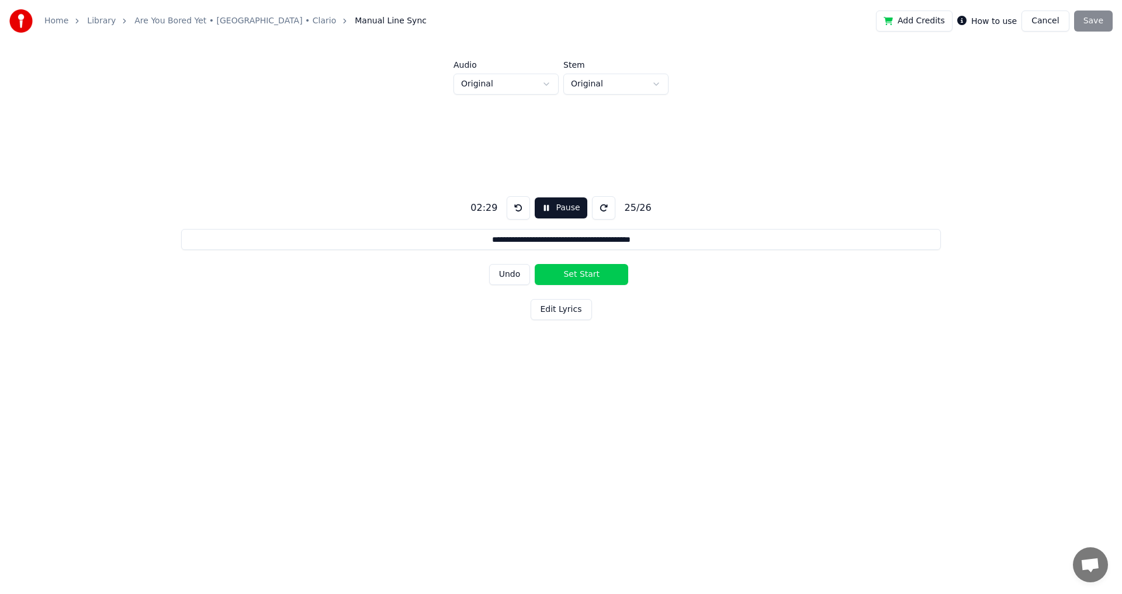
click at [583, 277] on button "Set Start" at bounding box center [581, 274] width 93 height 21
click at [586, 276] on button "Set End" at bounding box center [581, 274] width 93 height 21
click at [586, 276] on button "Set Start" at bounding box center [581, 274] width 93 height 21
click at [586, 276] on button "Set End" at bounding box center [581, 274] width 93 height 21
click at [1097, 24] on button "Save" at bounding box center [1093, 21] width 39 height 21
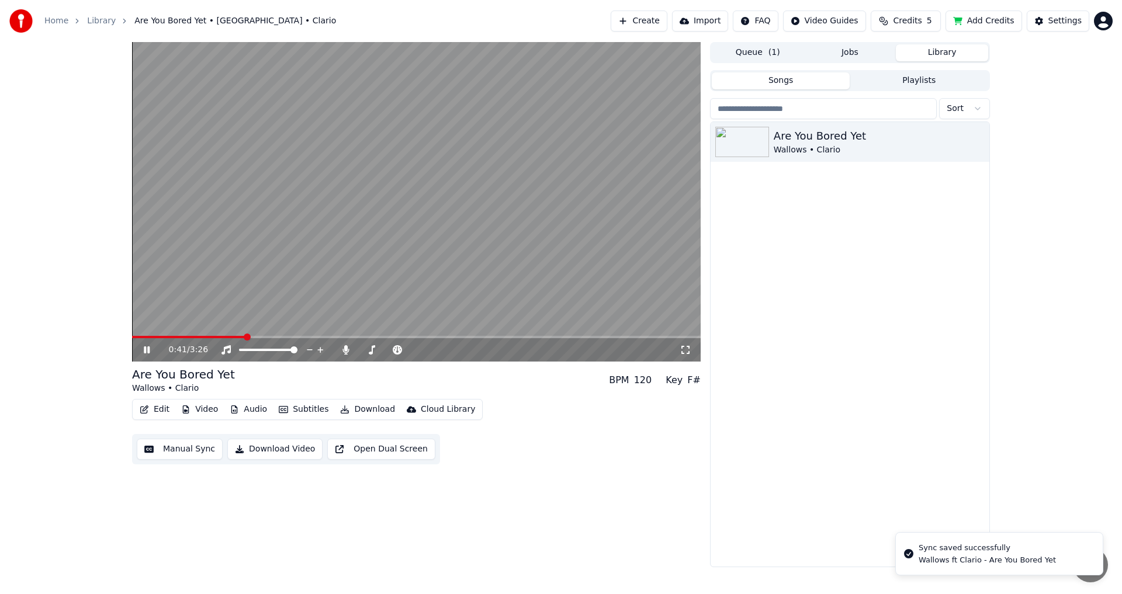
click at [245, 337] on span at bounding box center [416, 337] width 569 height 2
click at [242, 336] on div "0:53 / 3:26" at bounding box center [416, 202] width 569 height 320
click at [236, 334] on video at bounding box center [416, 202] width 569 height 320
click at [221, 332] on video at bounding box center [416, 202] width 569 height 320
drag, startPoint x: 277, startPoint y: 335, endPoint x: 246, endPoint y: 335, distance: 31.0
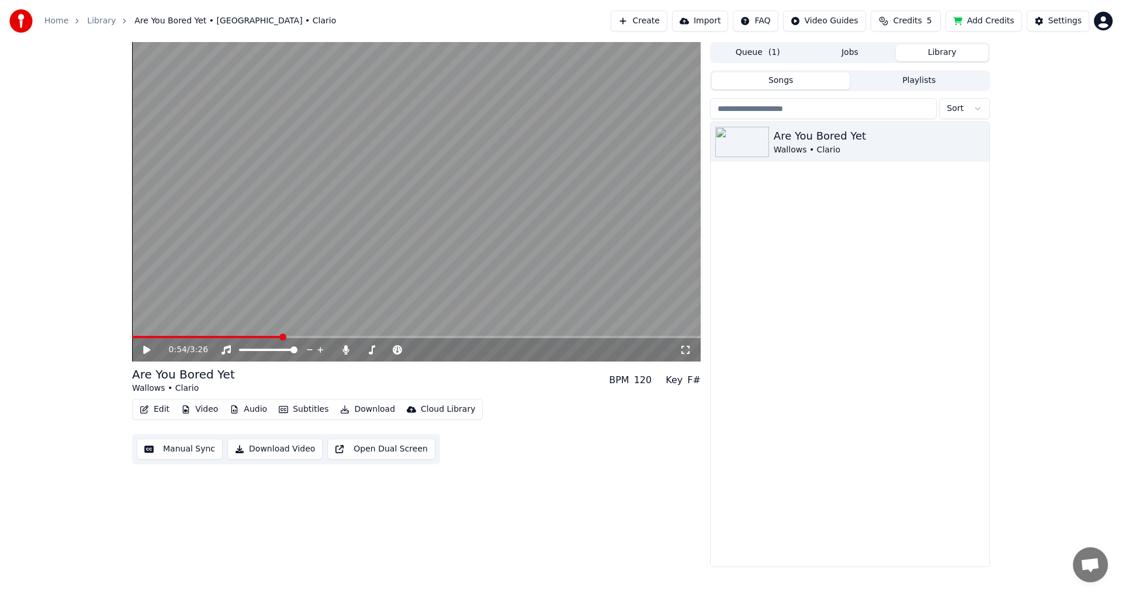
click at [246, 335] on video at bounding box center [416, 202] width 569 height 320
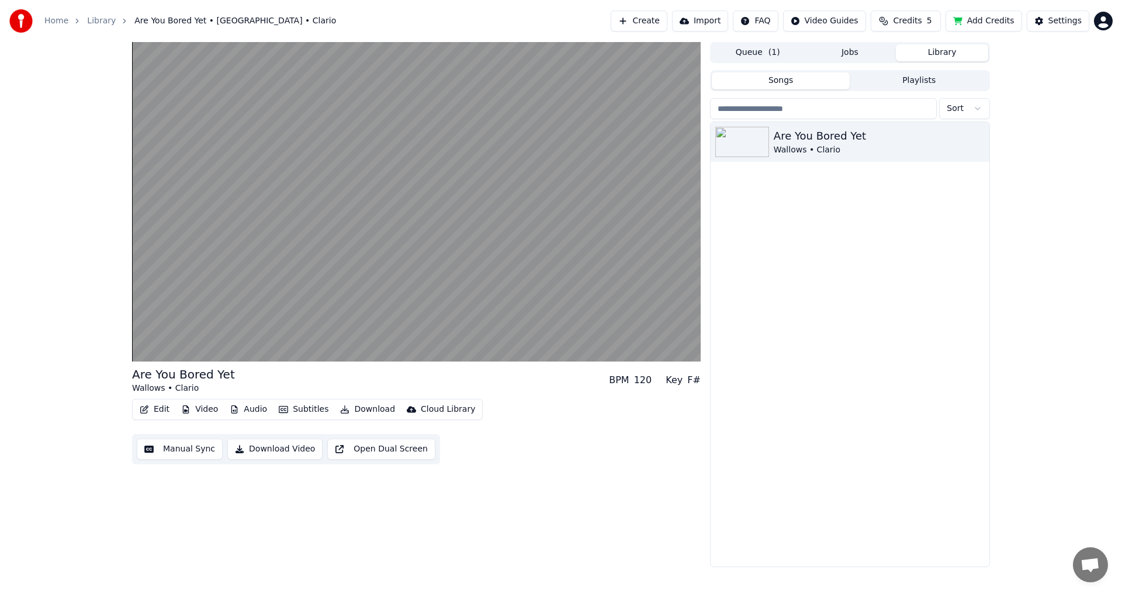
click at [161, 412] on button "Edit" at bounding box center [154, 409] width 39 height 16
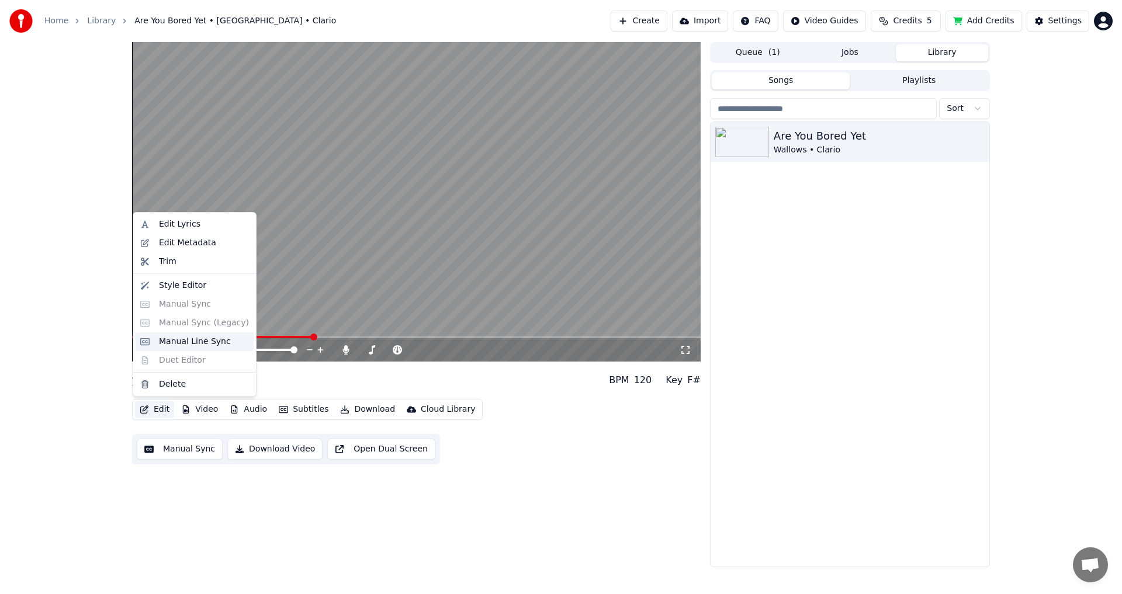
click at [160, 345] on div "Manual Line Sync" at bounding box center [195, 342] width 72 height 12
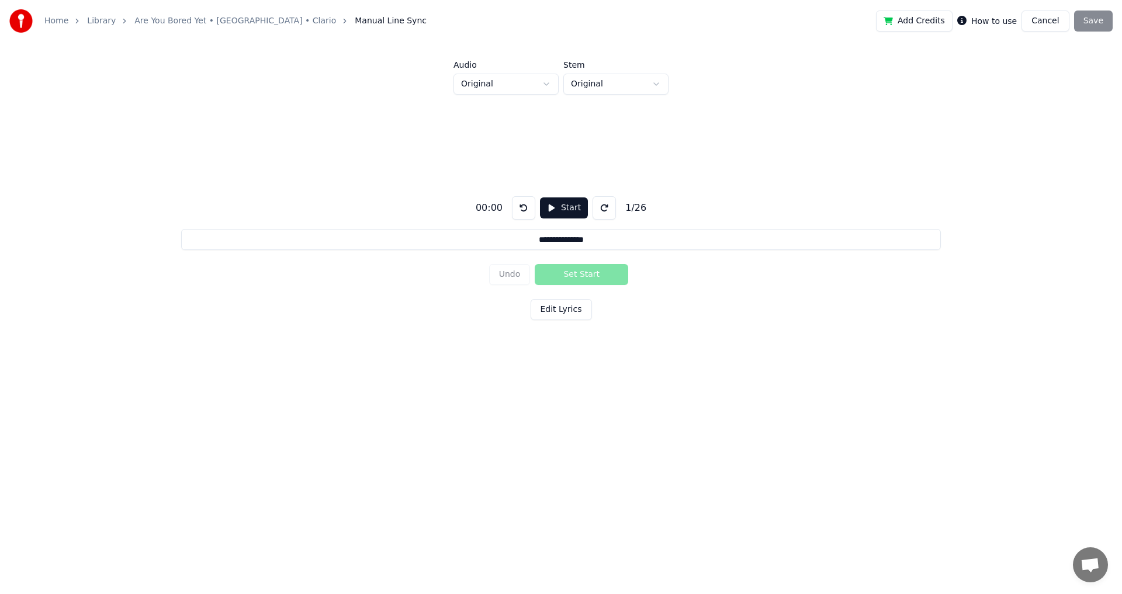
click at [570, 313] on button "Edit Lyrics" at bounding box center [561, 309] width 61 height 21
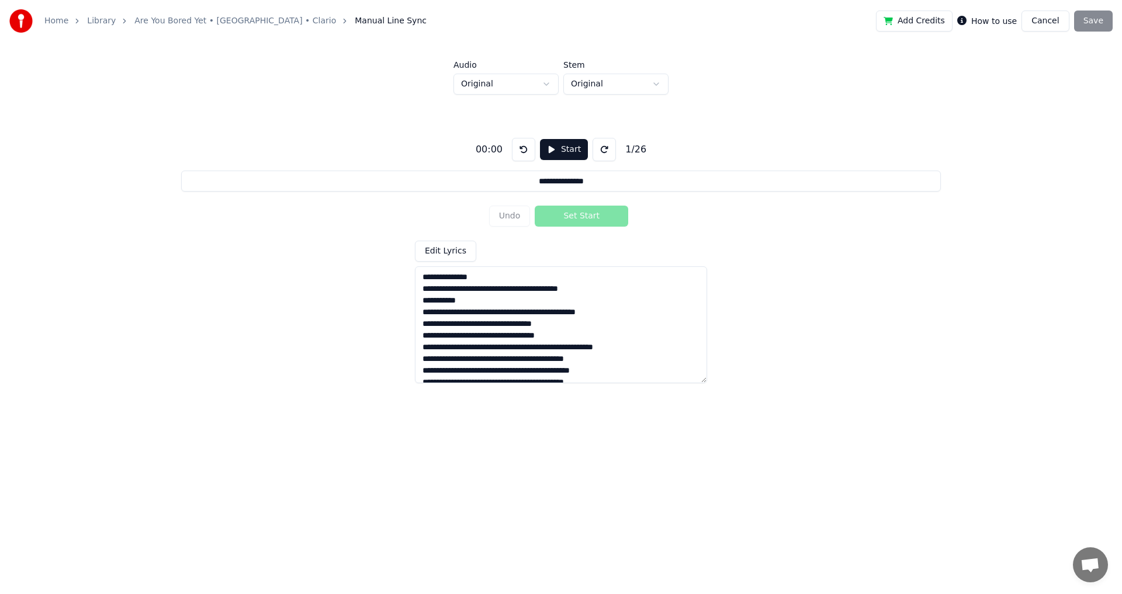
click at [497, 288] on textarea at bounding box center [561, 324] width 292 height 117
click at [483, 321] on textarea at bounding box center [561, 324] width 292 height 117
click at [487, 291] on textarea at bounding box center [561, 324] width 292 height 117
click at [525, 300] on textarea at bounding box center [561, 324] width 292 height 117
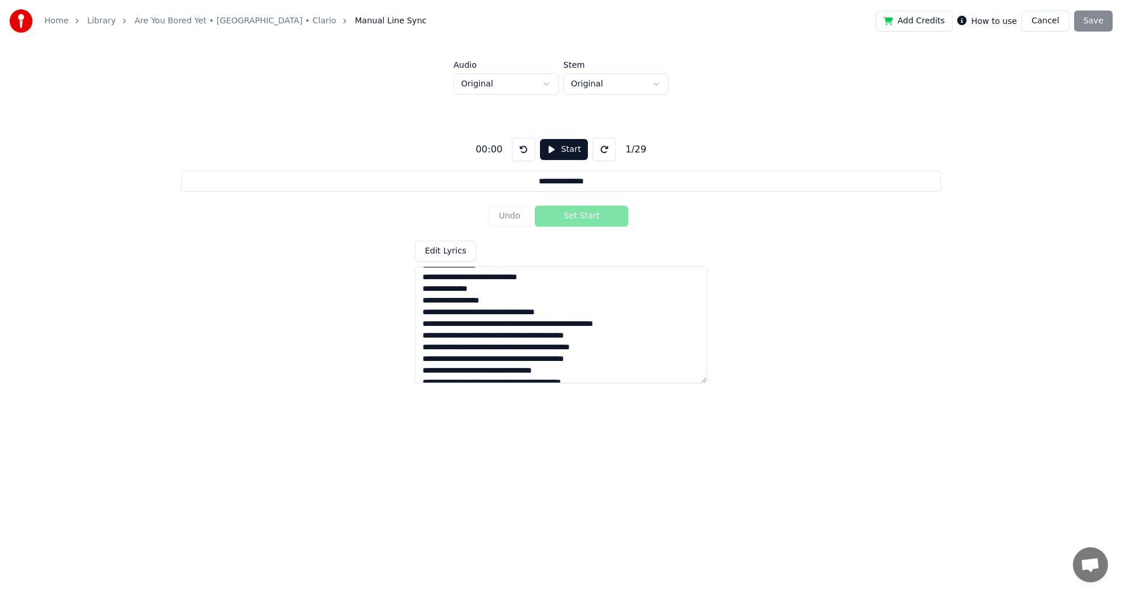
click at [578, 314] on textarea at bounding box center [561, 324] width 292 height 117
click at [495, 314] on textarea at bounding box center [561, 324] width 292 height 117
click at [531, 336] on textarea at bounding box center [561, 324] width 292 height 117
click at [526, 338] on textarea at bounding box center [561, 324] width 292 height 117
click at [532, 360] on textarea at bounding box center [561, 324] width 292 height 117
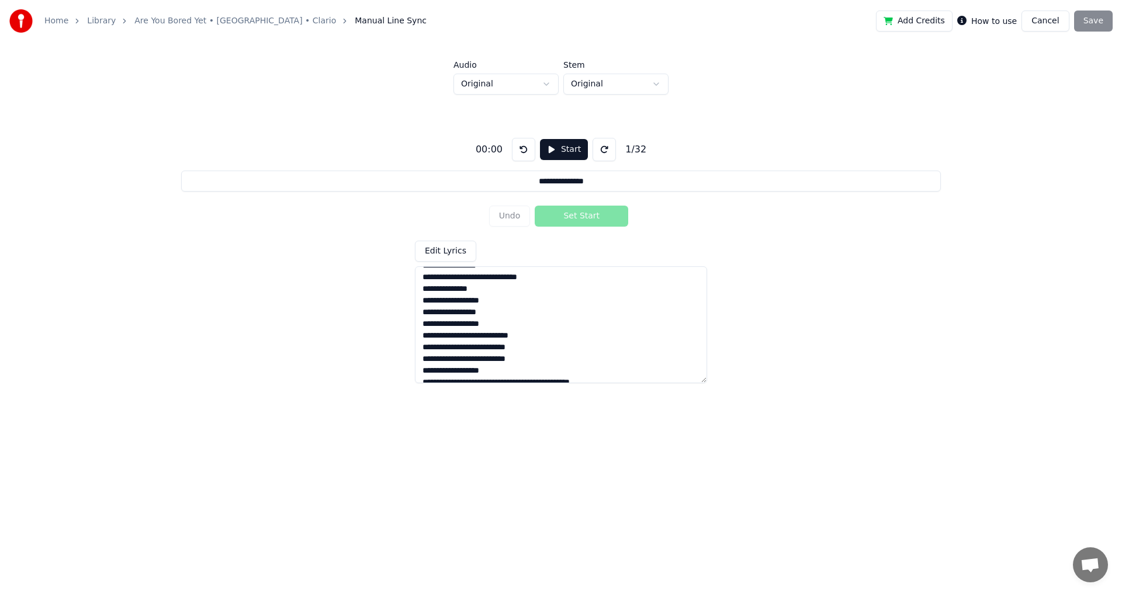
scroll to position [117, 0]
click at [526, 327] on textarea at bounding box center [561, 324] width 292 height 117
click at [530, 321] on textarea at bounding box center [561, 324] width 292 height 117
click at [524, 351] on textarea at bounding box center [561, 324] width 292 height 117
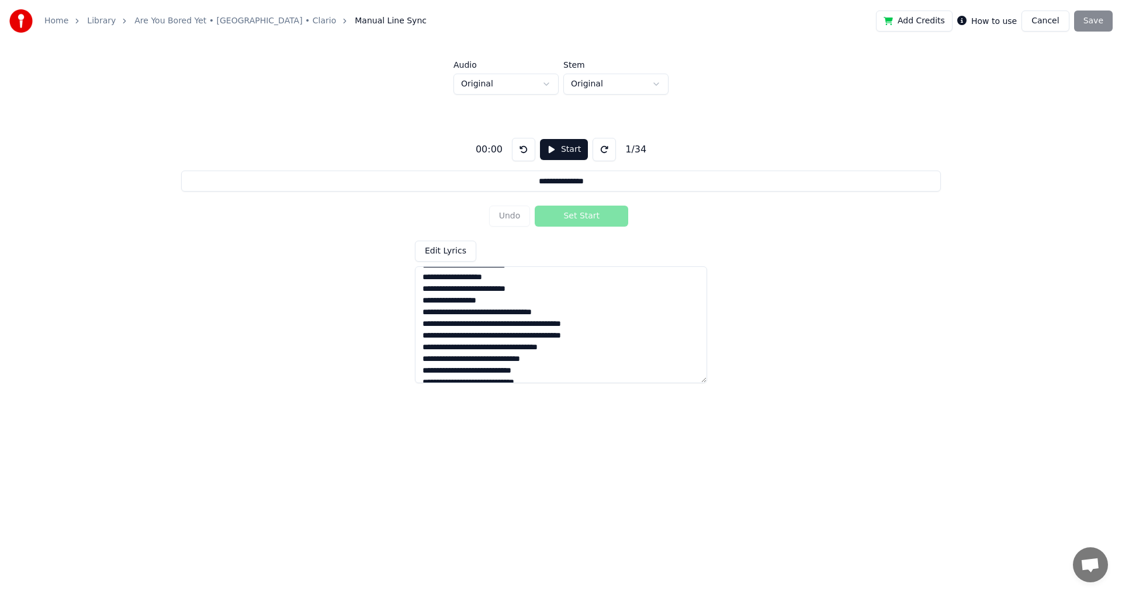
click at [497, 313] on textarea at bounding box center [561, 324] width 292 height 117
click at [502, 336] on textarea at bounding box center [561, 324] width 292 height 117
click at [500, 361] on textarea at bounding box center [561, 324] width 292 height 117
click at [575, 323] on textarea at bounding box center [561, 324] width 292 height 117
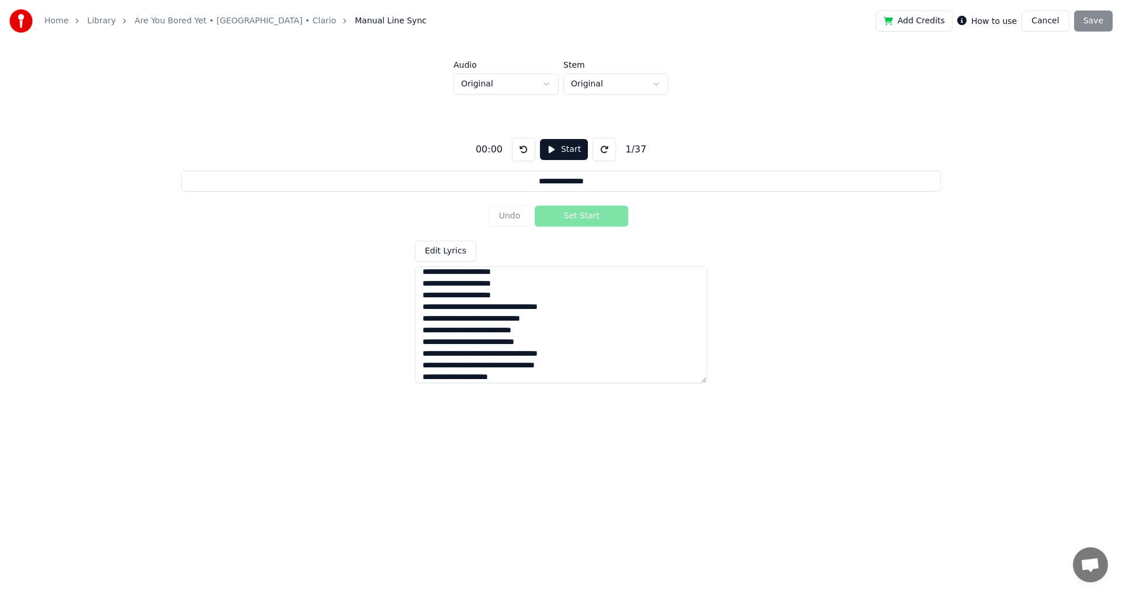
scroll to position [228, 0]
drag, startPoint x: 422, startPoint y: 303, endPoint x: 567, endPoint y: 316, distance: 145.5
click at [567, 316] on textarea at bounding box center [561, 324] width 292 height 117
drag, startPoint x: 422, startPoint y: 311, endPoint x: 702, endPoint y: 547, distance: 366.6
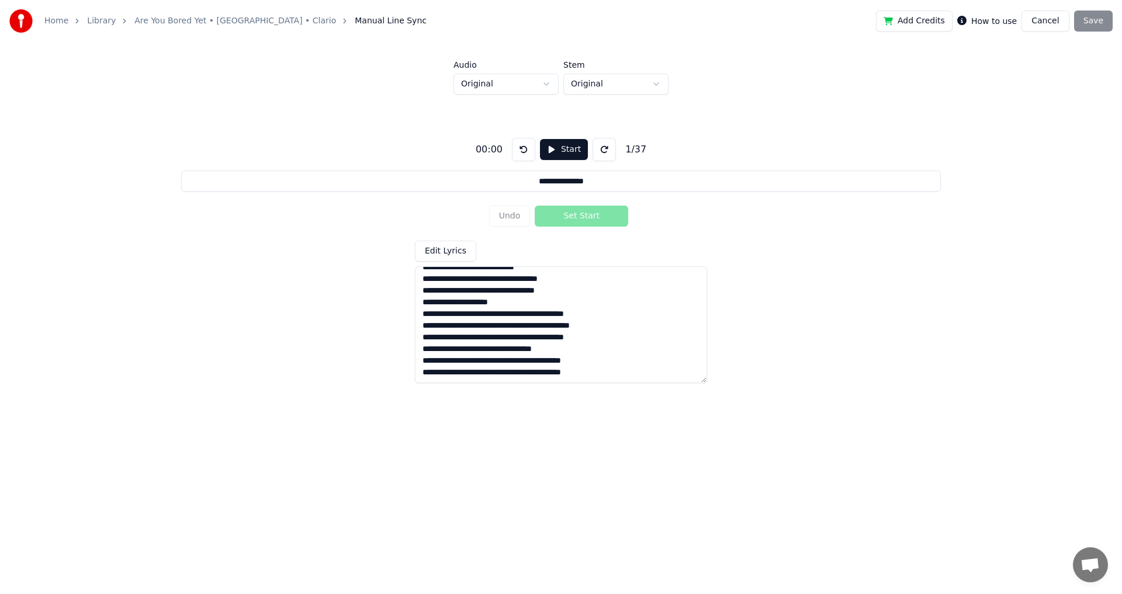
click at [702, 436] on html "**********" at bounding box center [561, 218] width 1122 height 436
paste textarea "**********"
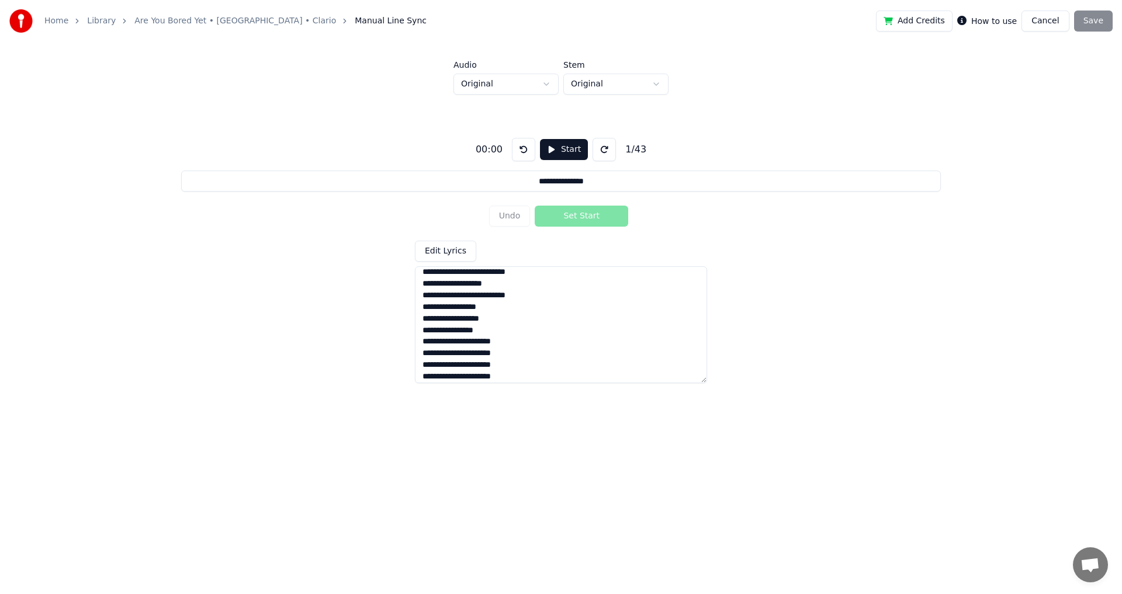
click at [507, 249] on div "Edit Lyrics" at bounding box center [561, 312] width 292 height 143
click at [588, 219] on div "Undo Set Start" at bounding box center [561, 216] width 144 height 30
click at [556, 145] on button "Start" at bounding box center [564, 149] width 48 height 21
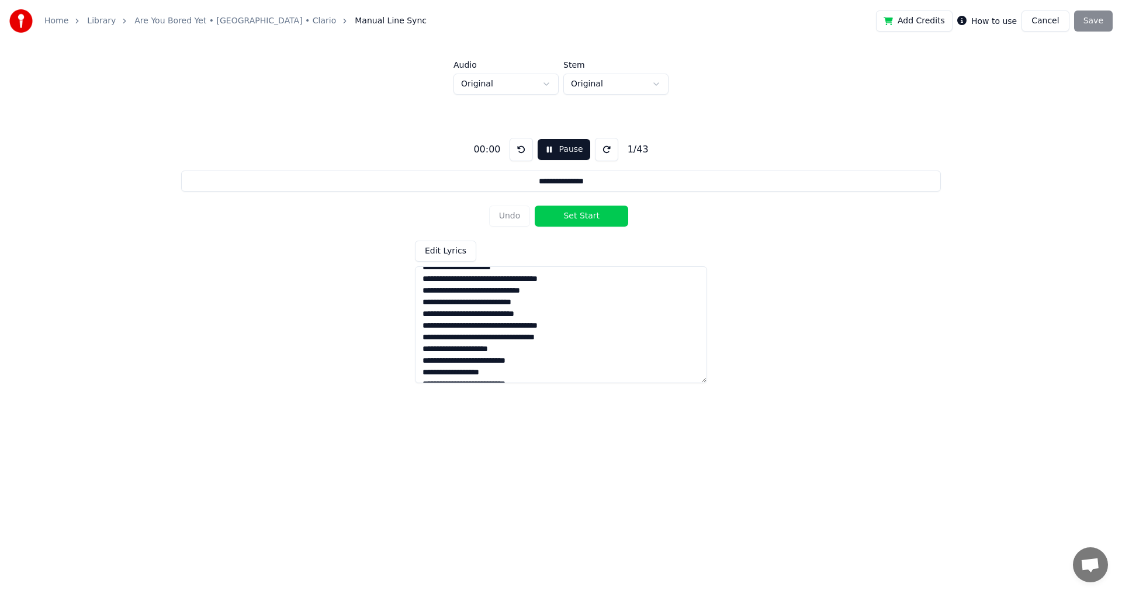
click at [597, 150] on button at bounding box center [606, 149] width 23 height 23
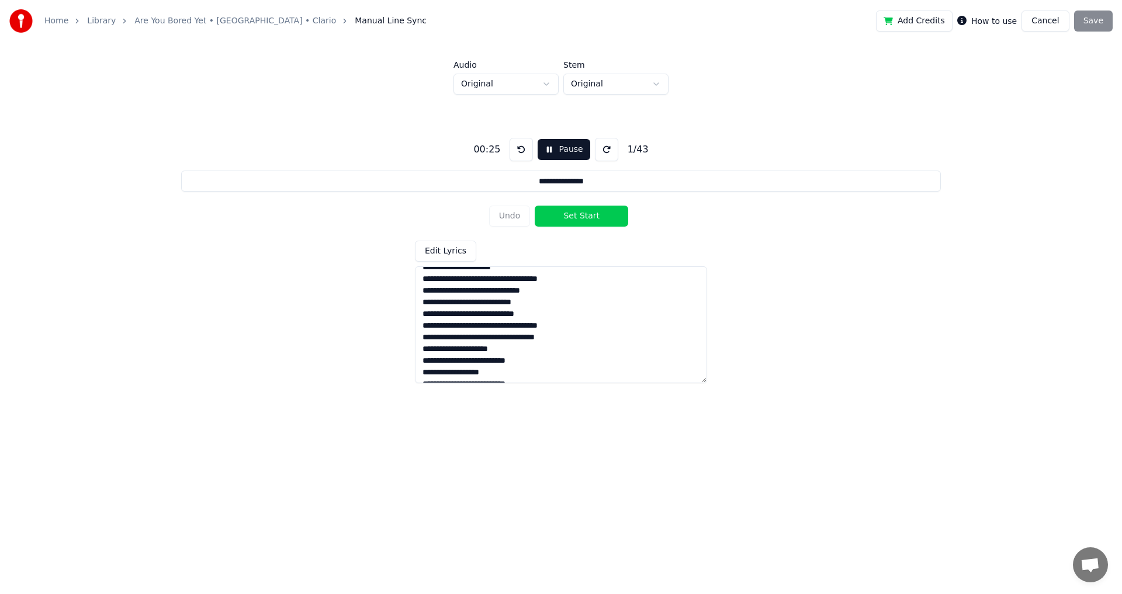
click at [597, 150] on button at bounding box center [606, 149] width 23 height 23
click at [598, 150] on button at bounding box center [606, 149] width 23 height 23
click at [599, 150] on button at bounding box center [606, 149] width 23 height 23
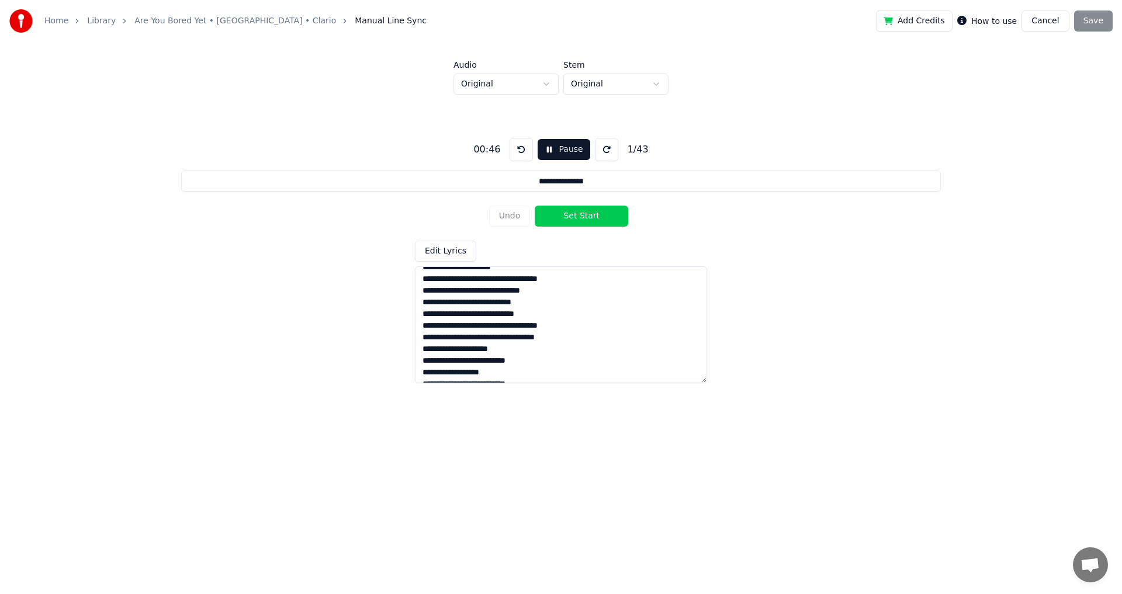
click at [599, 150] on button at bounding box center [606, 149] width 23 height 23
click at [600, 150] on button at bounding box center [606, 149] width 23 height 23
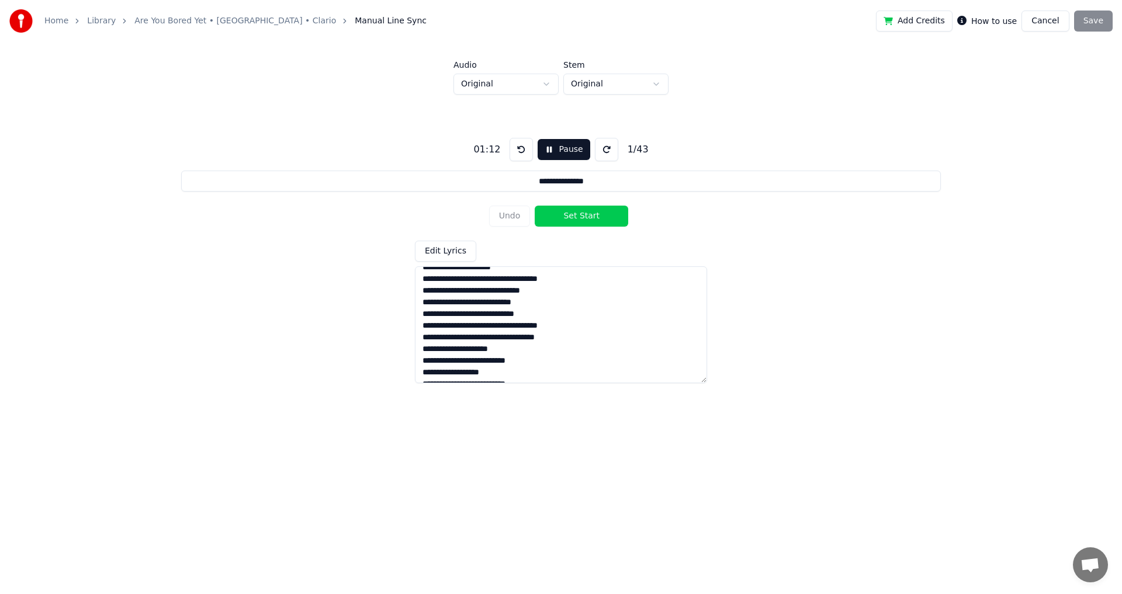
click at [600, 150] on button at bounding box center [606, 149] width 23 height 23
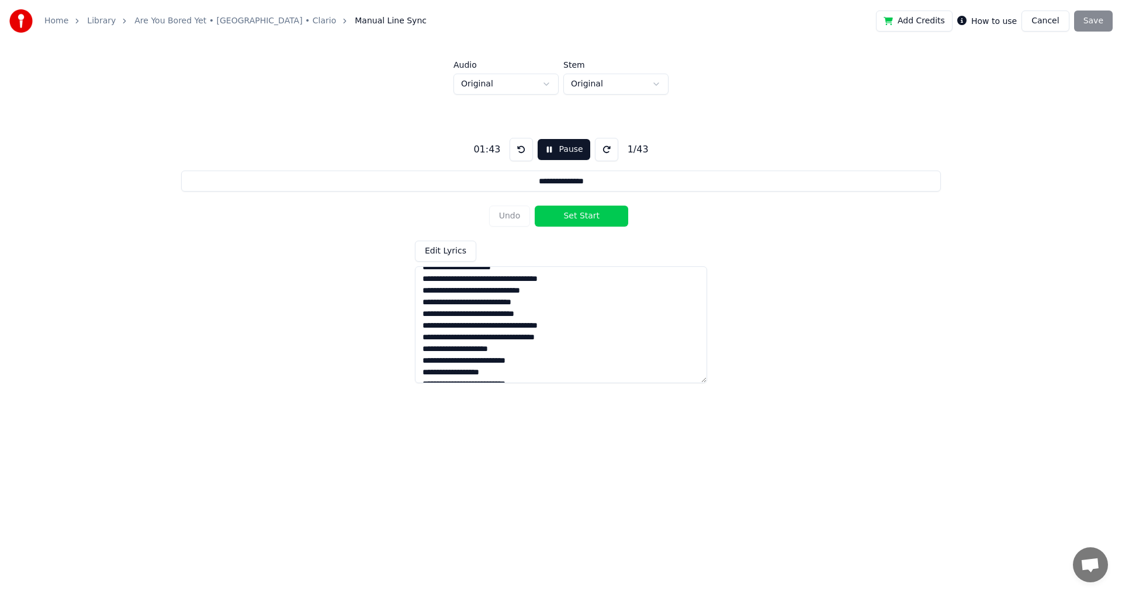
click at [600, 150] on button at bounding box center [606, 149] width 23 height 23
click at [520, 149] on button at bounding box center [520, 149] width 23 height 23
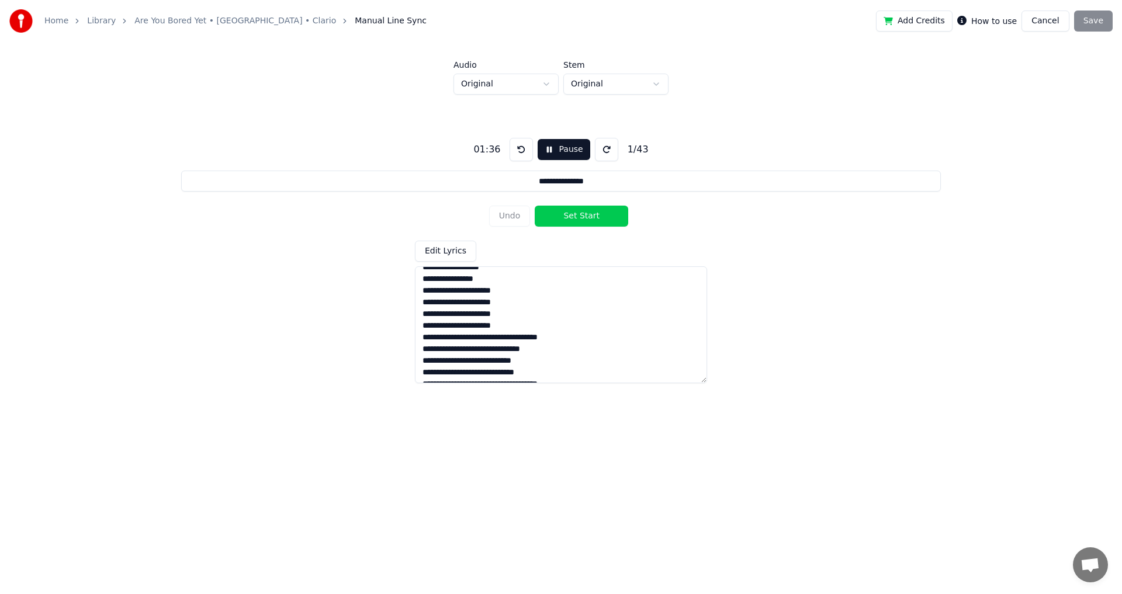
click at [599, 152] on button at bounding box center [606, 149] width 23 height 23
click at [497, 339] on textarea at bounding box center [561, 324] width 292 height 117
click at [566, 342] on textarea at bounding box center [561, 324] width 292 height 117
click at [570, 351] on textarea at bounding box center [561, 324] width 292 height 117
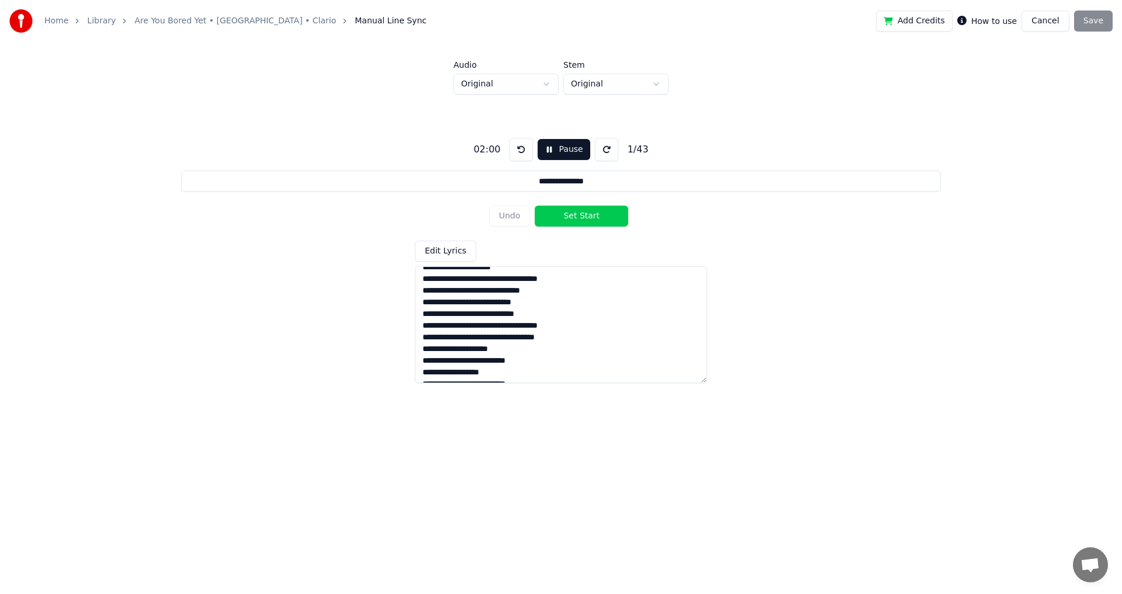
click at [494, 325] on textarea at bounding box center [561, 324] width 292 height 117
drag, startPoint x: 421, startPoint y: 332, endPoint x: 629, endPoint y: 617, distance: 352.8
click at [629, 436] on html "**********" at bounding box center [561, 218] width 1122 height 436
paste textarea "**********"
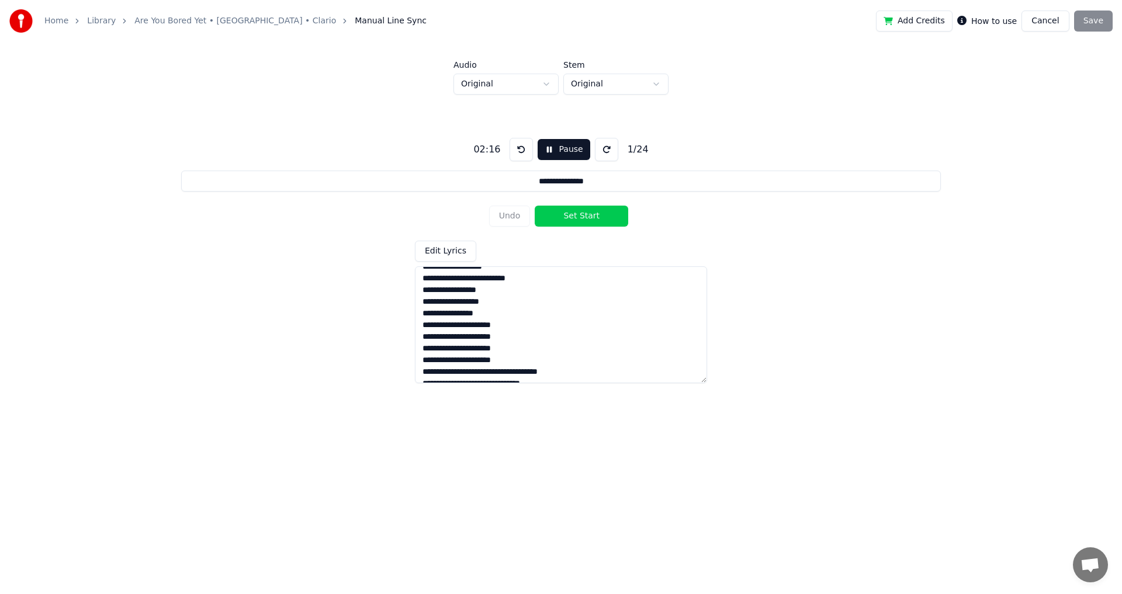
scroll to position [403, 0]
type textarea "**********"
click at [561, 148] on button "Pause" at bounding box center [564, 149] width 52 height 21
click at [410, 182] on input "**********" at bounding box center [560, 181] width 759 height 21
click at [522, 152] on button at bounding box center [523, 149] width 23 height 23
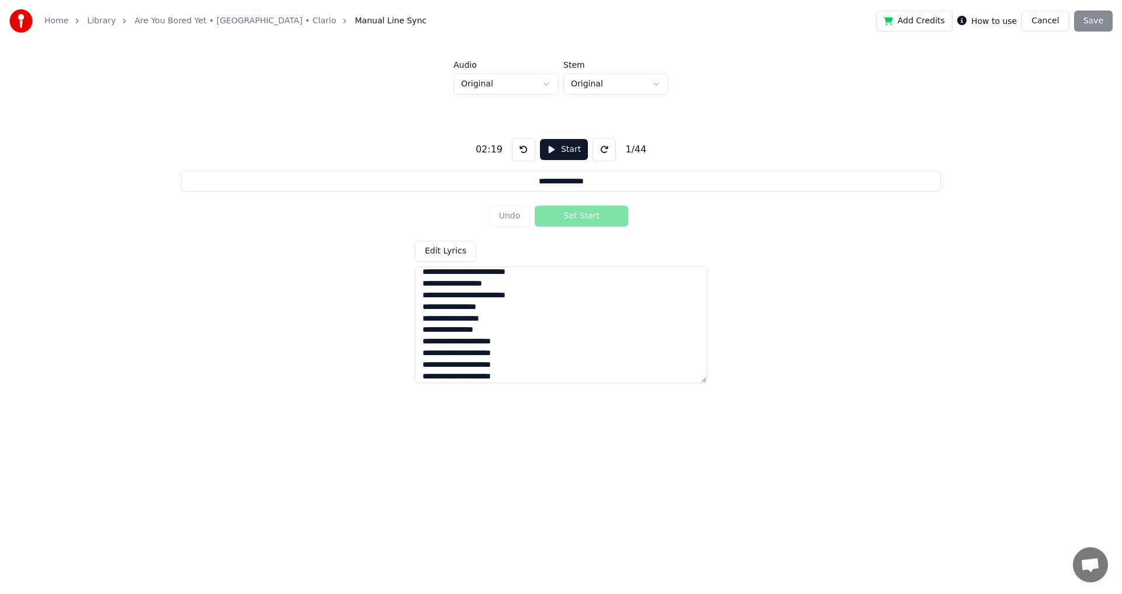
click at [522, 152] on button at bounding box center [523, 149] width 23 height 23
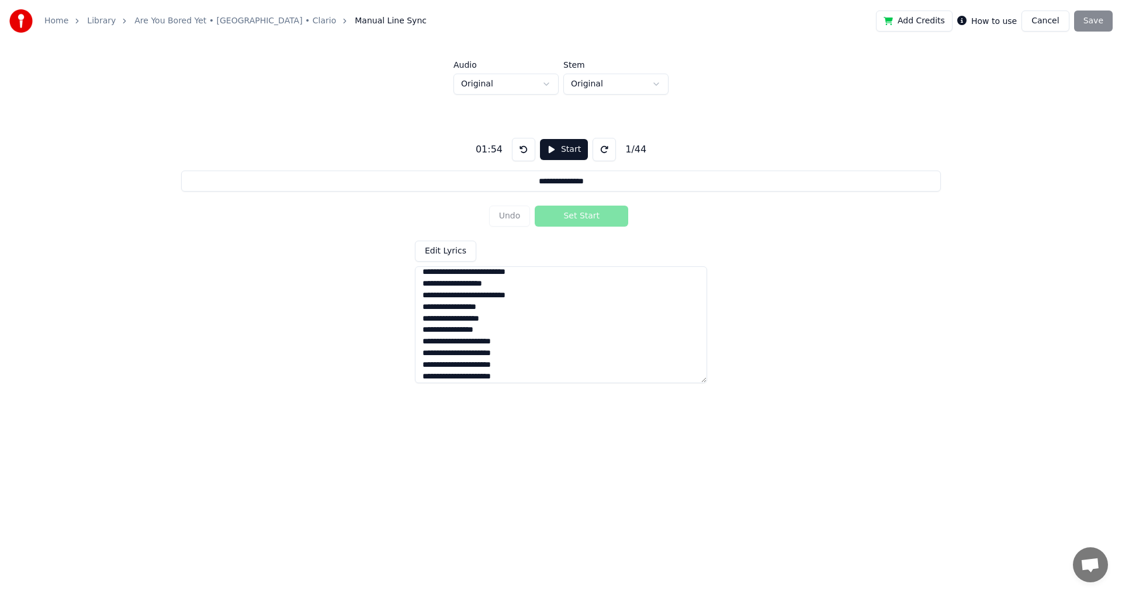
click at [522, 152] on button at bounding box center [523, 149] width 23 height 23
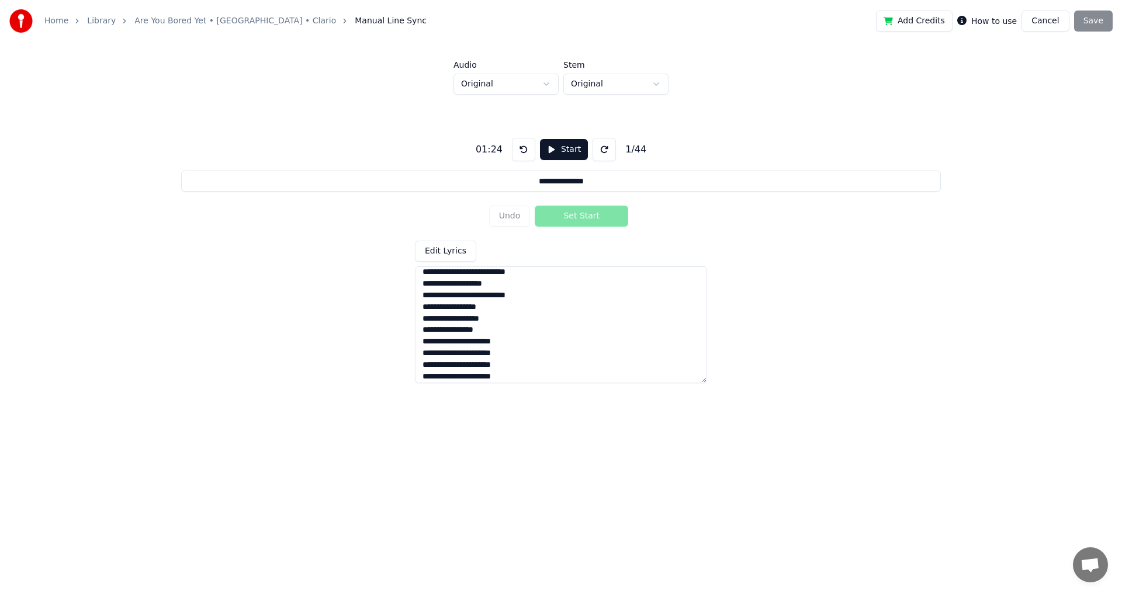
click at [522, 152] on button at bounding box center [523, 149] width 23 height 23
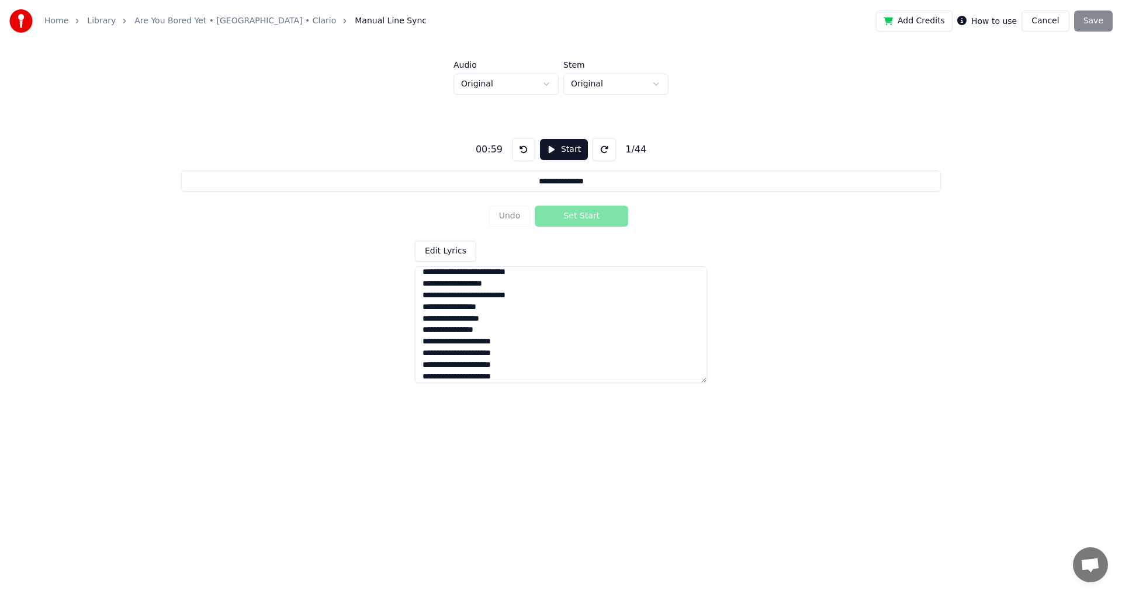
click at [522, 152] on button at bounding box center [523, 149] width 23 height 23
click at [559, 160] on button "Start" at bounding box center [564, 149] width 48 height 21
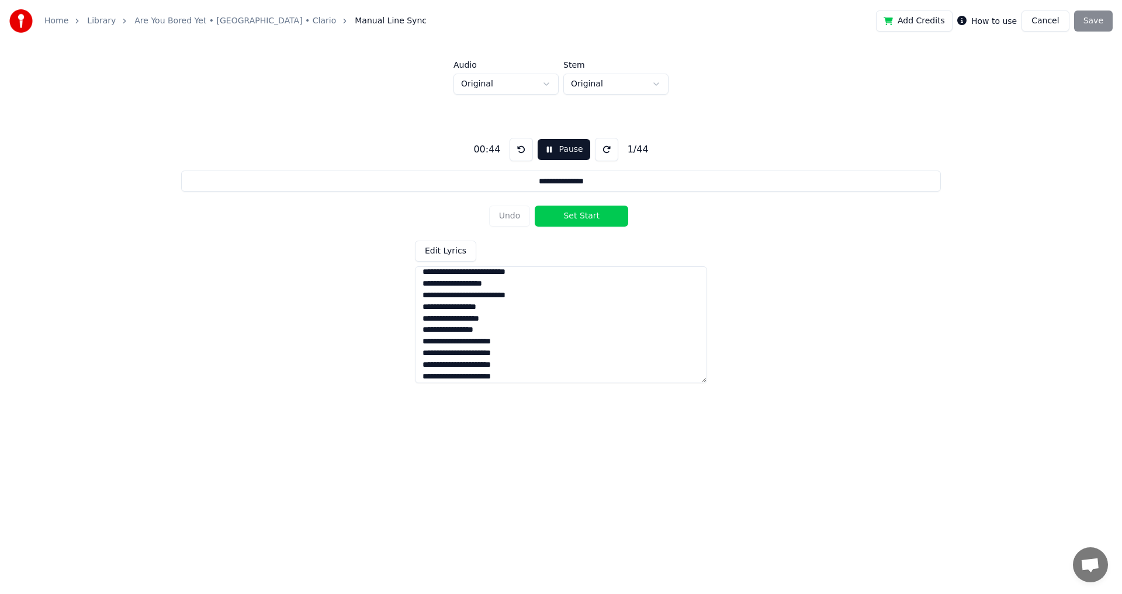
click at [576, 218] on button "Set Start" at bounding box center [581, 216] width 93 height 21
click at [576, 218] on button "Set End" at bounding box center [581, 216] width 93 height 21
click at [576, 218] on button "Set Start" at bounding box center [581, 216] width 93 height 21
click at [576, 218] on button "Set End" at bounding box center [581, 216] width 93 height 21
click at [576, 218] on button "Set Start" at bounding box center [581, 216] width 93 height 21
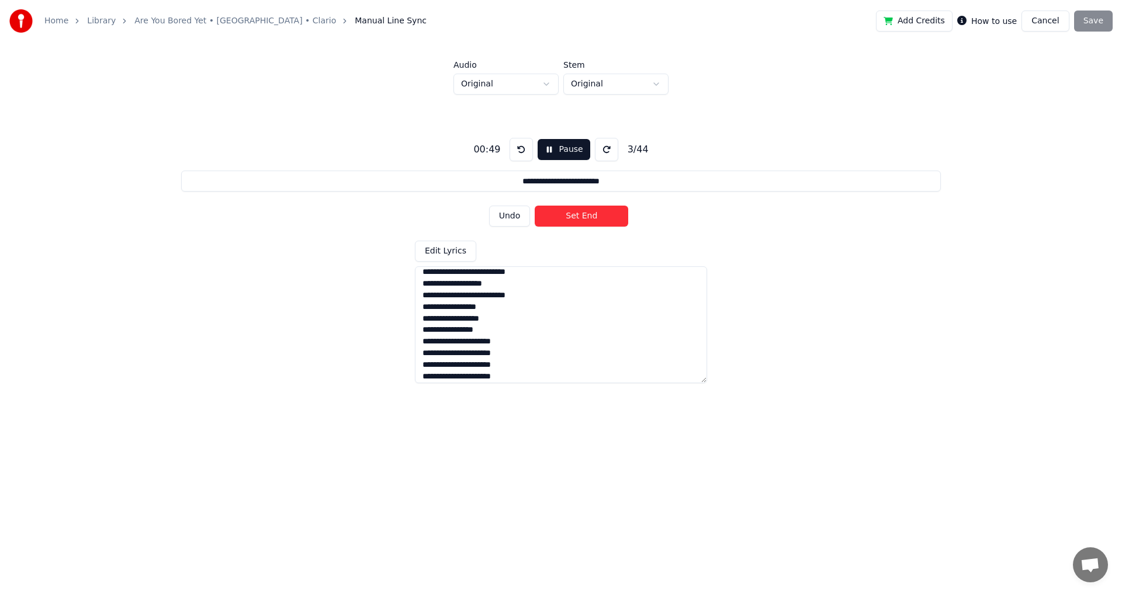
click at [576, 218] on button "Set End" at bounding box center [581, 216] width 93 height 21
click at [511, 221] on button "Undo" at bounding box center [509, 216] width 41 height 21
click at [511, 219] on button "Undo" at bounding box center [509, 216] width 41 height 21
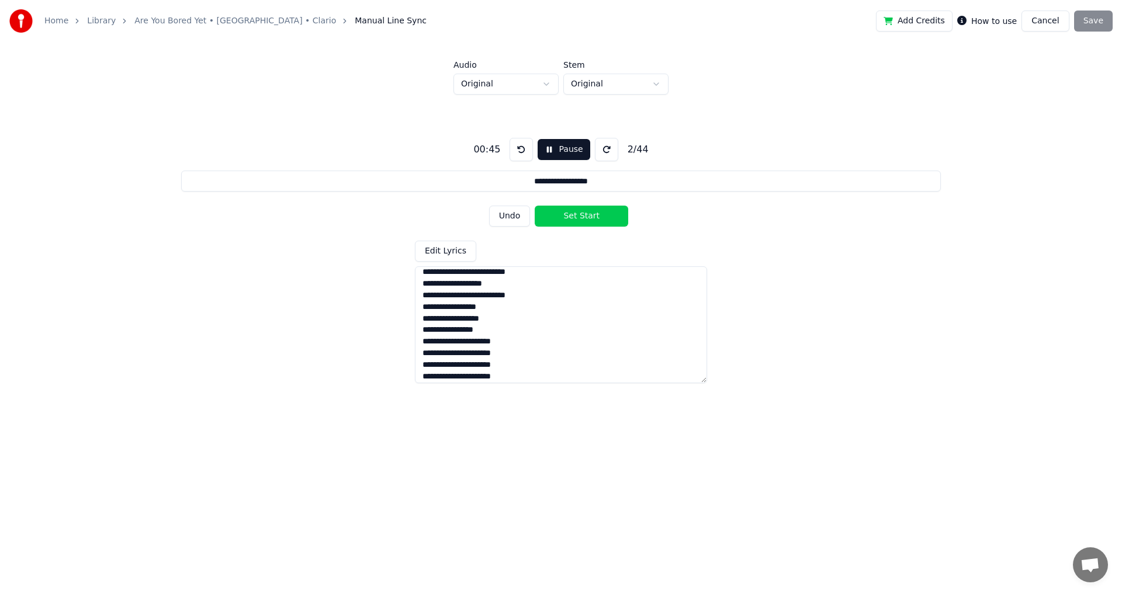
click at [510, 219] on button "Undo" at bounding box center [509, 216] width 41 height 21
click at [564, 216] on button "Set End" at bounding box center [581, 216] width 93 height 21
type input "**********"
click at [535, 206] on button "Set Start" at bounding box center [581, 216] width 93 height 21
click at [535, 206] on button "Set End" at bounding box center [581, 216] width 93 height 21
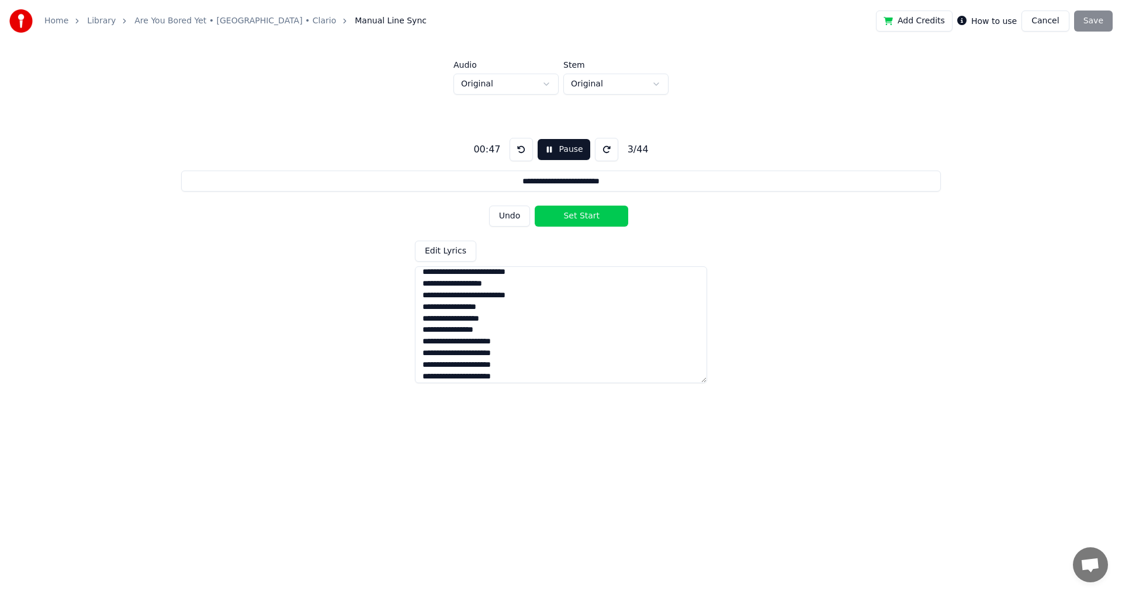
click at [535, 206] on button "Set Start" at bounding box center [581, 216] width 93 height 21
click at [535, 206] on button "Set End" at bounding box center [581, 216] width 93 height 21
click at [535, 206] on button "Set Start" at bounding box center [581, 216] width 93 height 21
click at [535, 206] on button "Set End" at bounding box center [581, 216] width 93 height 21
click at [535, 206] on button "Set Start" at bounding box center [581, 216] width 93 height 21
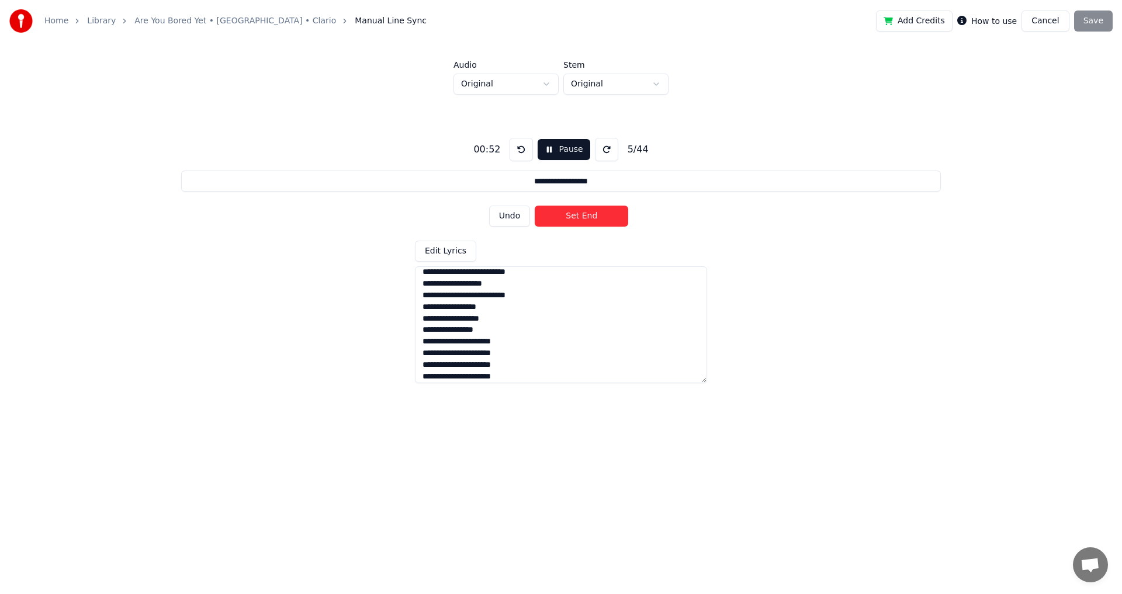
click at [535, 206] on button "Set End" at bounding box center [581, 216] width 93 height 21
click at [535, 206] on button "Set Start" at bounding box center [581, 216] width 93 height 21
click at [535, 206] on button "Set End" at bounding box center [581, 216] width 93 height 21
click at [535, 206] on button "Set Start" at bounding box center [581, 216] width 93 height 21
click at [535, 206] on button "Set End" at bounding box center [581, 216] width 93 height 21
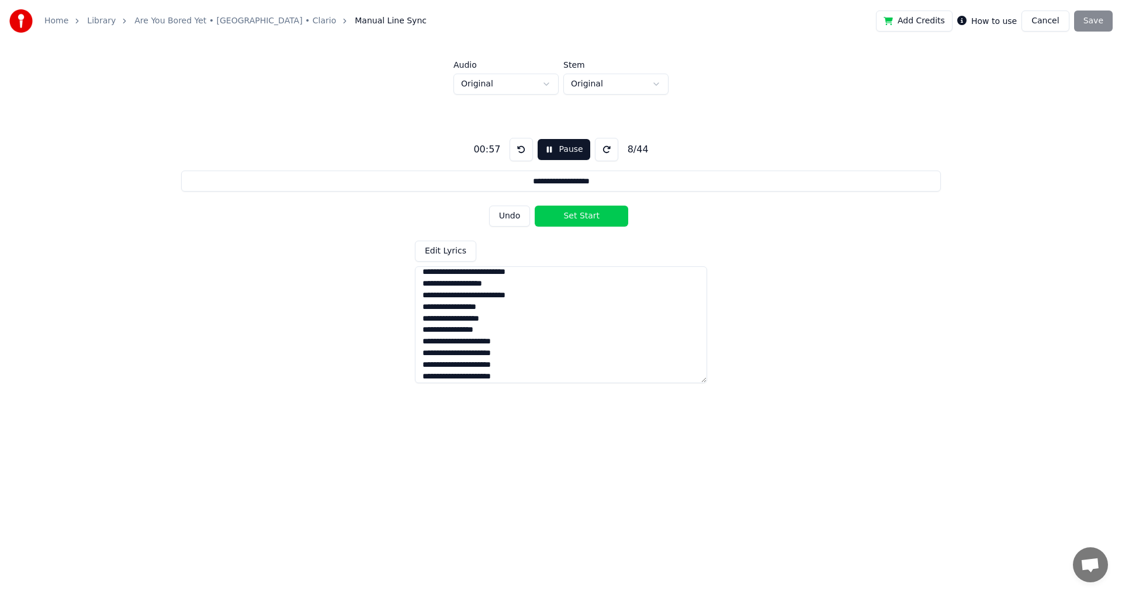
click at [535, 206] on button "Set Start" at bounding box center [581, 216] width 93 height 21
click at [535, 206] on button "Set End" at bounding box center [581, 216] width 93 height 21
type input "**********"
click at [567, 149] on button "Pause" at bounding box center [564, 149] width 52 height 21
click at [567, 153] on button "Start" at bounding box center [564, 149] width 48 height 21
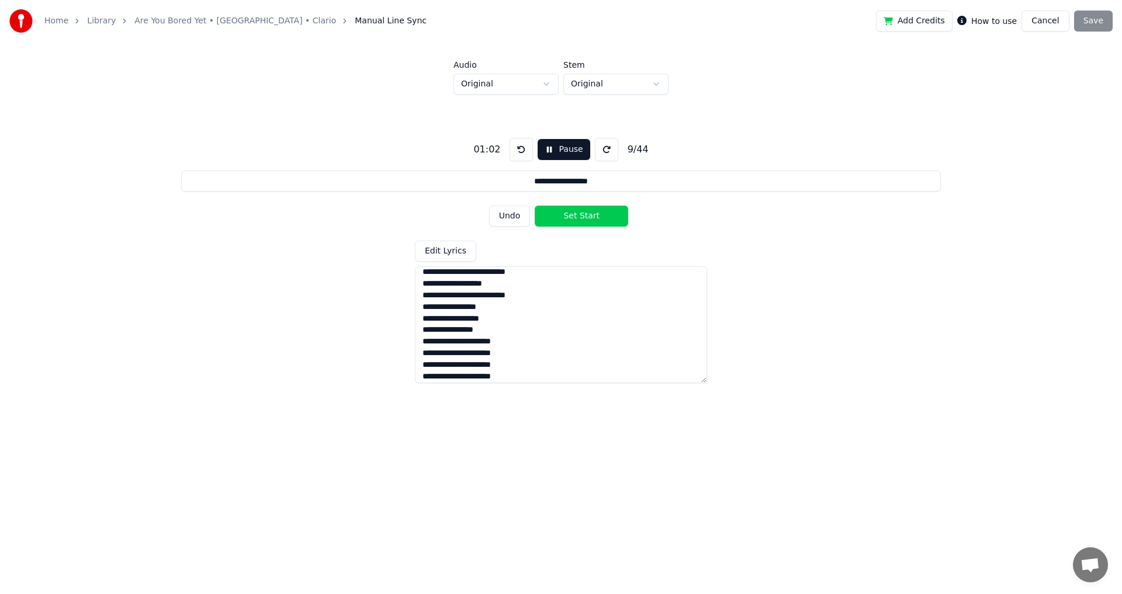
click at [516, 149] on button at bounding box center [520, 149] width 23 height 23
click at [509, 138] on button at bounding box center [520, 149] width 23 height 23
click at [595, 148] on button at bounding box center [606, 149] width 23 height 23
click at [519, 149] on button at bounding box center [520, 149] width 23 height 23
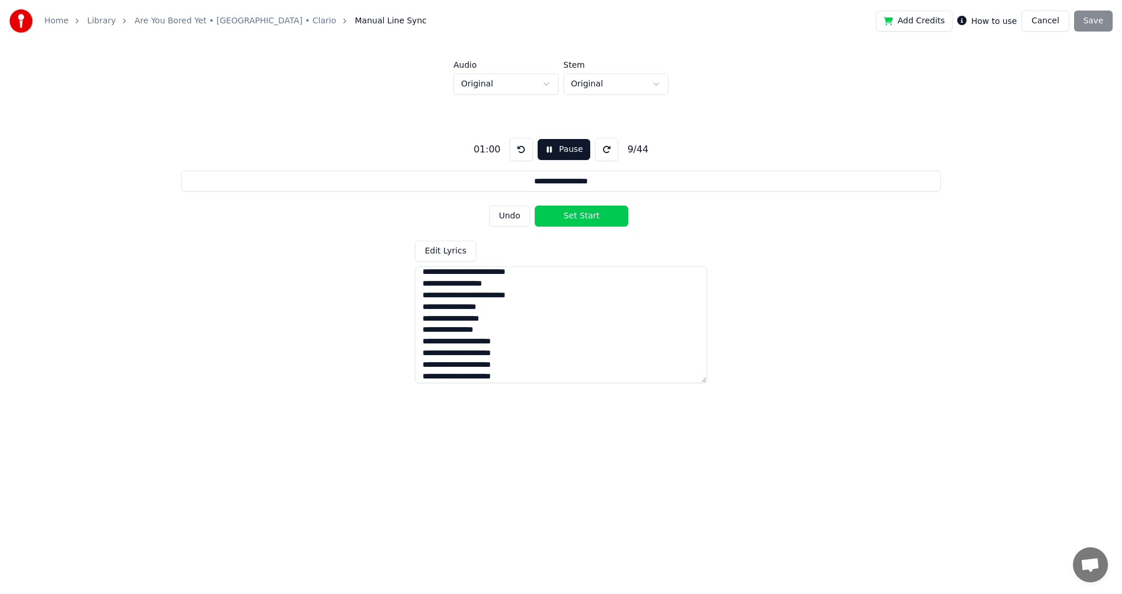
click at [580, 217] on button "Set Start" at bounding box center [581, 216] width 93 height 21
click at [535, 206] on button "Set End" at bounding box center [581, 216] width 93 height 21
click at [535, 206] on button "Set Start" at bounding box center [581, 216] width 93 height 21
click at [535, 206] on button "Set End" at bounding box center [581, 216] width 93 height 21
click at [535, 206] on button "Set Start" at bounding box center [581, 216] width 93 height 21
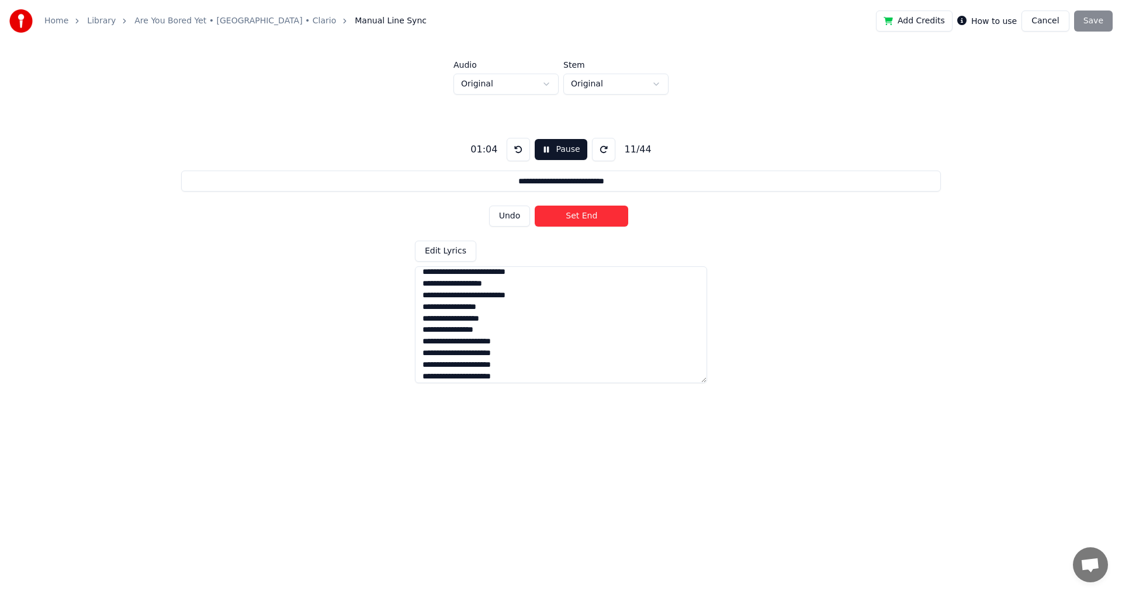
click at [535, 206] on button "Set End" at bounding box center [581, 216] width 93 height 21
click at [514, 220] on button "Undo" at bounding box center [509, 216] width 41 height 21
type input "**********"
click at [514, 217] on button "Undo" at bounding box center [509, 216] width 41 height 21
click at [489, 206] on button "Undo" at bounding box center [509, 216] width 41 height 21
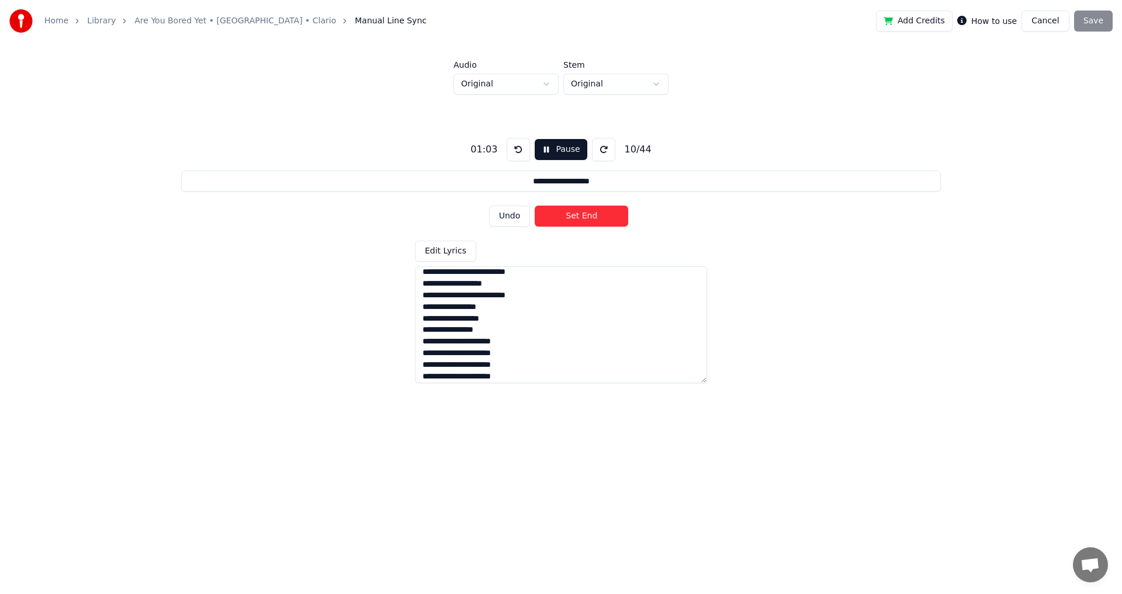
click at [591, 210] on button "Set End" at bounding box center [581, 216] width 93 height 21
click at [535, 206] on button "Set Start" at bounding box center [581, 216] width 93 height 21
click at [535, 206] on button "Set End" at bounding box center [581, 216] width 93 height 21
click at [535, 206] on button "Set Start" at bounding box center [581, 216] width 93 height 21
click at [535, 206] on button "Set End" at bounding box center [581, 216] width 93 height 21
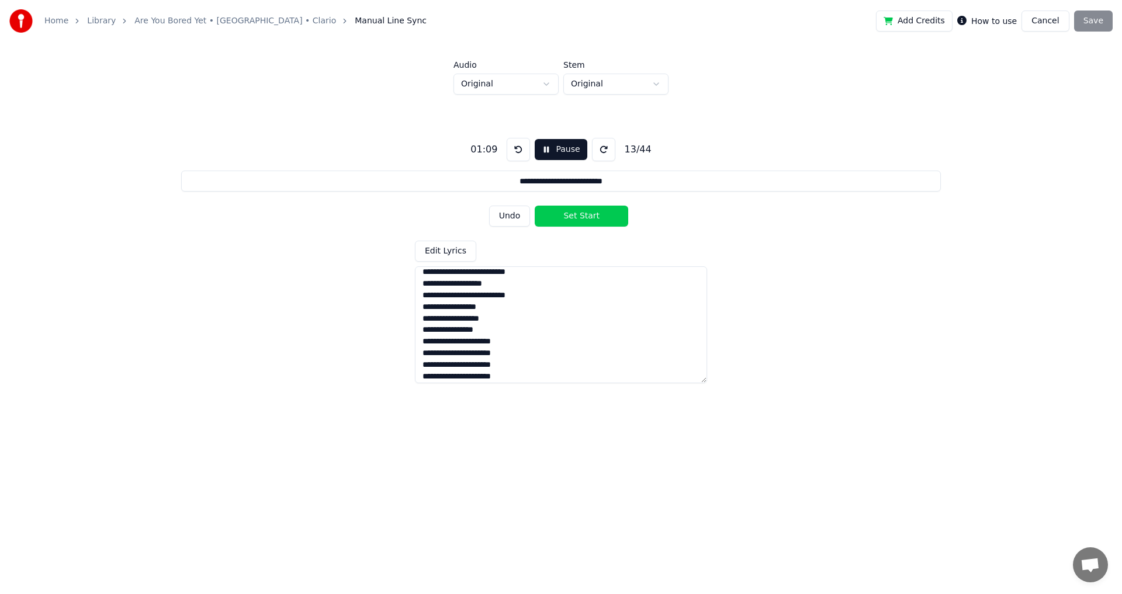
click at [535, 206] on button "Set Start" at bounding box center [581, 216] width 93 height 21
click at [535, 206] on button "Set End" at bounding box center [581, 216] width 93 height 21
click at [535, 206] on button "Set Start" at bounding box center [581, 216] width 93 height 21
click at [535, 206] on button "Set End" at bounding box center [581, 216] width 93 height 21
click at [535, 206] on button "Set Start" at bounding box center [581, 216] width 93 height 21
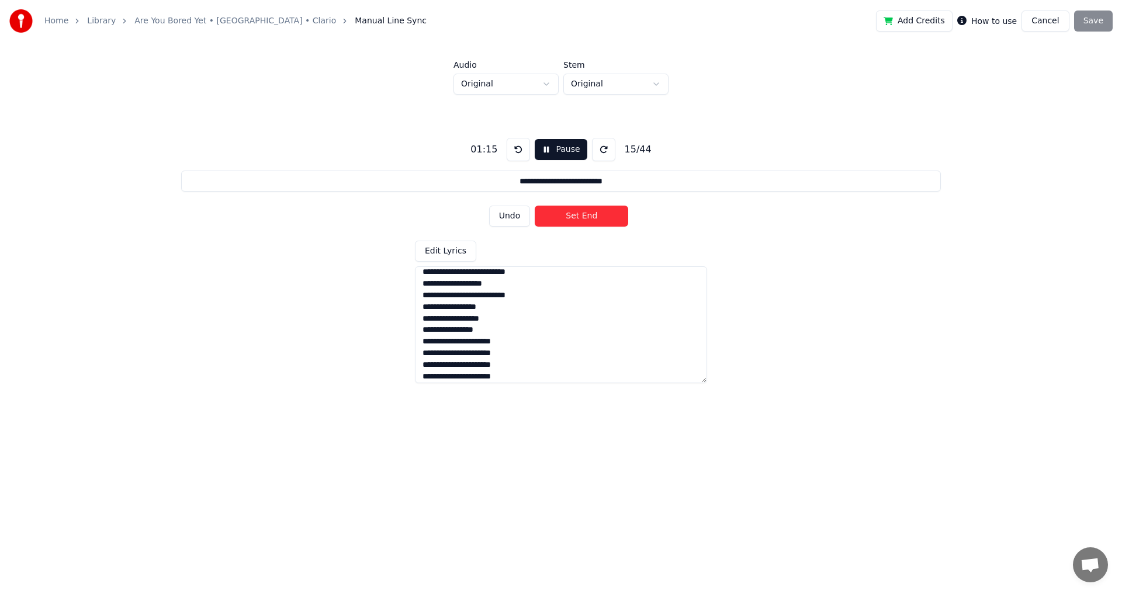
click at [535, 206] on button "Set End" at bounding box center [581, 216] width 93 height 21
click at [535, 206] on button "Set Start" at bounding box center [581, 216] width 93 height 21
type input "**********"
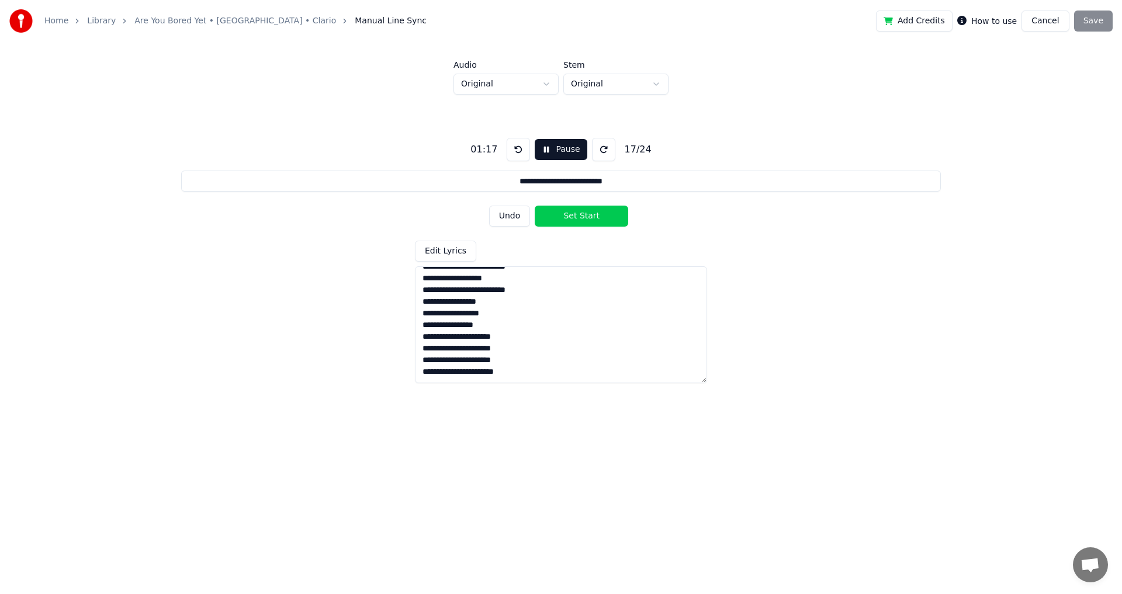
type textarea "**********"
click at [528, 212] on button "Undo" at bounding box center [509, 216] width 41 height 21
type input "**********"
click at [521, 214] on button "Undo" at bounding box center [509, 216] width 41 height 21
click at [525, 377] on textarea "**********" at bounding box center [561, 324] width 292 height 117
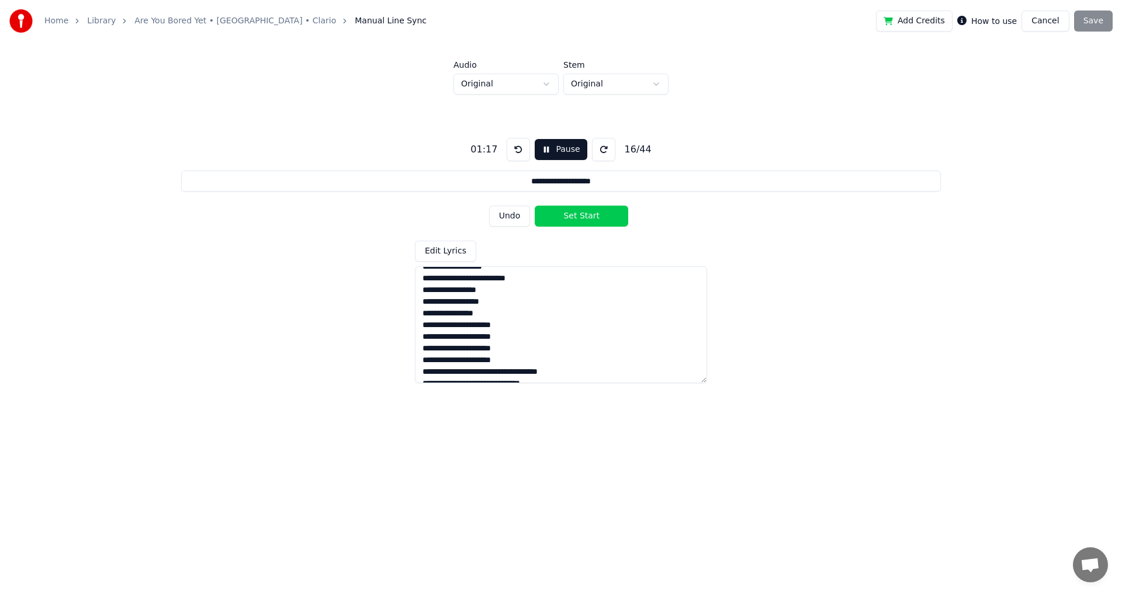
scroll to position [403, 0]
type textarea "**********"
click at [514, 221] on button "Undo" at bounding box center [509, 216] width 41 height 21
click at [489, 206] on button "Undo" at bounding box center [509, 216] width 41 height 21
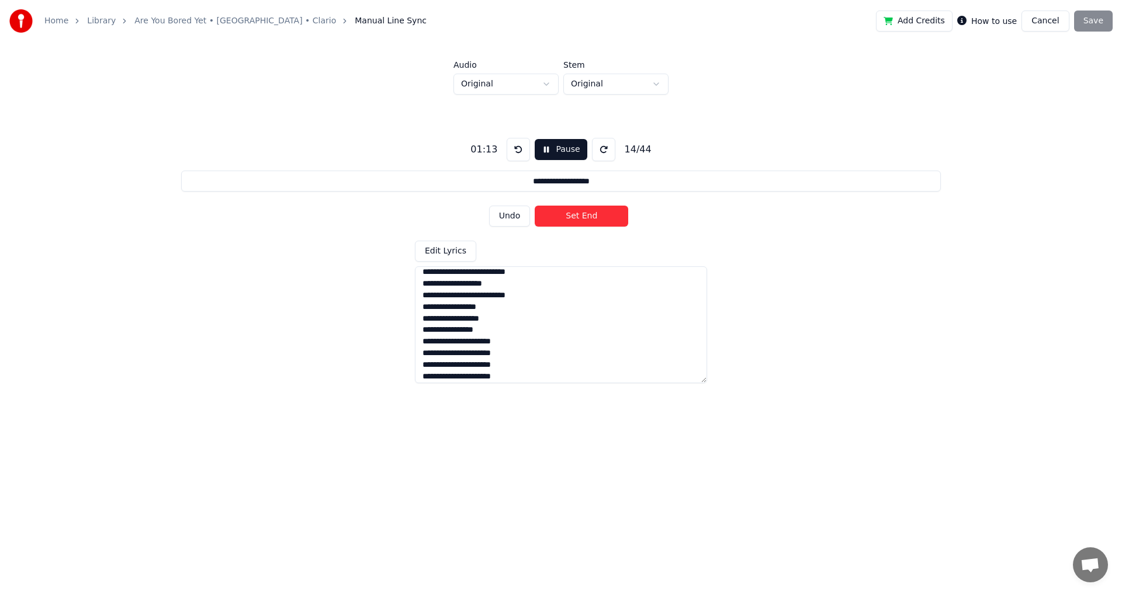
click at [601, 212] on button "Set End" at bounding box center [581, 216] width 93 height 21
click at [601, 212] on button "Set Start" at bounding box center [581, 216] width 93 height 21
click at [603, 213] on button "Set End" at bounding box center [581, 216] width 93 height 21
click at [603, 213] on button "Set Start" at bounding box center [581, 216] width 93 height 21
click at [603, 216] on button "Set End" at bounding box center [581, 216] width 93 height 21
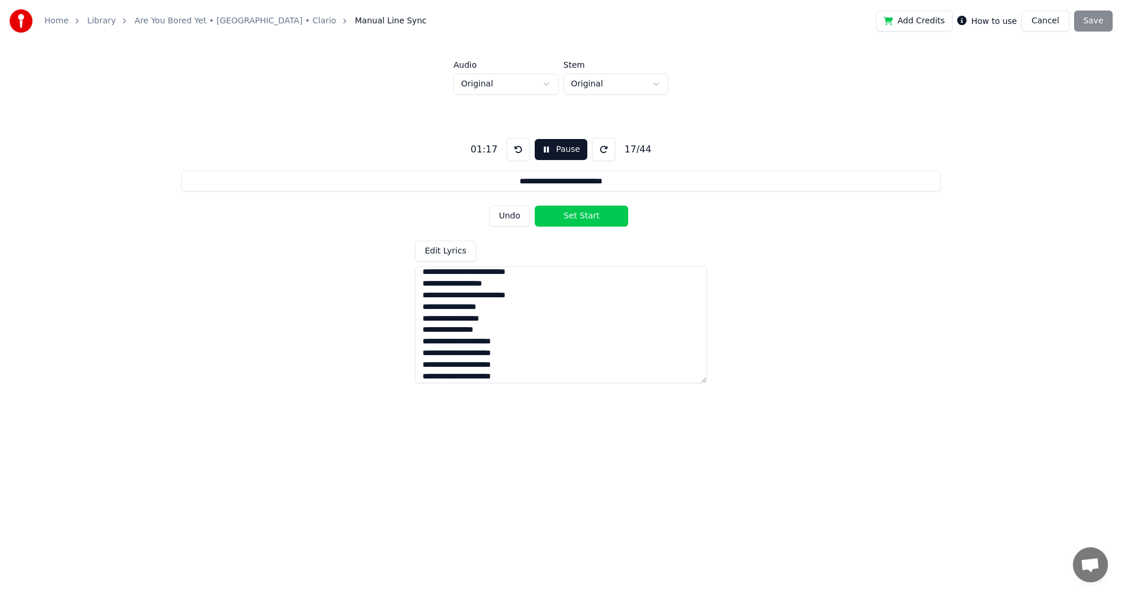
click at [603, 216] on button "Set Start" at bounding box center [581, 216] width 93 height 21
click at [606, 216] on button "Set End" at bounding box center [581, 216] width 93 height 21
click at [606, 216] on button "Set Start" at bounding box center [581, 216] width 93 height 21
click at [607, 216] on button "Set End" at bounding box center [581, 216] width 93 height 21
click at [535, 206] on button "Set Start" at bounding box center [581, 216] width 93 height 21
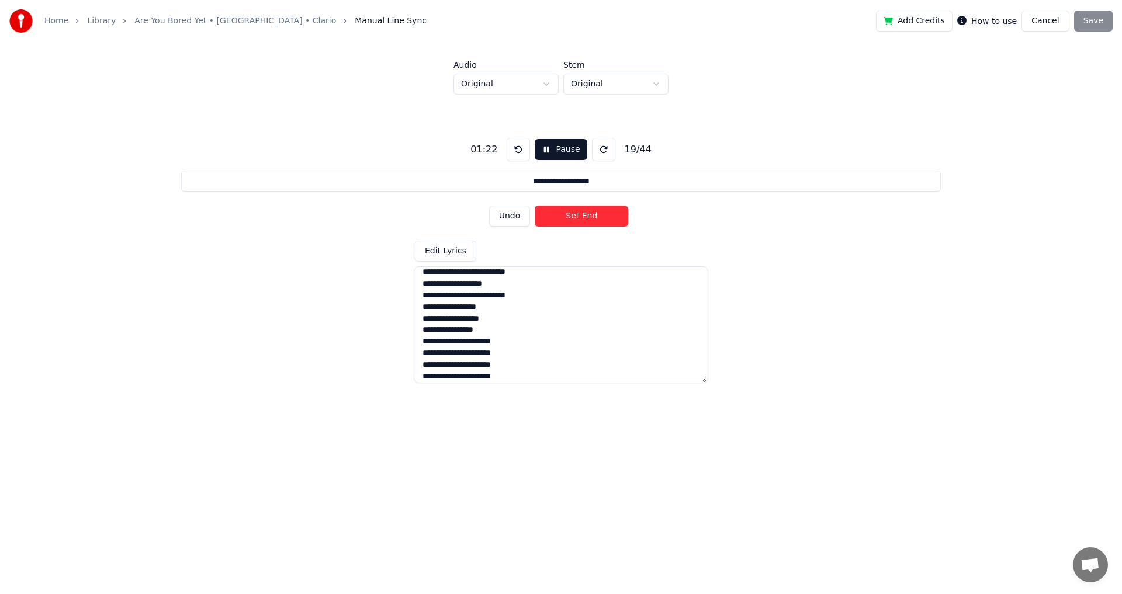
click at [535, 206] on button "Set End" at bounding box center [581, 216] width 93 height 21
click at [535, 206] on button "Set Start" at bounding box center [581, 216] width 93 height 21
click at [535, 206] on button "Set End" at bounding box center [581, 216] width 93 height 21
click at [535, 206] on button "Set Start" at bounding box center [581, 216] width 93 height 21
click at [535, 206] on button "Set End" at bounding box center [581, 216] width 93 height 21
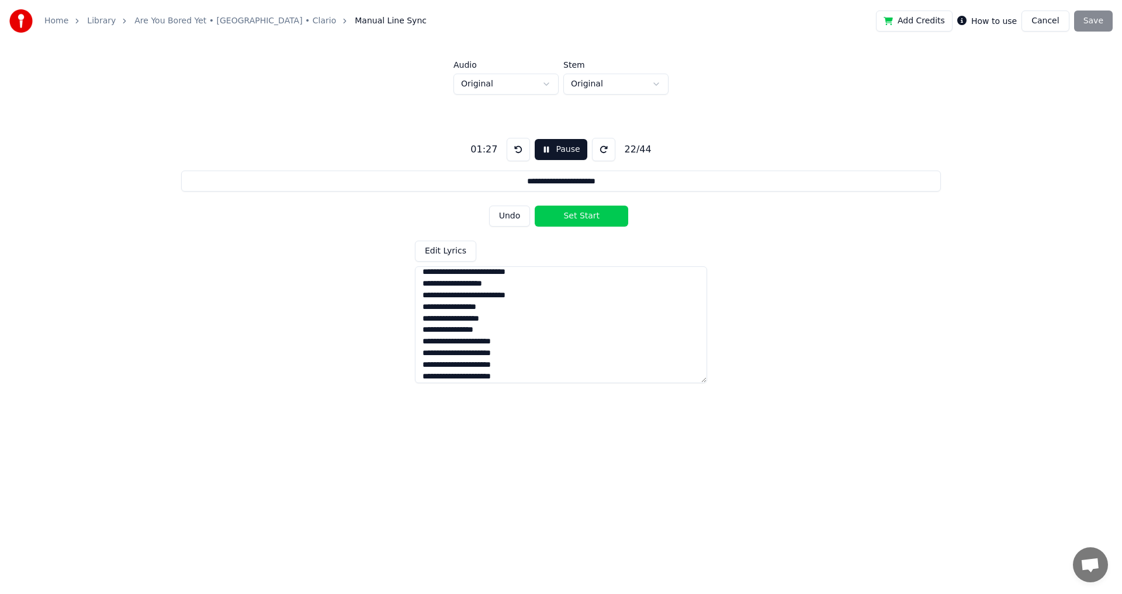
click at [535, 206] on button "Set Start" at bounding box center [581, 216] width 93 height 21
click at [505, 217] on button "Undo" at bounding box center [509, 216] width 41 height 21
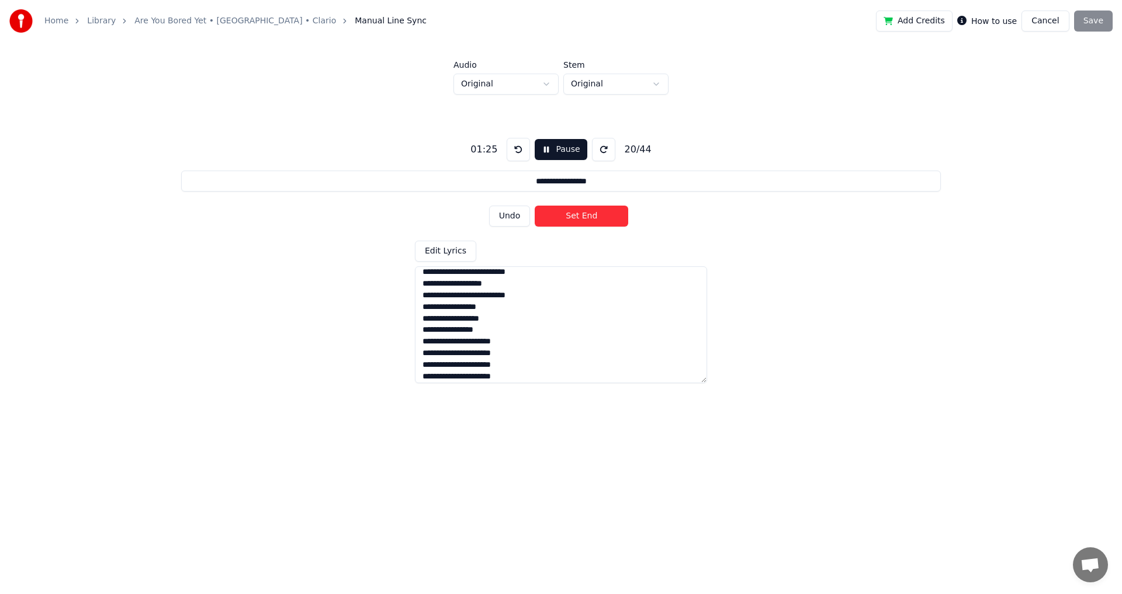
click at [588, 217] on button "Set End" at bounding box center [581, 216] width 93 height 21
click at [588, 217] on button "Set Start" at bounding box center [581, 216] width 93 height 21
click at [590, 214] on button "Set End" at bounding box center [581, 216] width 93 height 21
click at [590, 214] on button "Set Start" at bounding box center [581, 216] width 93 height 21
click at [597, 217] on button "Set End" at bounding box center [581, 216] width 93 height 21
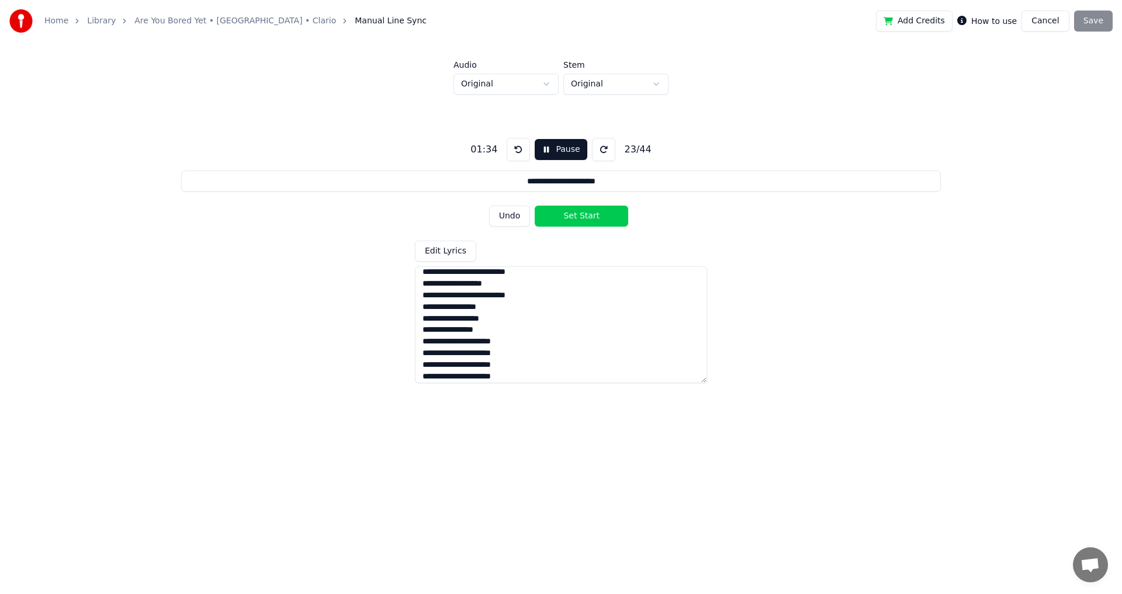
click at [597, 216] on button "Set Start" at bounding box center [581, 216] width 93 height 21
click at [597, 216] on button "Set End" at bounding box center [581, 216] width 93 height 21
click at [597, 216] on button "Set Start" at bounding box center [581, 216] width 93 height 21
click at [597, 216] on button "Set End" at bounding box center [581, 216] width 93 height 21
click at [590, 213] on button "Set Start" at bounding box center [581, 216] width 93 height 21
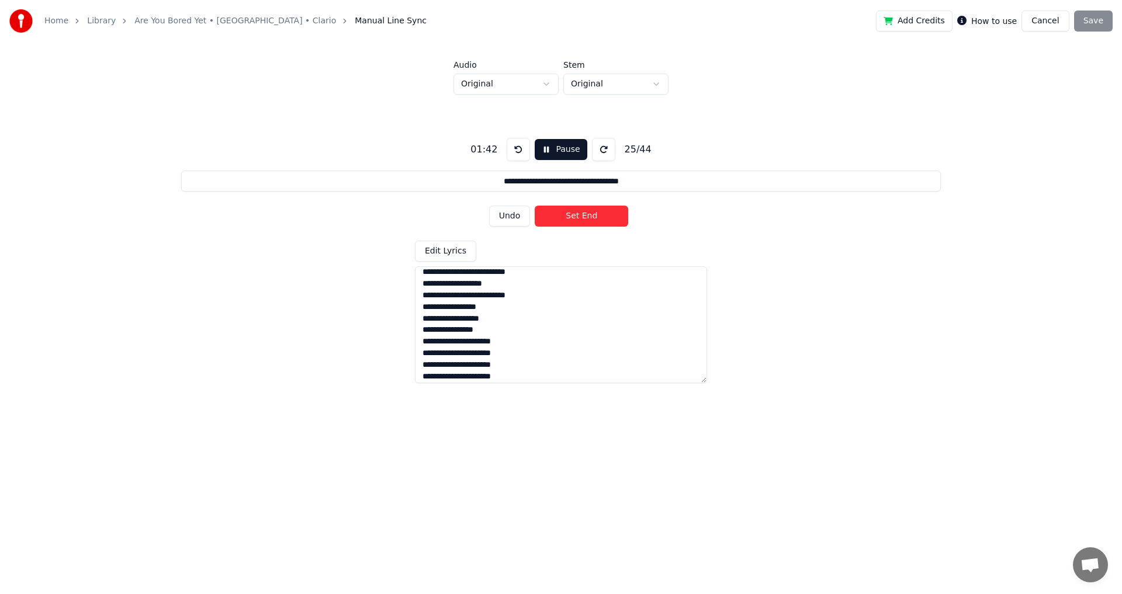
click at [576, 217] on button "Set End" at bounding box center [581, 216] width 93 height 21
click at [524, 214] on button "Undo" at bounding box center [509, 216] width 41 height 21
click at [521, 214] on button "Undo" at bounding box center [509, 216] width 41 height 21
click at [569, 217] on button "Set Start" at bounding box center [581, 216] width 93 height 21
click at [524, 218] on button "Undo" at bounding box center [509, 216] width 41 height 21
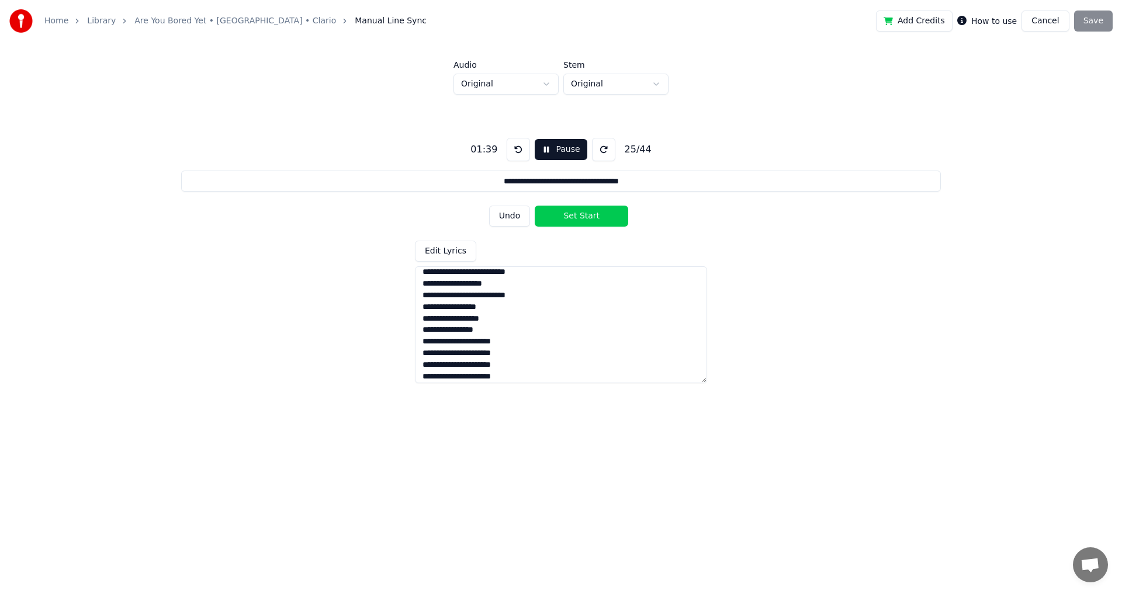
click at [592, 154] on button at bounding box center [603, 149] width 23 height 23
click at [514, 145] on button at bounding box center [518, 149] width 23 height 23
click at [561, 214] on button "Set Start" at bounding box center [581, 216] width 93 height 21
click at [535, 206] on button "Set End" at bounding box center [581, 216] width 93 height 21
click at [518, 150] on button at bounding box center [518, 149] width 23 height 23
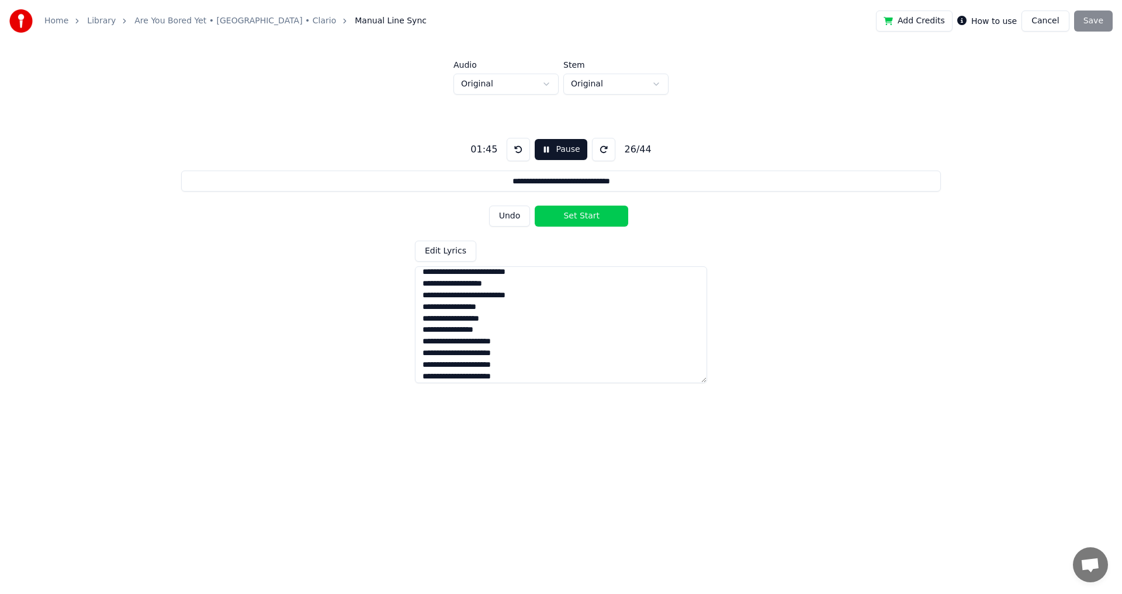
click at [507, 138] on button at bounding box center [518, 149] width 23 height 23
click at [571, 213] on button "Set Start" at bounding box center [581, 216] width 93 height 21
click at [535, 206] on button "Set End" at bounding box center [581, 216] width 93 height 21
click at [535, 206] on button "Set Start" at bounding box center [581, 216] width 93 height 21
click at [535, 206] on button "Set End" at bounding box center [581, 216] width 93 height 21
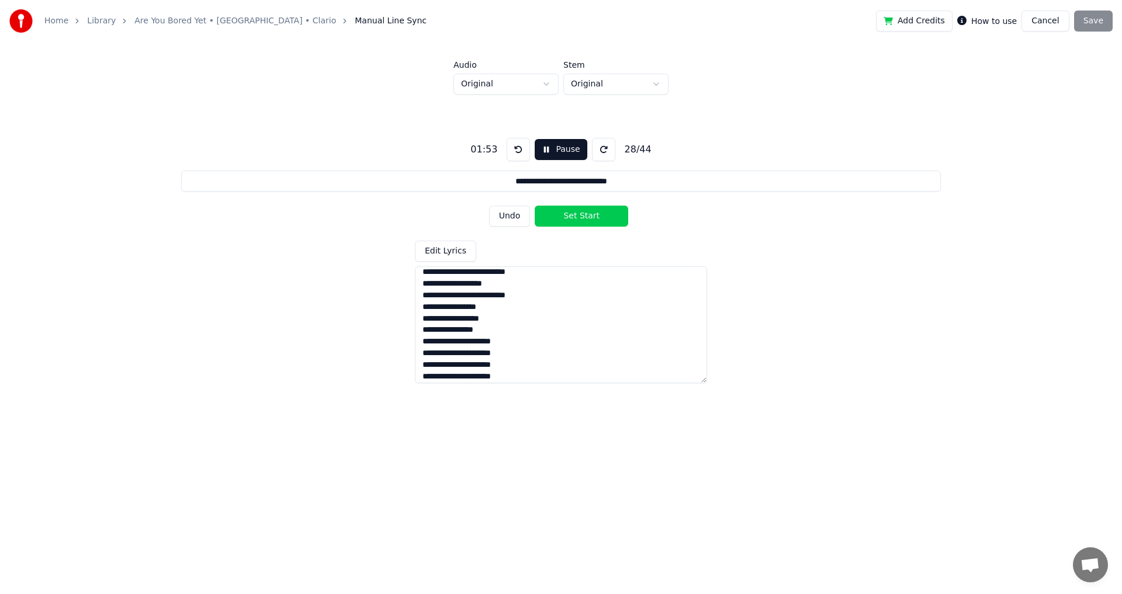
click at [535, 206] on button "Set Start" at bounding box center [581, 216] width 93 height 21
click at [514, 217] on button "Undo" at bounding box center [509, 216] width 41 height 21
click at [519, 147] on button at bounding box center [518, 149] width 23 height 23
click at [507, 138] on button at bounding box center [518, 149] width 23 height 23
click at [598, 151] on button at bounding box center [603, 149] width 23 height 23
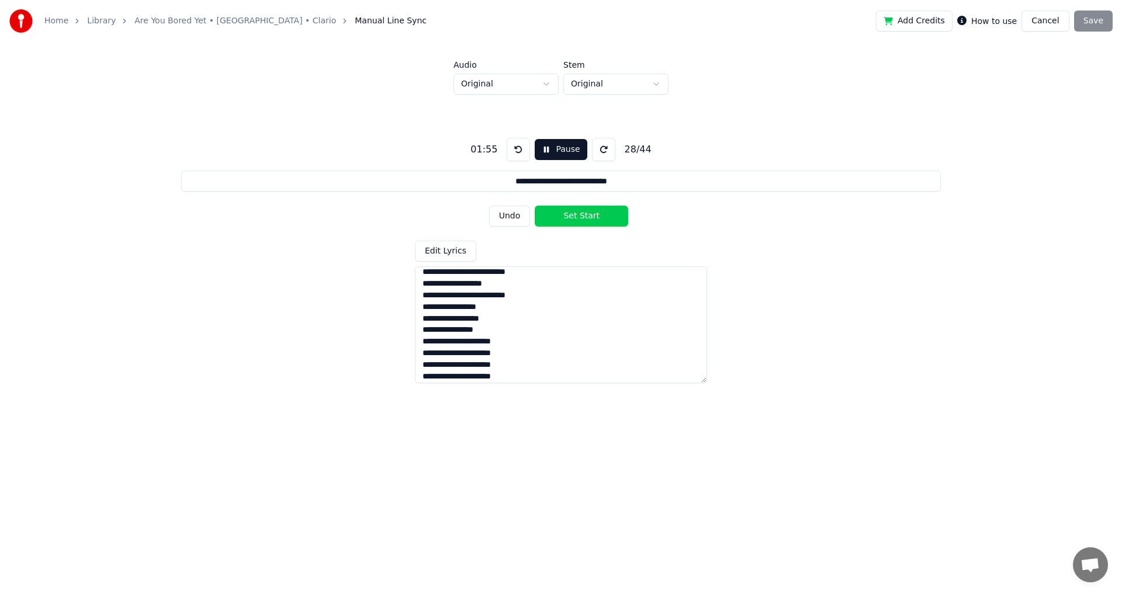
click at [520, 152] on button at bounding box center [518, 149] width 23 height 23
click at [563, 217] on button "Set Start" at bounding box center [581, 216] width 93 height 21
click at [562, 217] on button "Set End" at bounding box center [581, 216] width 93 height 21
click at [535, 206] on button "Set Start" at bounding box center [581, 216] width 93 height 21
drag, startPoint x: 578, startPoint y: 219, endPoint x: 535, endPoint y: 211, distance: 43.9
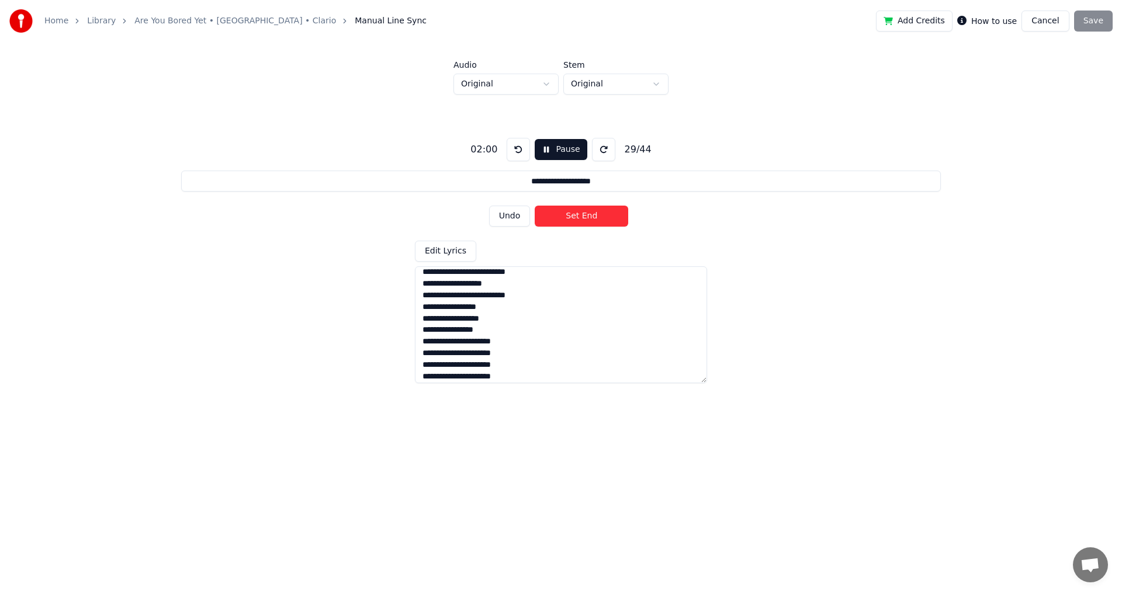
click at [576, 219] on button "Set End" at bounding box center [581, 216] width 93 height 21
click at [554, 132] on div "**********" at bounding box center [561, 256] width 1084 height 323
click at [557, 140] on button "Pause" at bounding box center [561, 149] width 52 height 21
click at [524, 145] on button at bounding box center [520, 149] width 23 height 23
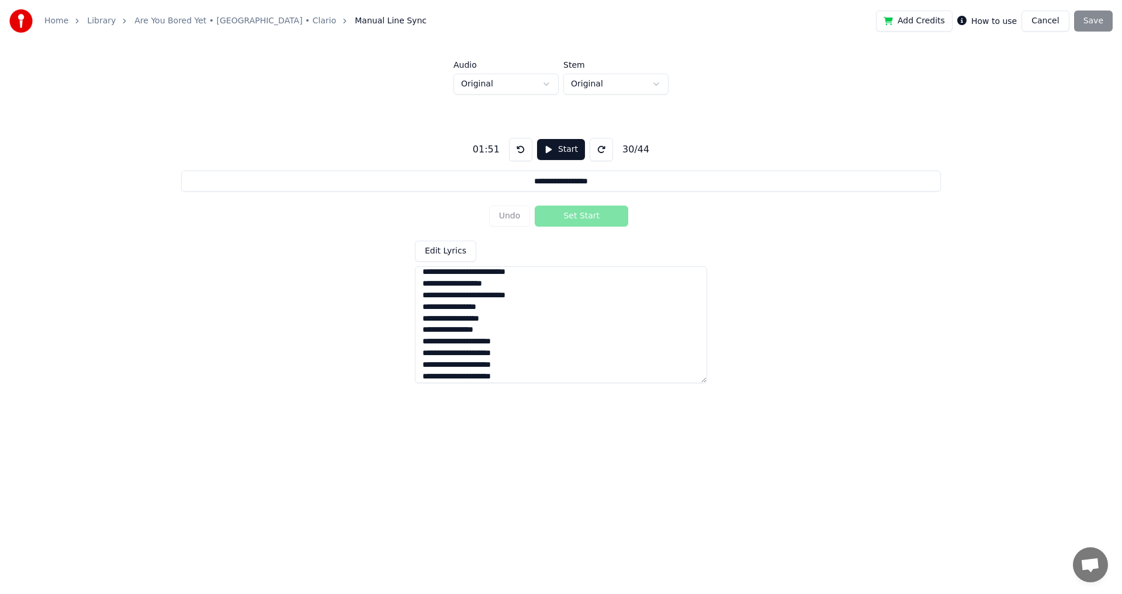
click at [546, 147] on button "Start" at bounding box center [561, 149] width 48 height 21
click at [514, 210] on button "Undo" at bounding box center [509, 216] width 41 height 21
click at [570, 148] on button "Pause" at bounding box center [561, 149] width 52 height 21
click at [551, 149] on button "Start" at bounding box center [561, 149] width 48 height 21
click at [517, 144] on button at bounding box center [518, 149] width 23 height 23
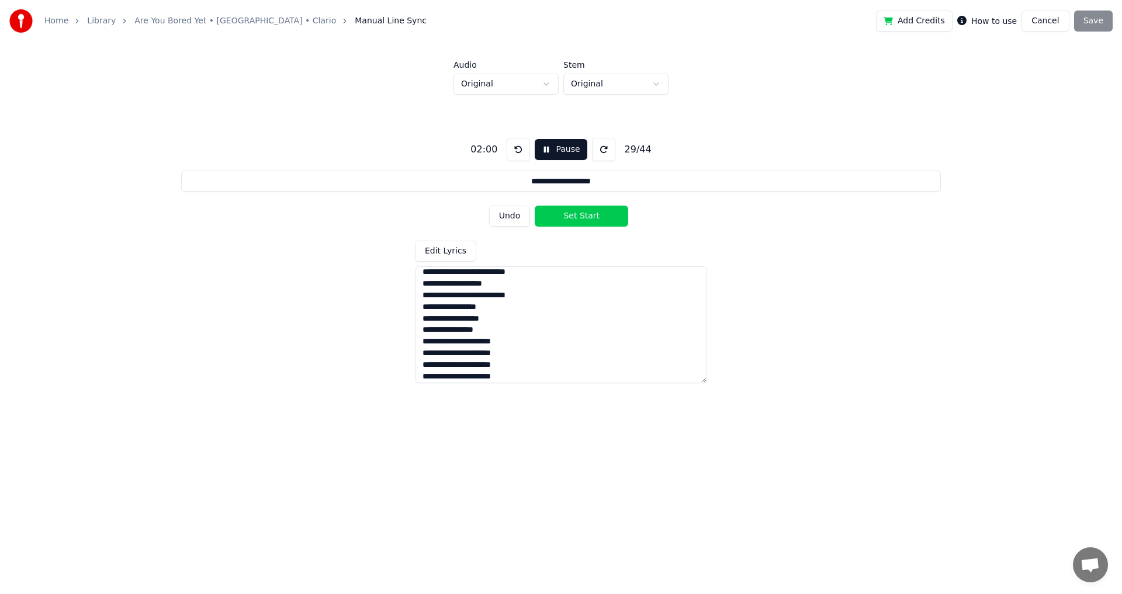
click at [522, 154] on button at bounding box center [518, 149] width 23 height 23
click at [524, 214] on button "Undo" at bounding box center [509, 216] width 41 height 21
click at [574, 217] on button "Set End" at bounding box center [581, 216] width 93 height 21
click at [535, 206] on button "Set Start" at bounding box center [581, 216] width 93 height 21
click at [535, 206] on button "Set End" at bounding box center [581, 216] width 93 height 21
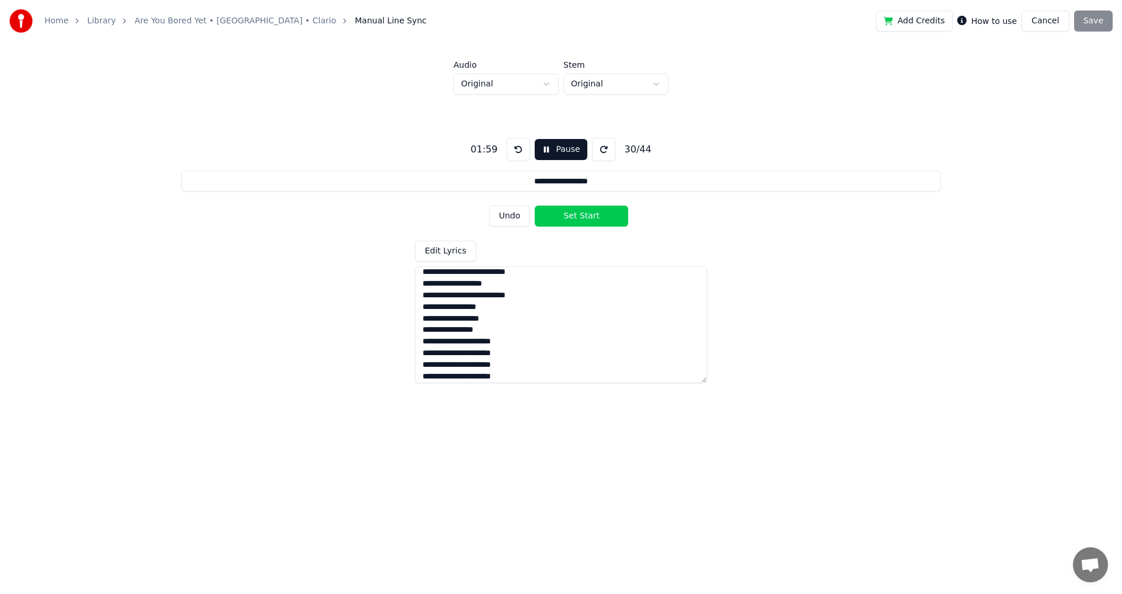
click at [535, 206] on button "Set Start" at bounding box center [581, 216] width 93 height 21
click at [535, 206] on button "Set End" at bounding box center [581, 216] width 93 height 21
click at [535, 206] on button "Set Start" at bounding box center [581, 216] width 93 height 21
click at [521, 217] on button "Undo" at bounding box center [509, 216] width 41 height 21
click at [489, 206] on button "Undo" at bounding box center [509, 216] width 41 height 21
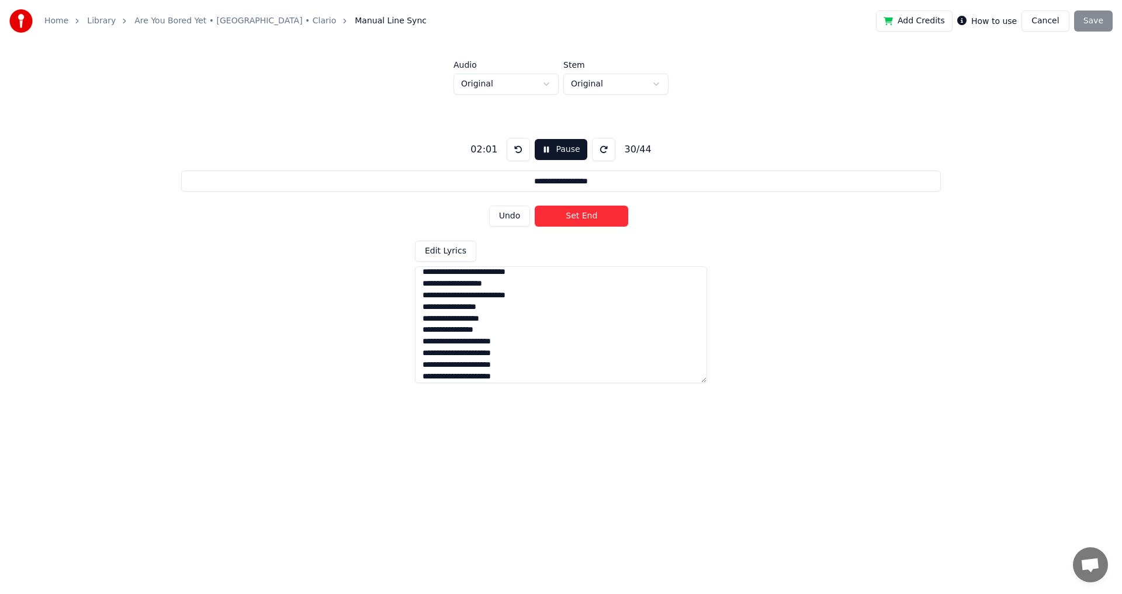
click at [567, 220] on button "Set End" at bounding box center [581, 216] width 93 height 21
click at [567, 220] on button "Set Start" at bounding box center [581, 216] width 93 height 21
click at [504, 220] on button "Undo" at bounding box center [509, 216] width 41 height 21
click at [560, 221] on button "Set Start" at bounding box center [581, 216] width 93 height 21
click at [581, 216] on button "Set End" at bounding box center [581, 216] width 93 height 21
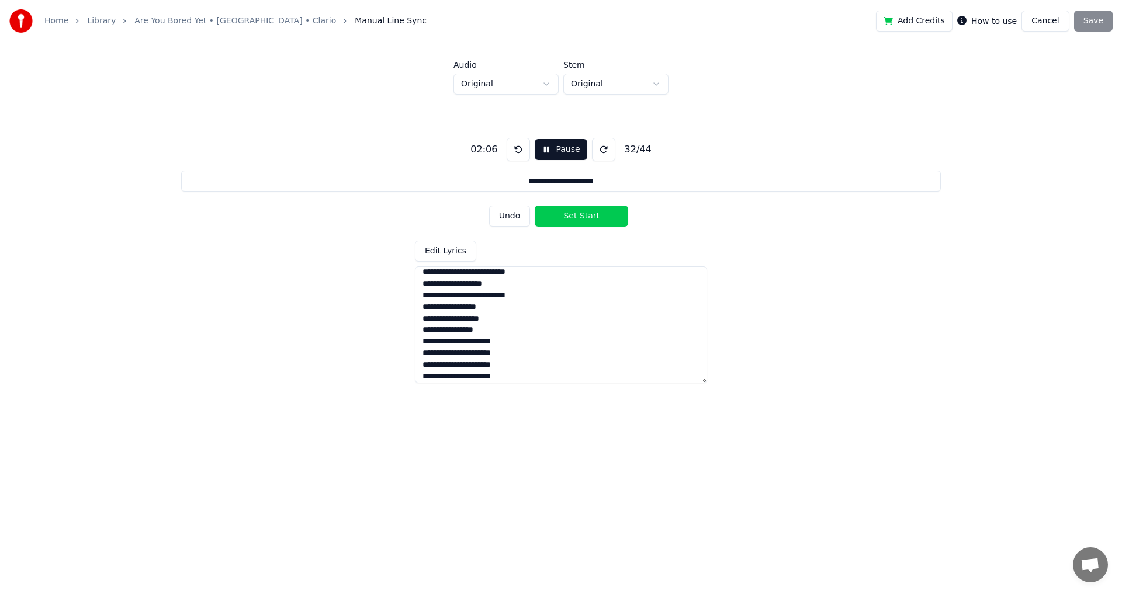
click at [580, 217] on button "Set Start" at bounding box center [581, 216] width 93 height 21
click at [525, 219] on button "Undo" at bounding box center [509, 216] width 41 height 21
click at [556, 219] on button "Set Start" at bounding box center [581, 216] width 93 height 21
click at [588, 219] on button "Set End" at bounding box center [581, 216] width 93 height 21
click at [588, 215] on button "Set Start" at bounding box center [581, 216] width 93 height 21
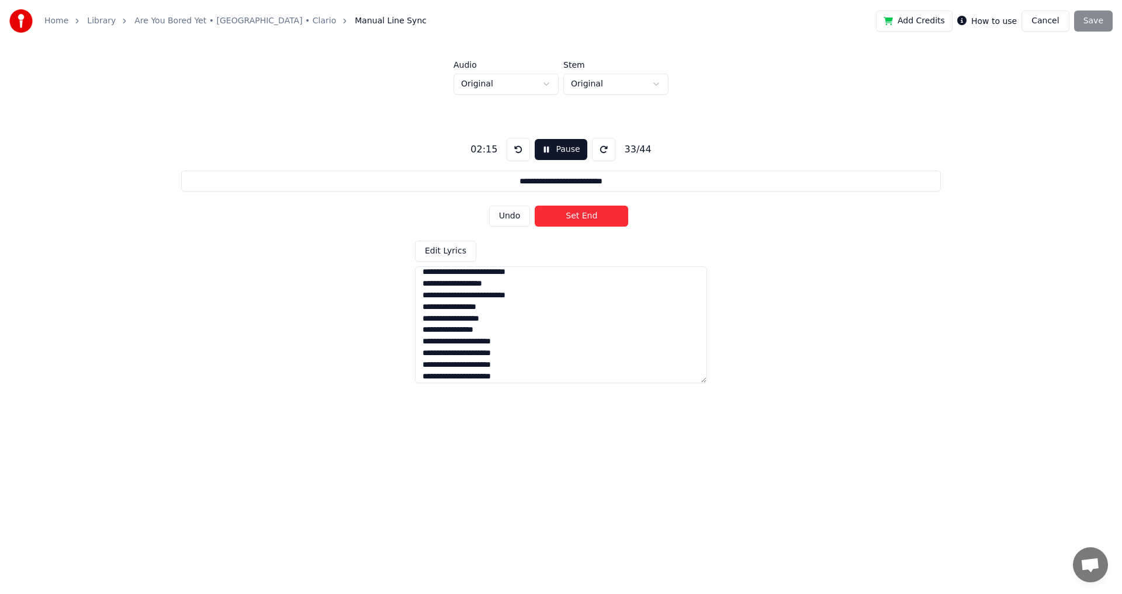
click at [588, 220] on button "Set End" at bounding box center [581, 216] width 93 height 21
click at [588, 220] on button "Set Start" at bounding box center [581, 216] width 93 height 21
click at [588, 219] on button "Set End" at bounding box center [581, 216] width 93 height 21
click at [588, 219] on button "Set Start" at bounding box center [581, 216] width 93 height 21
click at [588, 221] on button "Set End" at bounding box center [581, 216] width 93 height 21
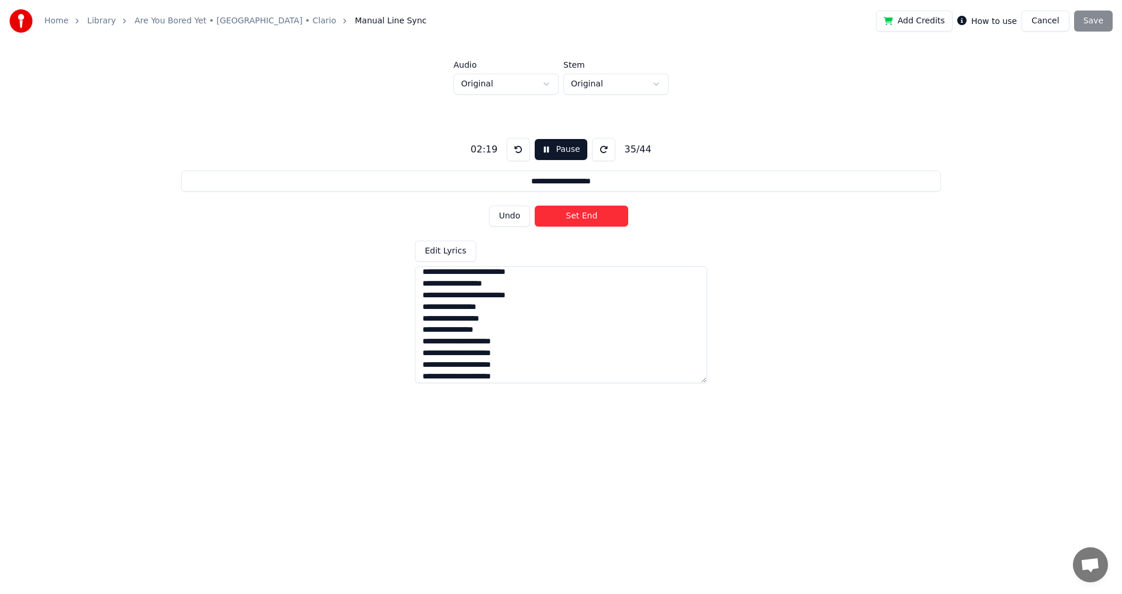
click at [588, 221] on button "Set End" at bounding box center [581, 216] width 93 height 21
click at [535, 206] on button "Set End" at bounding box center [581, 216] width 93 height 21
click at [535, 206] on button "Set Start" at bounding box center [581, 216] width 93 height 21
click at [535, 206] on button "Set End" at bounding box center [581, 216] width 93 height 21
click at [535, 206] on button "Set Start" at bounding box center [581, 216] width 93 height 21
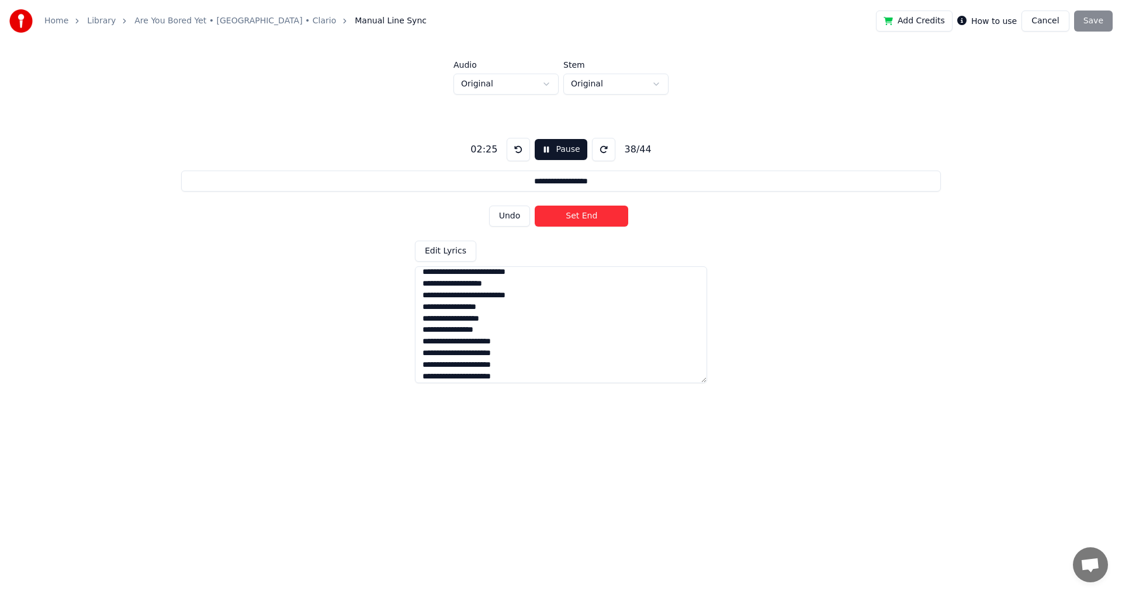
click at [535, 206] on button "Set End" at bounding box center [581, 216] width 93 height 21
click at [535, 206] on button "Set Start" at bounding box center [581, 216] width 93 height 21
click at [535, 206] on button "Set End" at bounding box center [581, 216] width 93 height 21
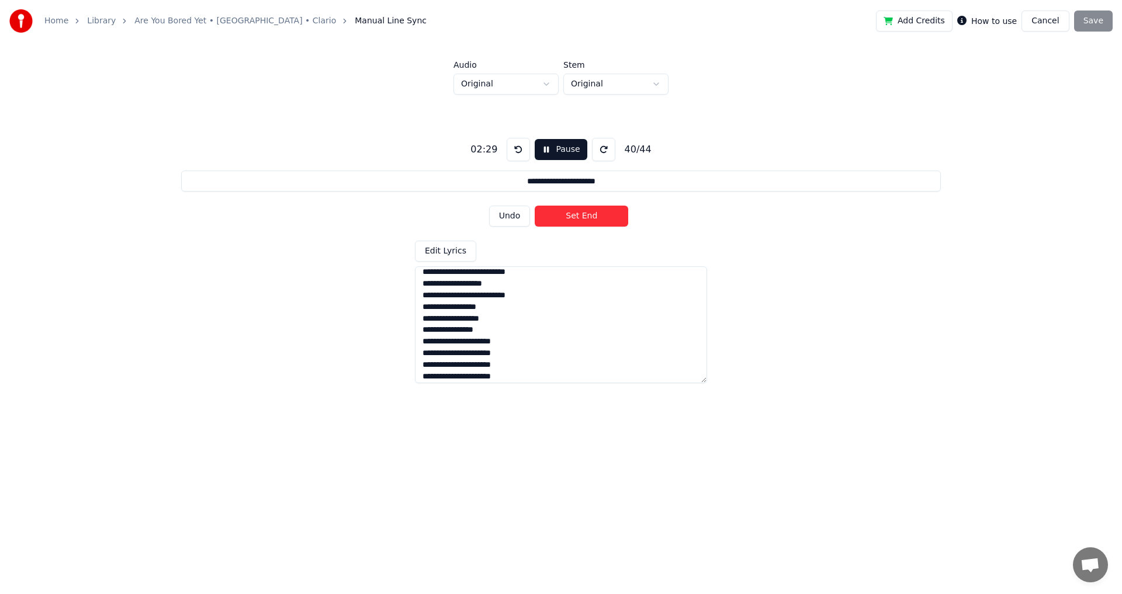
click at [535, 206] on button "Set End" at bounding box center [581, 216] width 93 height 21
click at [535, 206] on button "Set Start" at bounding box center [581, 216] width 93 height 21
click at [518, 219] on button "Undo" at bounding box center [509, 216] width 41 height 21
click at [509, 217] on button "Undo" at bounding box center [509, 216] width 41 height 21
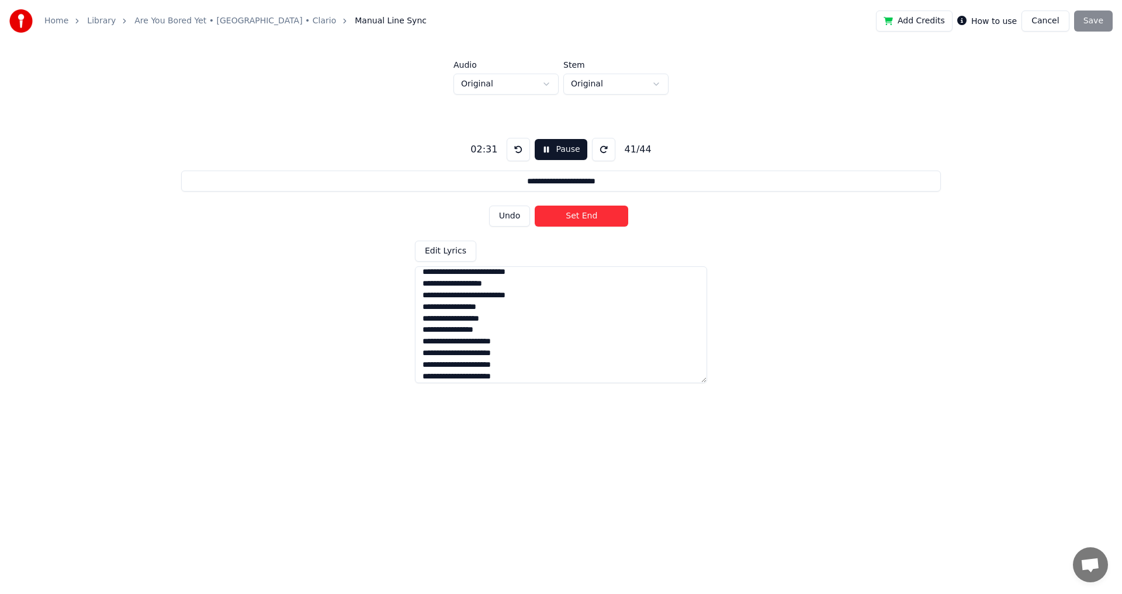
click at [489, 206] on button "Undo" at bounding box center [509, 216] width 41 height 21
click at [523, 214] on button "Undo" at bounding box center [509, 216] width 41 height 21
click at [560, 217] on button "Set End" at bounding box center [581, 216] width 93 height 21
click at [535, 206] on button "Set Start" at bounding box center [581, 216] width 93 height 21
click at [535, 206] on button "Set End" at bounding box center [581, 216] width 93 height 21
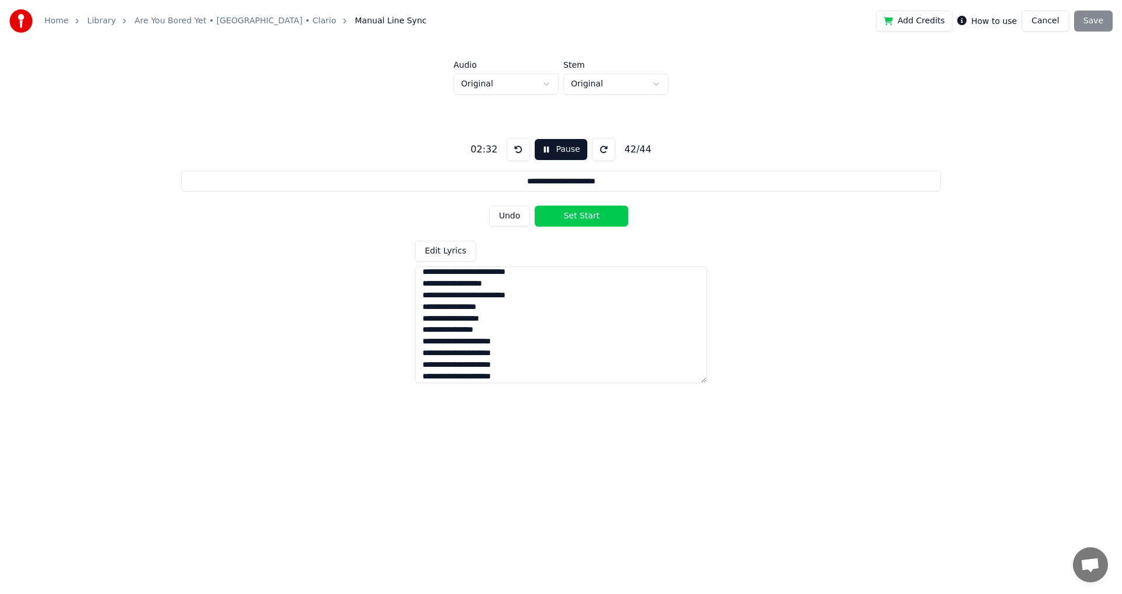
click at [535, 206] on button "Set Start" at bounding box center [581, 216] width 93 height 21
click at [535, 206] on button "Set End" at bounding box center [581, 216] width 93 height 21
click at [535, 206] on button "Set Start" at bounding box center [581, 216] width 93 height 21
click at [535, 206] on button "Set End" at bounding box center [581, 216] width 93 height 21
click at [535, 206] on button "Set Start" at bounding box center [581, 216] width 93 height 21
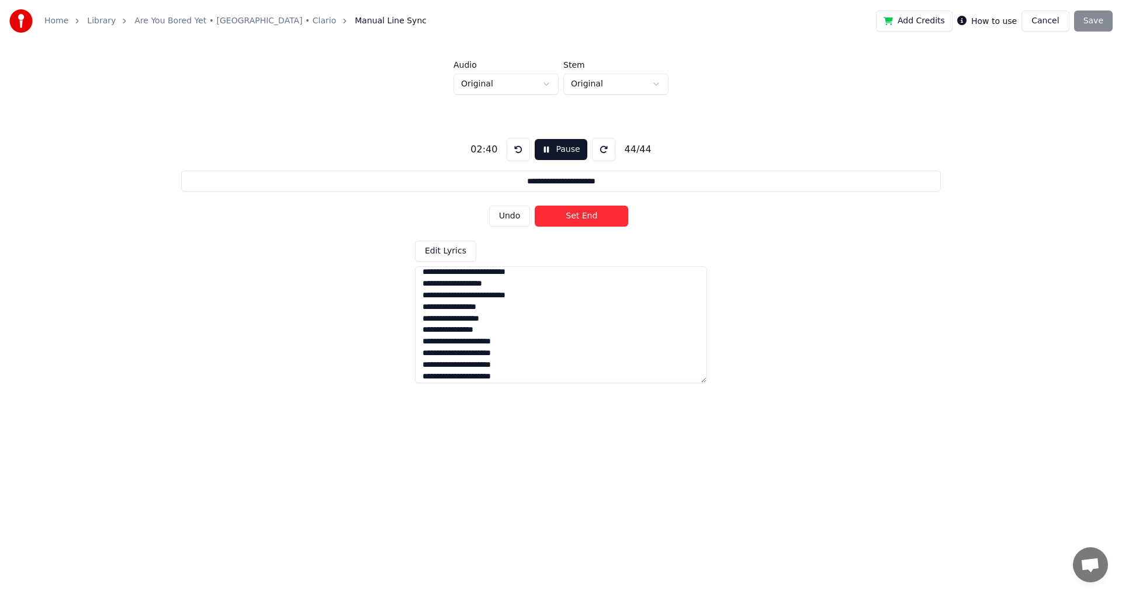
click at [535, 206] on button "Set End" at bounding box center [581, 216] width 93 height 21
click at [515, 215] on div "Undo Set Start" at bounding box center [561, 216] width 144 height 30
click at [561, 153] on button "Start" at bounding box center [561, 149] width 48 height 21
click at [514, 220] on button "Undo" at bounding box center [509, 216] width 41 height 21
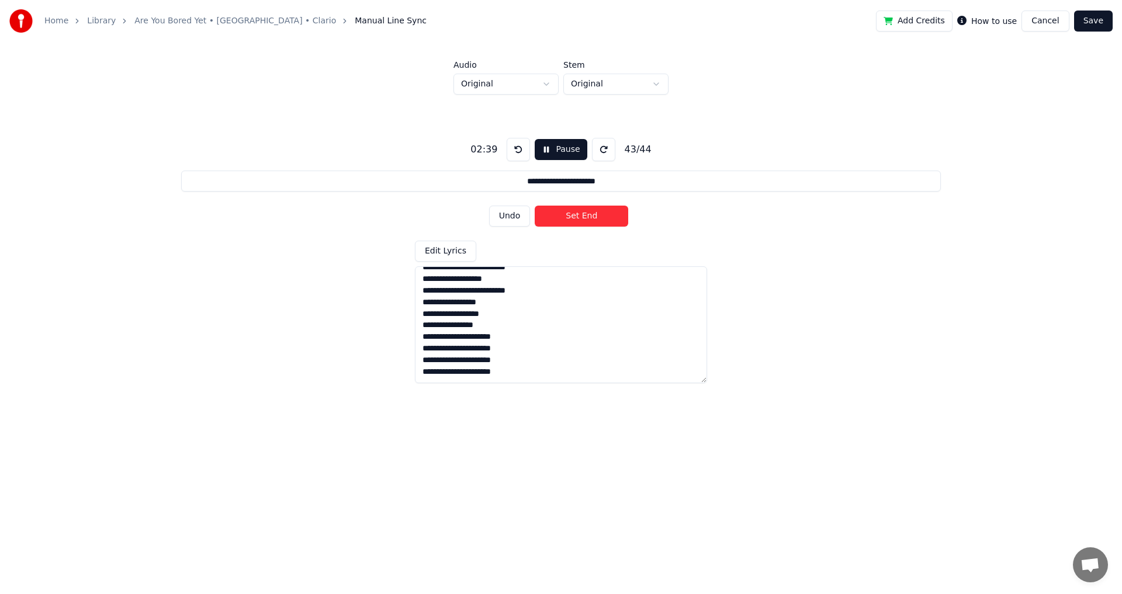
click at [588, 215] on button "Set End" at bounding box center [581, 216] width 93 height 21
type input "**********"
click at [588, 215] on button "Set Start" at bounding box center [581, 216] width 93 height 21
click at [599, 220] on button "Set End" at bounding box center [581, 216] width 93 height 21
drag, startPoint x: 1079, startPoint y: 28, endPoint x: 1084, endPoint y: 24, distance: 6.7
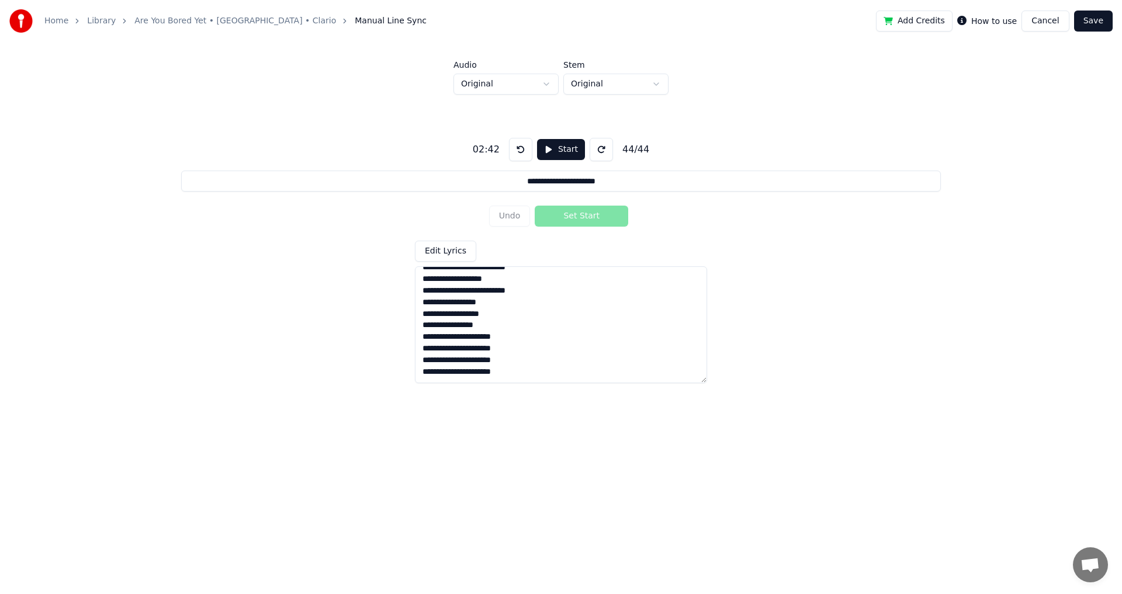
click at [1080, 28] on button "Save" at bounding box center [1093, 21] width 39 height 21
click at [1085, 23] on button "Save" at bounding box center [1093, 21] width 39 height 21
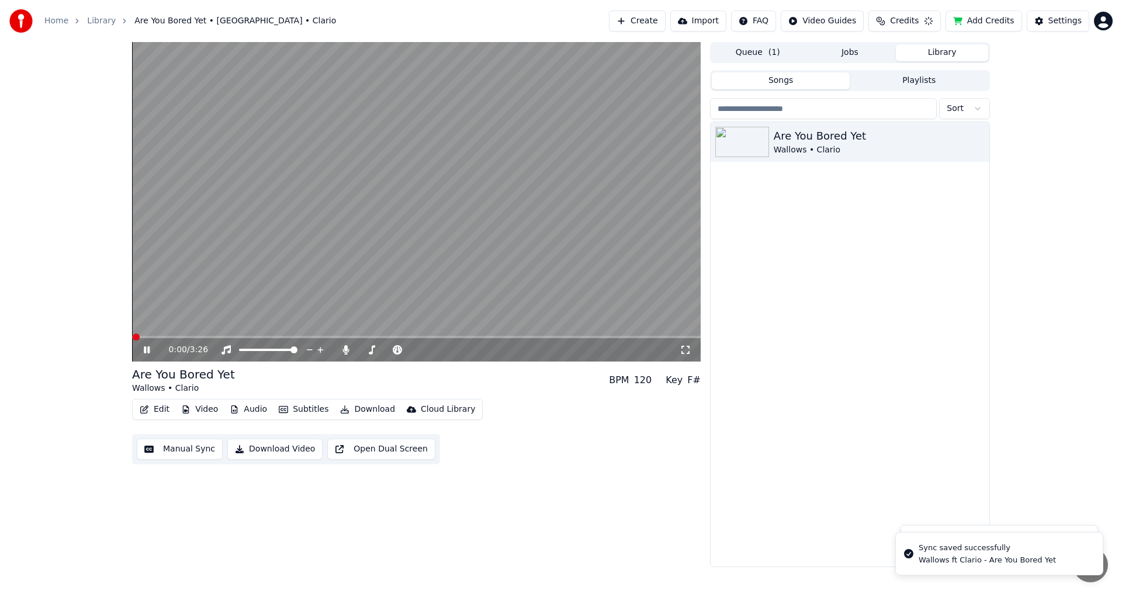
click at [172, 338] on span at bounding box center [416, 337] width 569 height 2
click at [215, 339] on div "0:14 / 3:26" at bounding box center [416, 349] width 569 height 23
click at [227, 331] on video at bounding box center [416, 202] width 569 height 320
click at [222, 335] on video at bounding box center [416, 202] width 569 height 320
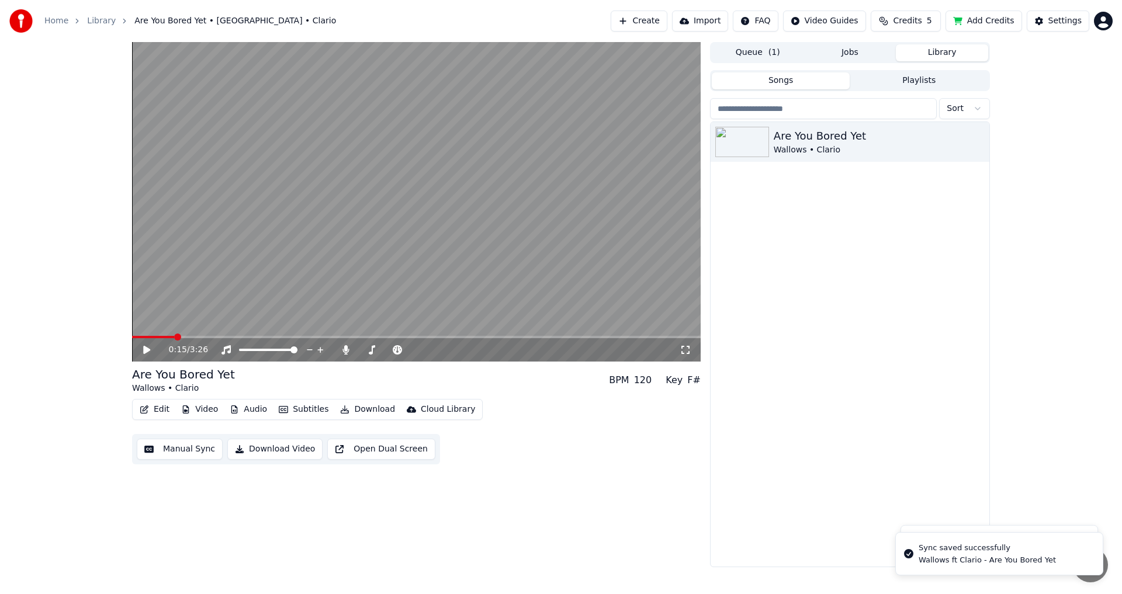
click at [220, 337] on span at bounding box center [416, 337] width 569 height 2
click at [271, 311] on video at bounding box center [416, 202] width 569 height 320
click at [285, 337] on span at bounding box center [416, 337] width 569 height 2
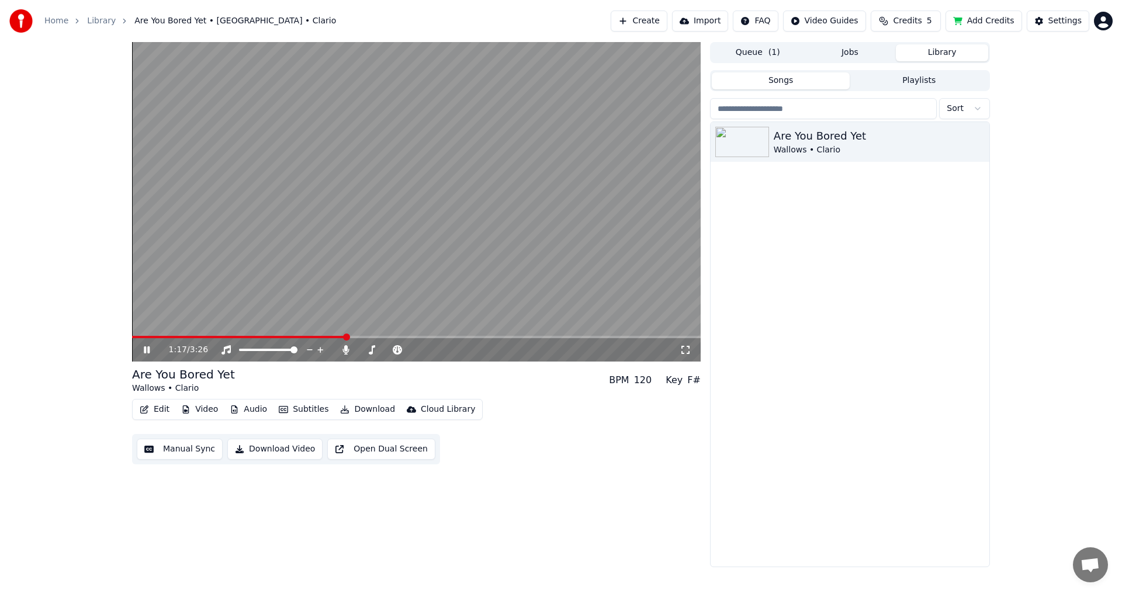
click at [141, 410] on icon "button" at bounding box center [144, 409] width 8 height 8
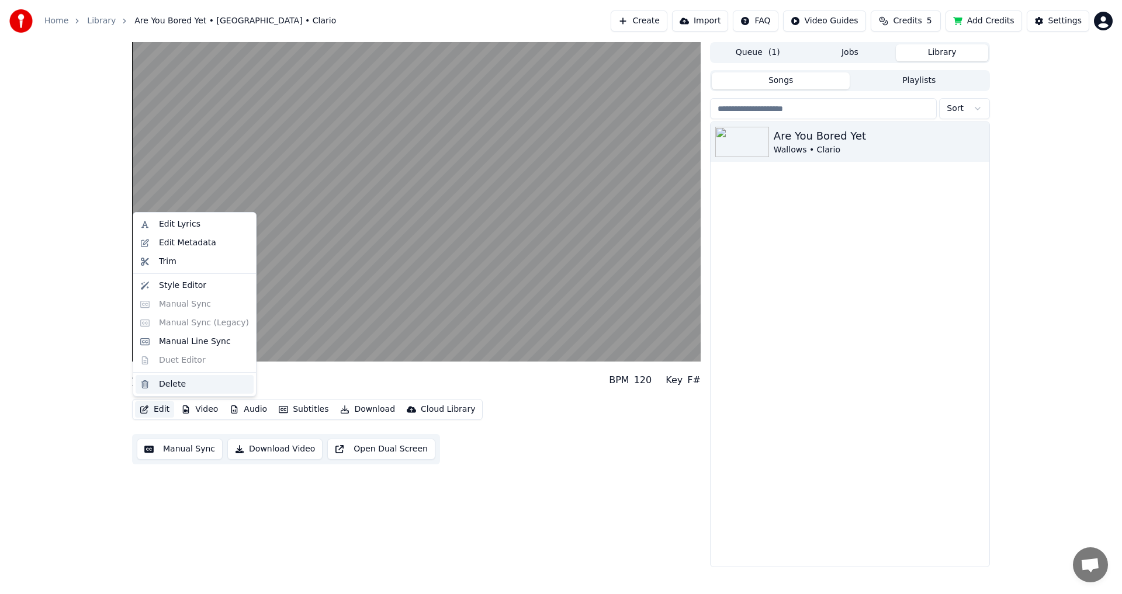
click at [181, 382] on div "Delete" at bounding box center [172, 385] width 27 height 12
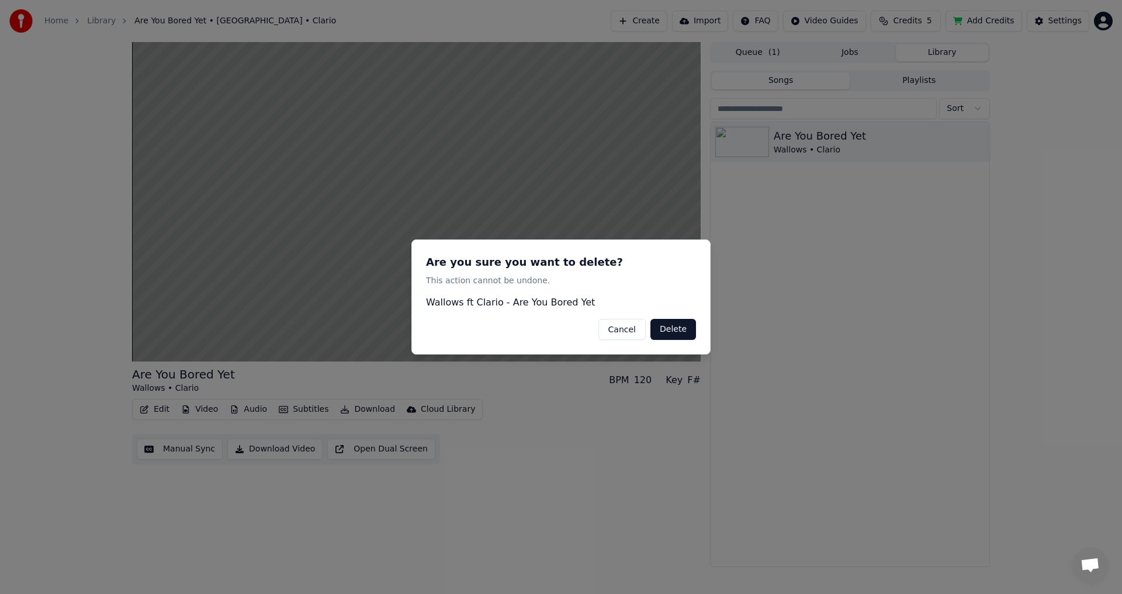
click at [631, 333] on button "Cancel" at bounding box center [621, 329] width 47 height 21
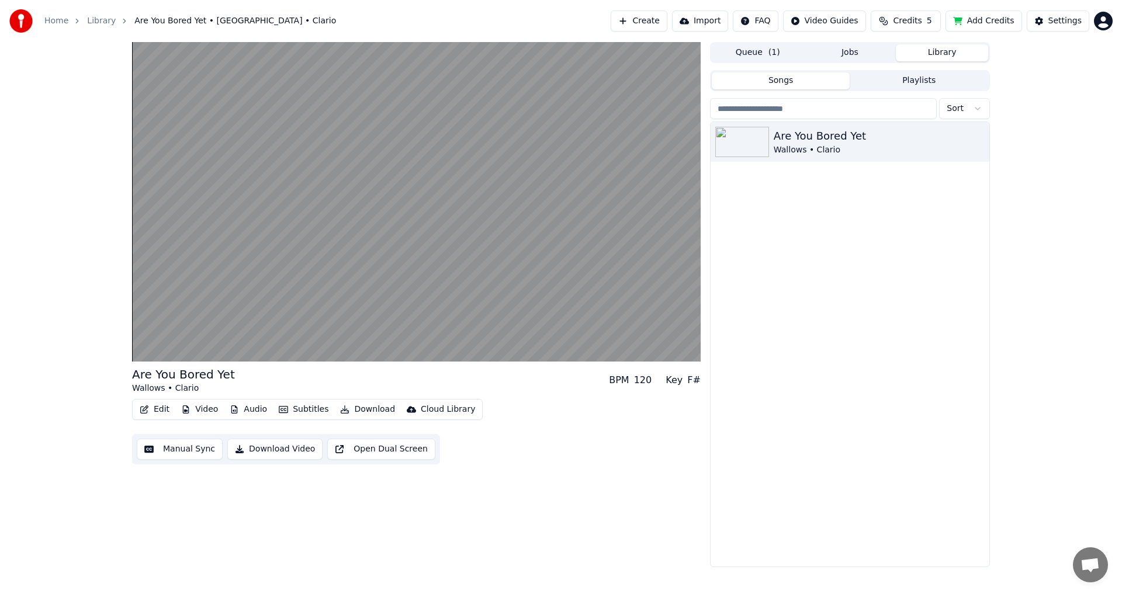
click at [141, 418] on div "Edit Video Audio Subtitles Download Cloud Library" at bounding box center [307, 409] width 351 height 21
click at [144, 416] on button "Edit" at bounding box center [154, 409] width 39 height 16
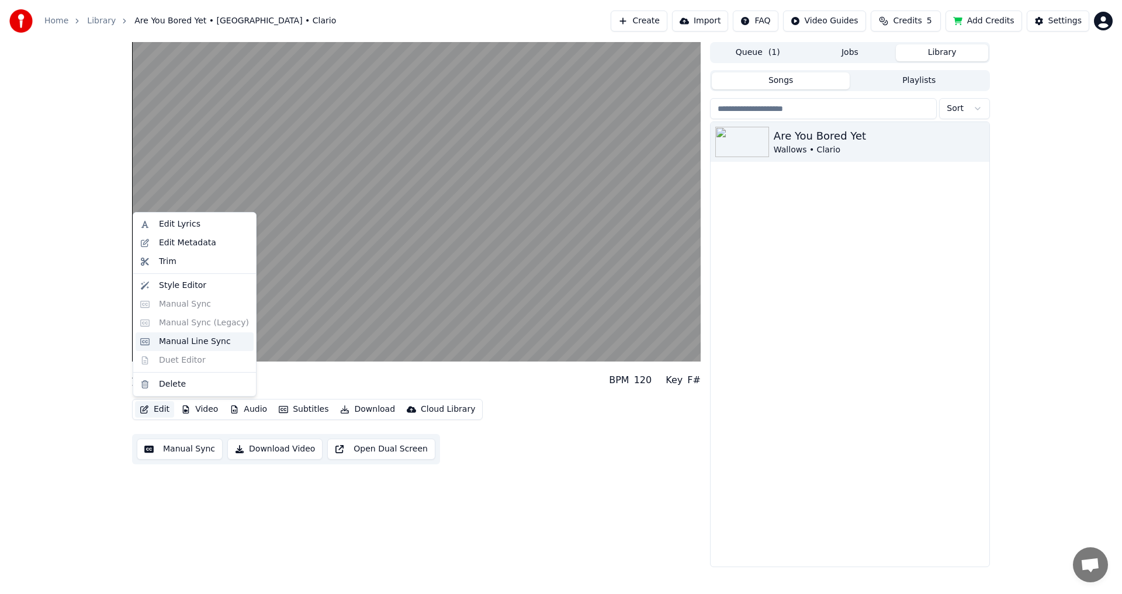
click at [175, 348] on div "Manual Line Sync" at bounding box center [195, 341] width 118 height 19
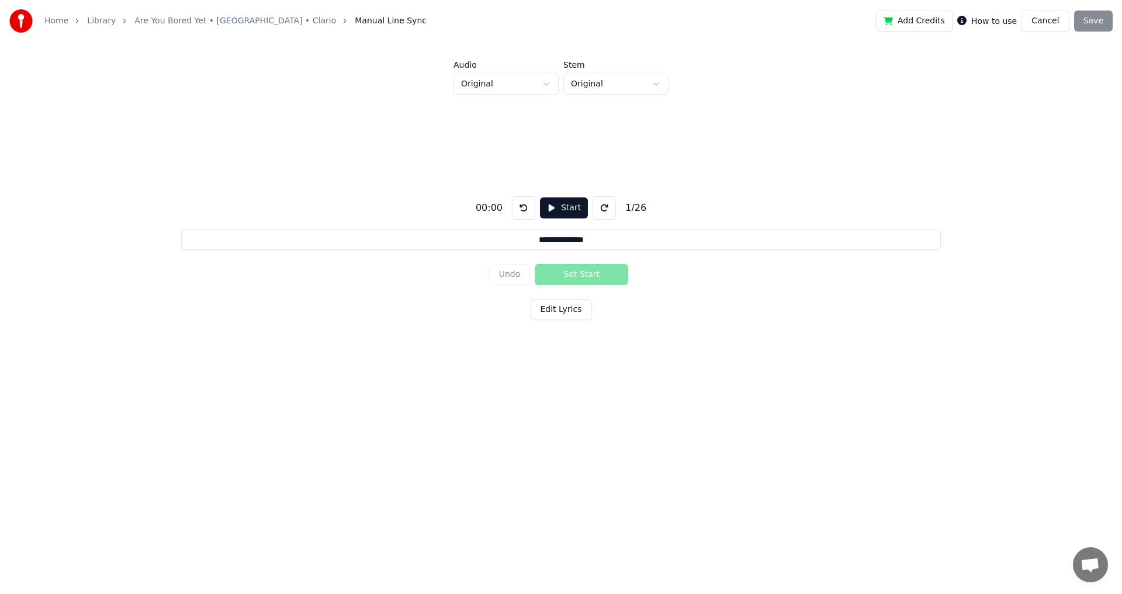
drag, startPoint x: 480, startPoint y: 65, endPoint x: 484, endPoint y: 78, distance: 13.5
click at [480, 65] on label "Audio" at bounding box center [505, 65] width 105 height 8
click at [484, 79] on html "**********" at bounding box center [561, 218] width 1122 height 436
drag, startPoint x: 592, startPoint y: 67, endPoint x: 597, endPoint y: 75, distance: 9.7
click at [595, 71] on html "**********" at bounding box center [561, 218] width 1122 height 436
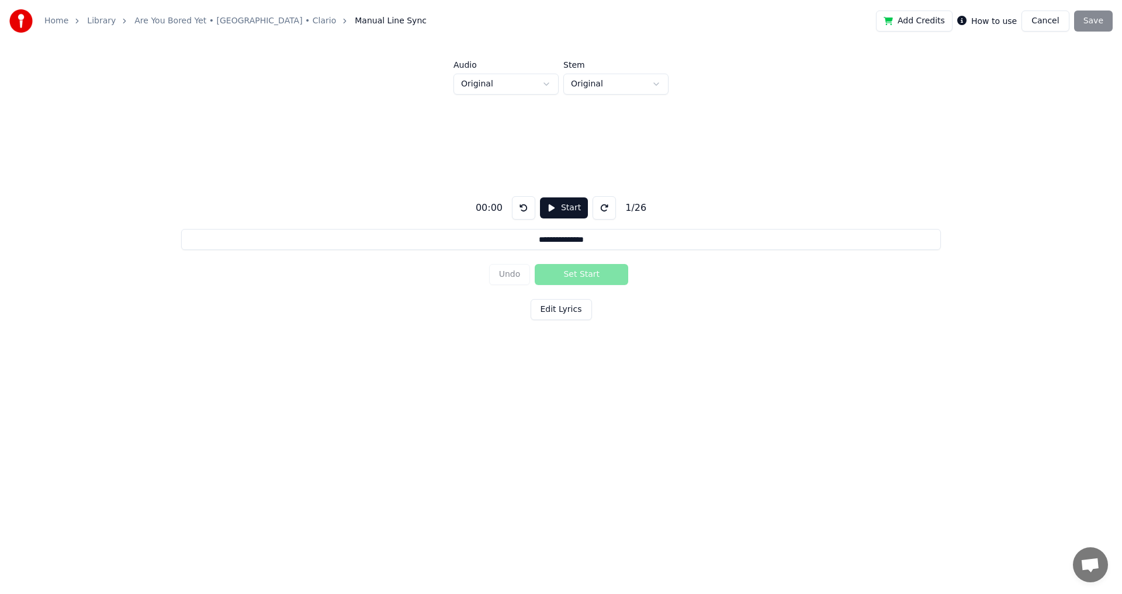
click at [597, 75] on html "**********" at bounding box center [561, 218] width 1122 height 436
click at [531, 87] on html "**********" at bounding box center [561, 218] width 1122 height 436
click at [524, 87] on html "**********" at bounding box center [561, 218] width 1122 height 436
click at [621, 68] on div "**********" at bounding box center [561, 208] width 1122 height 417
click at [623, 85] on html "**********" at bounding box center [561, 218] width 1122 height 436
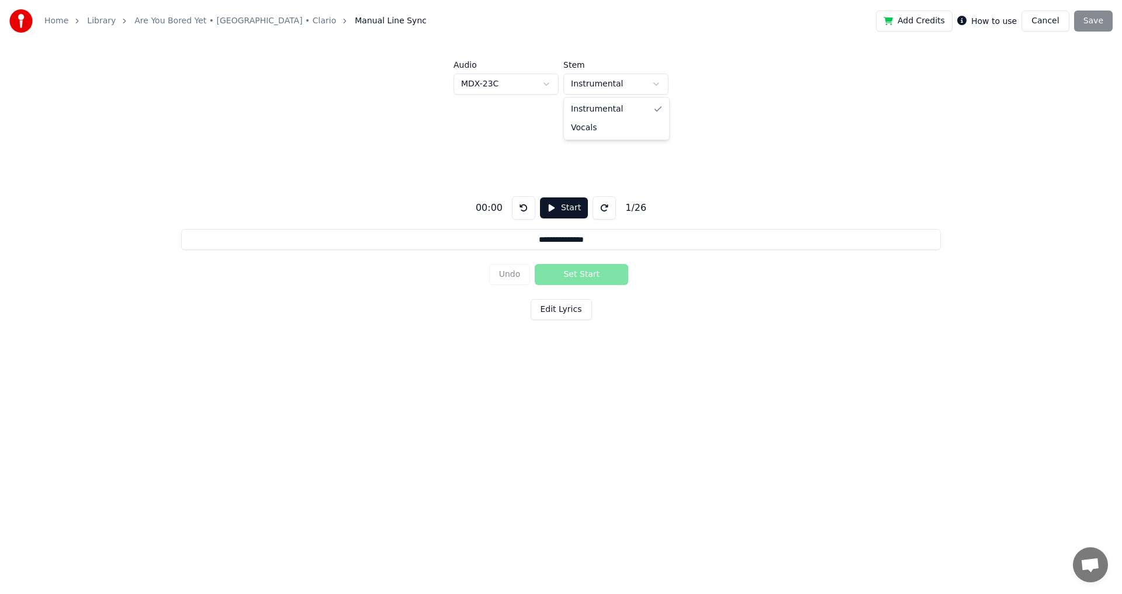
click at [621, 88] on html "**********" at bounding box center [561, 218] width 1122 height 436
click at [355, 15] on span "Manual Line Sync" at bounding box center [391, 21] width 72 height 12
click at [248, 22] on link "Are You Bored Yet • [GEOGRAPHIC_DATA] • Clario" at bounding box center [235, 21] width 202 height 12
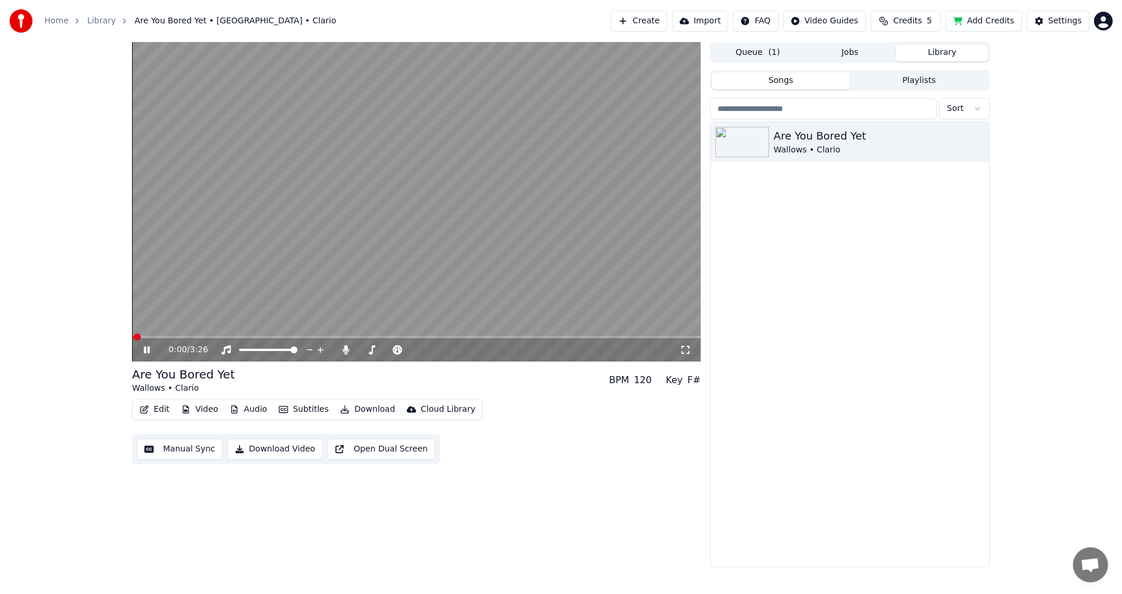
click at [261, 410] on button "Audio" at bounding box center [248, 409] width 47 height 16
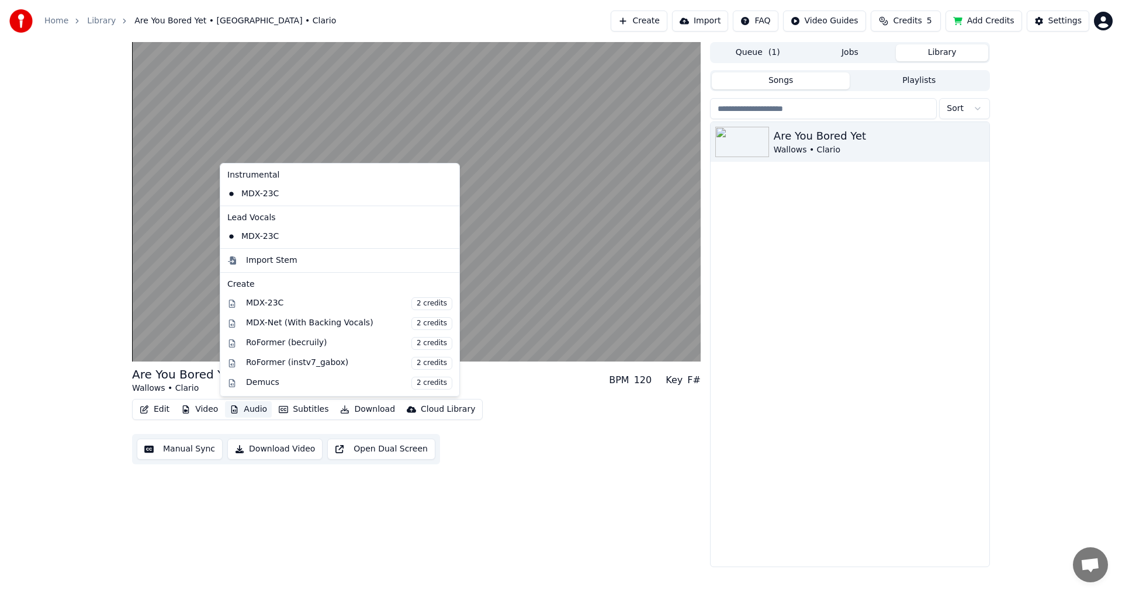
click at [259, 411] on button "Audio" at bounding box center [248, 409] width 47 height 16
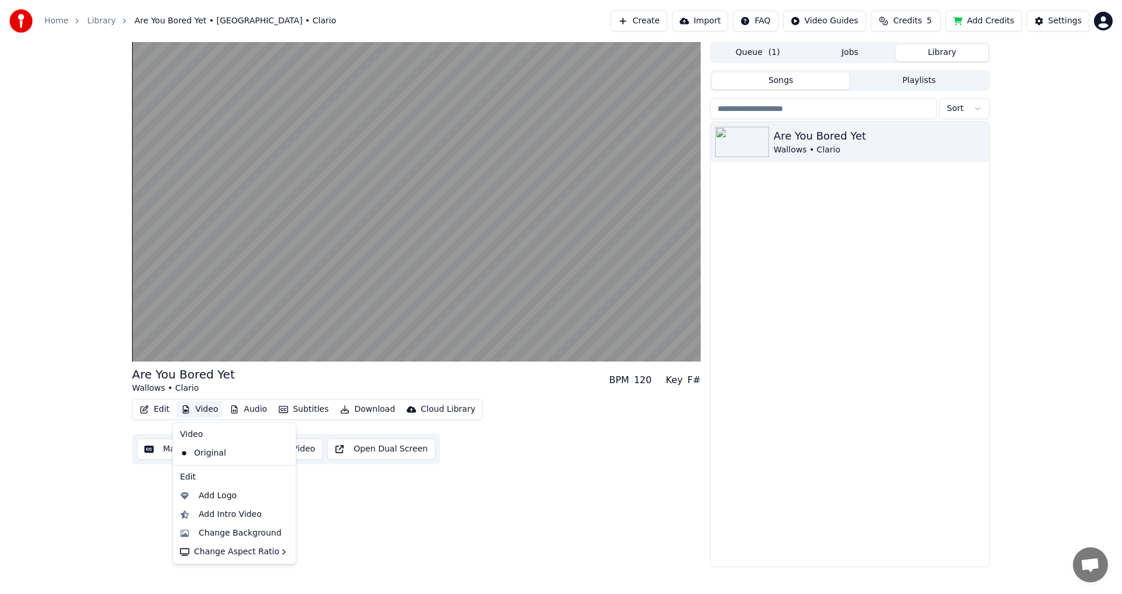
click at [200, 414] on button "Video" at bounding box center [199, 409] width 46 height 16
click at [301, 413] on button "Subtitles" at bounding box center [303, 409] width 59 height 16
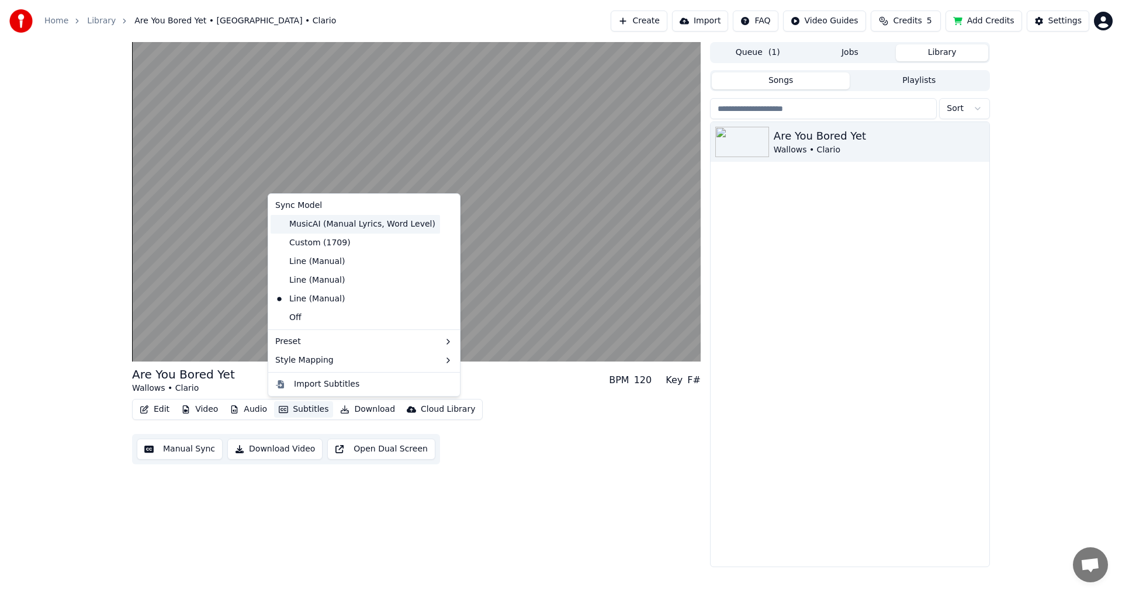
click at [331, 219] on div "MusicAI (Manual Lyrics, Word Level)" at bounding box center [355, 224] width 169 height 19
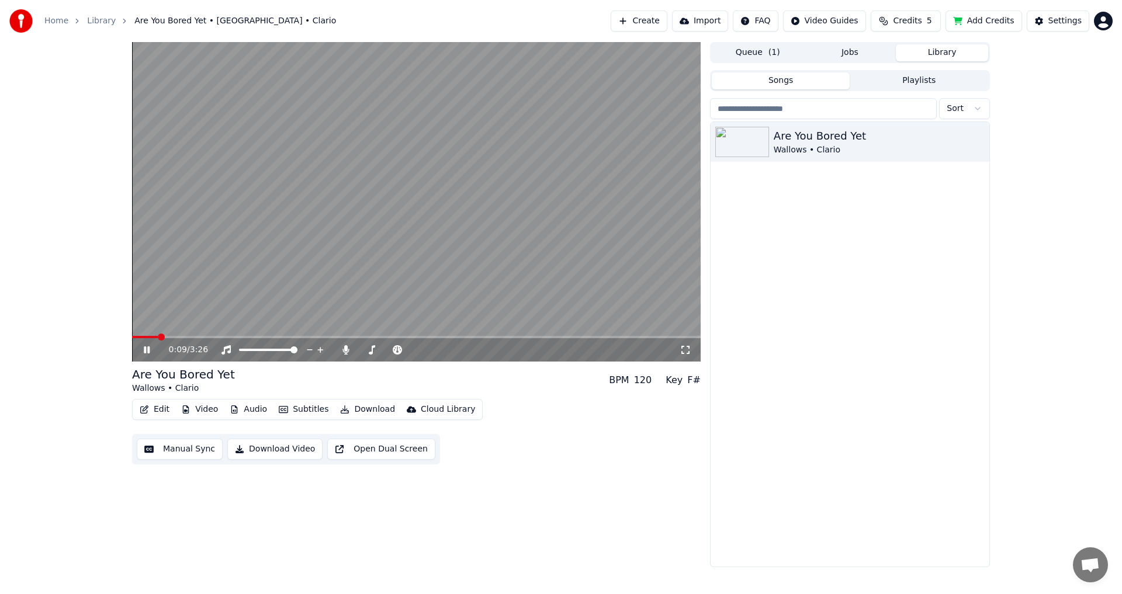
click at [152, 353] on icon at bounding box center [154, 349] width 27 height 9
click at [135, 337] on span at bounding box center [145, 337] width 26 height 2
click at [145, 348] on icon at bounding box center [146, 350] width 7 height 8
click at [143, 348] on icon at bounding box center [154, 349] width 27 height 9
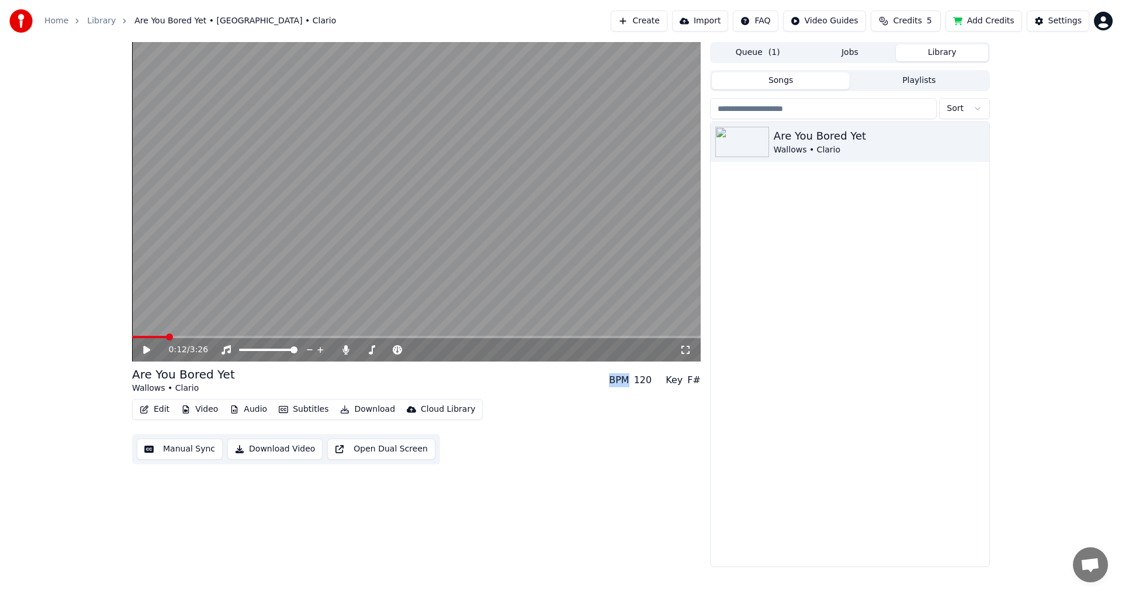
click at [157, 414] on button "Edit" at bounding box center [154, 409] width 39 height 16
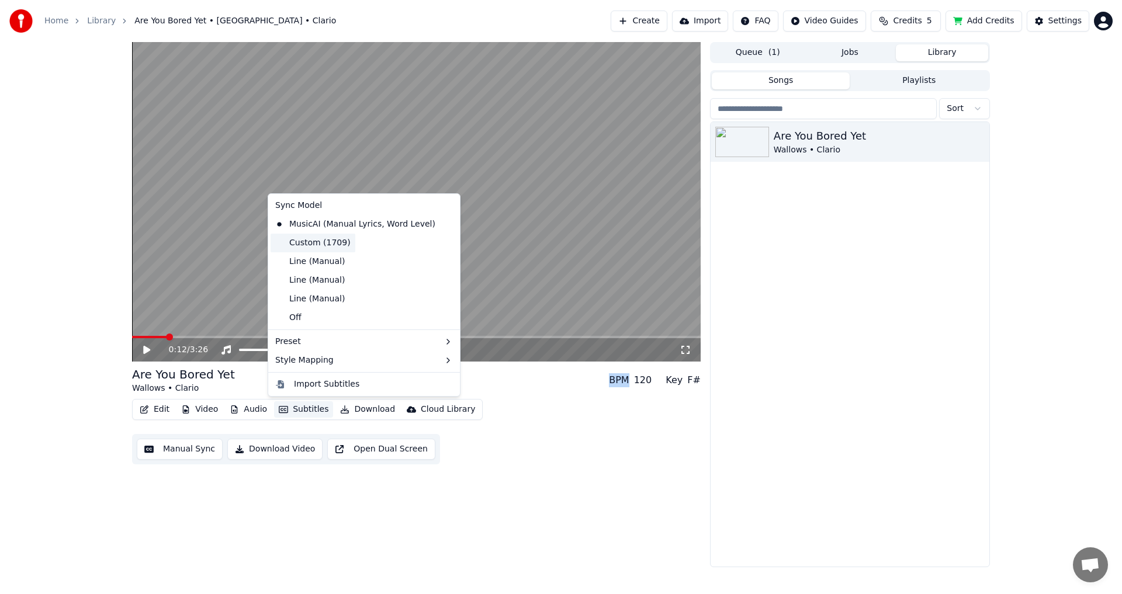
click at [320, 240] on div "Custom (1709)" at bounding box center [313, 243] width 85 height 19
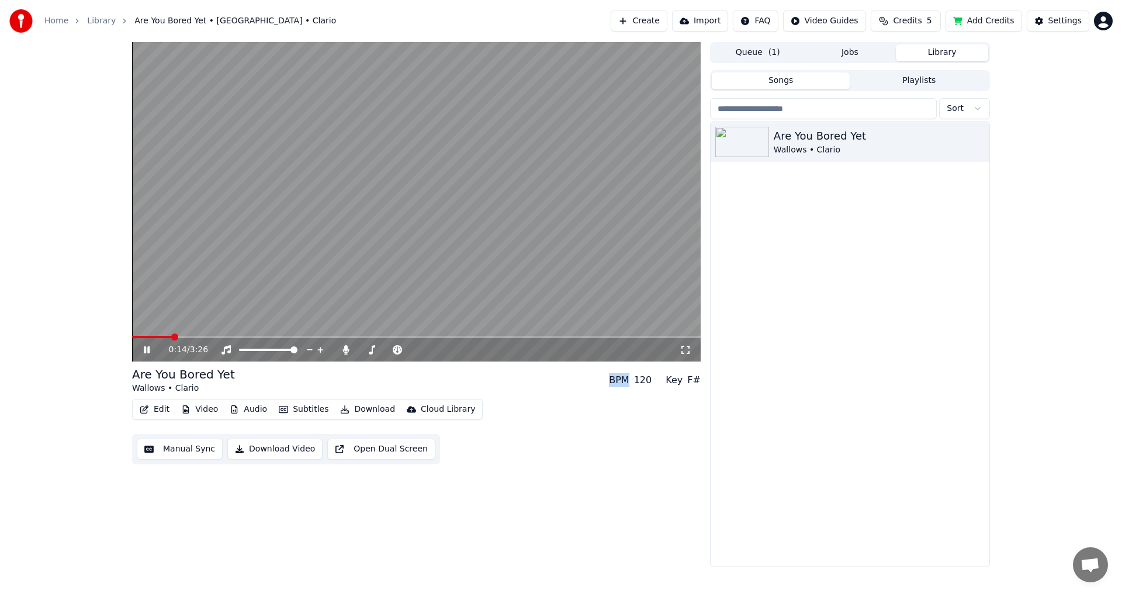
click at [192, 334] on video at bounding box center [416, 202] width 569 height 320
click at [200, 336] on span at bounding box center [416, 337] width 569 height 2
click at [307, 309] on video at bounding box center [416, 202] width 569 height 320
click at [199, 411] on button "Video" at bounding box center [199, 409] width 46 height 16
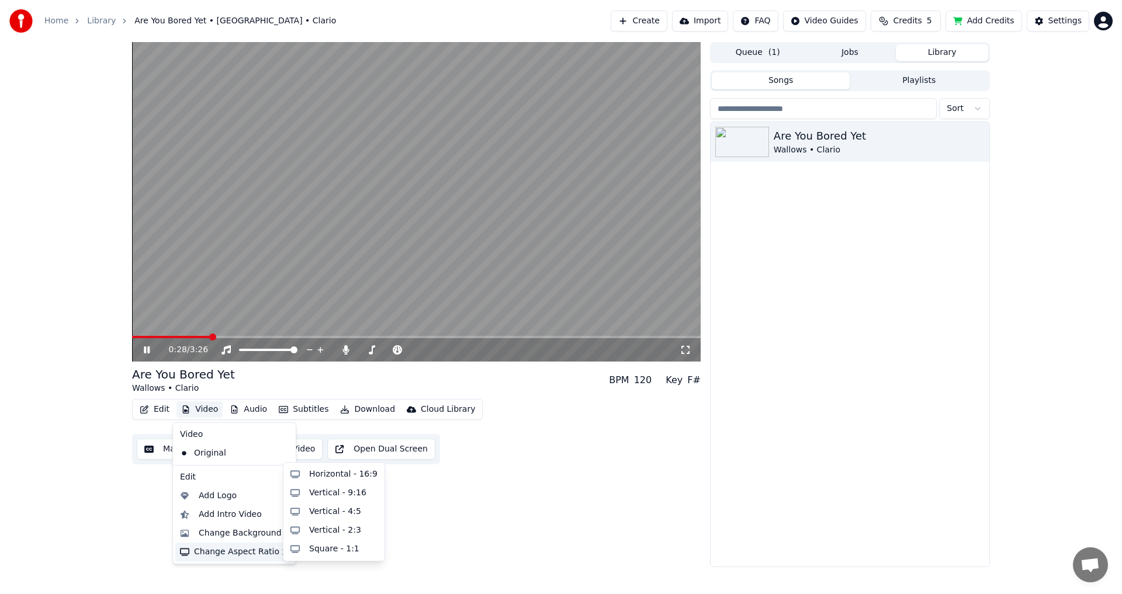
click at [451, 541] on div "0:28 / 3:26 Are You Bored Yet Wallows • Clario BPM 120 Key F# Edit Video Audio …" at bounding box center [416, 304] width 569 height 525
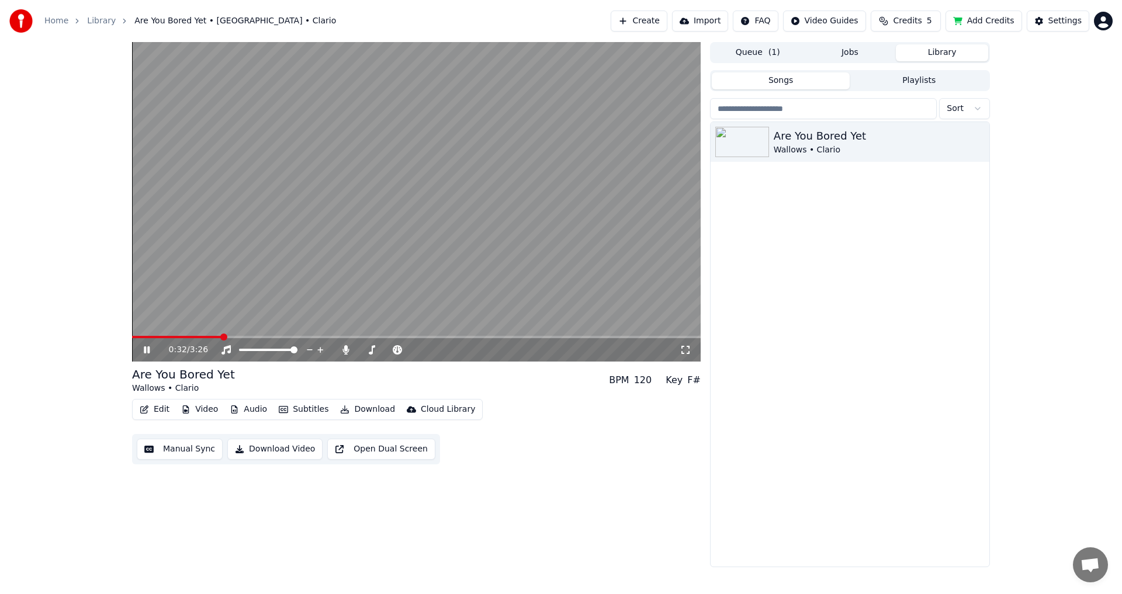
click at [271, 337] on span at bounding box center [416, 337] width 569 height 2
click at [353, 445] on button "Open Dual Screen" at bounding box center [381, 449] width 108 height 21
click at [297, 413] on button "Subtitles" at bounding box center [303, 409] width 59 height 16
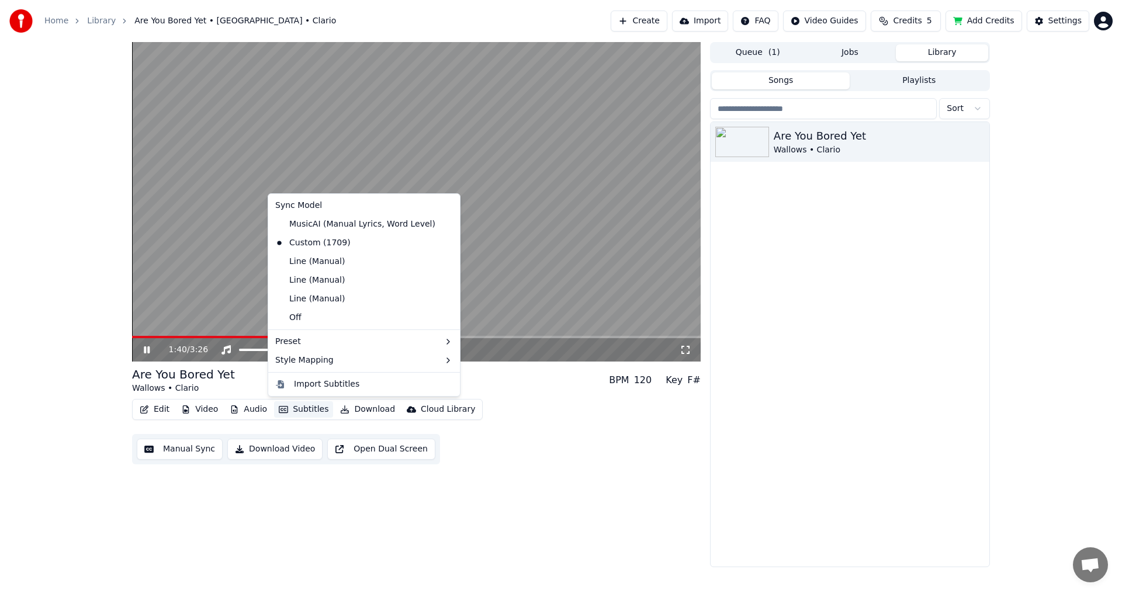
click at [0, 241] on div "1:40 / 3:26 Are You Bored Yet Wallows • Clario BPM 120 Key F# Edit Video Audio …" at bounding box center [561, 304] width 1122 height 525
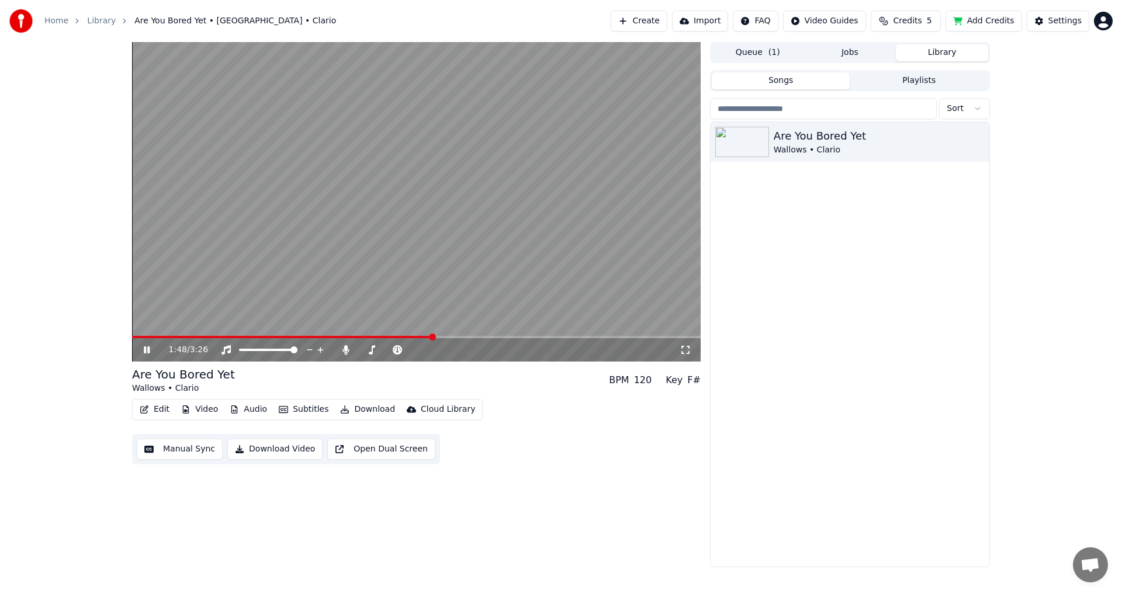
click at [163, 408] on button "Edit" at bounding box center [154, 409] width 39 height 16
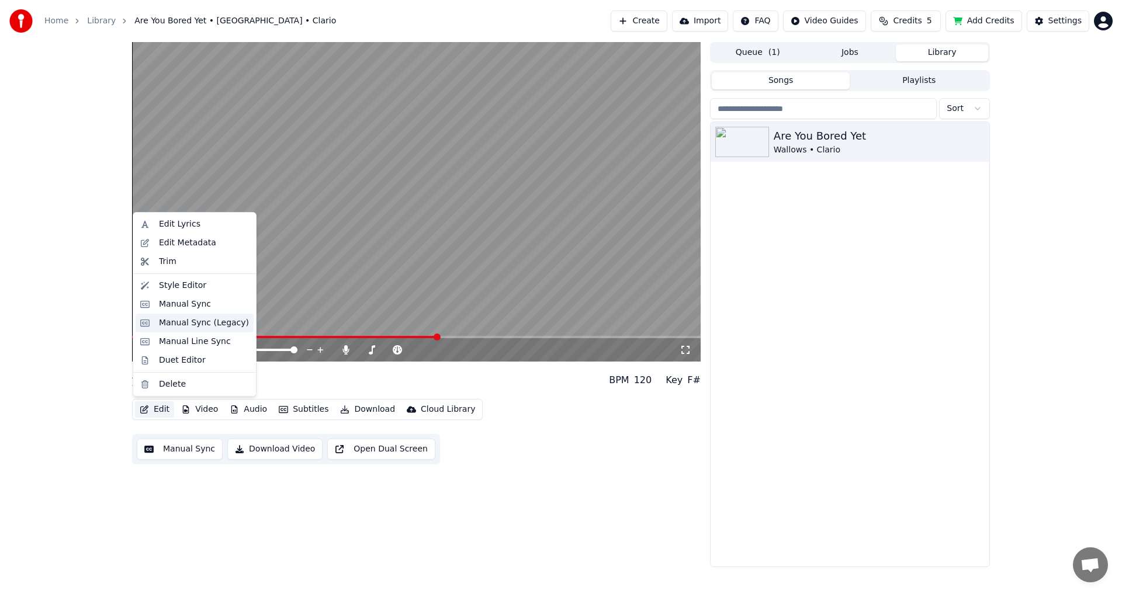
click at [181, 325] on div "Manual Sync (Legacy)" at bounding box center [204, 323] width 90 height 12
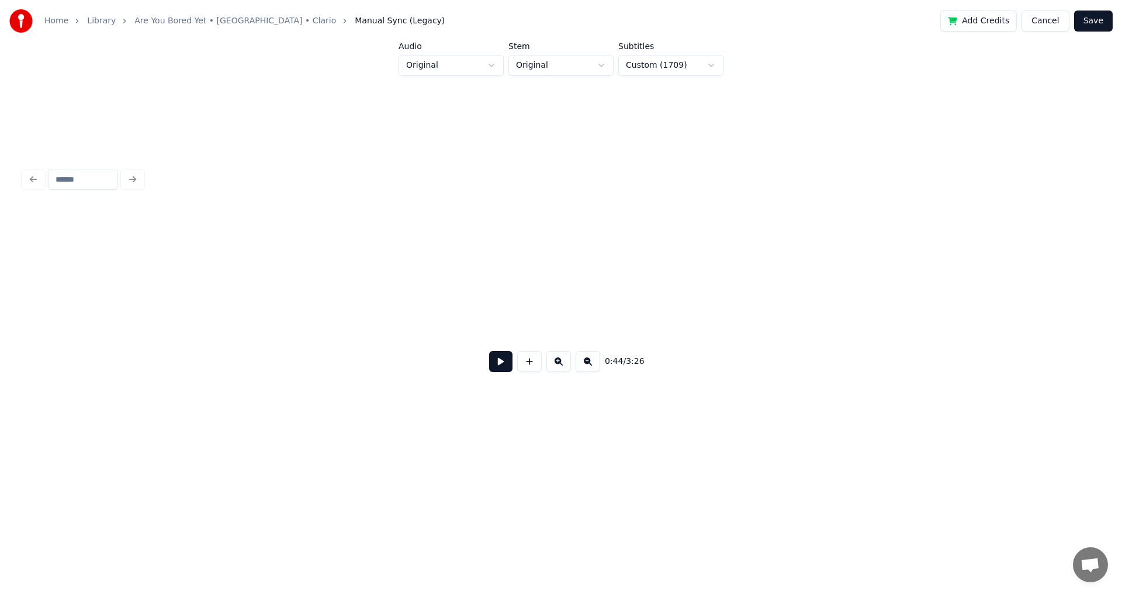
scroll to position [0, 5184]
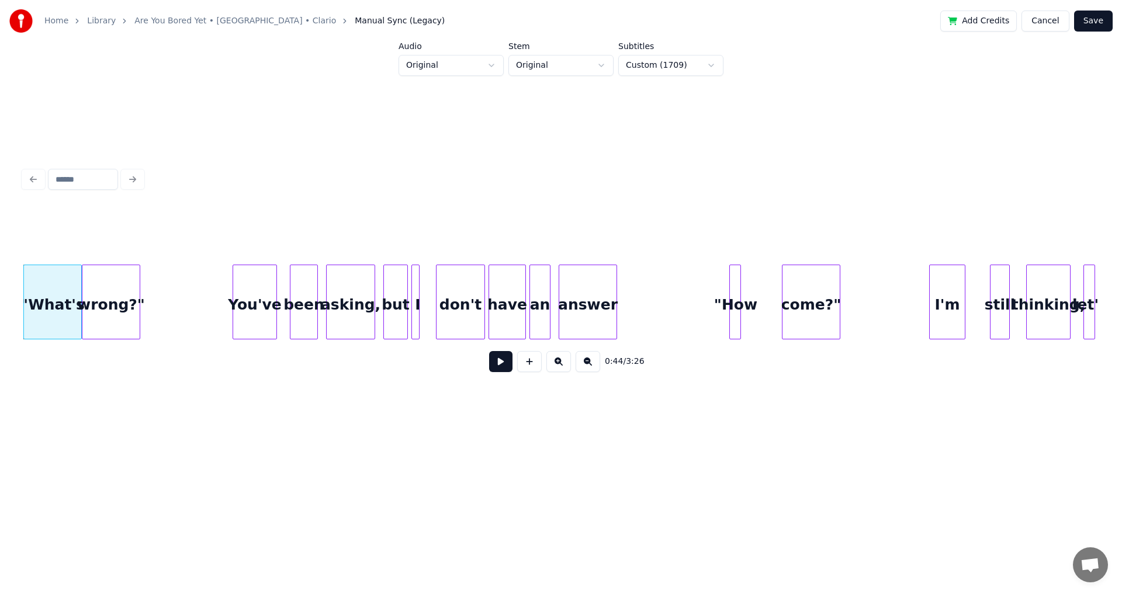
click at [504, 370] on button at bounding box center [500, 361] width 23 height 21
click at [270, 301] on div "You've" at bounding box center [254, 304] width 43 height 79
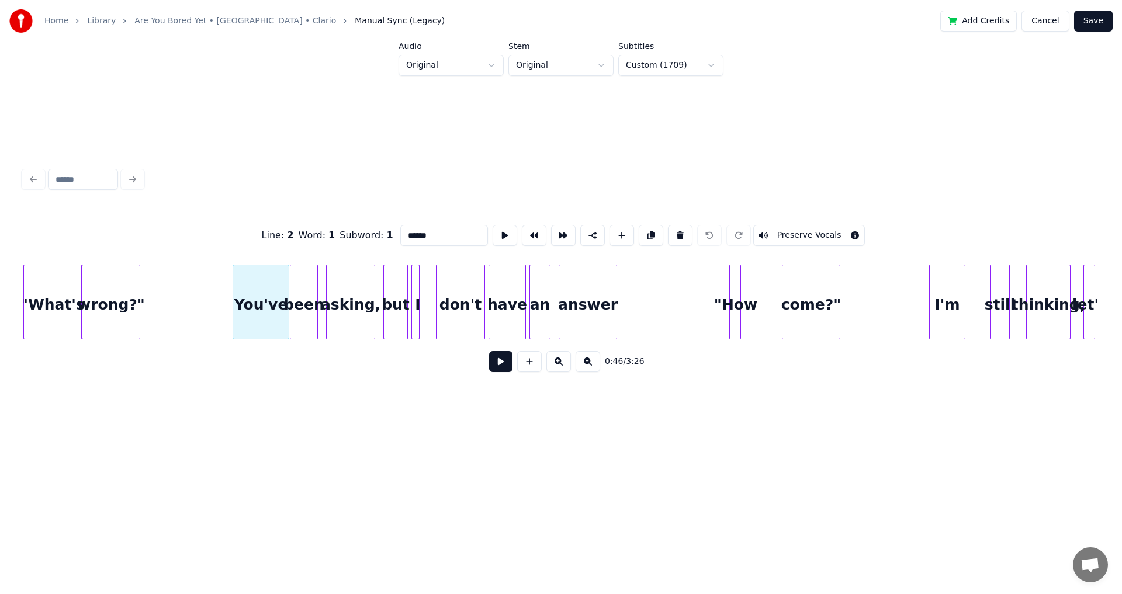
click at [288, 300] on div at bounding box center [287, 302] width 4 height 74
click at [489, 351] on button at bounding box center [500, 361] width 23 height 21
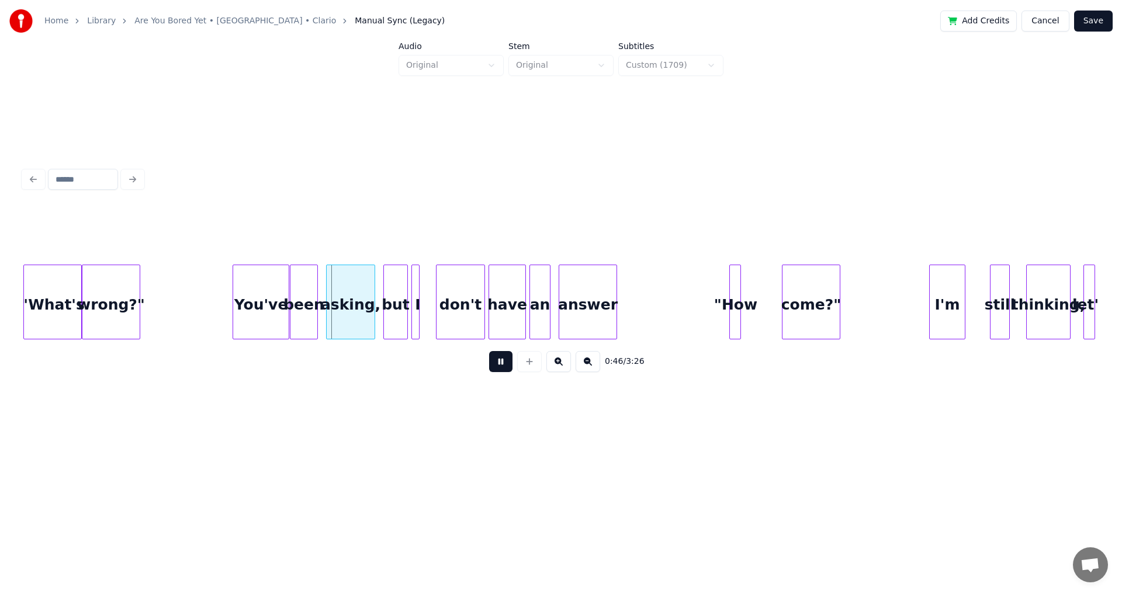
click at [489, 351] on button at bounding box center [500, 361] width 23 height 21
click at [316, 278] on div at bounding box center [316, 302] width 4 height 74
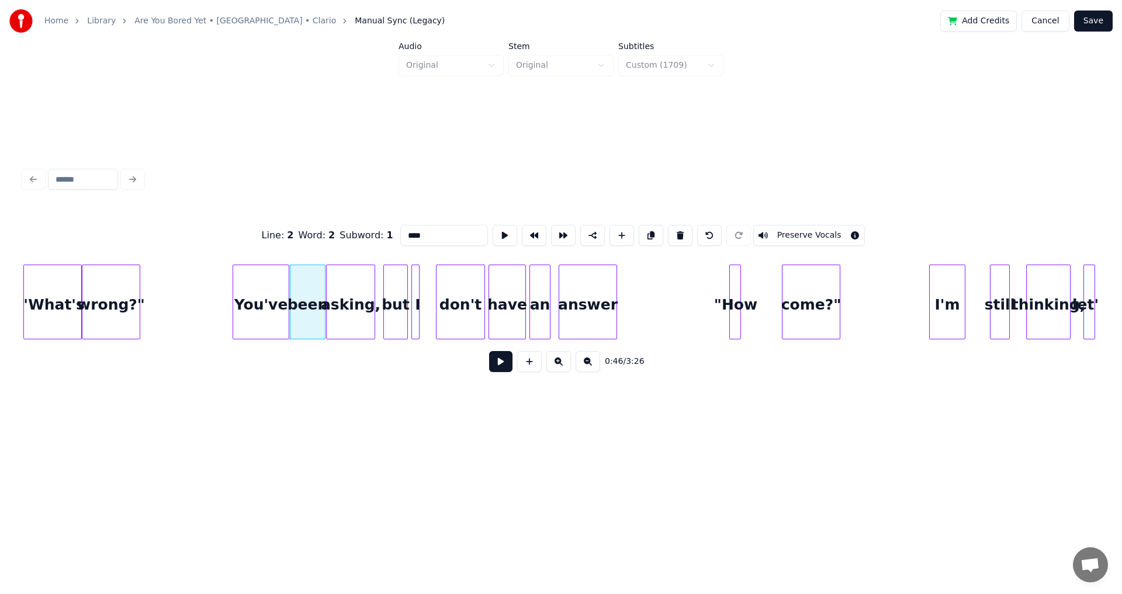
click at [324, 279] on div at bounding box center [323, 302] width 4 height 74
click at [489, 351] on button at bounding box center [500, 361] width 23 height 21
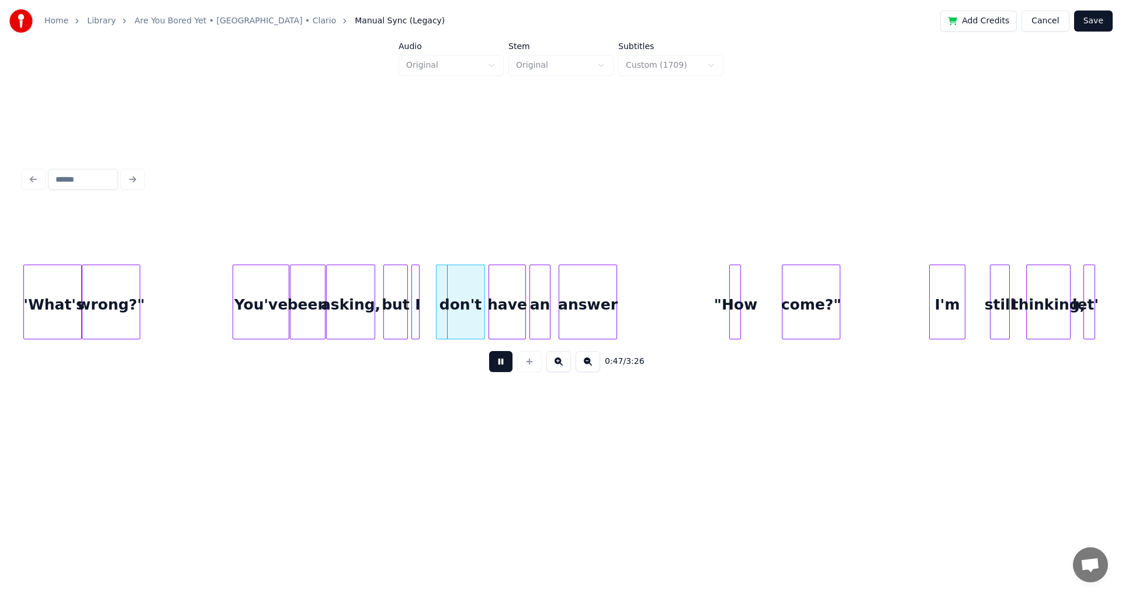
click at [489, 351] on button at bounding box center [500, 361] width 23 height 21
click at [397, 288] on div "but" at bounding box center [395, 304] width 23 height 79
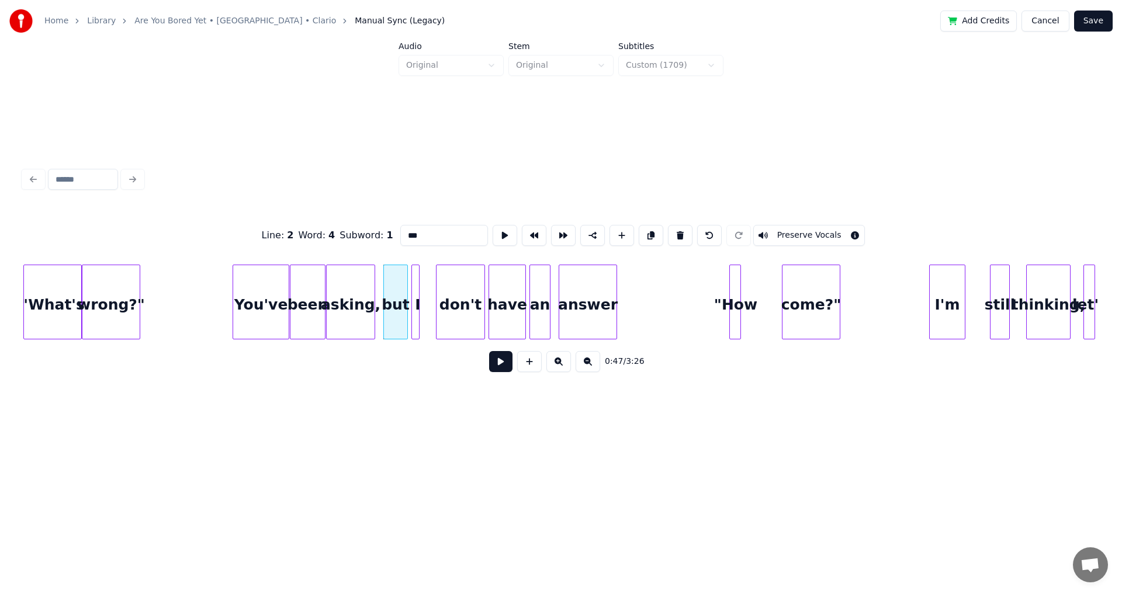
click at [418, 297] on div at bounding box center [417, 302] width 4 height 74
type input "*"
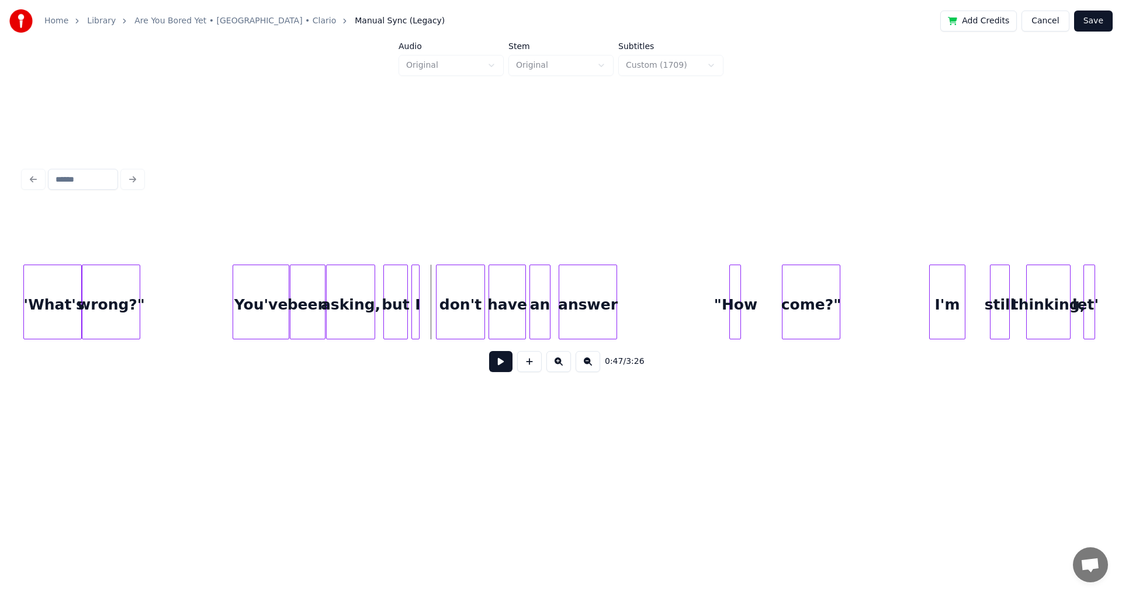
drag, startPoint x: 232, startPoint y: 297, endPoint x: 221, endPoint y: 300, distance: 11.3
click at [504, 369] on button at bounding box center [500, 361] width 23 height 21
click at [504, 370] on button at bounding box center [500, 361] width 23 height 21
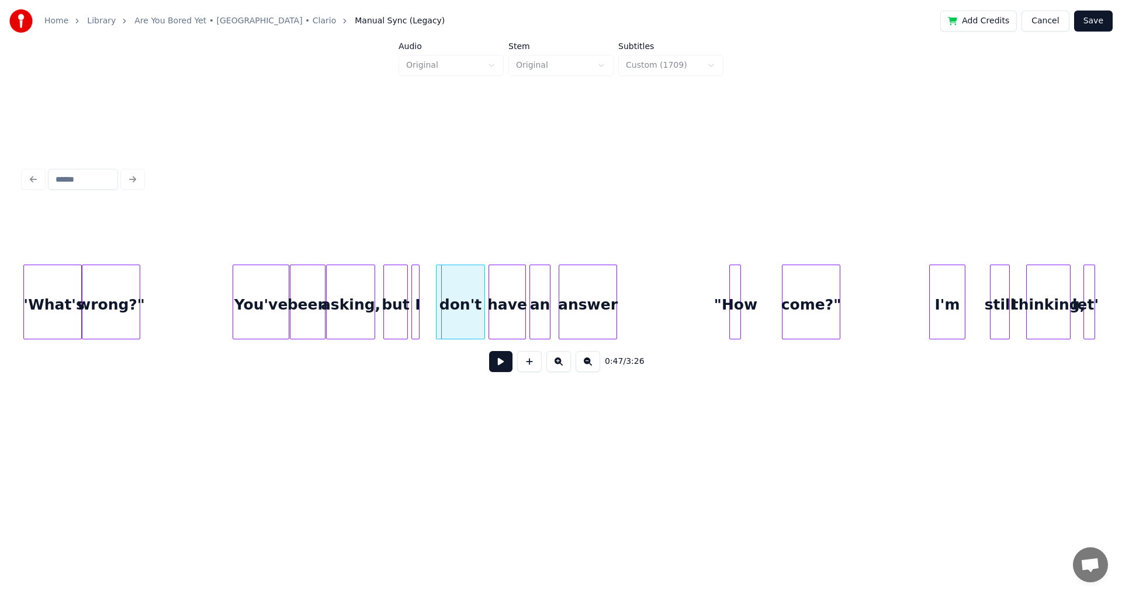
click at [496, 366] on button at bounding box center [500, 361] width 23 height 21
click at [504, 365] on button at bounding box center [500, 361] width 23 height 21
click at [429, 295] on div at bounding box center [431, 302] width 4 height 74
click at [498, 363] on button at bounding box center [500, 361] width 23 height 21
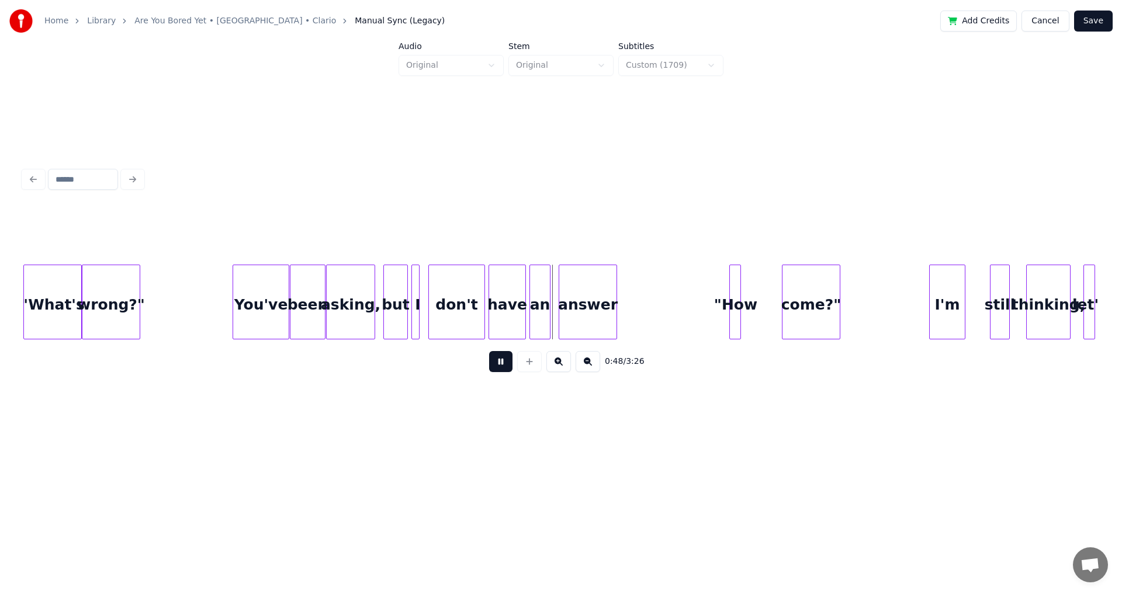
click at [505, 364] on button at bounding box center [500, 361] width 23 height 21
click at [526, 300] on div at bounding box center [528, 302] width 4 height 74
click at [486, 300] on div at bounding box center [488, 302] width 4 height 74
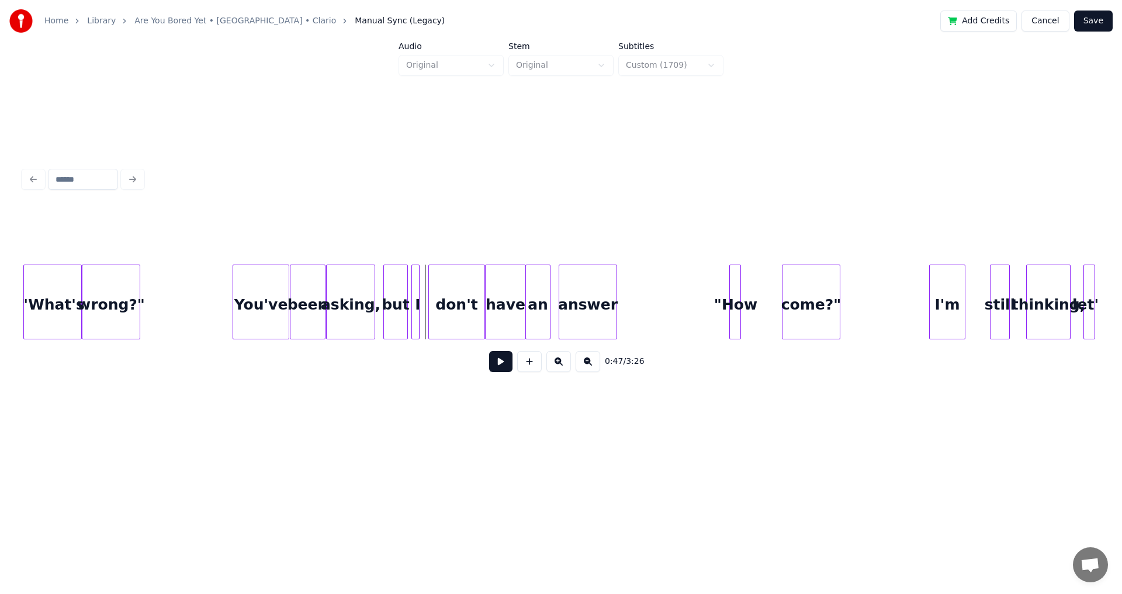
click at [495, 362] on button at bounding box center [500, 361] width 23 height 21
click at [420, 299] on div "I" at bounding box center [418, 304] width 12 height 79
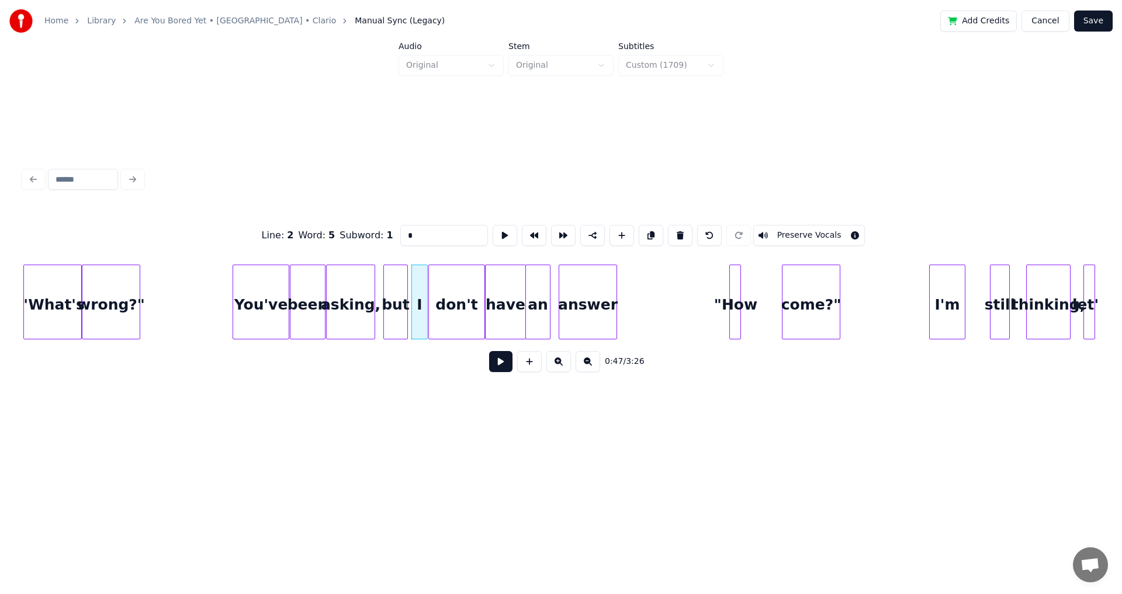
click at [424, 302] on div at bounding box center [426, 302] width 4 height 74
click at [497, 365] on button at bounding box center [500, 361] width 23 height 21
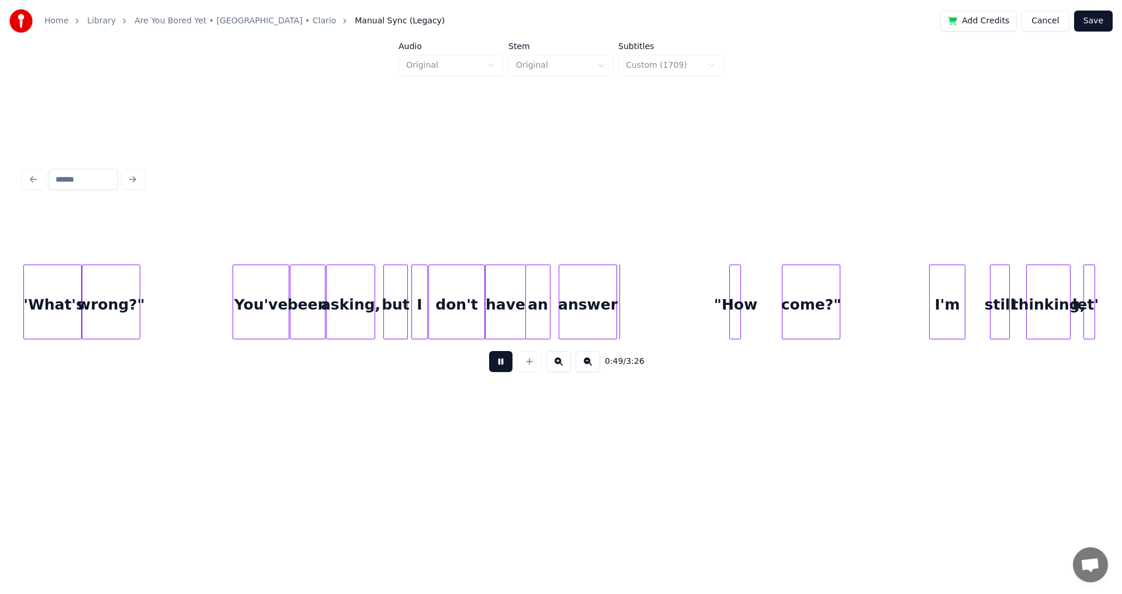
click at [517, 293] on div "have" at bounding box center [506, 304] width 40 height 79
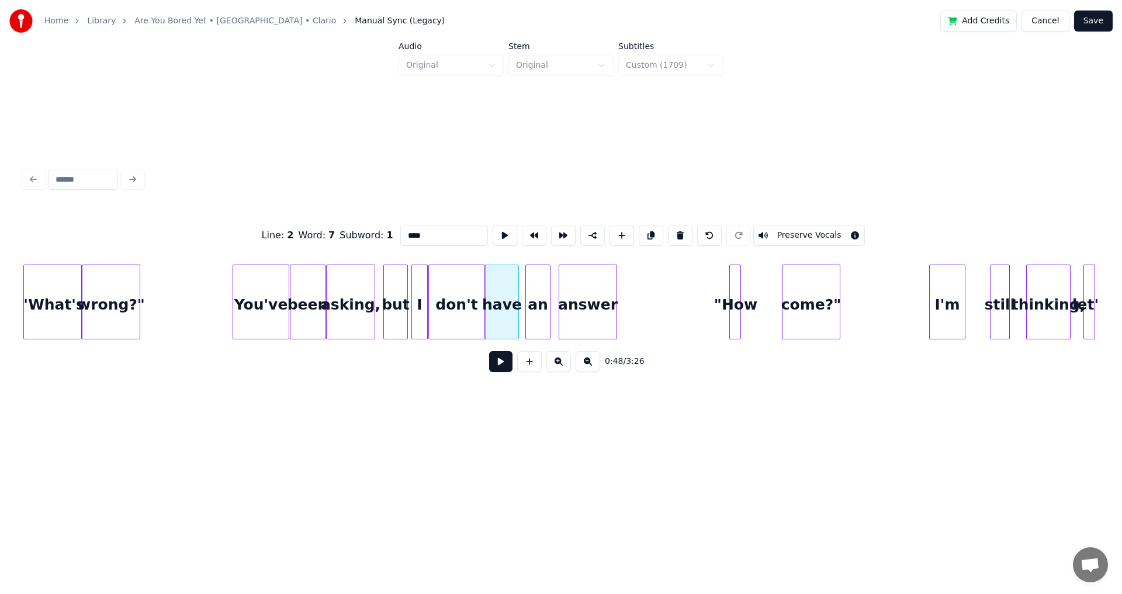
click at [518, 299] on div "have" at bounding box center [502, 302] width 34 height 75
click at [520, 299] on div at bounding box center [522, 302] width 4 height 74
click at [474, 299] on div "don't" at bounding box center [457, 304] width 56 height 79
type input "*****"
click at [497, 358] on button at bounding box center [500, 361] width 23 height 21
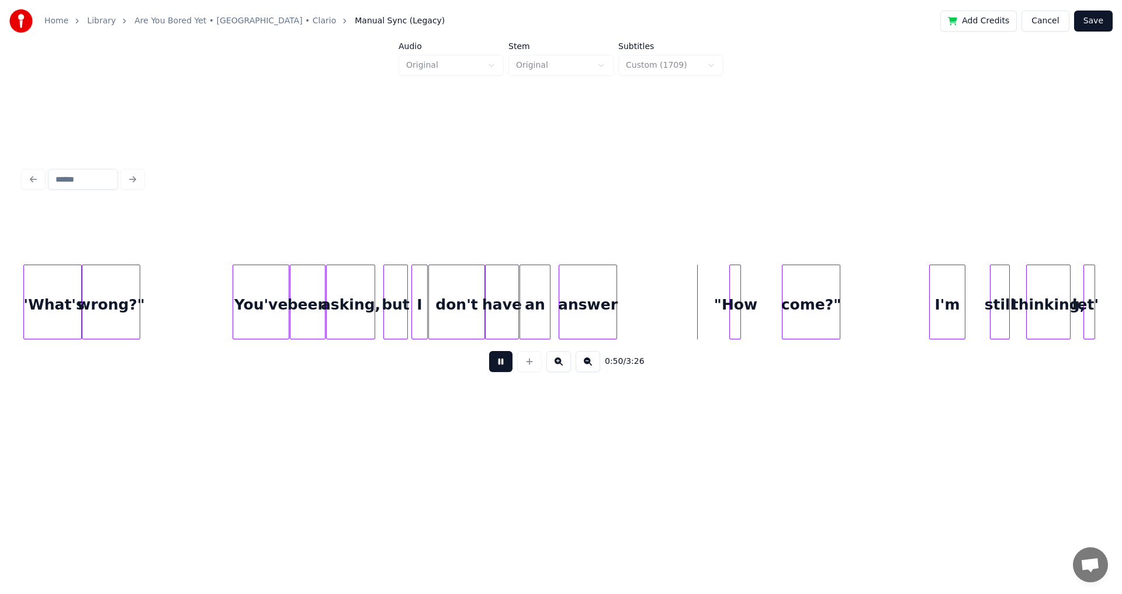
click at [534, 297] on div "an" at bounding box center [535, 304] width 30 height 79
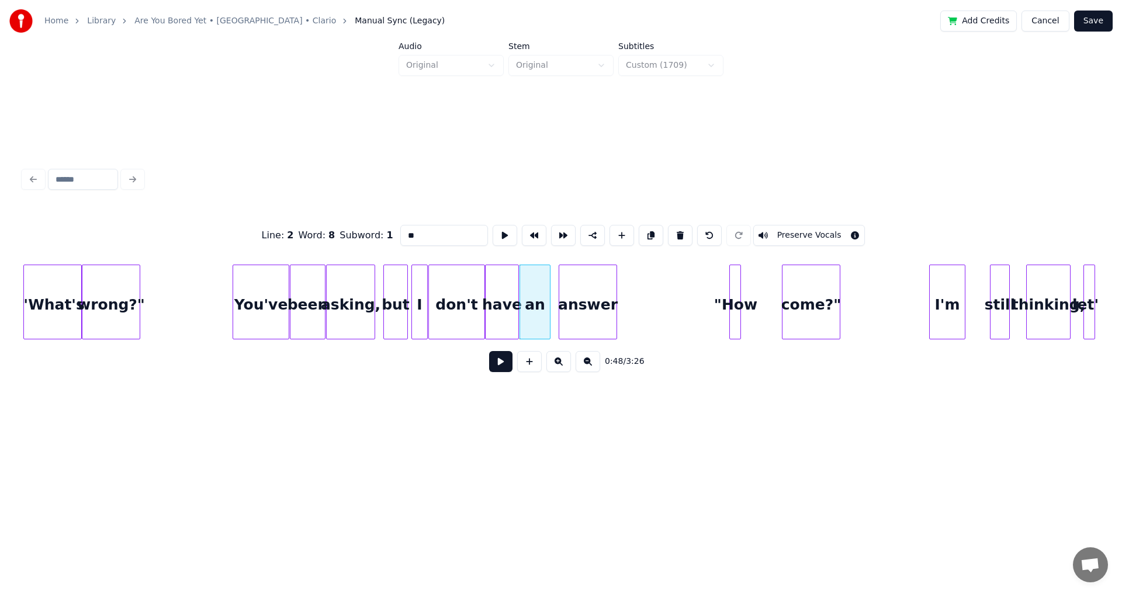
click at [538, 300] on div "an" at bounding box center [535, 304] width 30 height 79
click at [552, 294] on div at bounding box center [553, 302] width 4 height 74
click at [501, 372] on button at bounding box center [500, 361] width 23 height 21
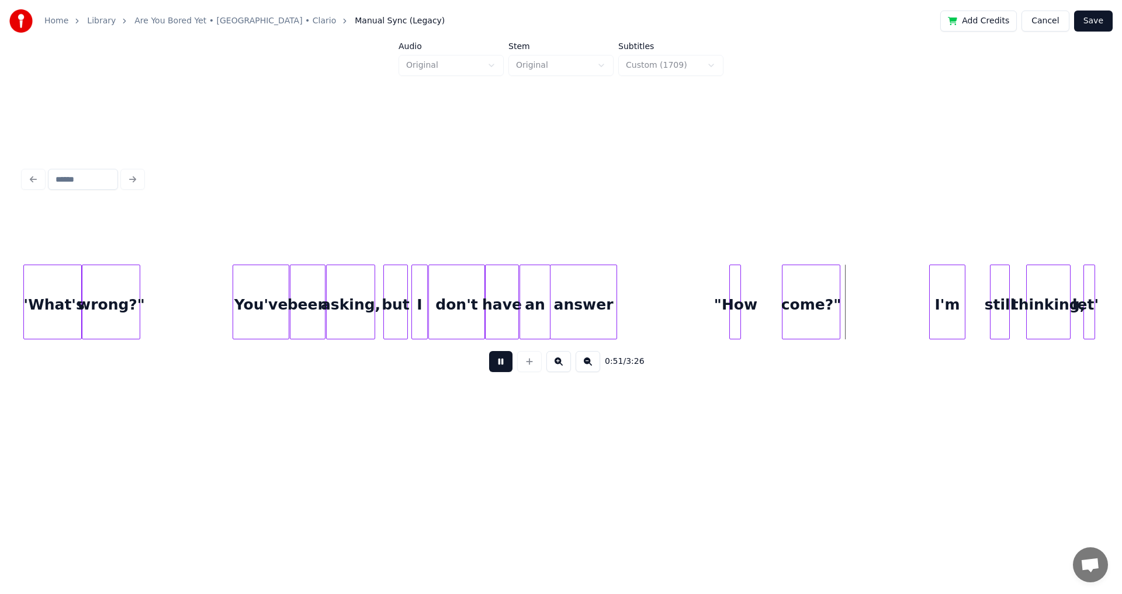
click at [730, 291] on div ""How" at bounding box center [736, 304] width 12 height 79
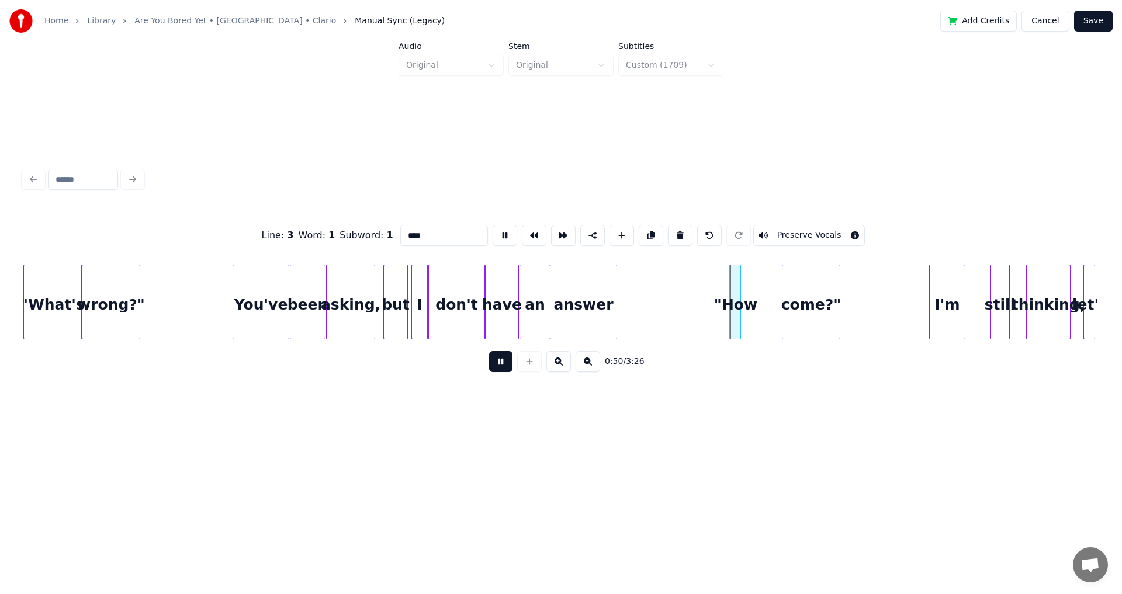
click at [730, 291] on div ""How" at bounding box center [736, 304] width 12 height 79
click at [497, 366] on button at bounding box center [500, 361] width 23 height 21
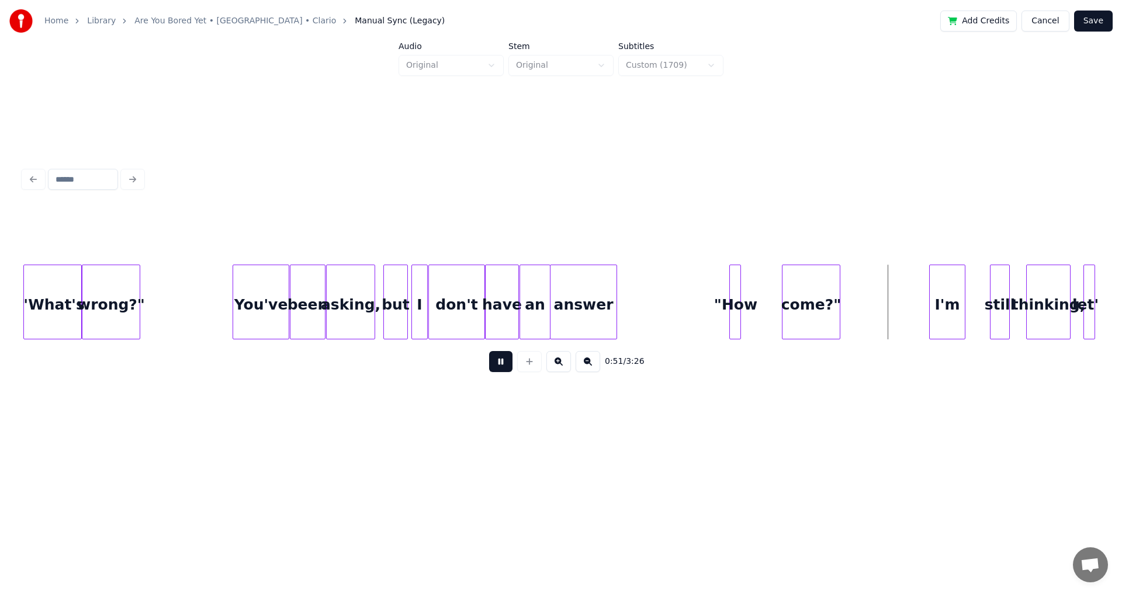
click at [741, 290] on div ""How" at bounding box center [736, 304] width 12 height 79
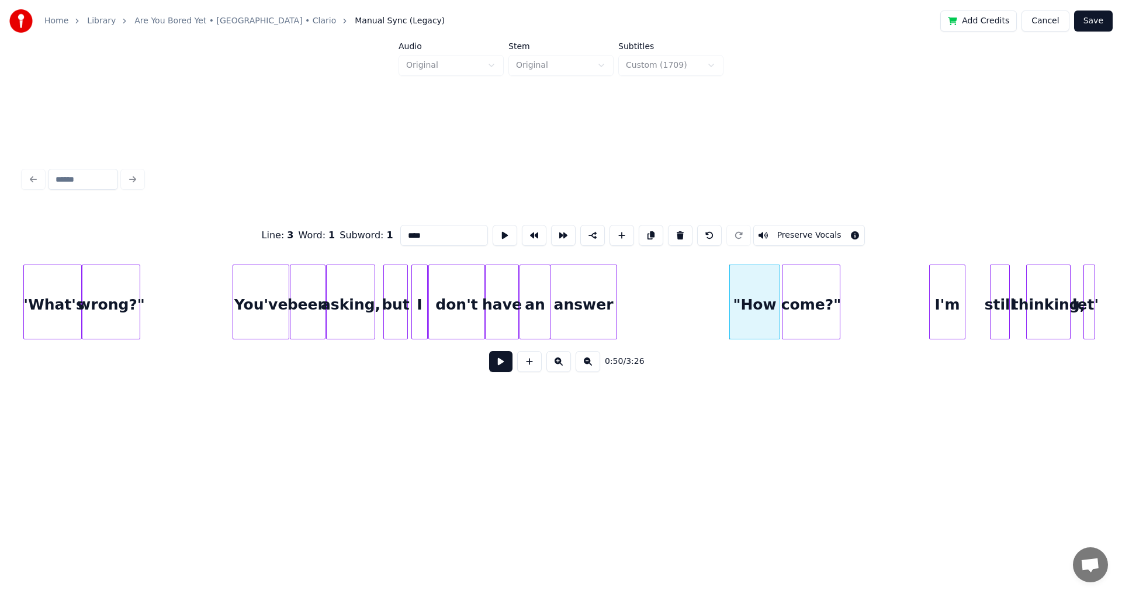
click at [777, 294] on div at bounding box center [778, 302] width 4 height 74
click at [489, 351] on button at bounding box center [500, 361] width 23 height 21
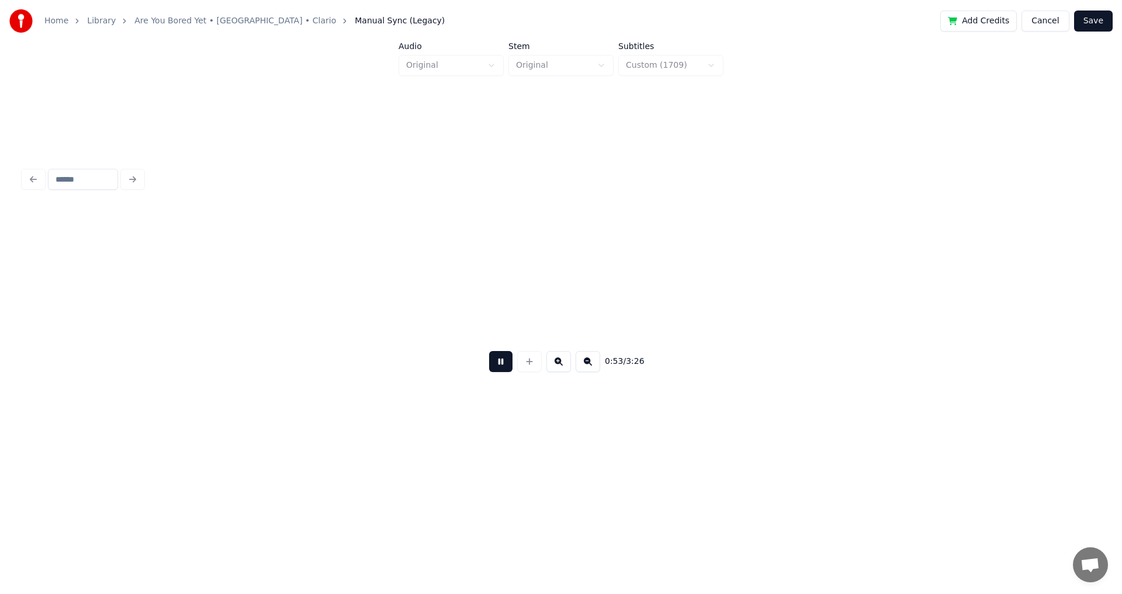
scroll to position [0, 6260]
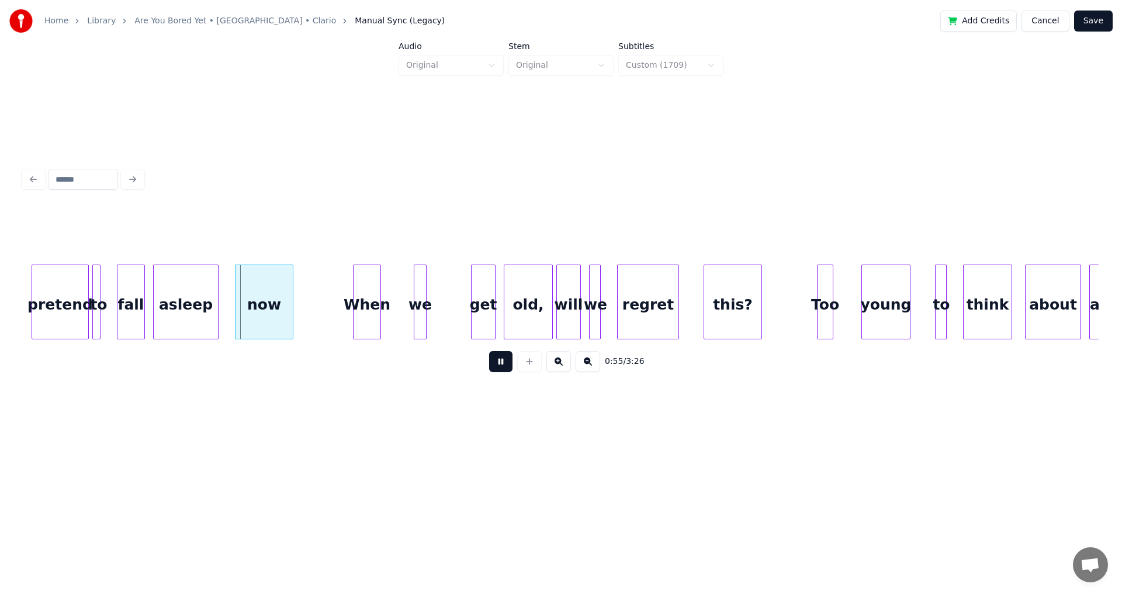
click at [57, 289] on div "pretend" at bounding box center [60, 304] width 56 height 79
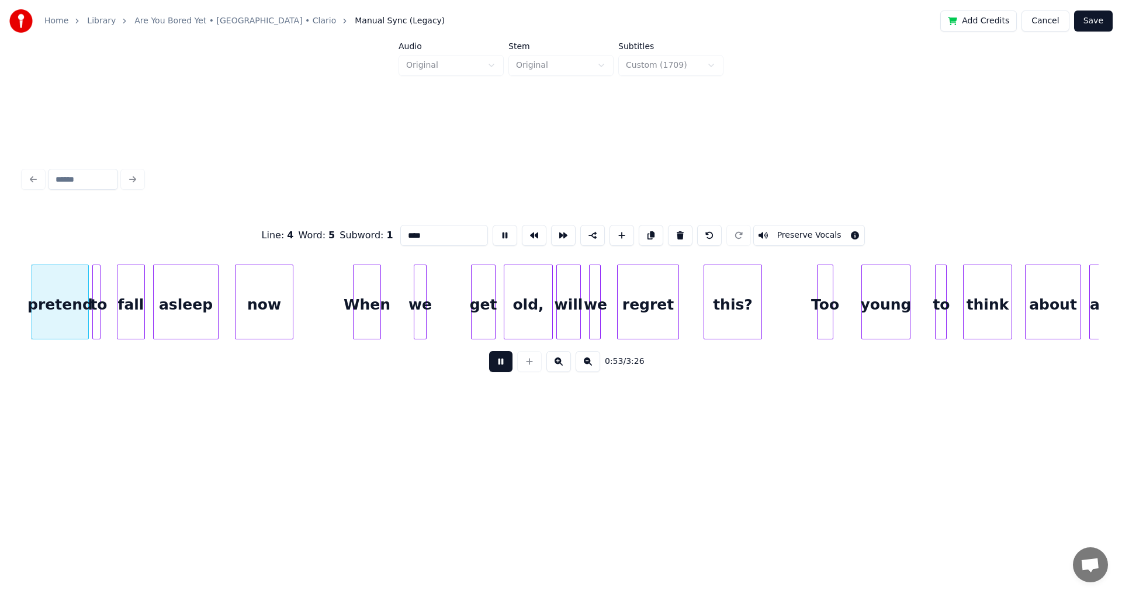
type input "*******"
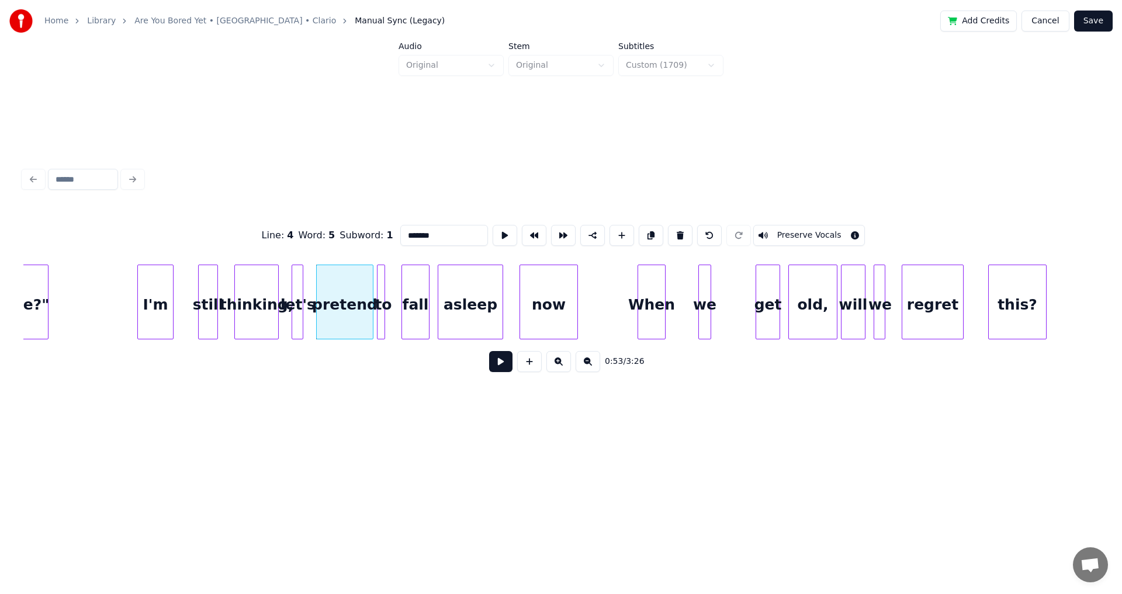
scroll to position [0, 5949]
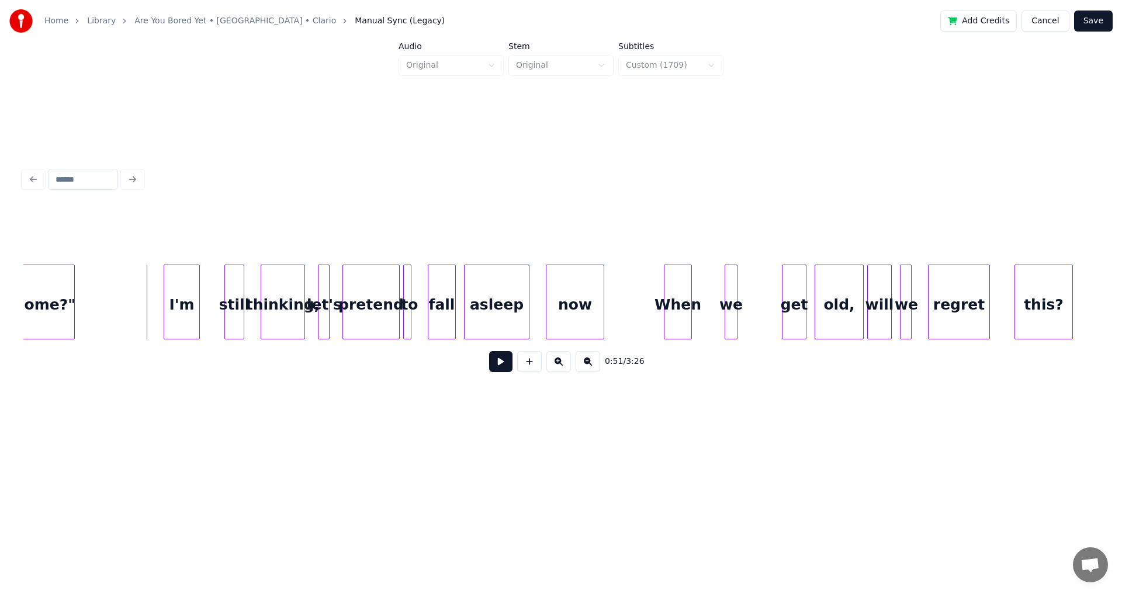
click at [498, 362] on button at bounding box center [500, 361] width 23 height 21
click at [500, 366] on button at bounding box center [500, 361] width 23 height 21
click at [217, 298] on div at bounding box center [218, 302] width 4 height 74
click at [197, 296] on div at bounding box center [198, 302] width 4 height 74
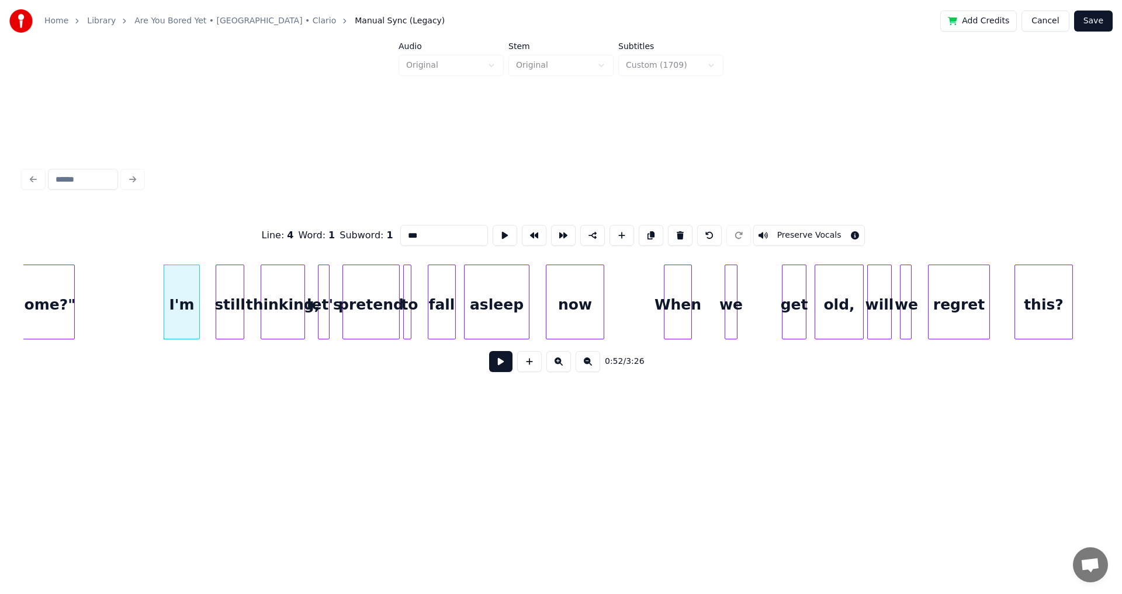
click at [199, 296] on div "I'm" at bounding box center [182, 302] width 36 height 75
click at [213, 297] on div at bounding box center [213, 302] width 4 height 74
click at [489, 351] on button at bounding box center [500, 361] width 23 height 21
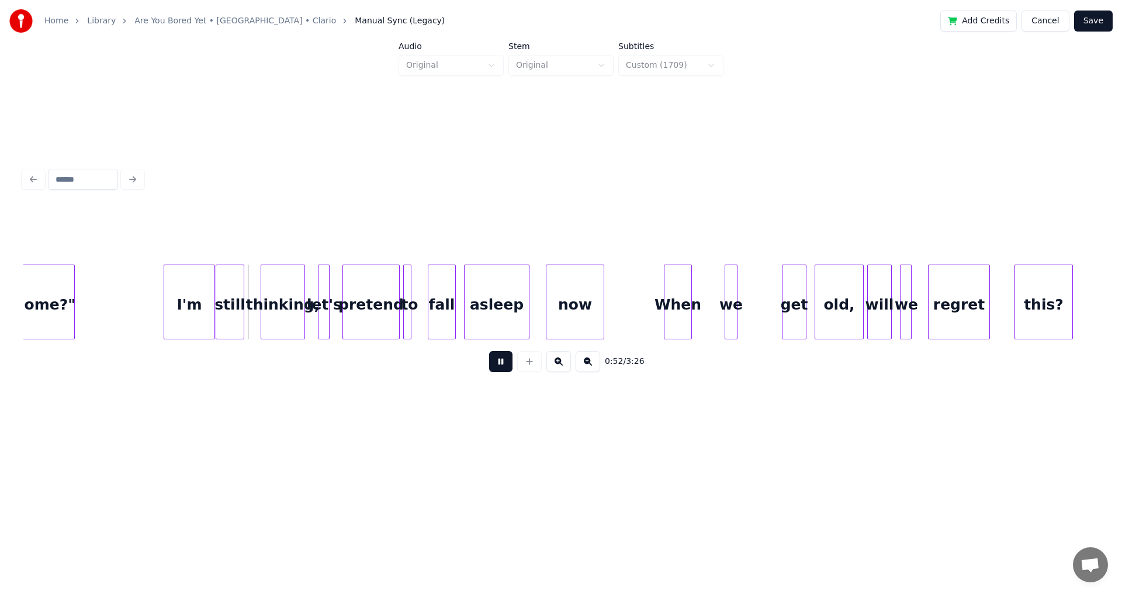
click at [489, 351] on button at bounding box center [500, 361] width 23 height 21
click at [256, 295] on div at bounding box center [258, 302] width 4 height 74
click at [489, 351] on button at bounding box center [500, 361] width 23 height 21
click at [304, 289] on div "thinking," at bounding box center [278, 304] width 54 height 79
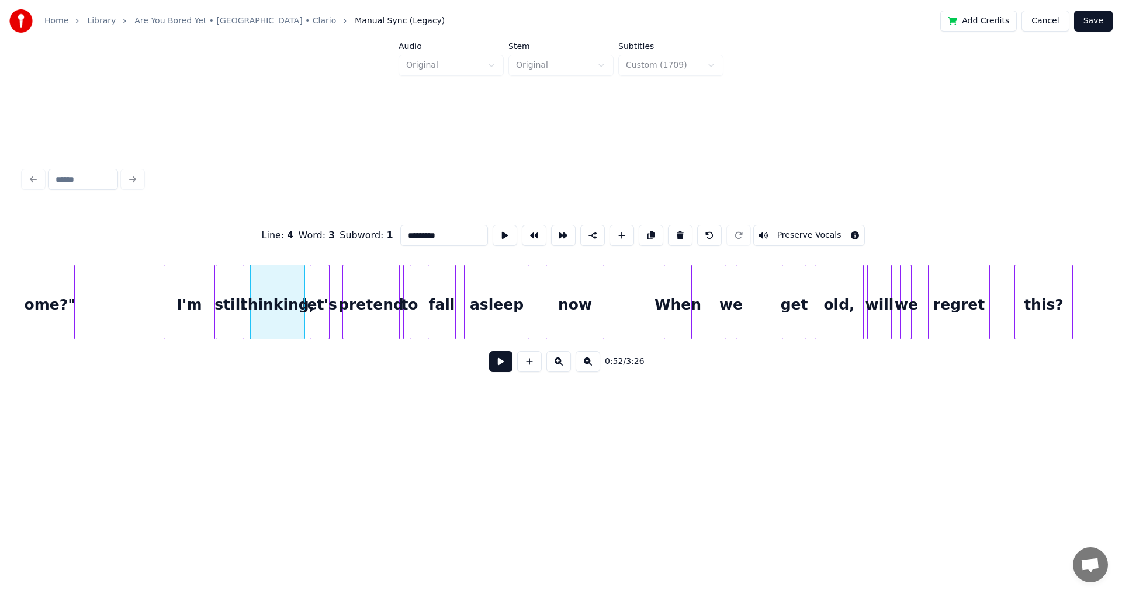
click at [310, 289] on div at bounding box center [312, 302] width 4 height 74
click at [334, 287] on div at bounding box center [335, 302] width 4 height 74
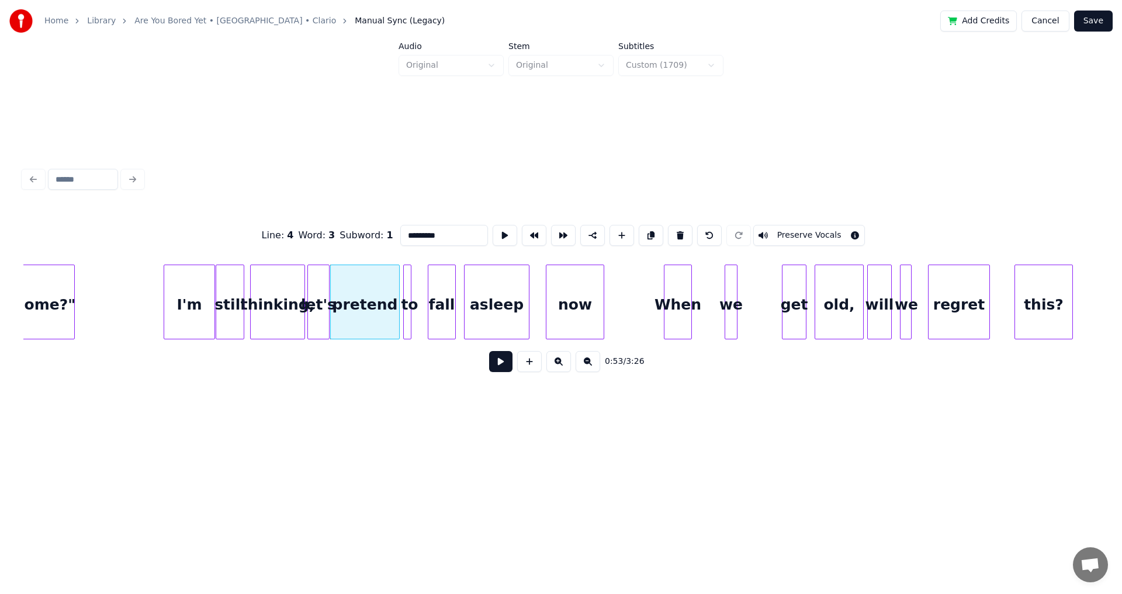
click at [489, 351] on button at bounding box center [500, 361] width 23 height 21
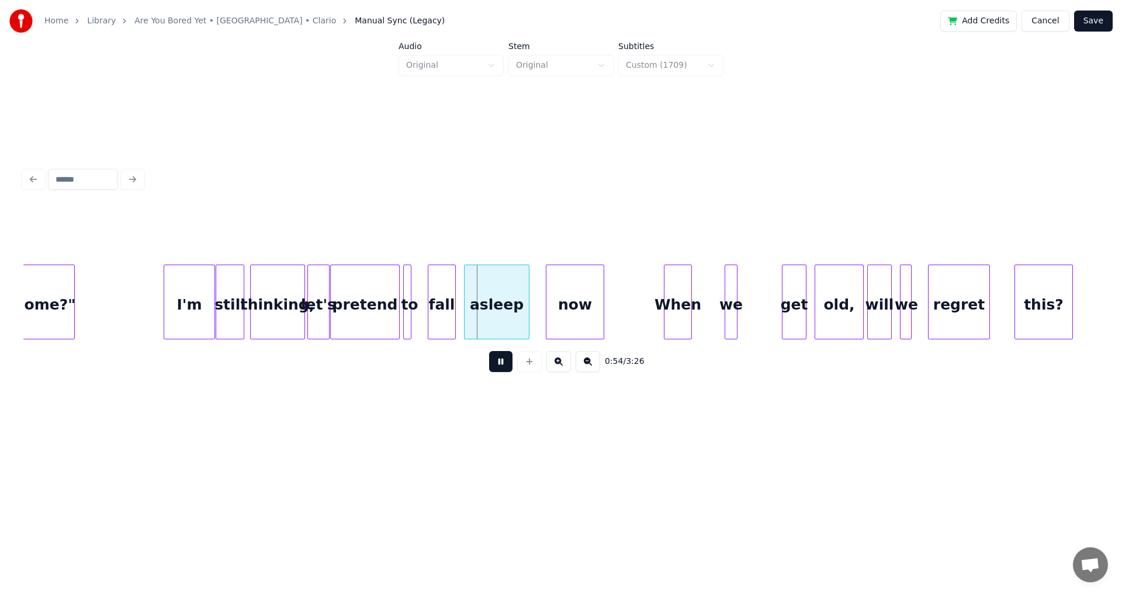
click at [392, 292] on div "pretend" at bounding box center [365, 304] width 68 height 79
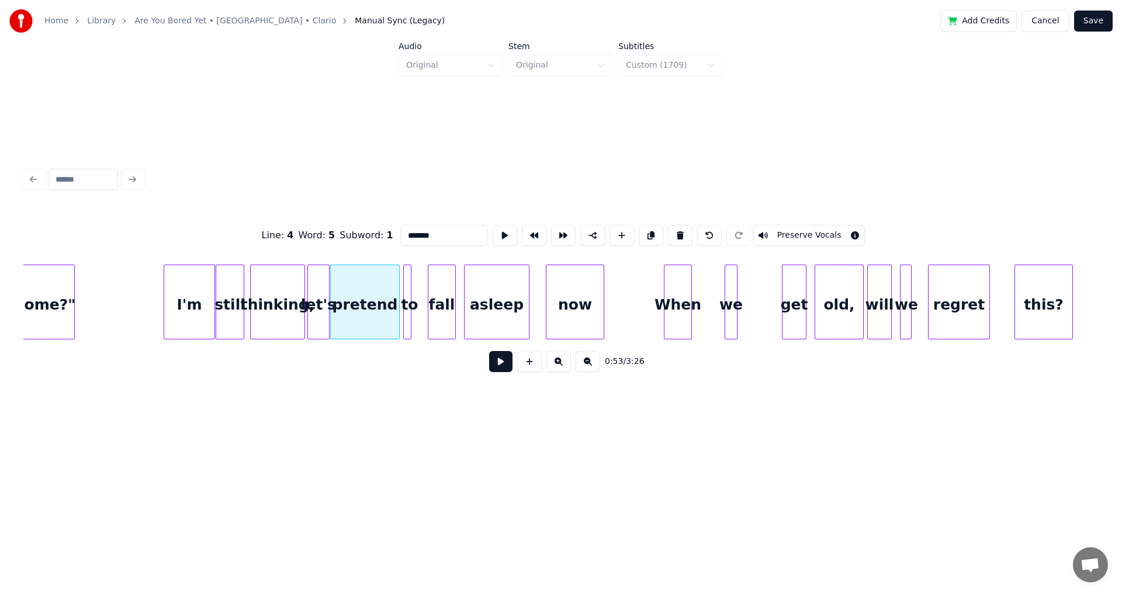
click at [489, 351] on button at bounding box center [500, 361] width 23 height 21
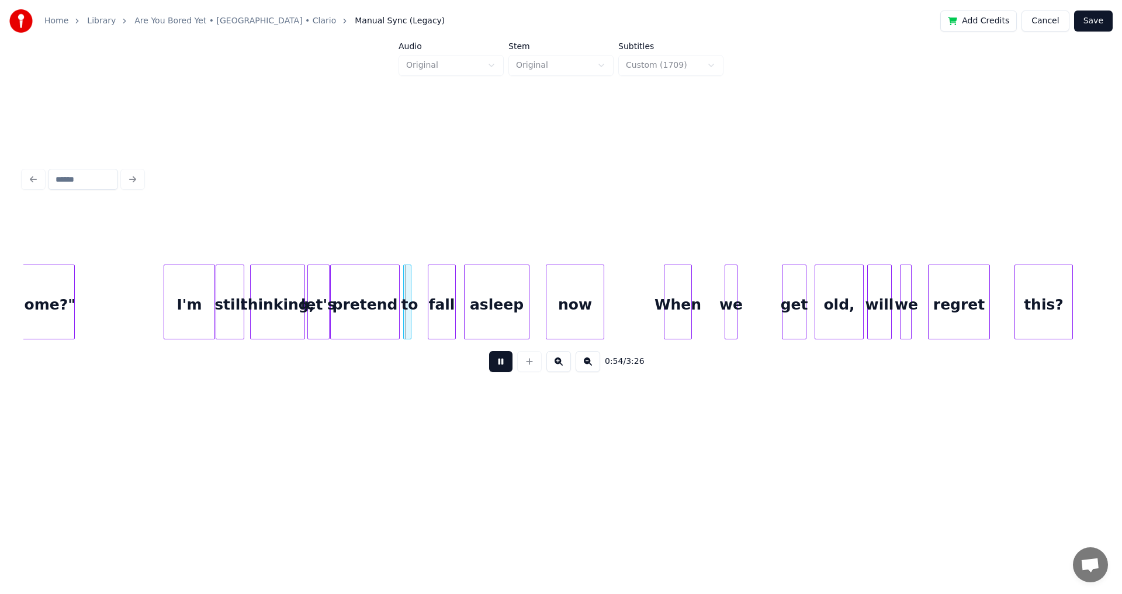
click at [489, 351] on button at bounding box center [500, 361] width 23 height 21
click at [410, 295] on div at bounding box center [409, 302] width 4 height 74
click at [415, 295] on div at bounding box center [414, 302] width 4 height 74
click at [430, 296] on div at bounding box center [430, 302] width 4 height 74
type input "****"
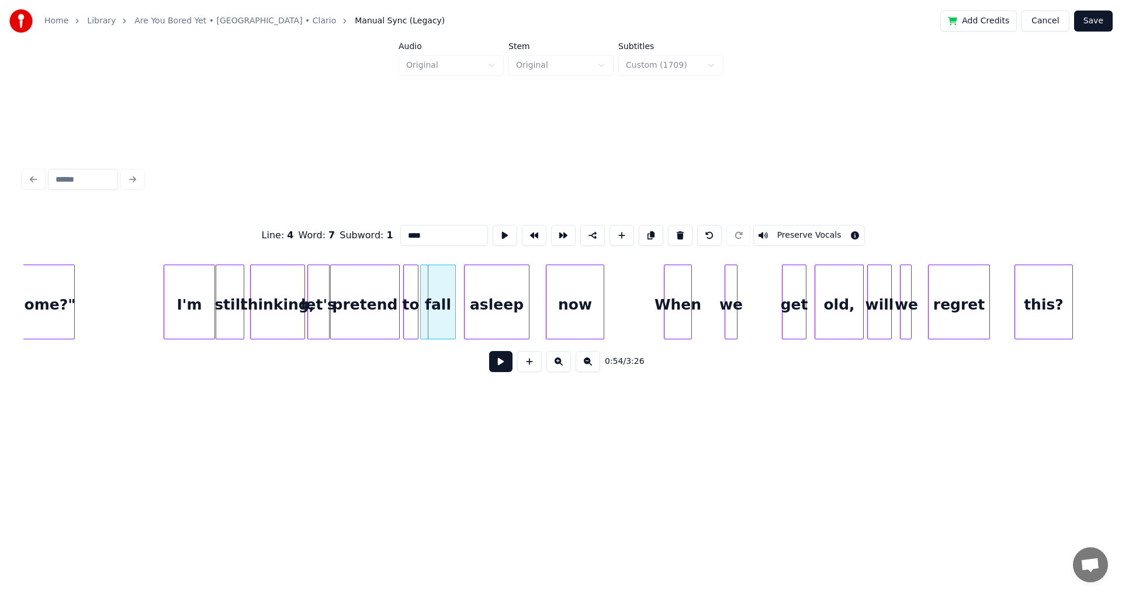
click at [422, 296] on div at bounding box center [423, 302] width 4 height 74
click at [489, 351] on button at bounding box center [500, 361] width 23 height 21
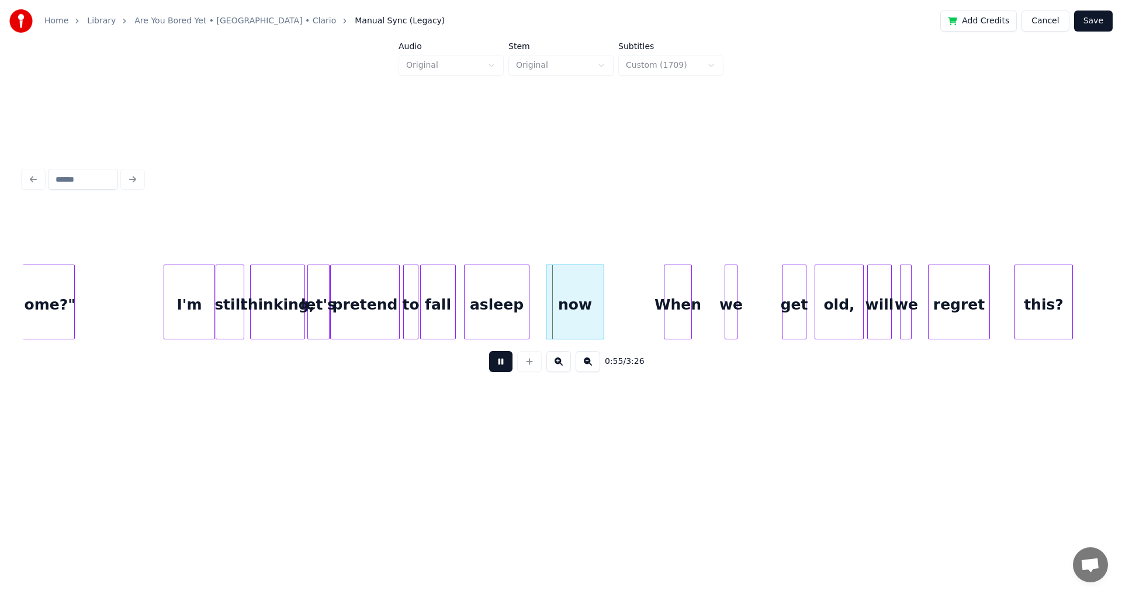
click at [428, 289] on div "fall" at bounding box center [438, 304] width 34 height 79
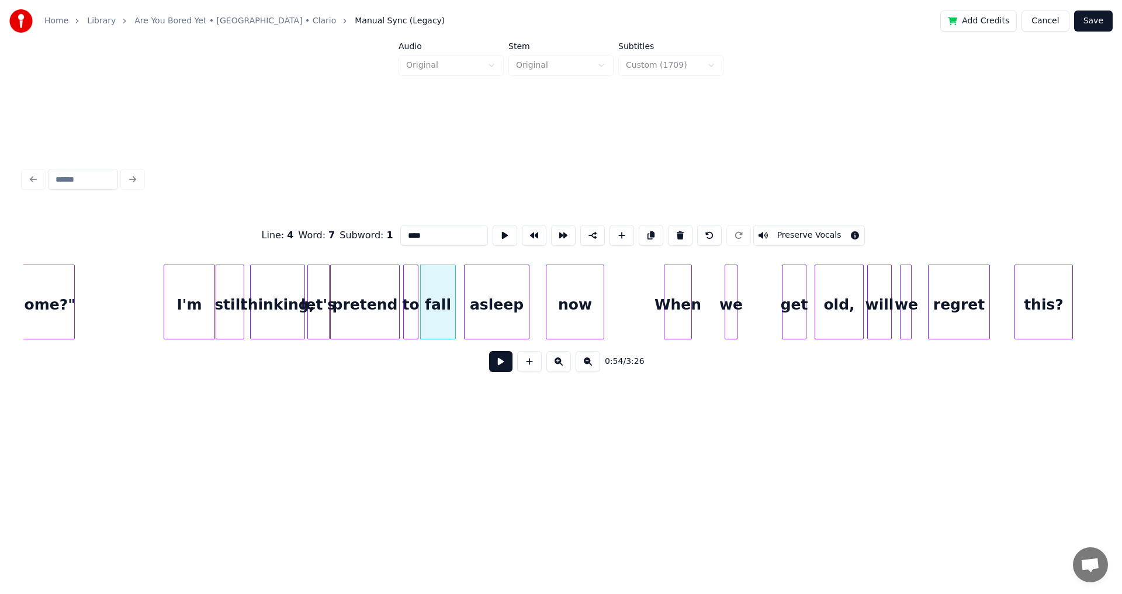
click at [435, 287] on div "fall" at bounding box center [438, 304] width 34 height 79
click at [460, 293] on div at bounding box center [461, 302] width 4 height 74
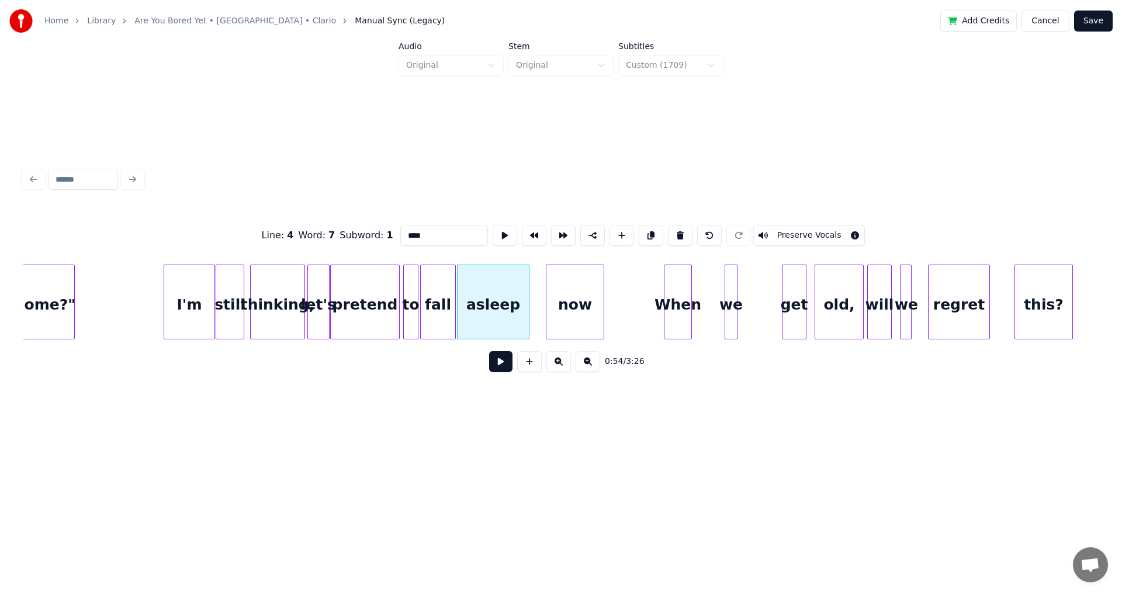
click at [489, 351] on button at bounding box center [500, 361] width 23 height 21
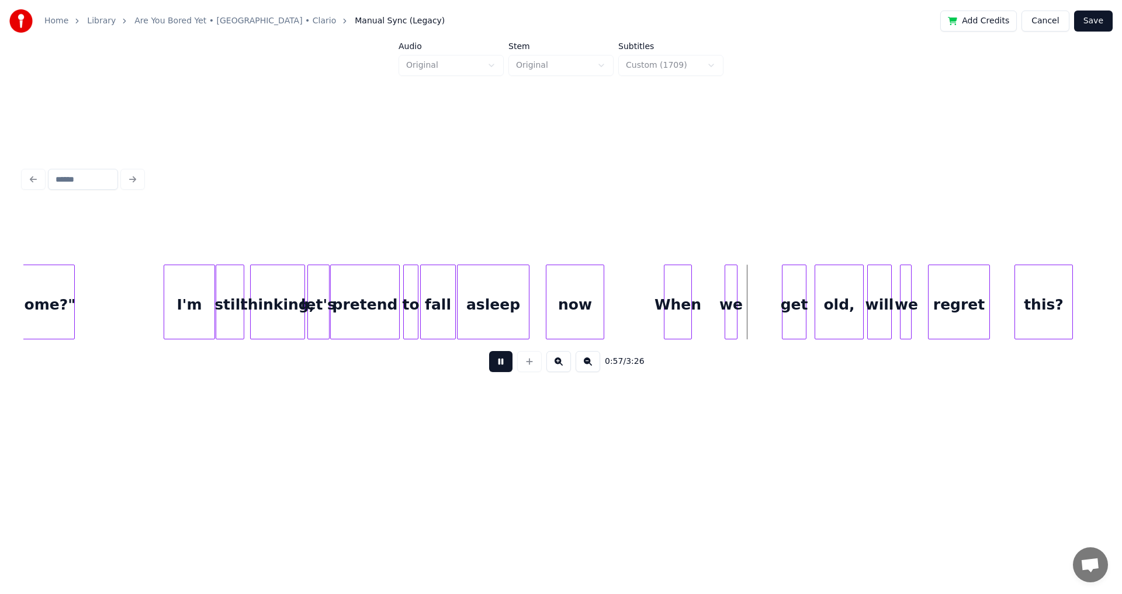
click at [545, 295] on div at bounding box center [543, 302] width 4 height 74
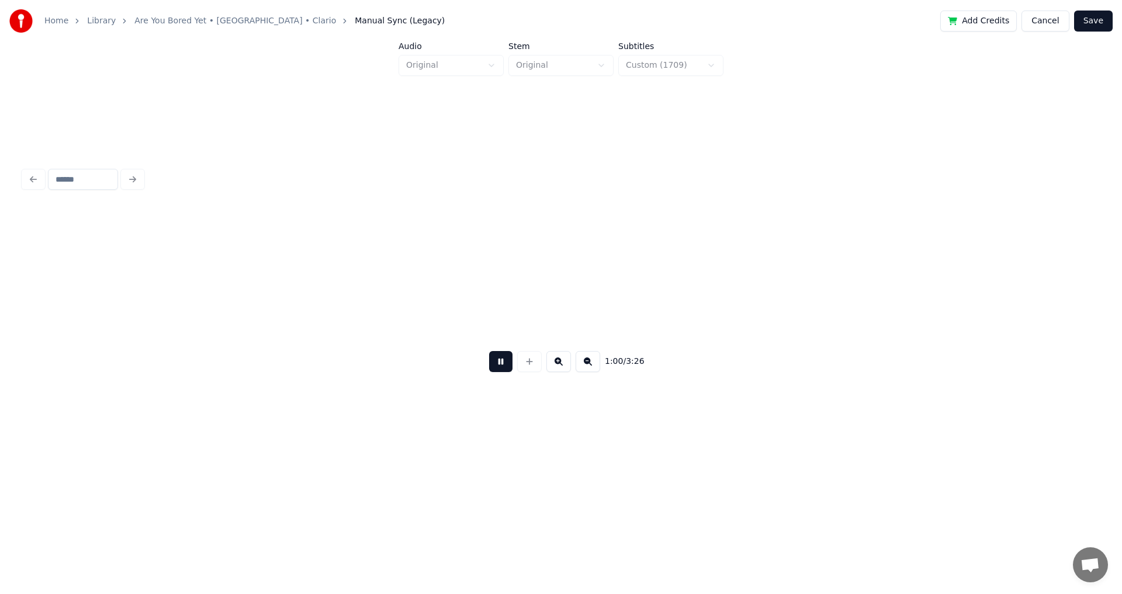
scroll to position [0, 7027]
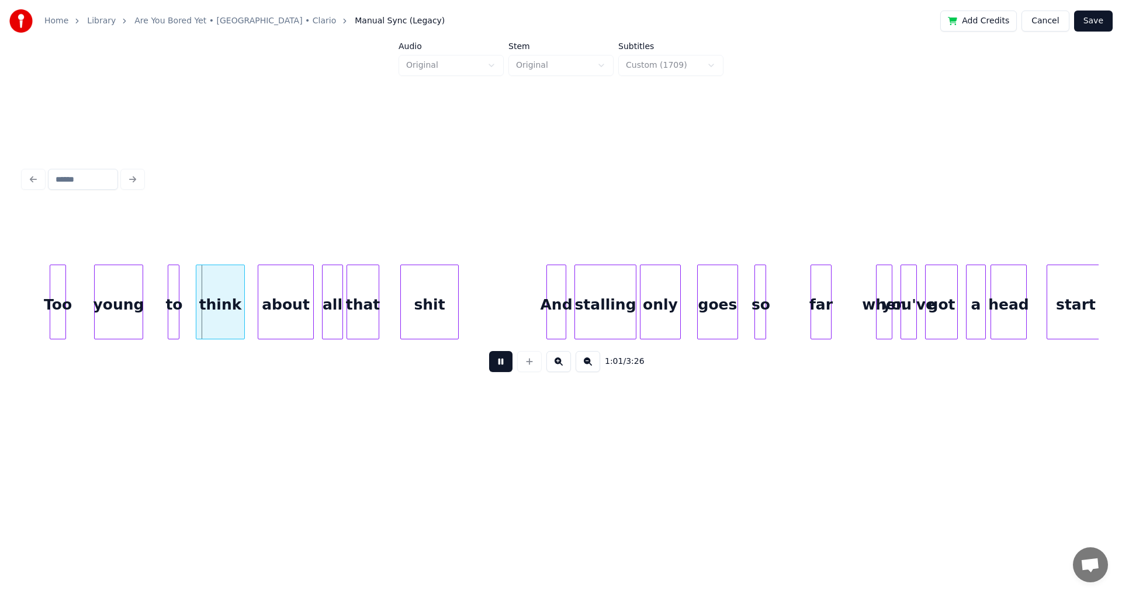
click at [494, 370] on button at bounding box center [500, 361] width 23 height 21
click at [489, 351] on button at bounding box center [500, 361] width 23 height 21
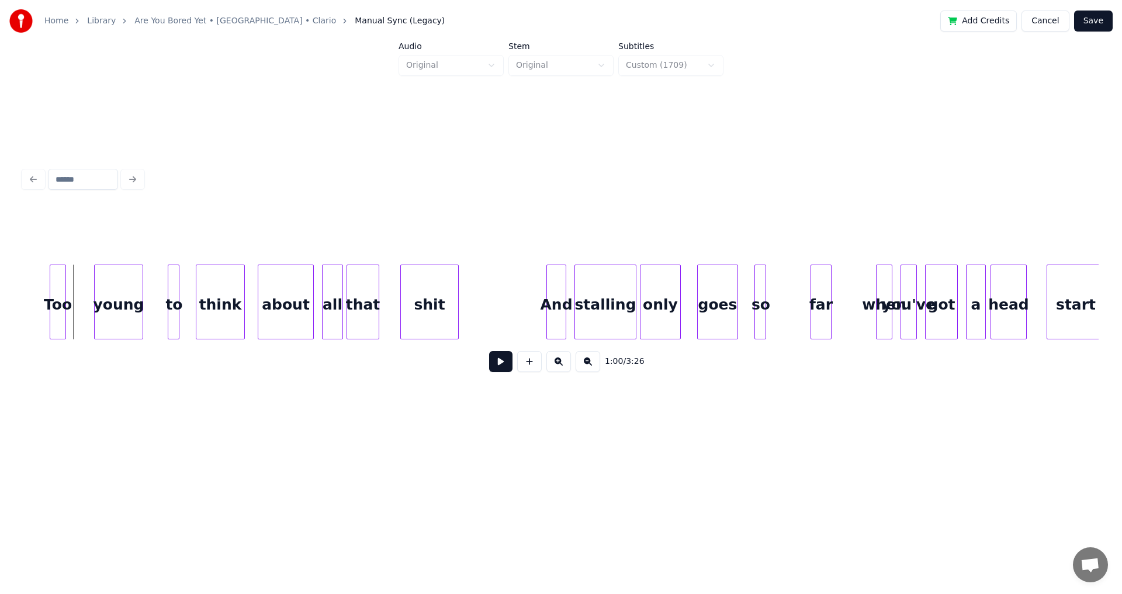
click at [60, 301] on div "Too" at bounding box center [57, 304] width 15 height 79
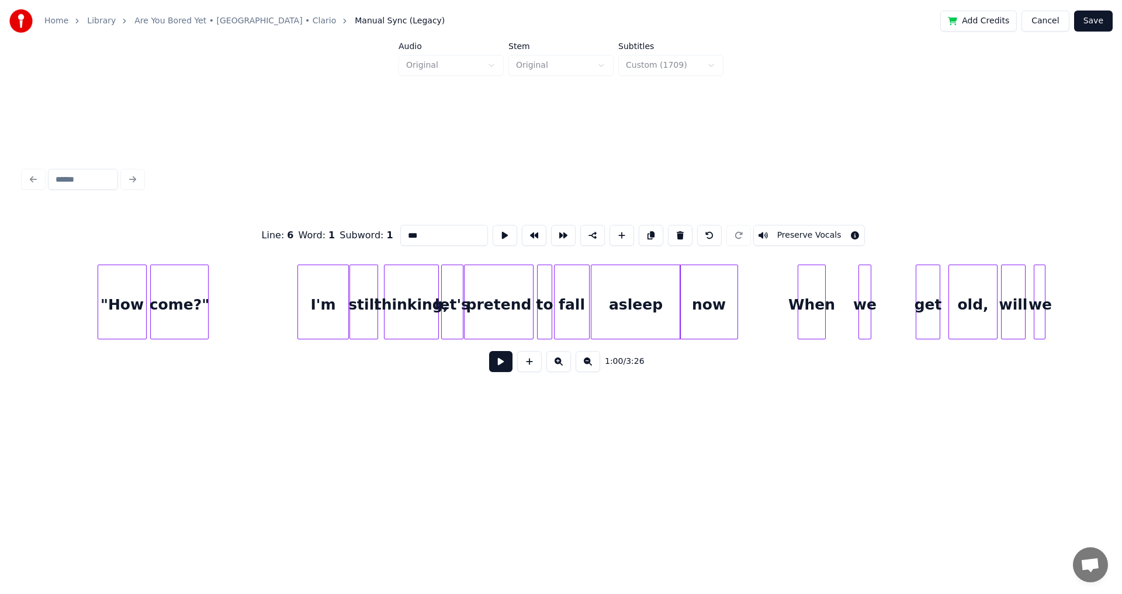
scroll to position [0, 5776]
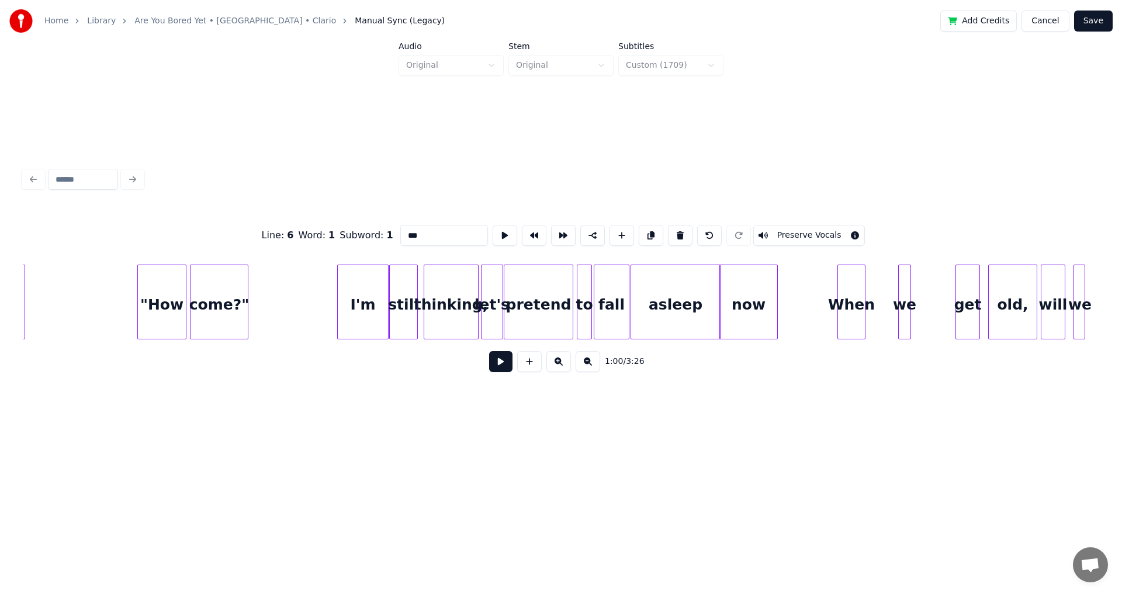
click at [497, 365] on button at bounding box center [500, 361] width 23 height 21
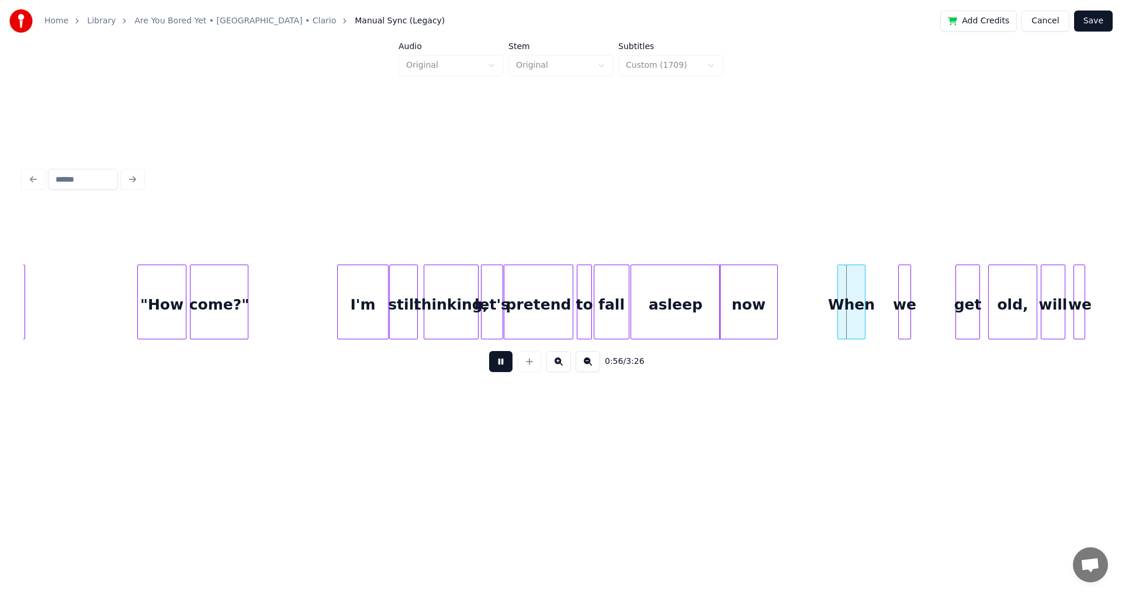
click at [489, 351] on button at bounding box center [500, 361] width 23 height 21
click at [708, 289] on div "asleep" at bounding box center [675, 304] width 89 height 79
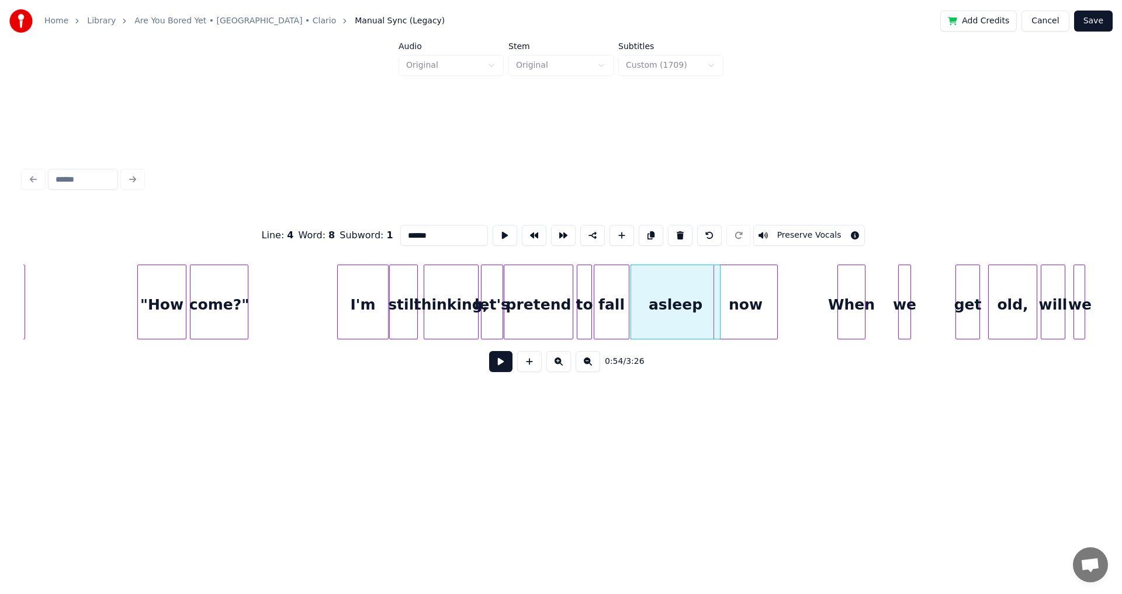
click at [714, 299] on div at bounding box center [716, 302] width 4 height 74
click at [695, 314] on div "asleep" at bounding box center [675, 304] width 89 height 79
click at [720, 297] on div "asleep" at bounding box center [675, 302] width 90 height 75
click at [712, 297] on div at bounding box center [712, 302] width 4 height 74
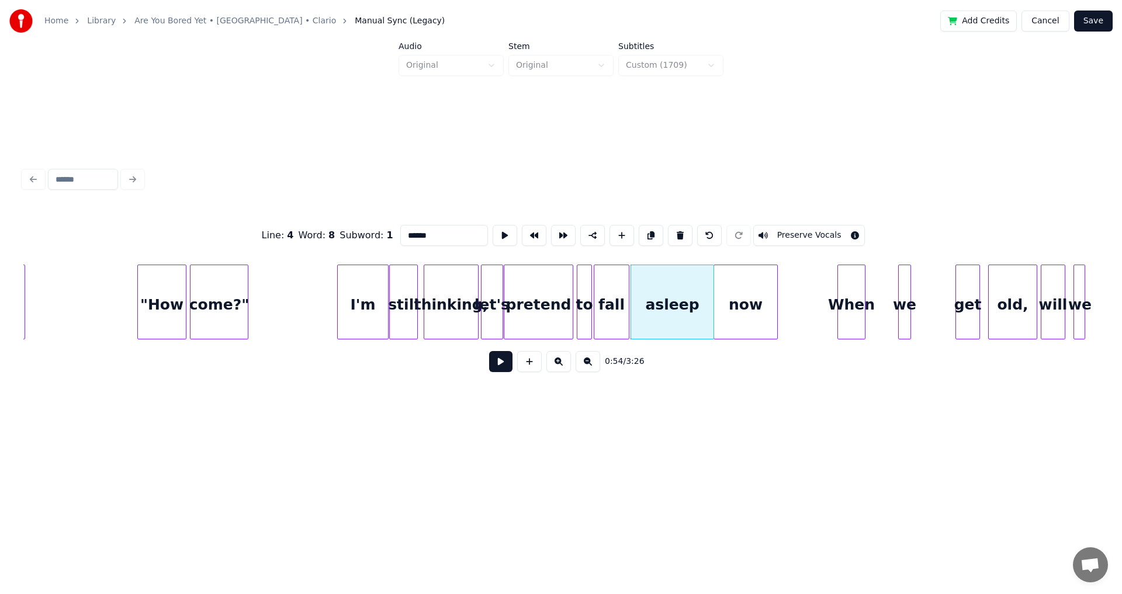
click at [644, 296] on div "asleep" at bounding box center [672, 304] width 82 height 79
click at [489, 351] on button at bounding box center [500, 361] width 23 height 21
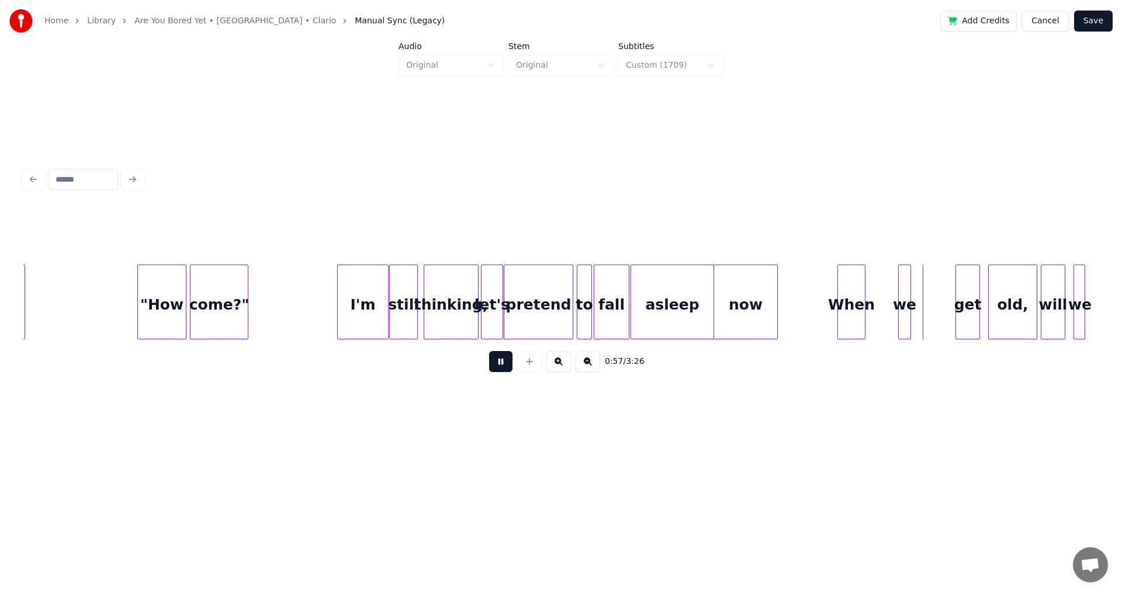
click at [489, 351] on button at bounding box center [500, 361] width 23 height 21
click at [864, 300] on div at bounding box center [863, 302] width 4 height 74
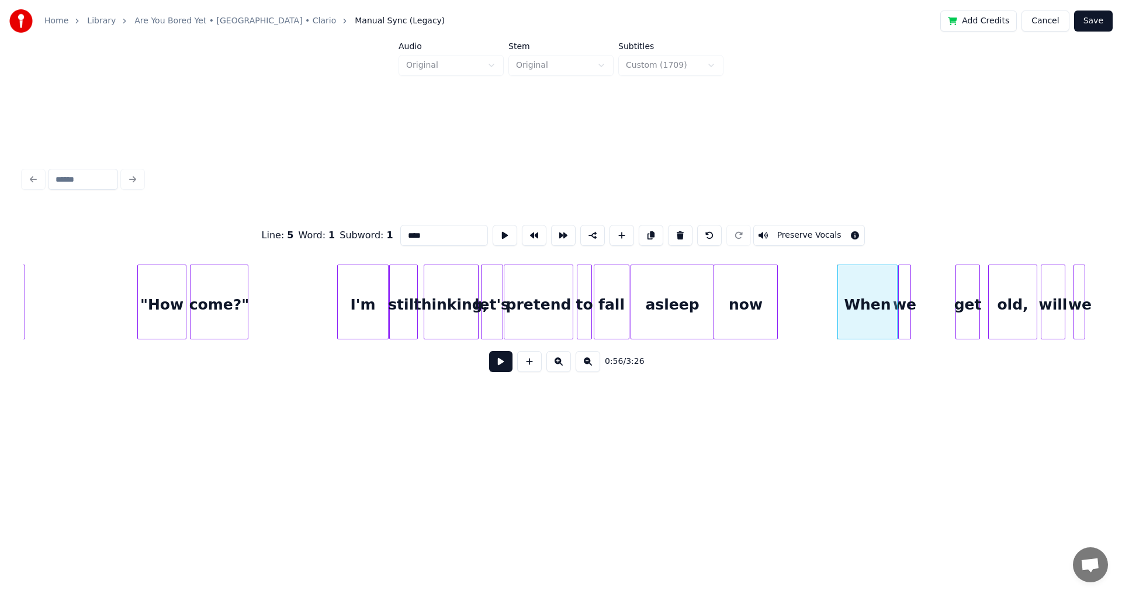
click at [896, 299] on div at bounding box center [895, 302] width 4 height 74
click at [909, 299] on div at bounding box center [909, 302] width 4 height 74
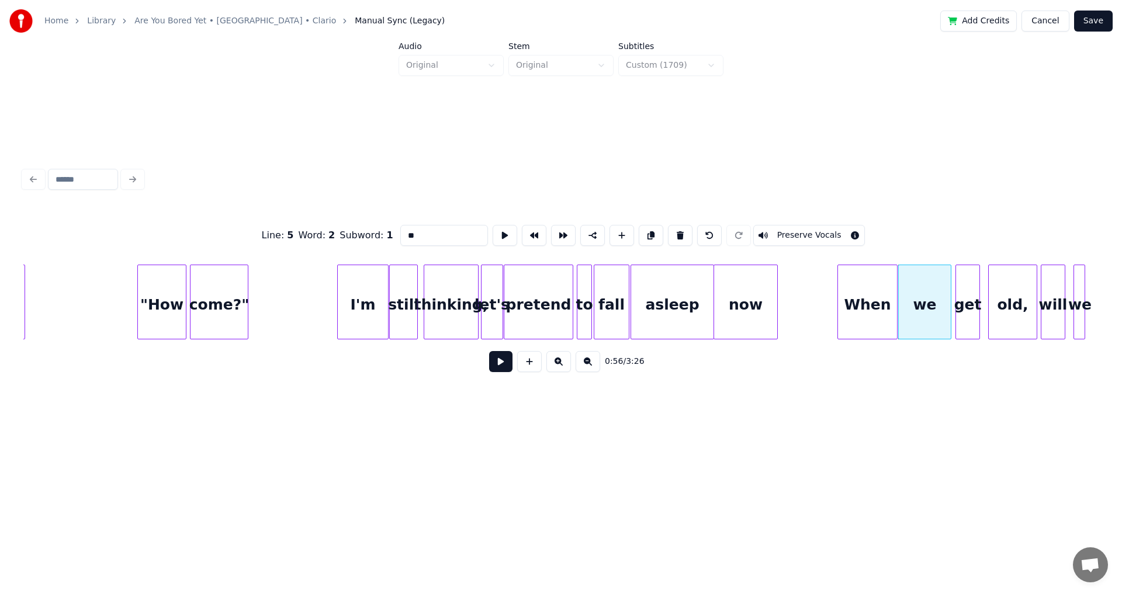
click at [949, 305] on div at bounding box center [949, 302] width 4 height 74
click at [856, 299] on div "When" at bounding box center [867, 304] width 59 height 79
type input "****"
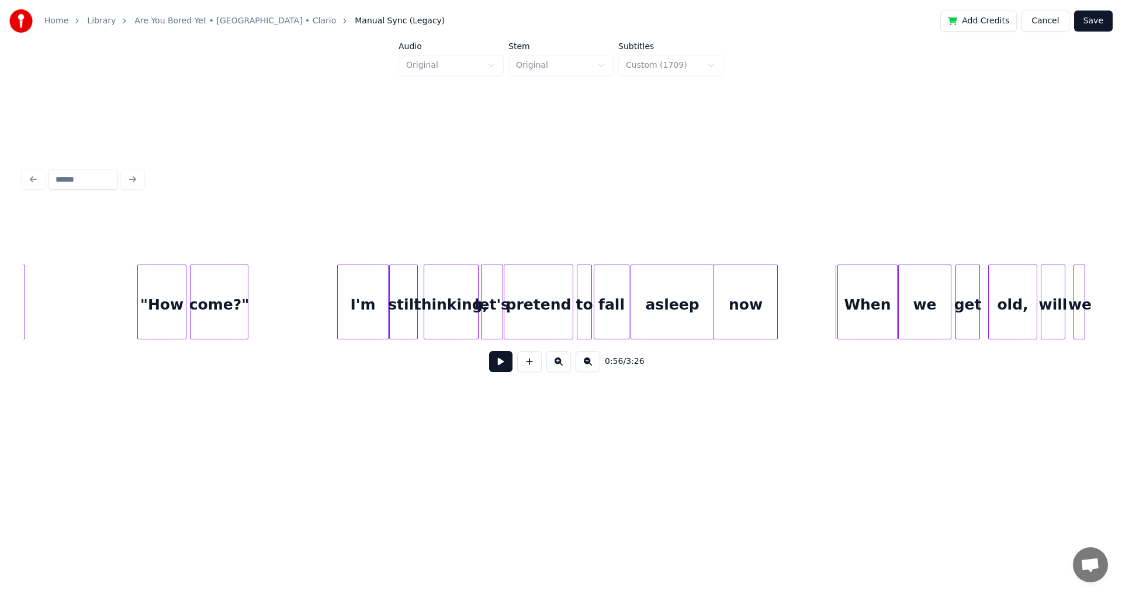
click at [848, 300] on div "When" at bounding box center [867, 304] width 59 height 79
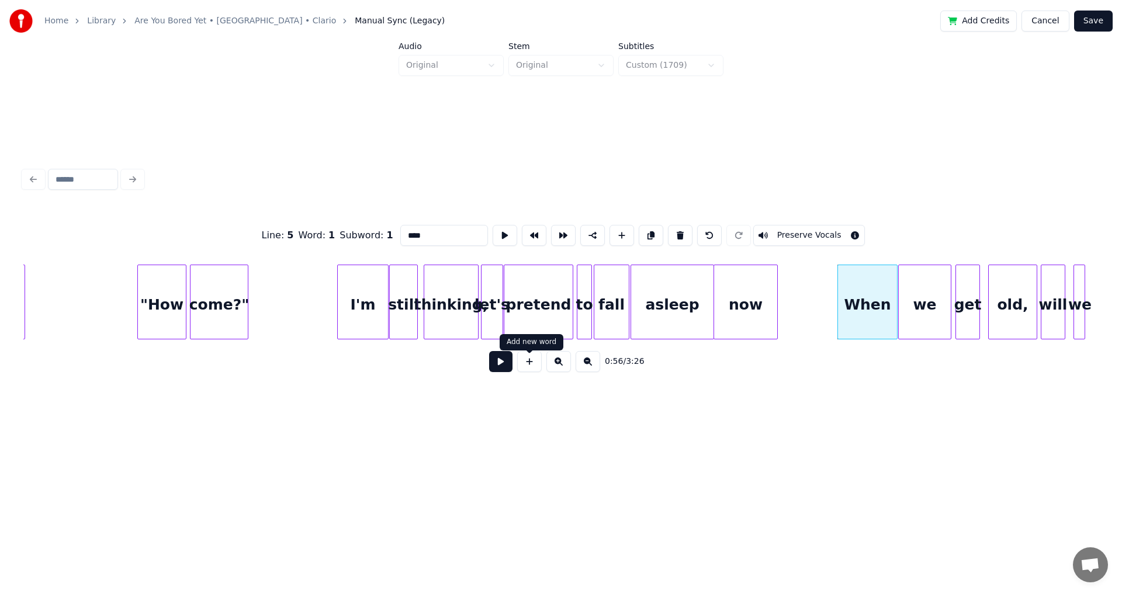
click at [493, 369] on button at bounding box center [500, 361] width 23 height 21
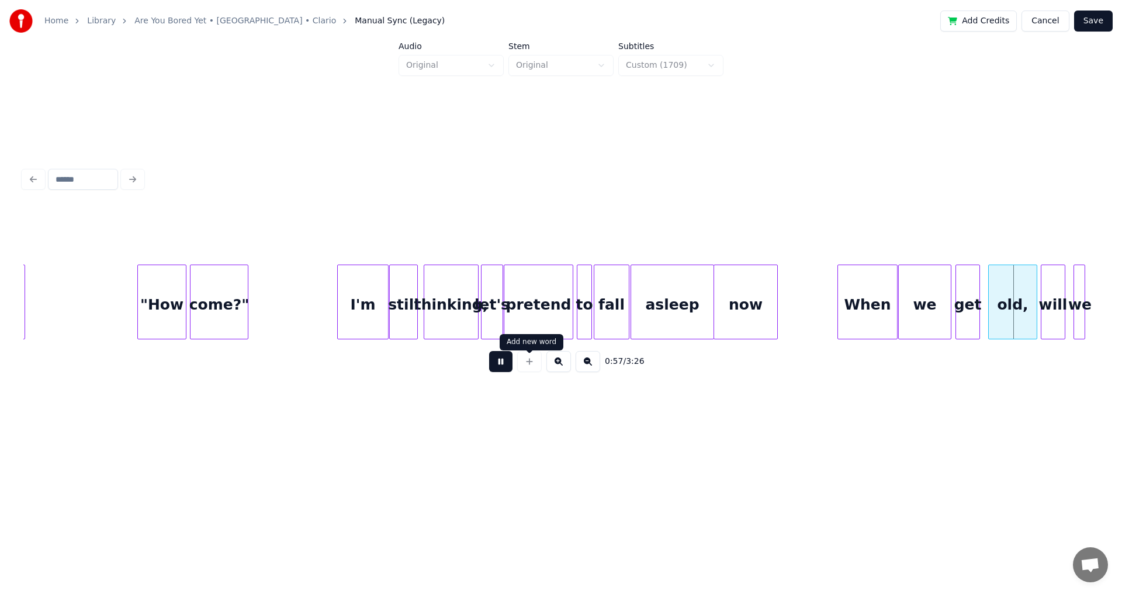
click at [516, 369] on div at bounding box center [529, 361] width 29 height 21
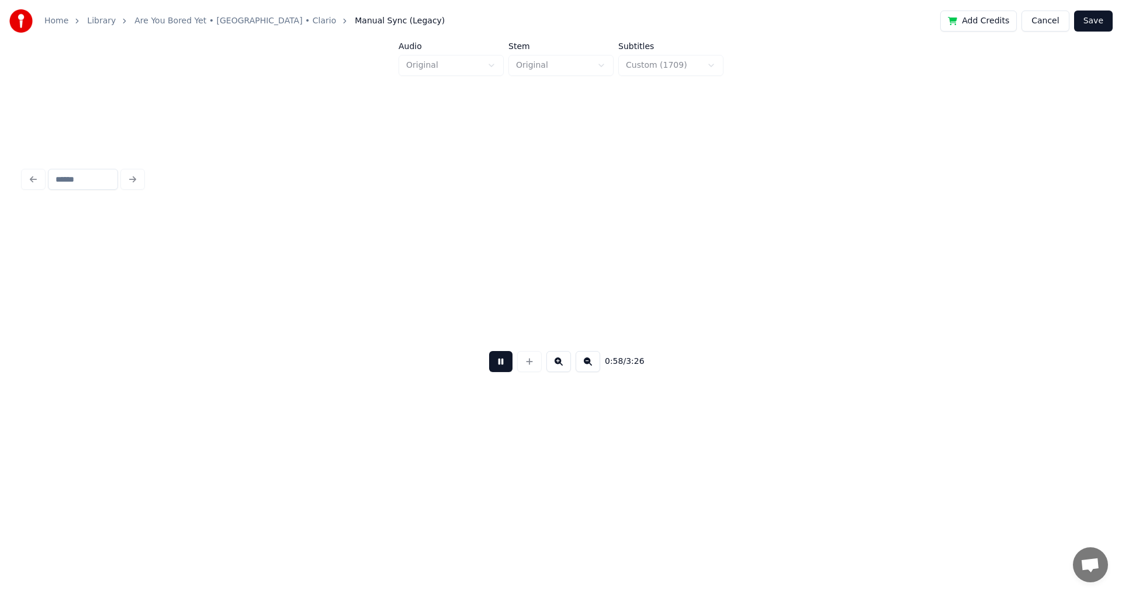
scroll to position [0, 6851]
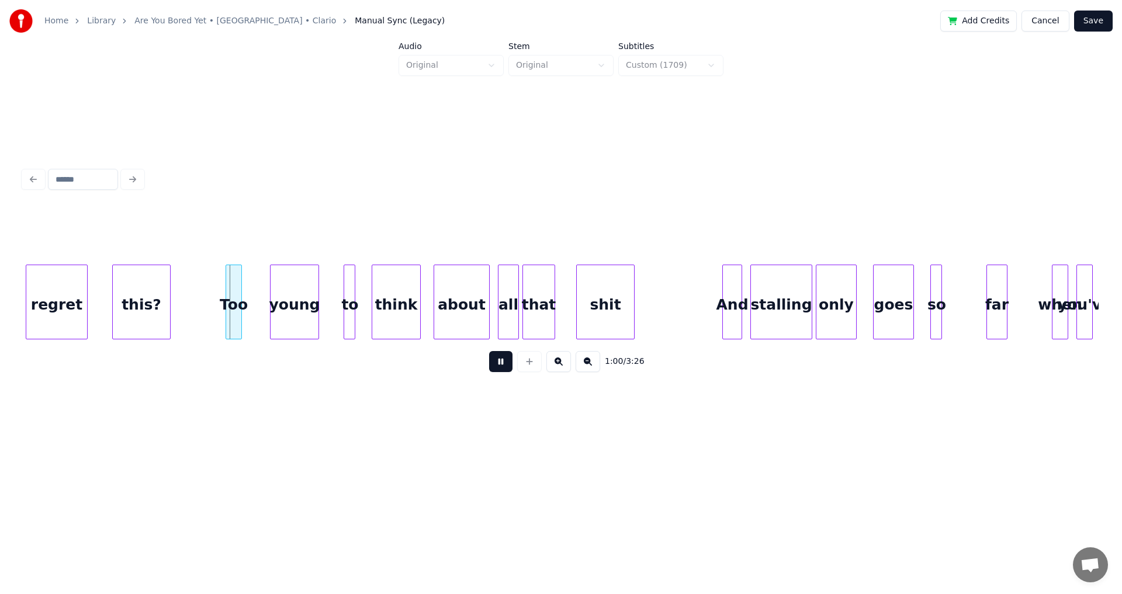
click at [85, 297] on div at bounding box center [86, 302] width 4 height 74
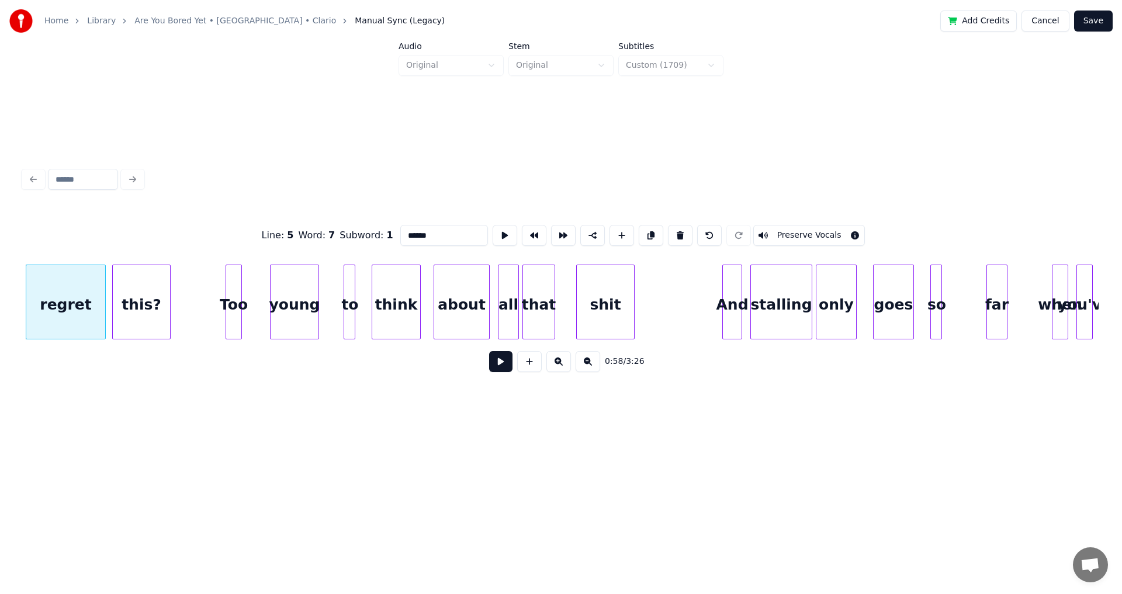
click at [105, 296] on div at bounding box center [104, 302] width 4 height 74
click at [501, 365] on button at bounding box center [500, 361] width 23 height 21
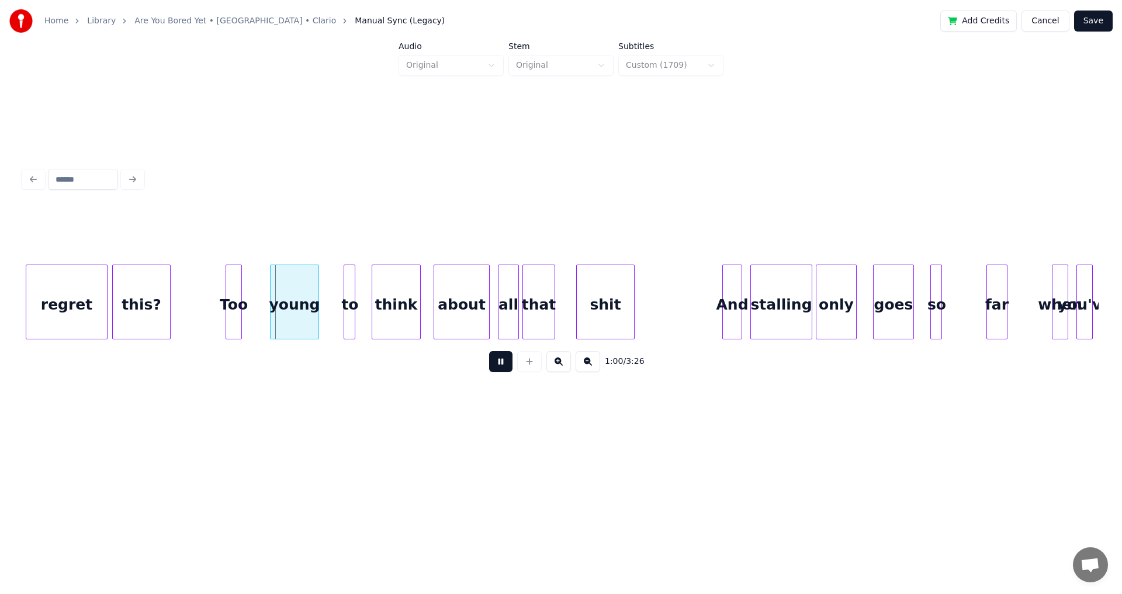
click at [241, 304] on div "Too" at bounding box center [233, 304] width 15 height 79
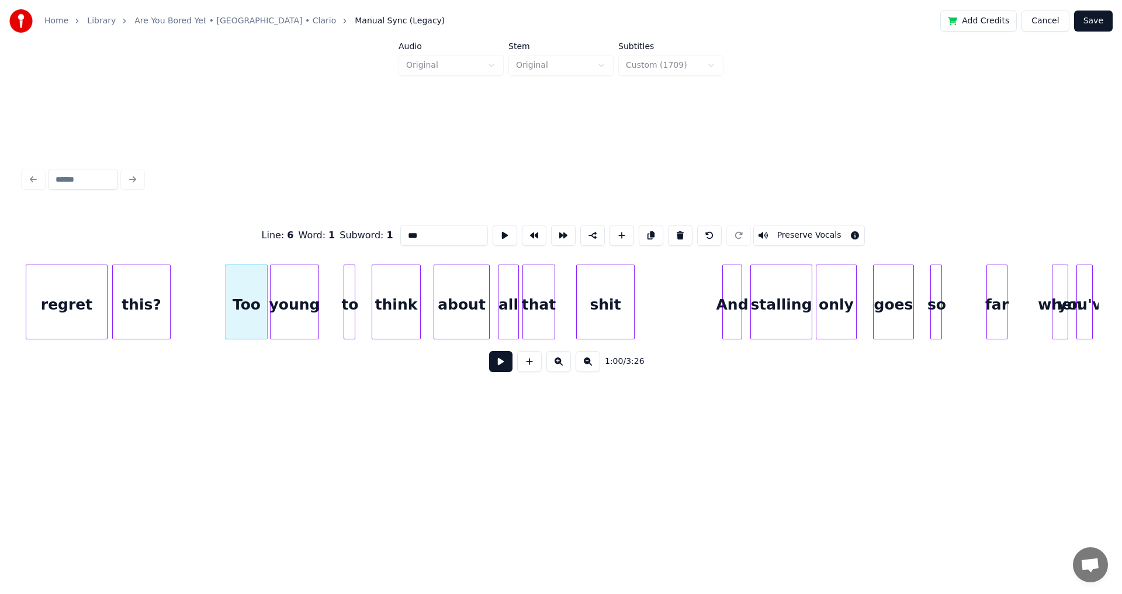
click at [266, 296] on div at bounding box center [266, 302] width 4 height 74
click at [510, 367] on button at bounding box center [500, 361] width 23 height 21
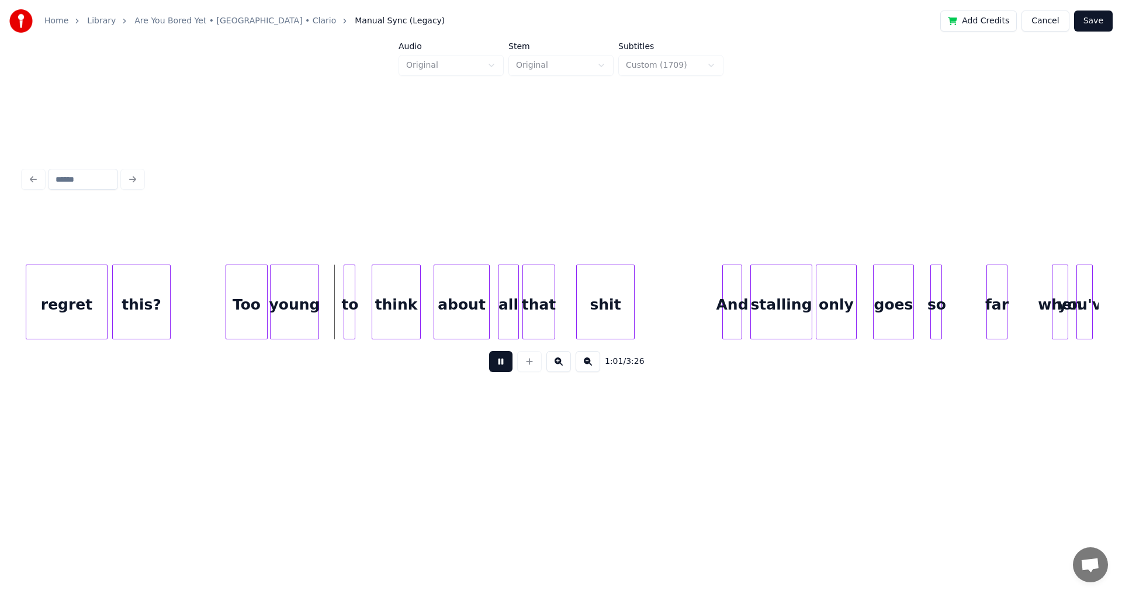
click at [507, 363] on button at bounding box center [500, 361] width 23 height 21
click at [315, 296] on div at bounding box center [317, 302] width 4 height 74
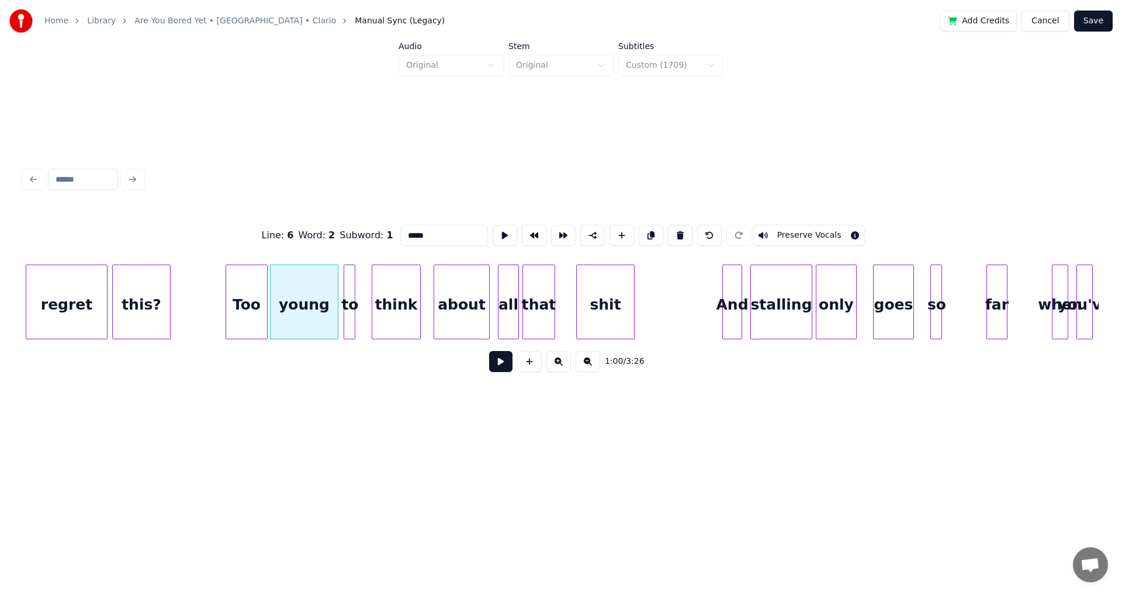
click at [337, 299] on div at bounding box center [336, 302] width 4 height 74
click at [350, 296] on div "to" at bounding box center [350, 304] width 12 height 79
click at [366, 299] on div at bounding box center [365, 302] width 4 height 74
click at [456, 300] on div "about" at bounding box center [461, 304] width 55 height 79
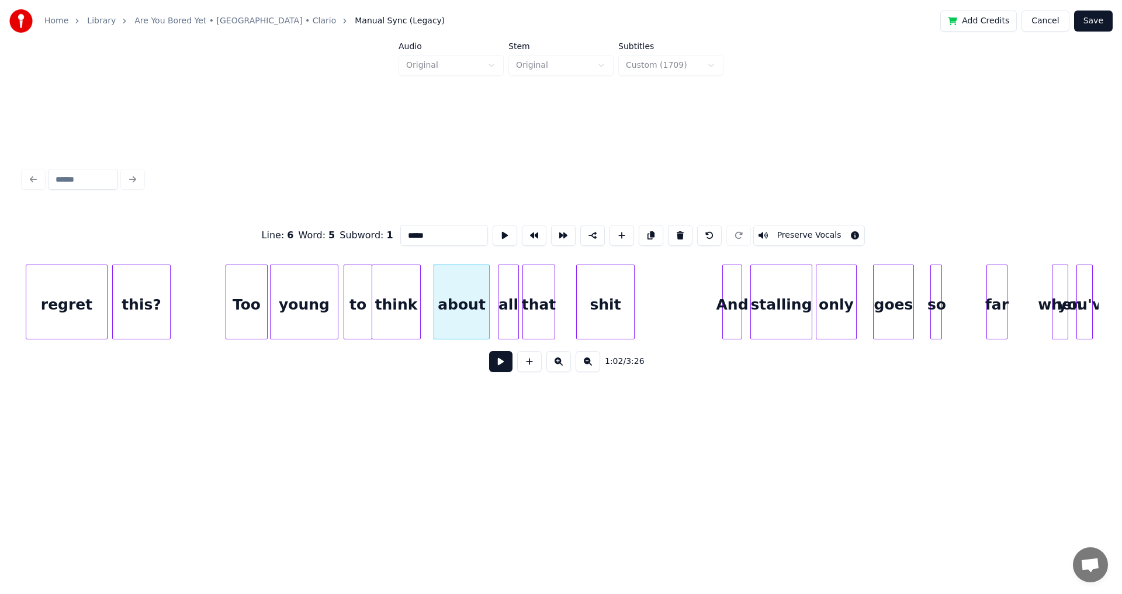
click at [419, 298] on div at bounding box center [419, 302] width 4 height 74
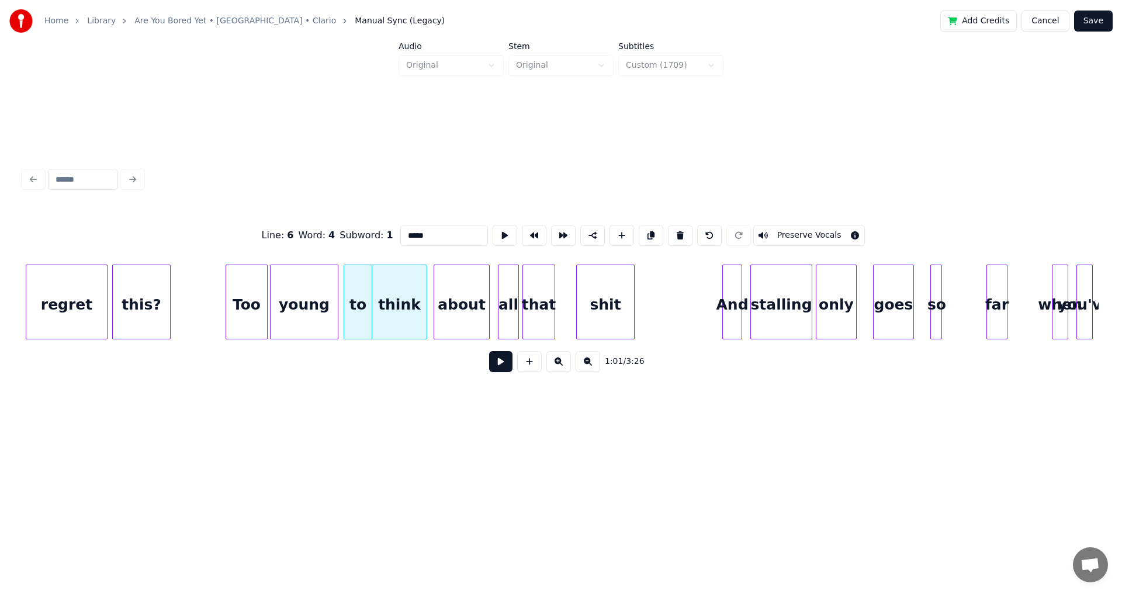
click at [427, 299] on div at bounding box center [425, 302] width 4 height 74
click
type input "*****"
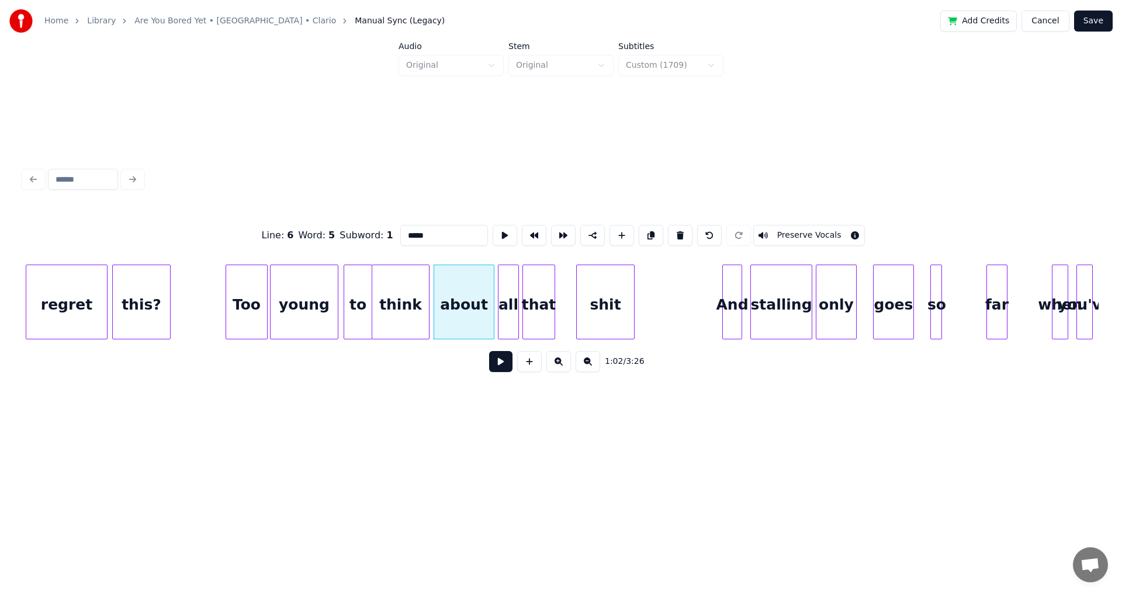
drag, startPoint x: 508, startPoint y: 379, endPoint x: 507, endPoint y: 372, distance: 7.8
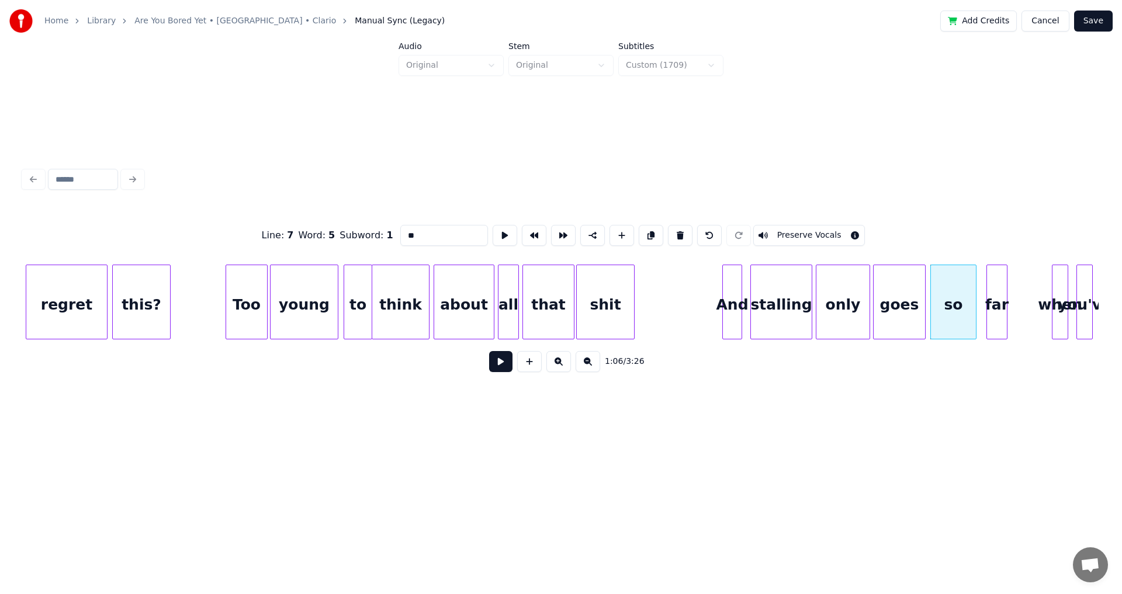
drag, startPoint x: 509, startPoint y: 384, endPoint x: 512, endPoint y: 378, distance: 6.8
type input "***"
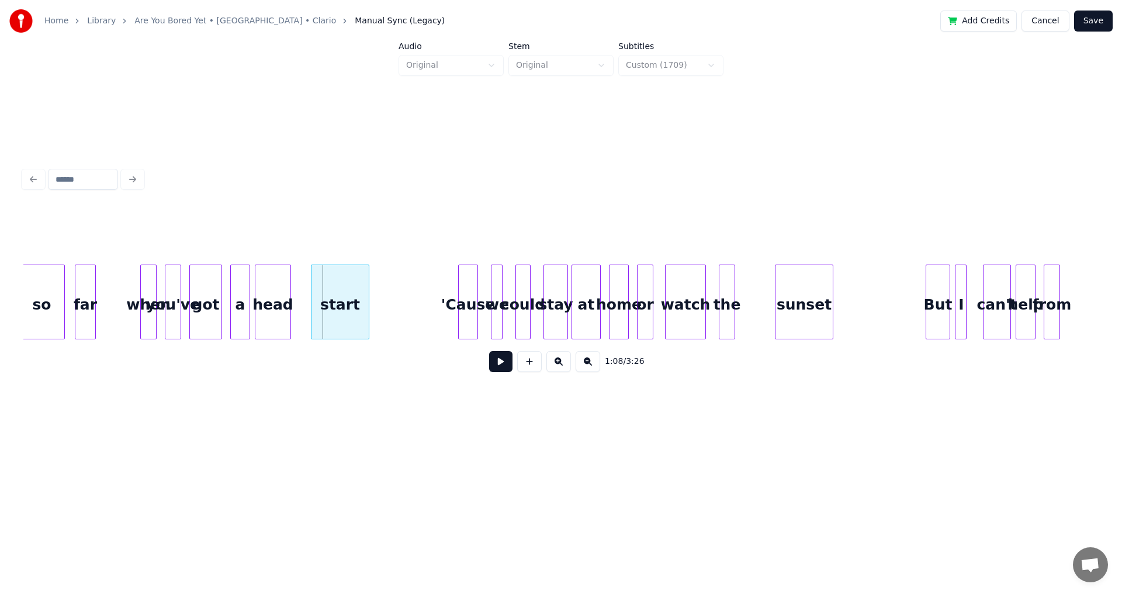
scroll to position [0, 7643]
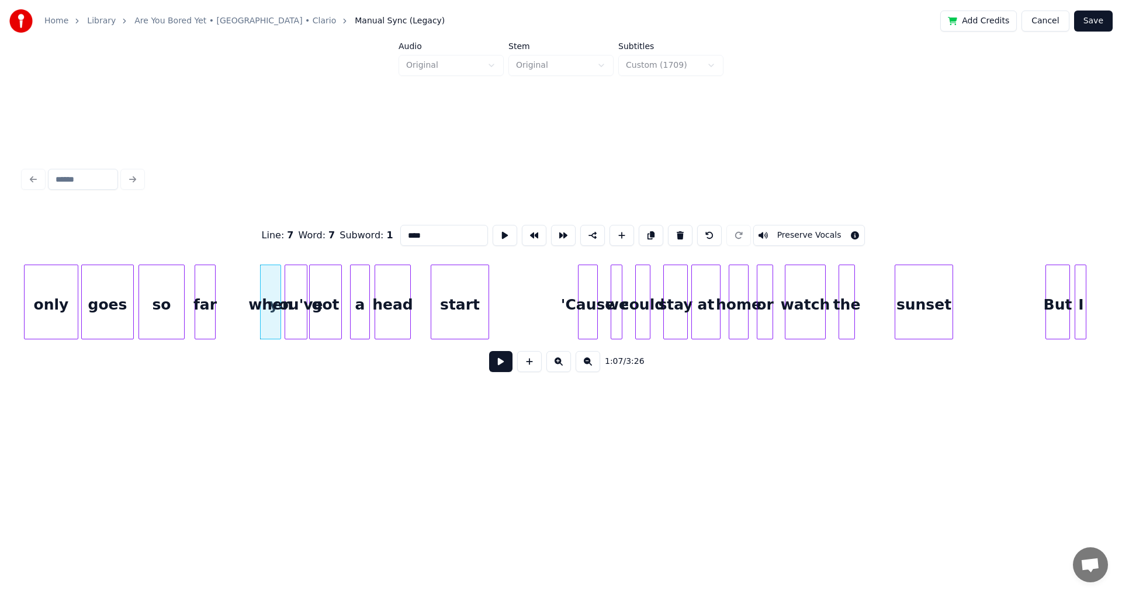
type input "**"
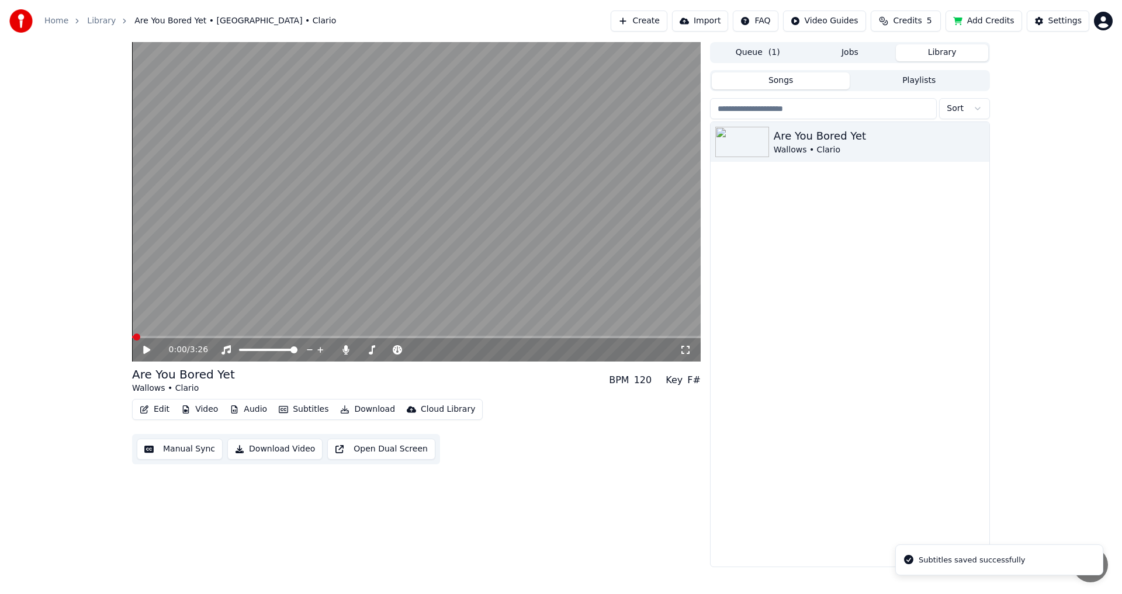
drag, startPoint x: 184, startPoint y: 342, endPoint x: 196, endPoint y: 334, distance: 14.3
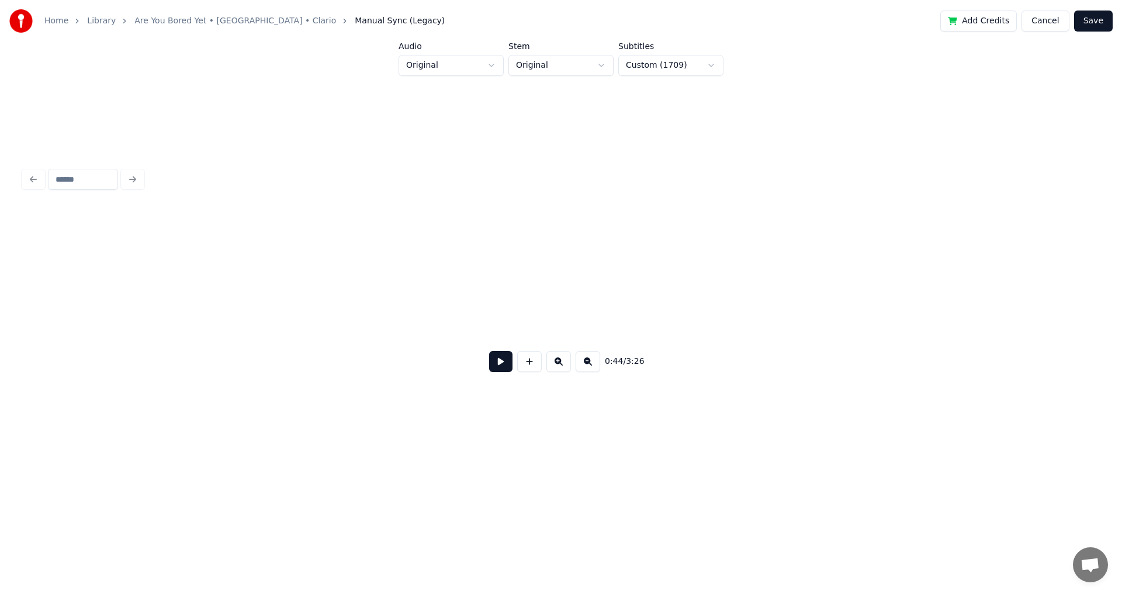
scroll to position [0, 5184]
